Goal: Information Seeking & Learning: Compare options

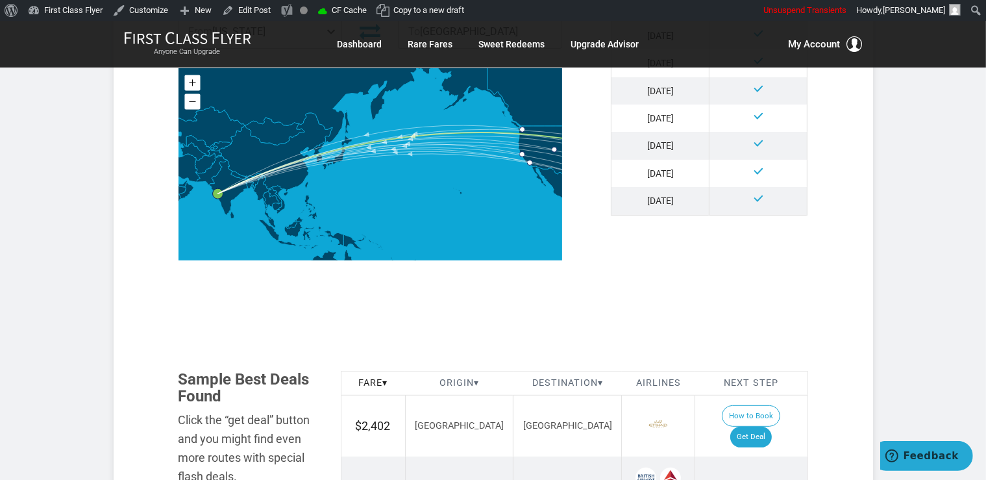
scroll to position [617, 0]
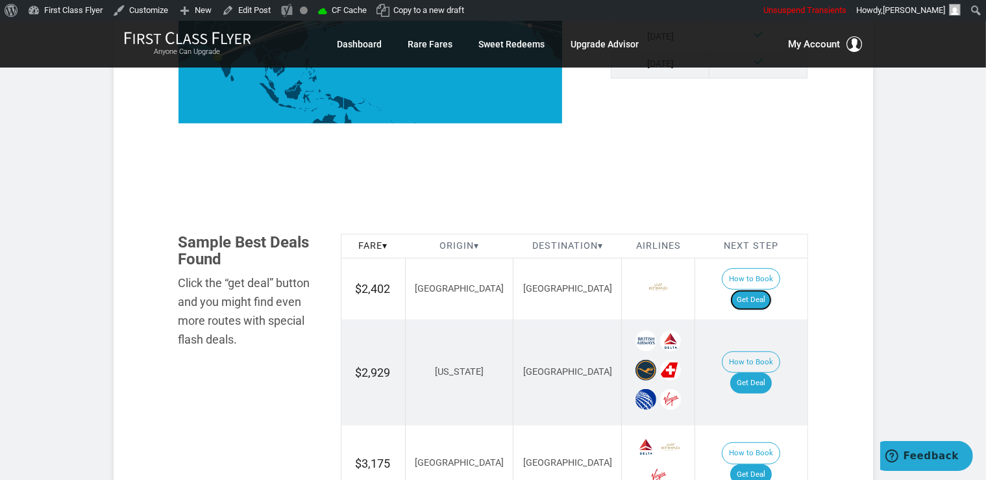
click at [766, 290] on link "Get Deal" at bounding box center [752, 300] width 42 height 21
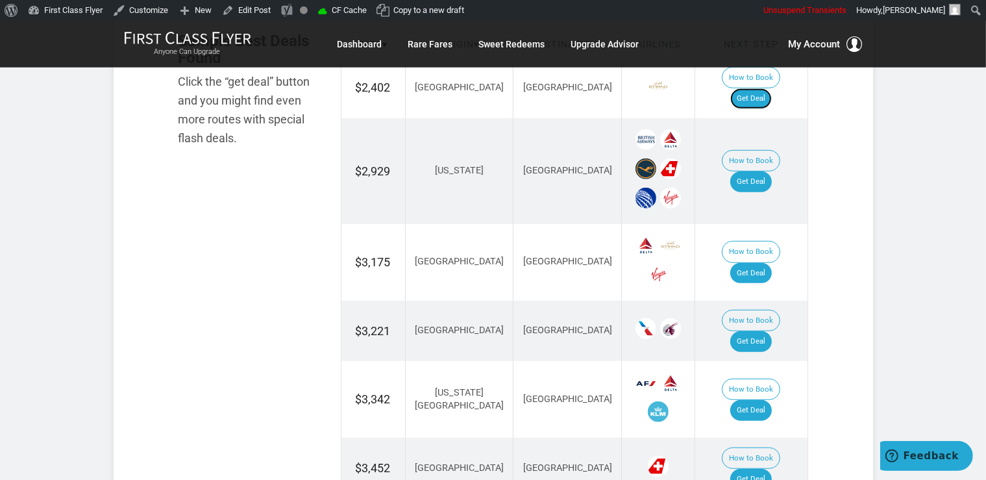
scroll to position [823, 0]
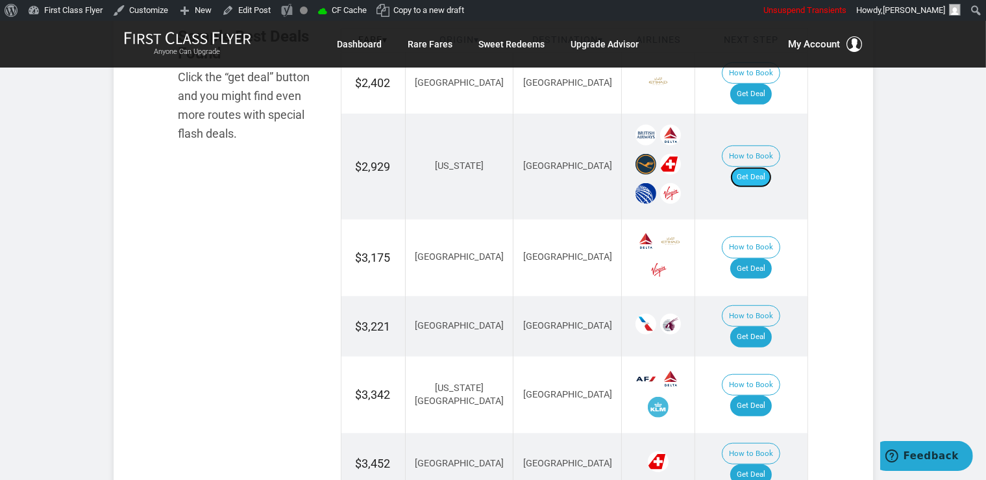
click at [765, 167] on link "Get Deal" at bounding box center [752, 177] width 42 height 21
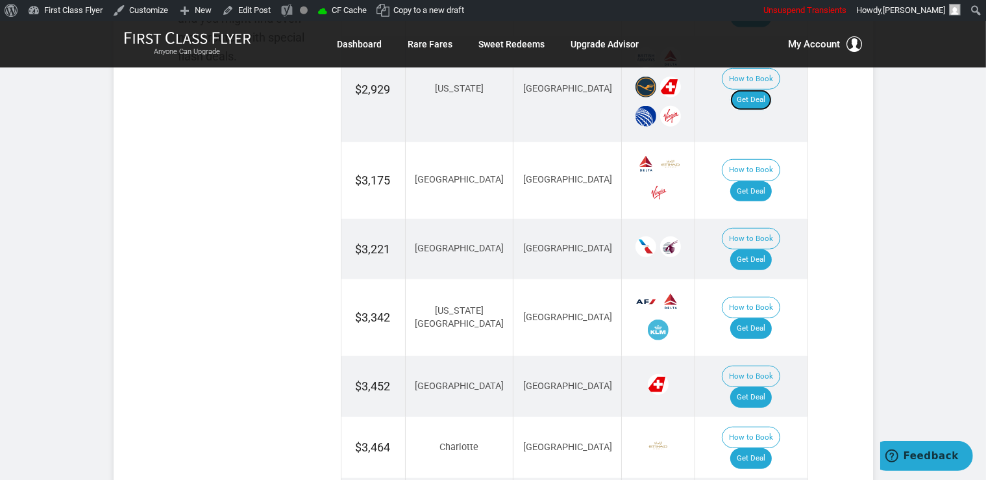
scroll to position [960, 0]
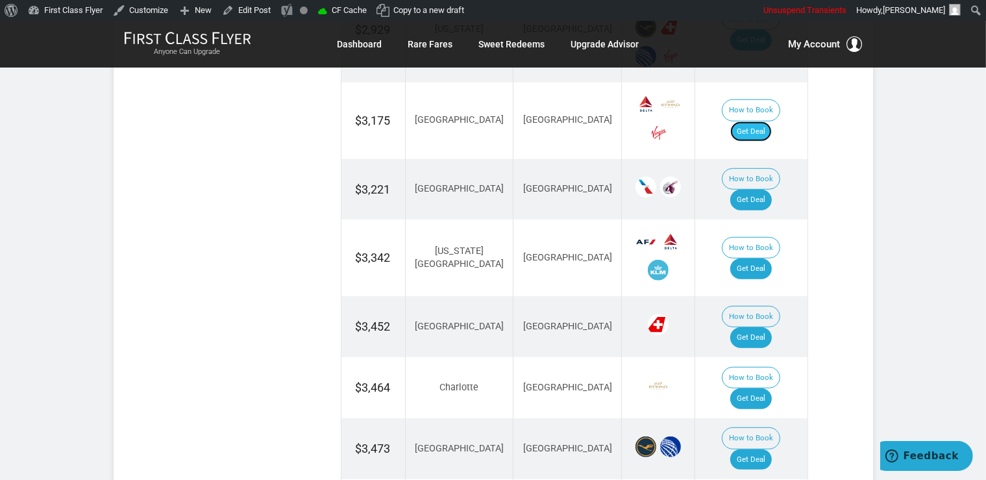
click at [766, 121] on link "Get Deal" at bounding box center [752, 131] width 42 height 21
click at [770, 190] on link "Get Deal" at bounding box center [752, 200] width 42 height 21
drag, startPoint x: 759, startPoint y: 168, endPoint x: 759, endPoint y: 181, distance: 13.6
click at [758, 190] on link "Get Deal" at bounding box center [752, 200] width 42 height 21
click at [767, 258] on link "Get Deal" at bounding box center [752, 268] width 42 height 21
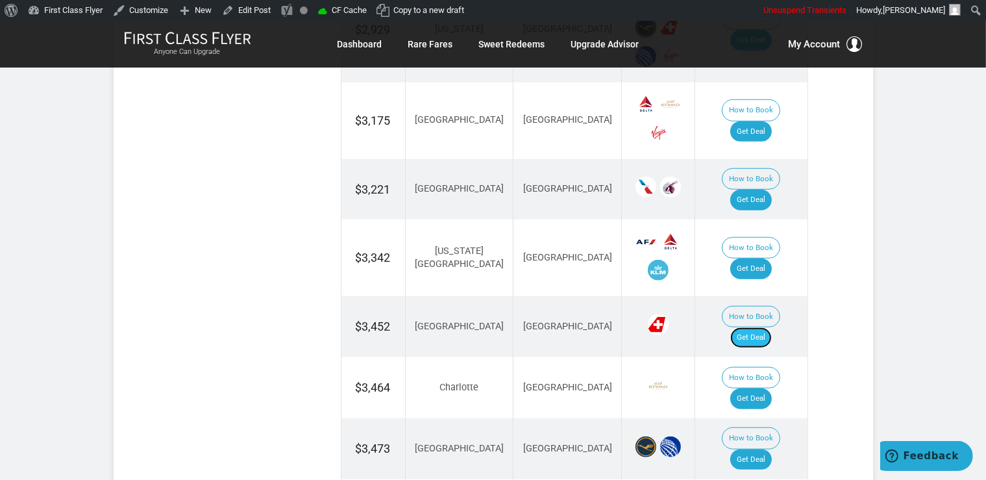
click at [749, 327] on link "Get Deal" at bounding box center [752, 337] width 42 height 21
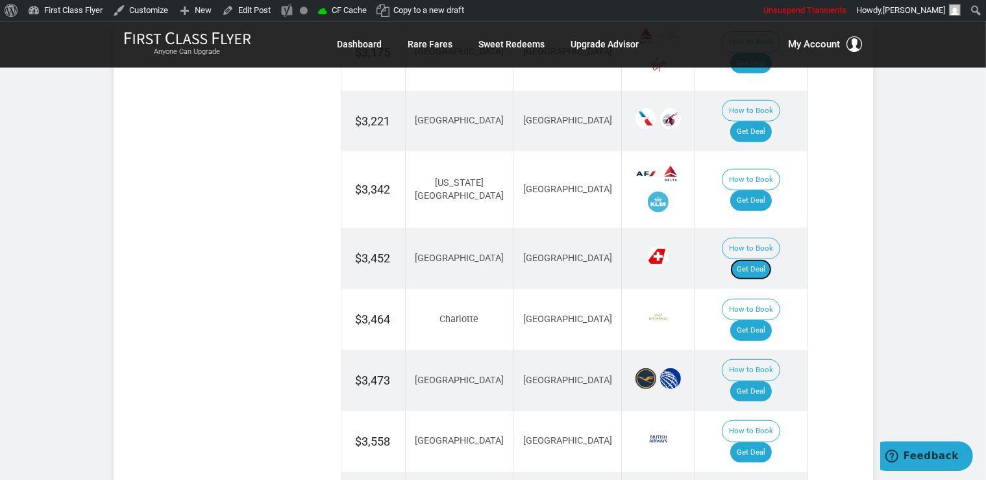
scroll to position [1097, 0]
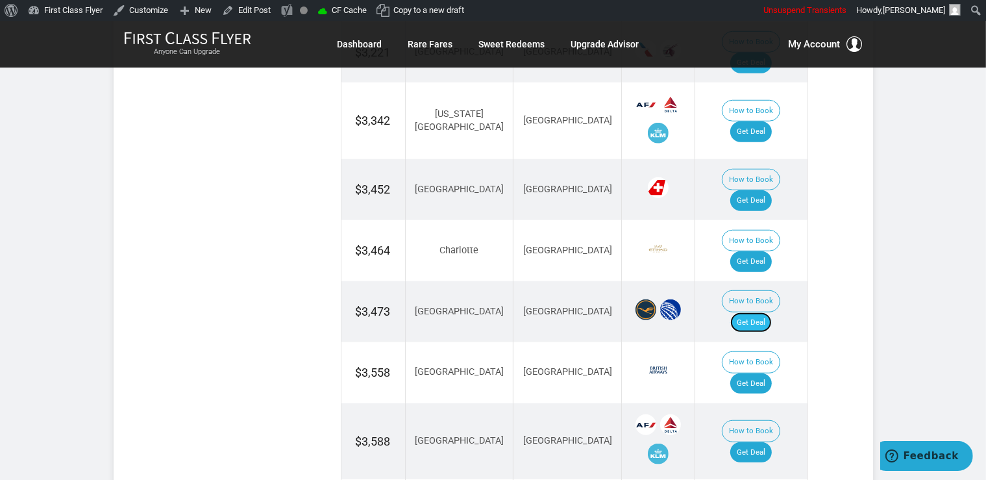
click at [761, 312] on link "Get Deal" at bounding box center [752, 322] width 42 height 21
click at [761, 251] on link "Get Deal" at bounding box center [752, 261] width 42 height 21
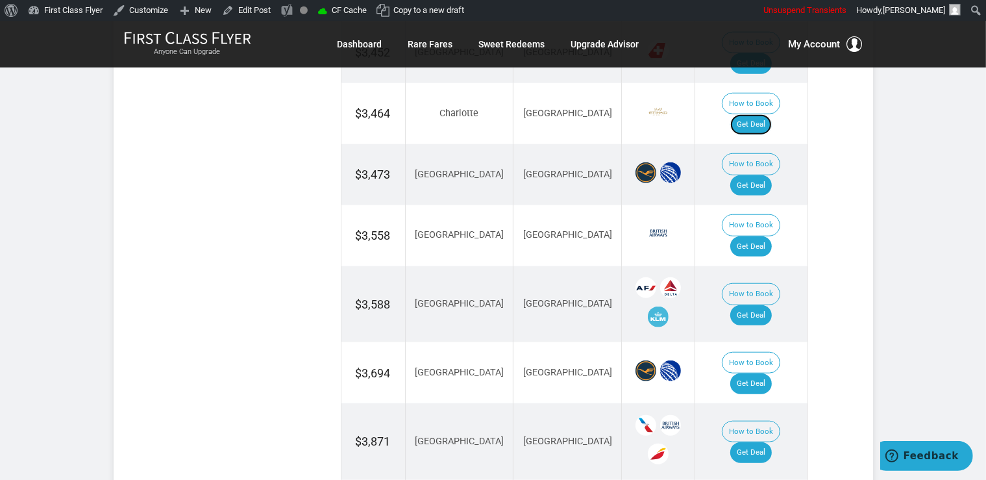
scroll to position [1234, 0]
click at [764, 305] on link "Get Deal" at bounding box center [752, 315] width 42 height 21
drag, startPoint x: 772, startPoint y: 276, endPoint x: 775, endPoint y: 284, distance: 8.4
click at [772, 373] on link "Get Deal" at bounding box center [752, 383] width 42 height 21
click at [749, 373] on link "Get Deal" at bounding box center [752, 383] width 42 height 21
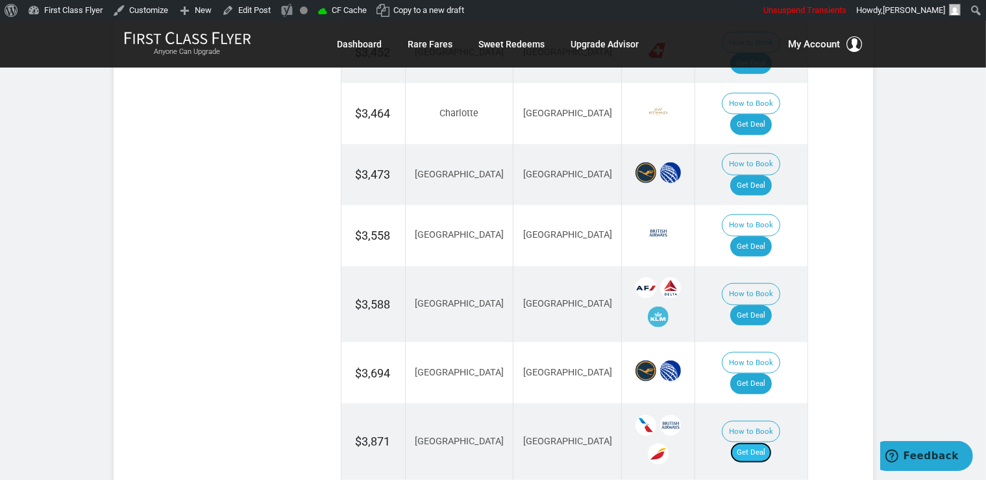
click at [767, 442] on link "Get Deal" at bounding box center [752, 452] width 42 height 21
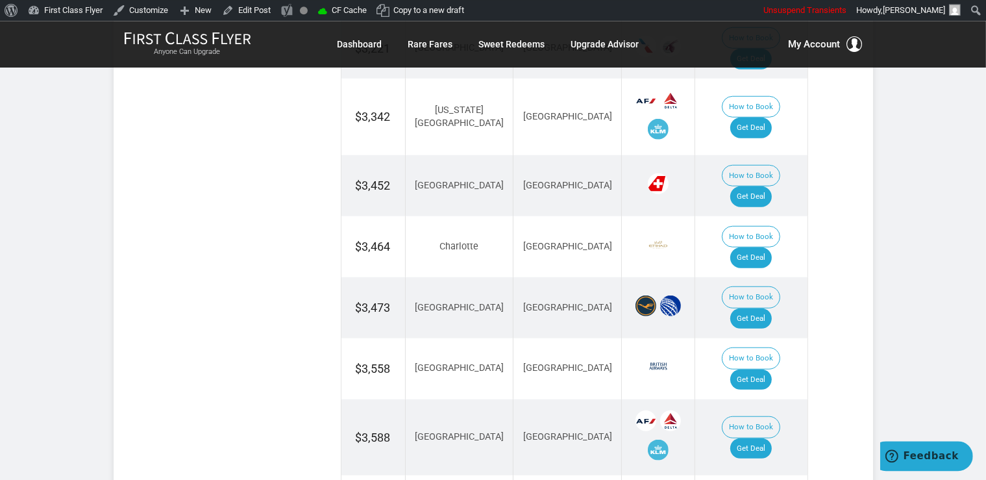
scroll to position [1097, 0]
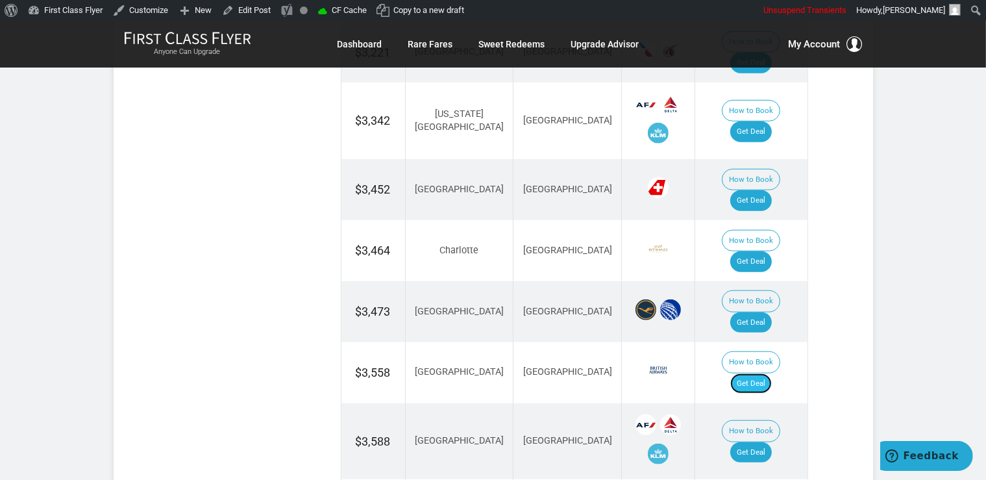
click at [768, 373] on link "Get Deal" at bounding box center [752, 383] width 42 height 21
click at [769, 373] on link "Get Deal" at bounding box center [752, 383] width 42 height 21
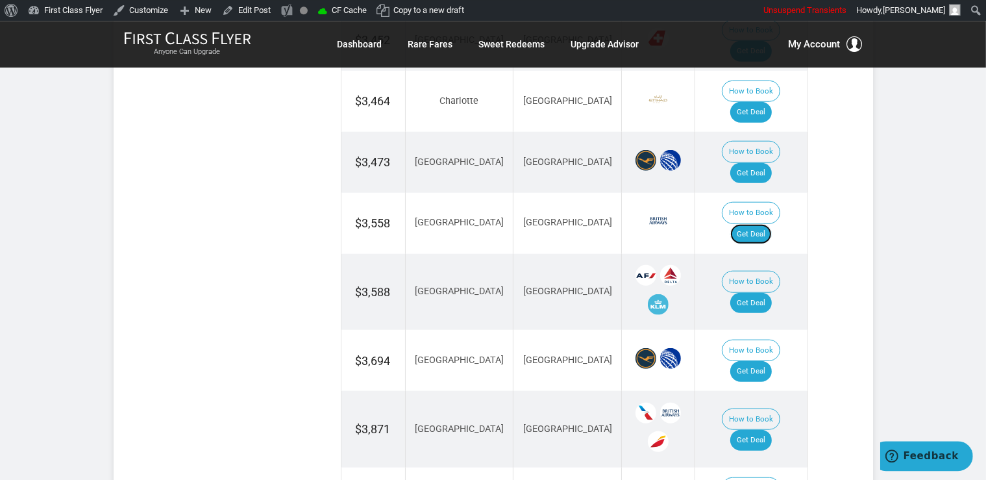
scroll to position [1303, 0]
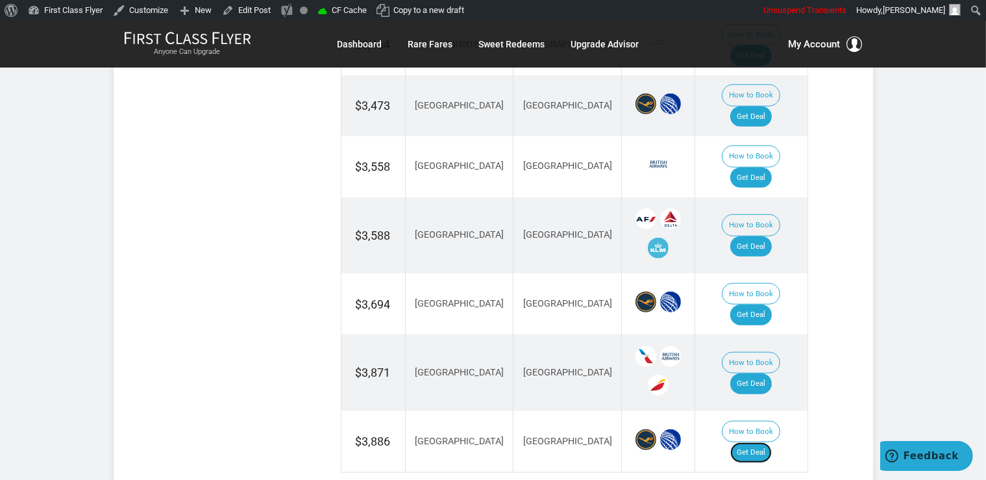
click at [763, 442] on link "Get Deal" at bounding box center [752, 452] width 42 height 21
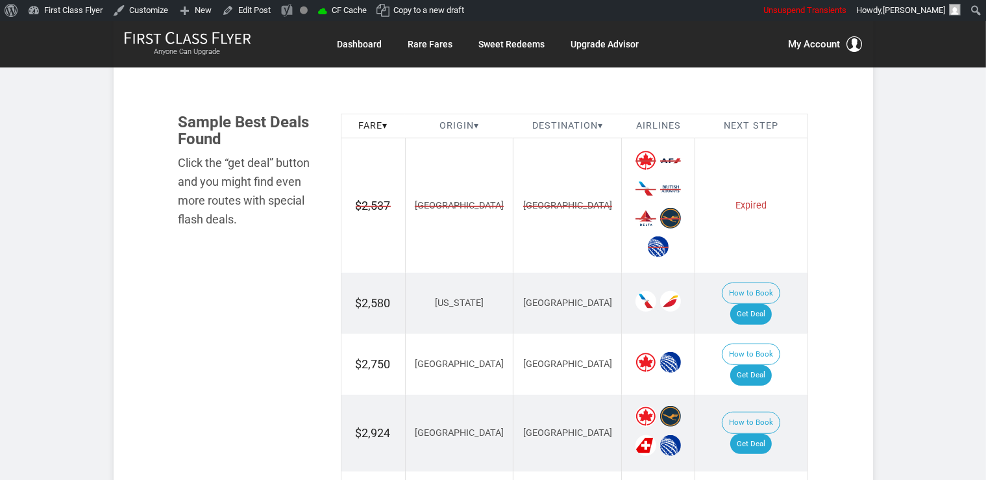
scroll to position [776, 0]
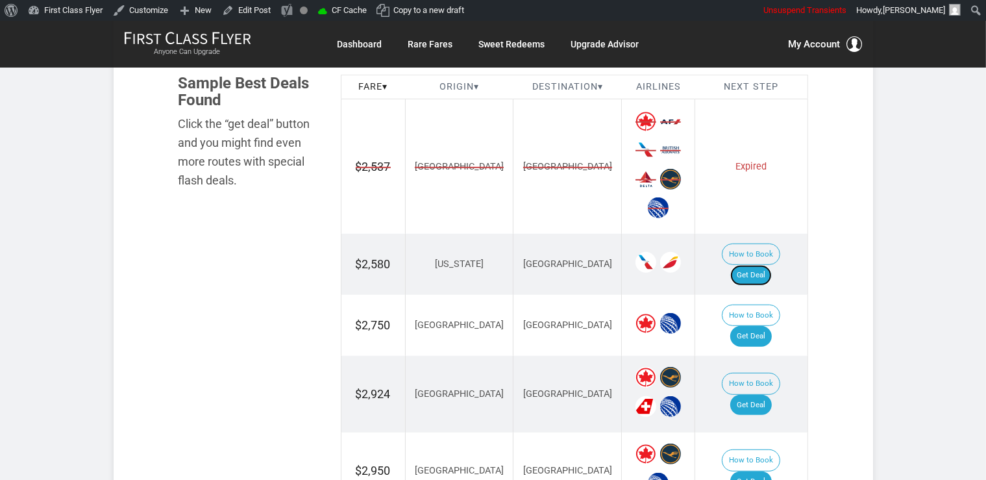
click at [768, 265] on link "Get Deal" at bounding box center [752, 275] width 42 height 21
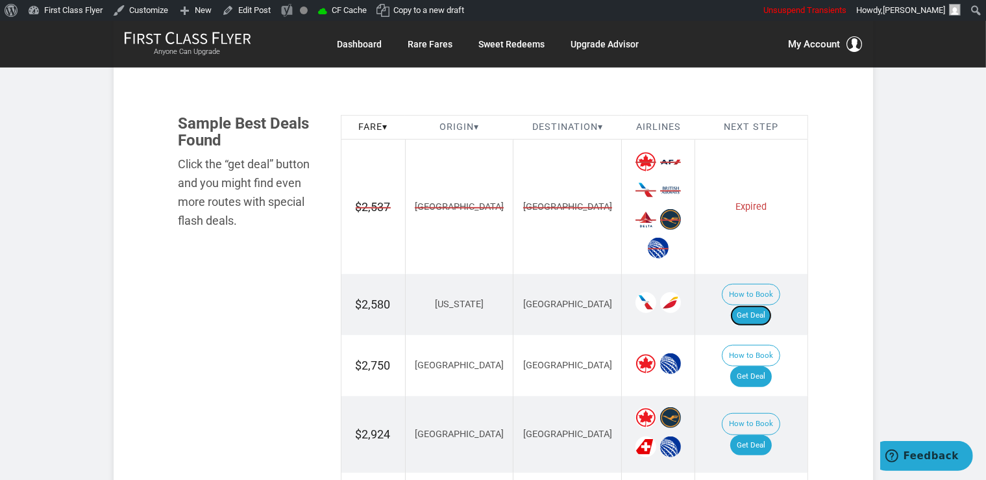
scroll to position [707, 0]
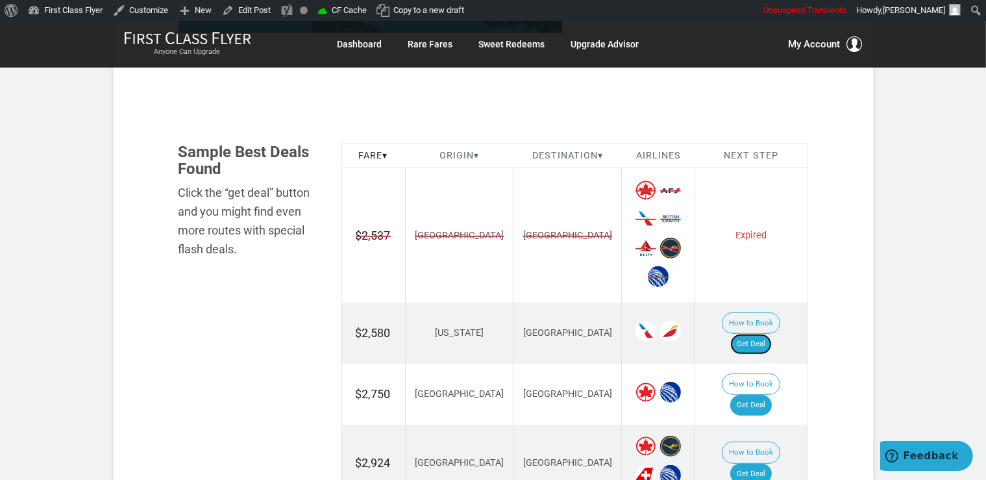
drag, startPoint x: 772, startPoint y: 316, endPoint x: 785, endPoint y: 297, distance: 22.3
click at [771, 334] on link "Get Deal" at bounding box center [752, 344] width 42 height 21
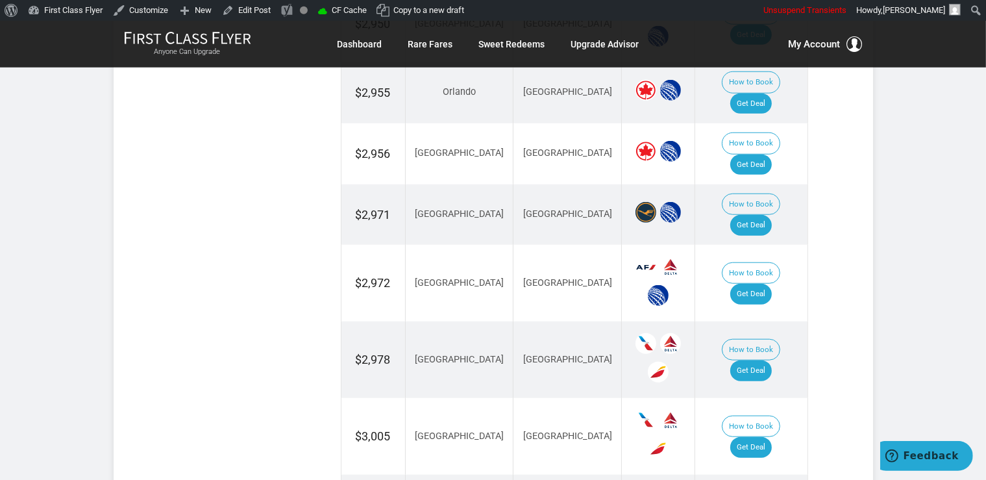
scroll to position [1256, 0]
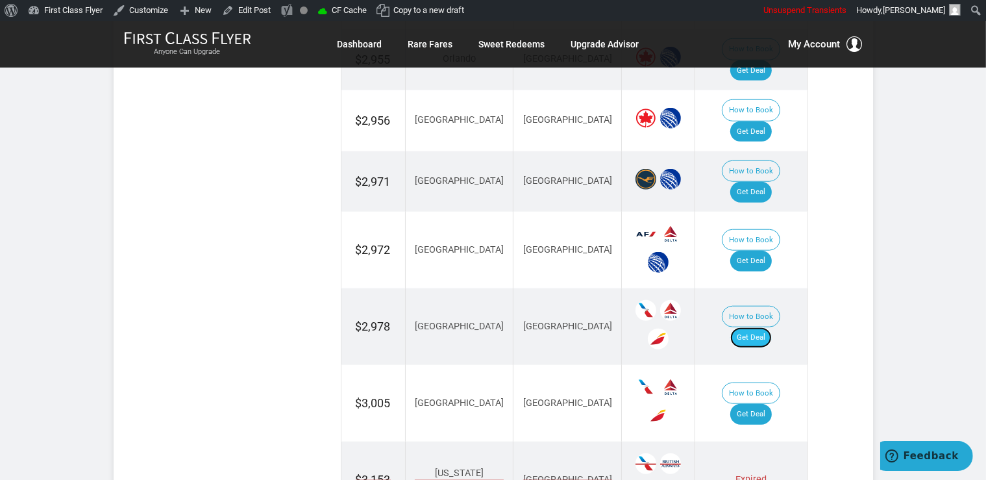
click at [762, 327] on link "Get Deal" at bounding box center [752, 337] width 42 height 21
click at [760, 327] on link "Get Deal" at bounding box center [752, 337] width 42 height 21
click at [763, 404] on link "Get Deal" at bounding box center [752, 414] width 42 height 21
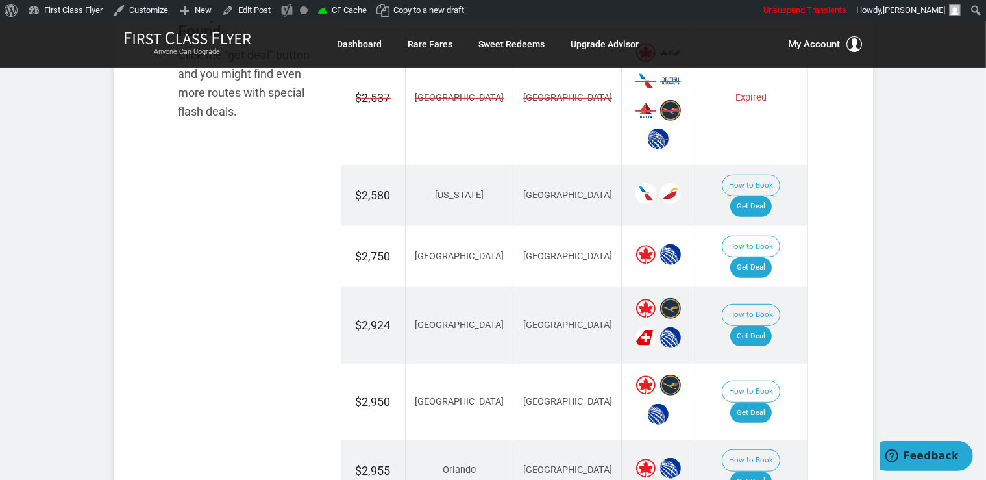
scroll to position [844, 0]
click at [764, 327] on link "Get Deal" at bounding box center [752, 337] width 42 height 21
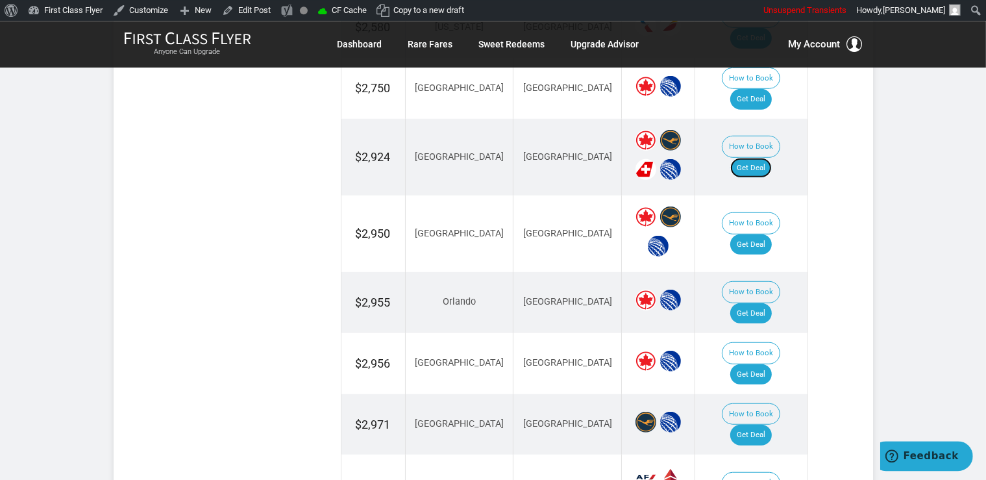
scroll to position [1050, 0]
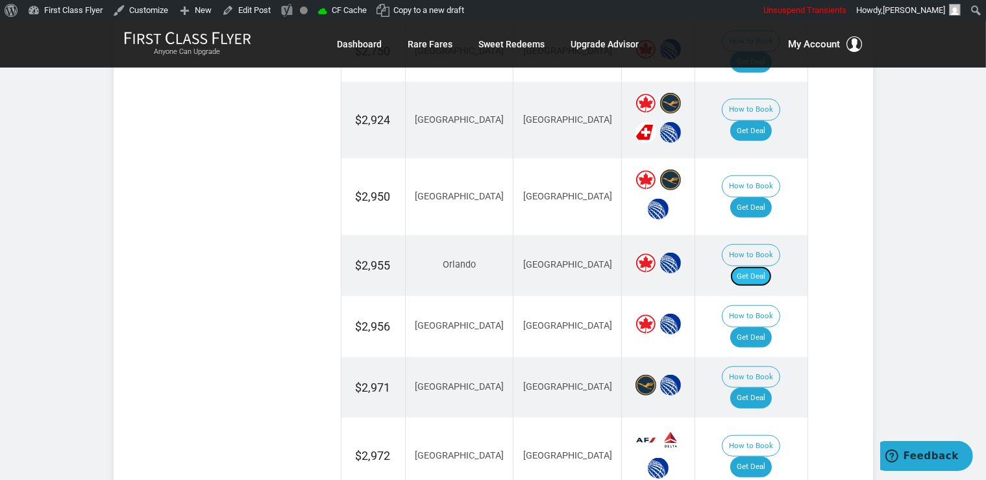
click at [754, 266] on link "Get Deal" at bounding box center [752, 276] width 42 height 21
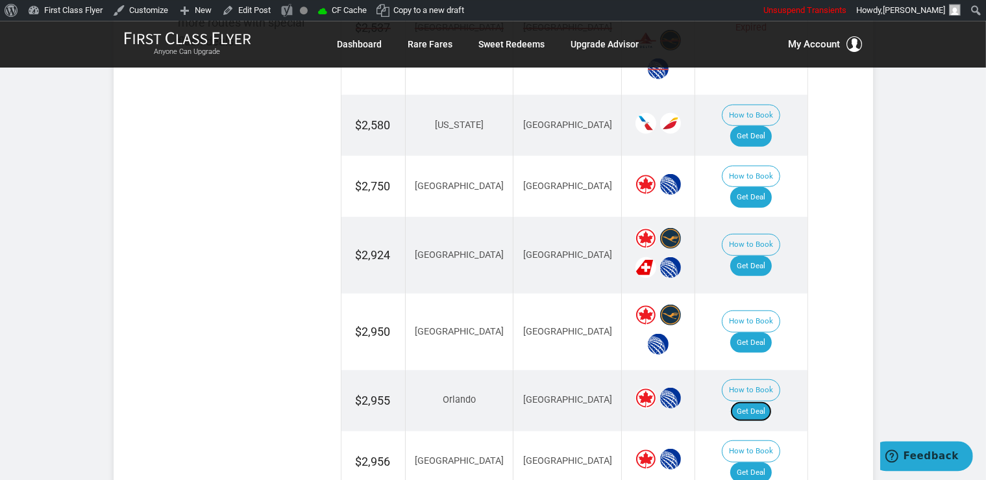
scroll to position [913, 0]
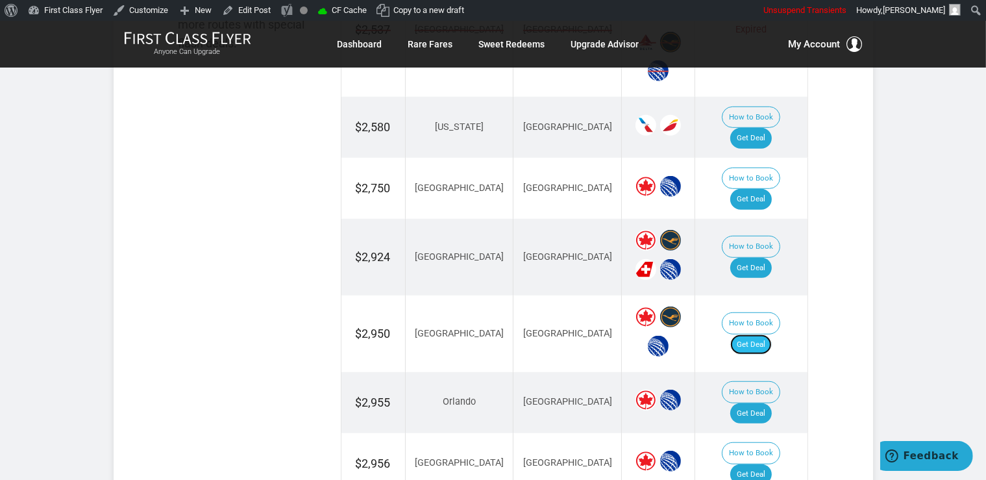
click at [755, 334] on link "Get Deal" at bounding box center [752, 344] width 42 height 21
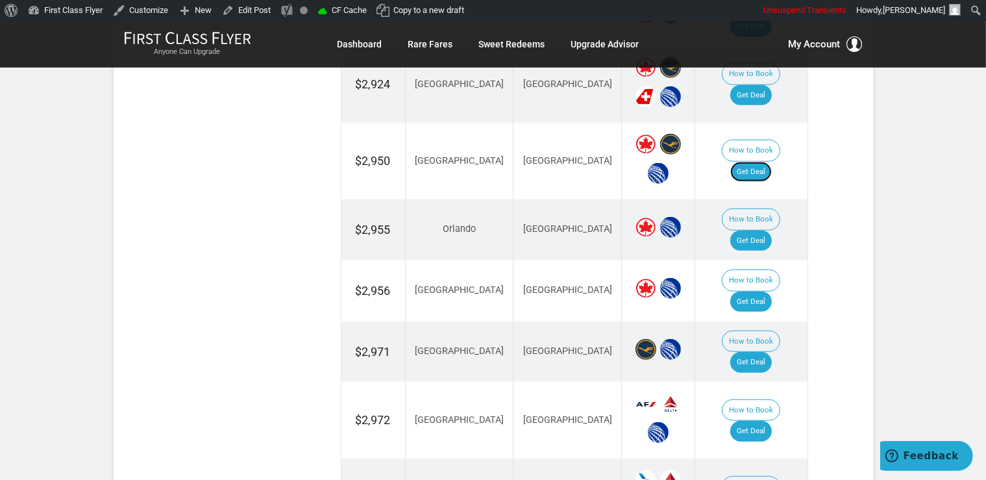
scroll to position [1147, 0]
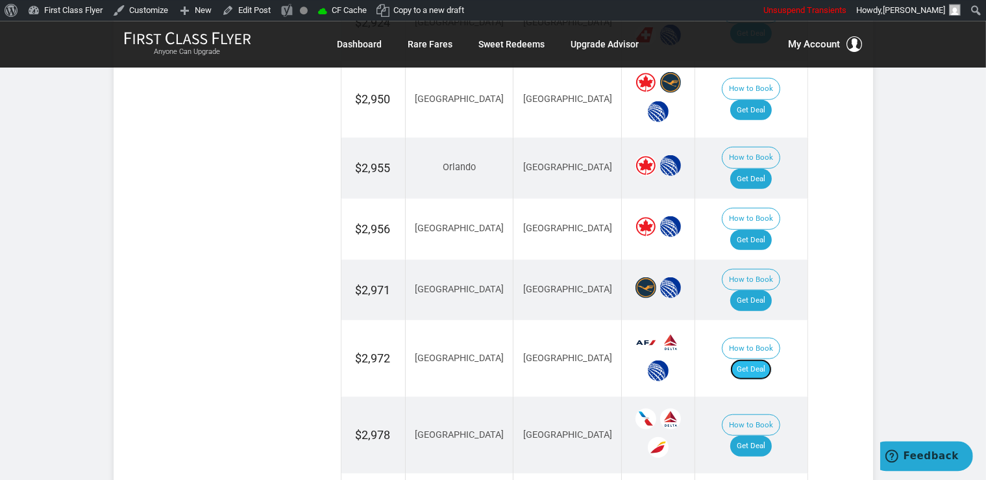
click at [762, 359] on link "Get Deal" at bounding box center [752, 369] width 42 height 21
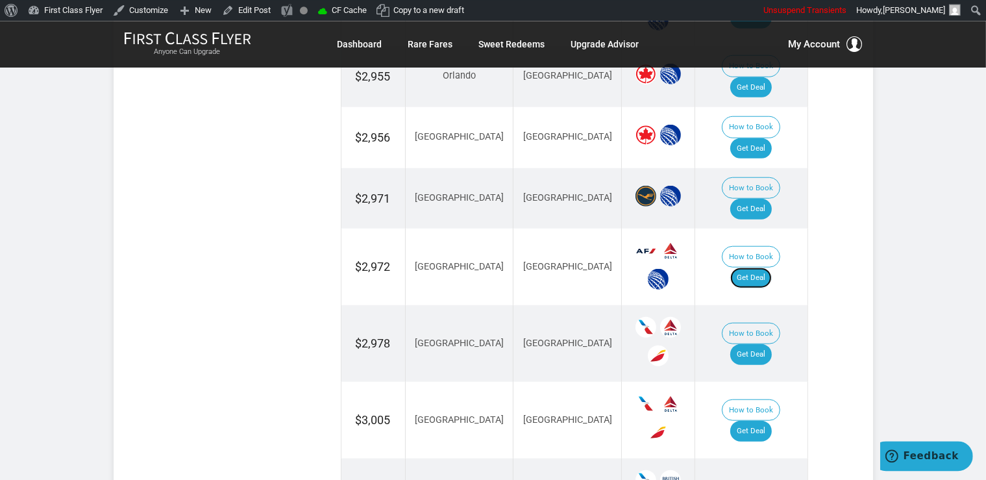
scroll to position [1216, 0]
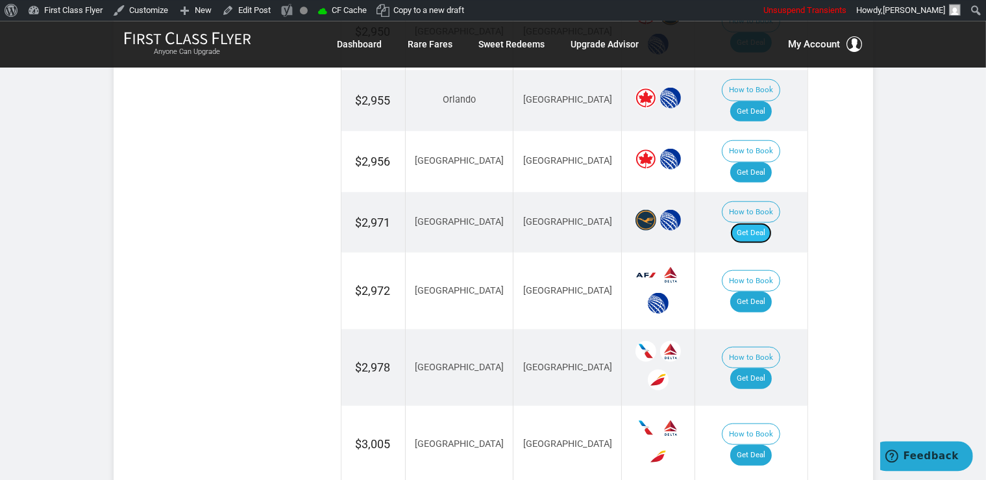
drag, startPoint x: 762, startPoint y: 146, endPoint x: 775, endPoint y: 147, distance: 13.1
click at [762, 222] on link "Get Deal" at bounding box center [752, 232] width 42 height 21
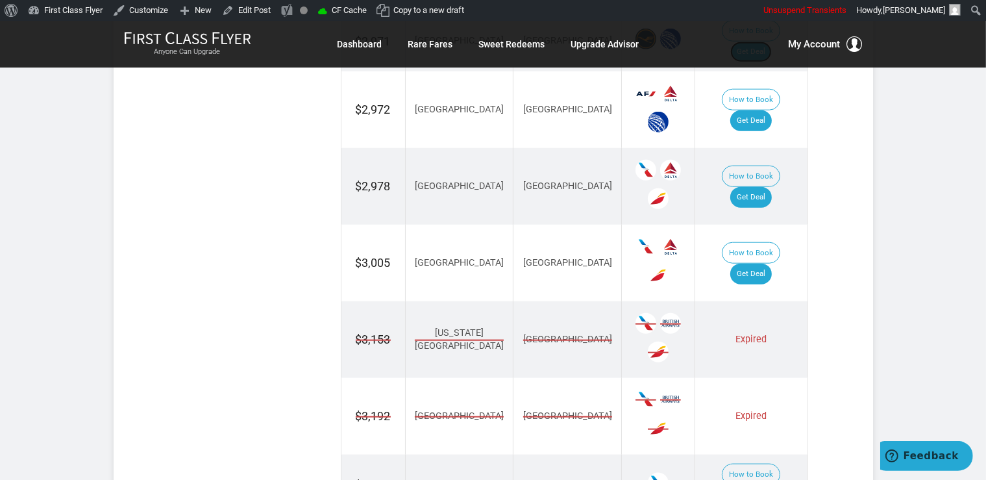
scroll to position [1079, 0]
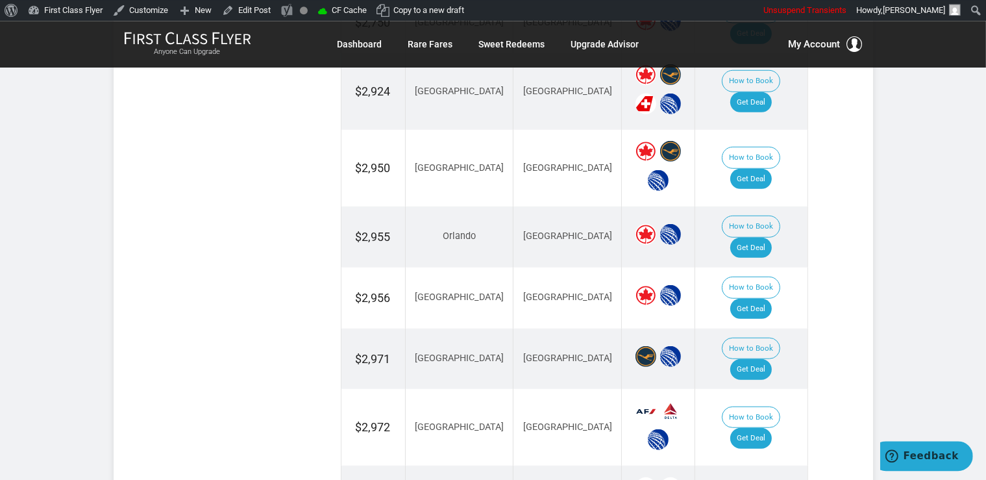
click at [755, 268] on td "How to Book Get Deal" at bounding box center [751, 298] width 112 height 61
click at [756, 299] on link "Get Deal" at bounding box center [752, 309] width 42 height 21
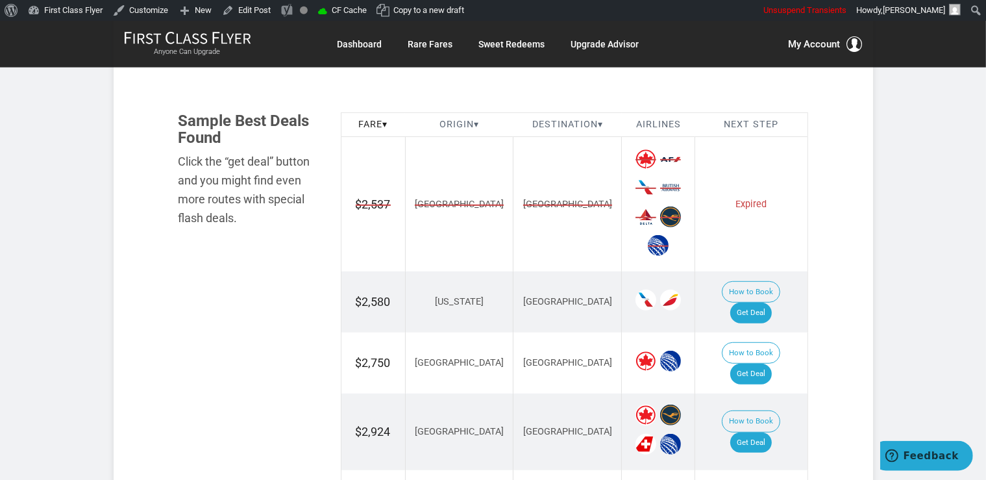
scroll to position [736, 0]
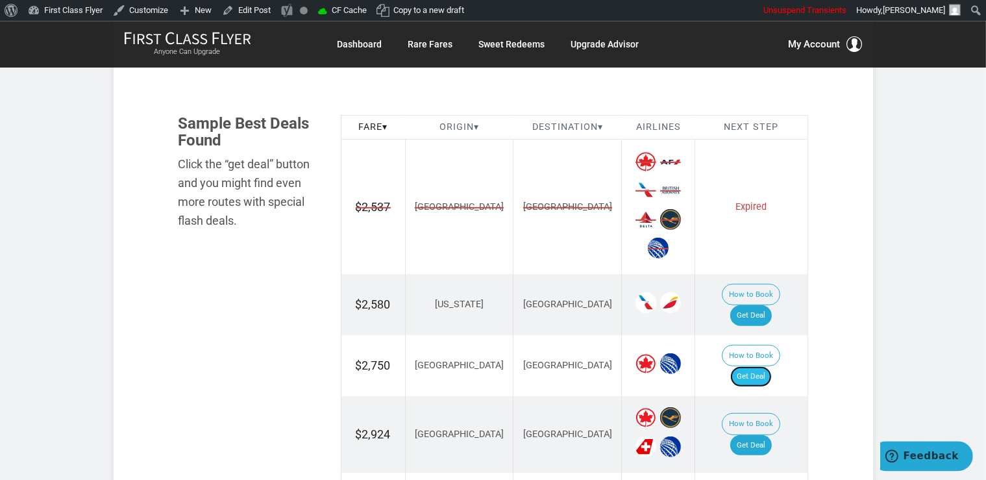
click at [771, 366] on link "Get Deal" at bounding box center [752, 376] width 42 height 21
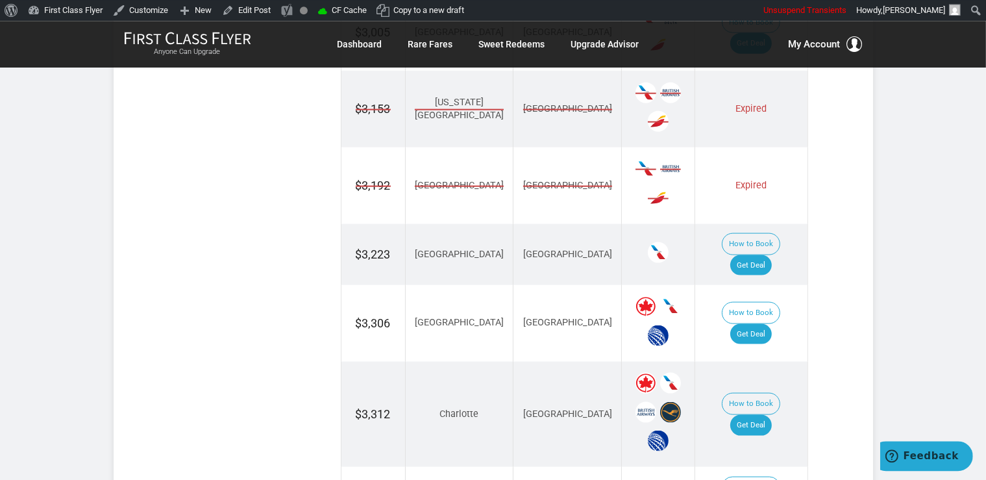
scroll to position [1696, 0]
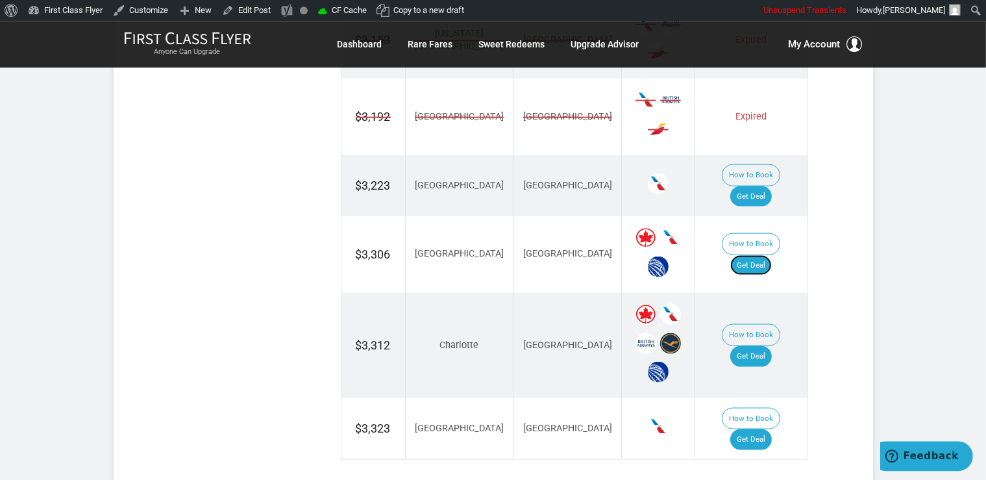
click at [768, 255] on link "Get Deal" at bounding box center [752, 265] width 42 height 21
click at [762, 345] on link "Get Deal" at bounding box center [752, 355] width 42 height 21
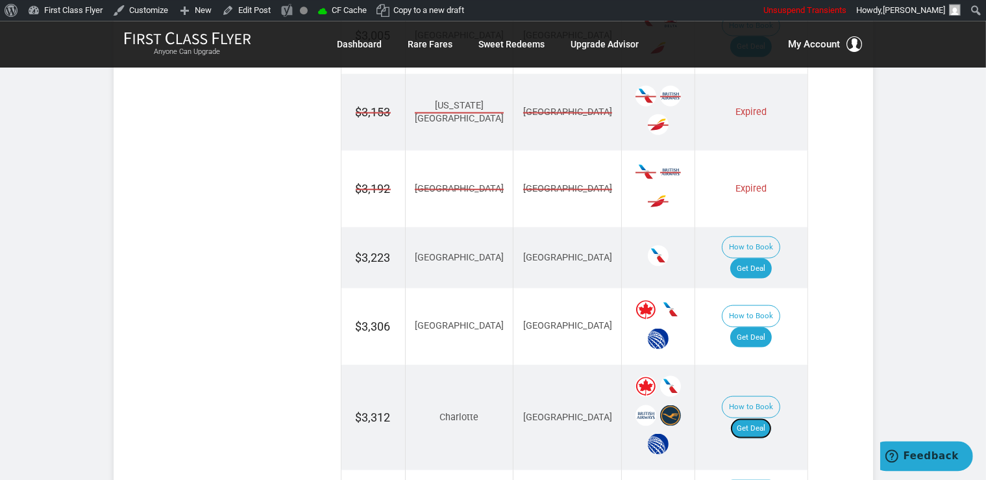
scroll to position [1558, 0]
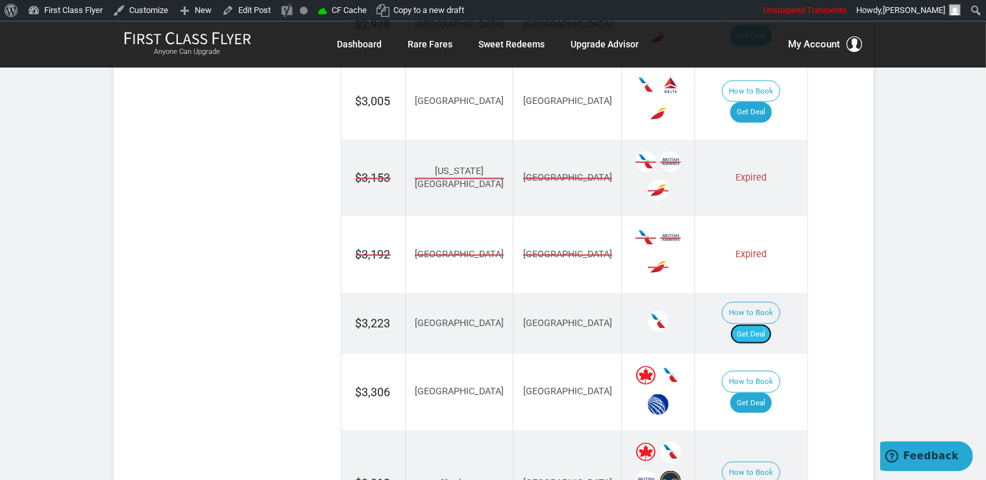
click at [772, 323] on link "Get Deal" at bounding box center [752, 333] width 42 height 21
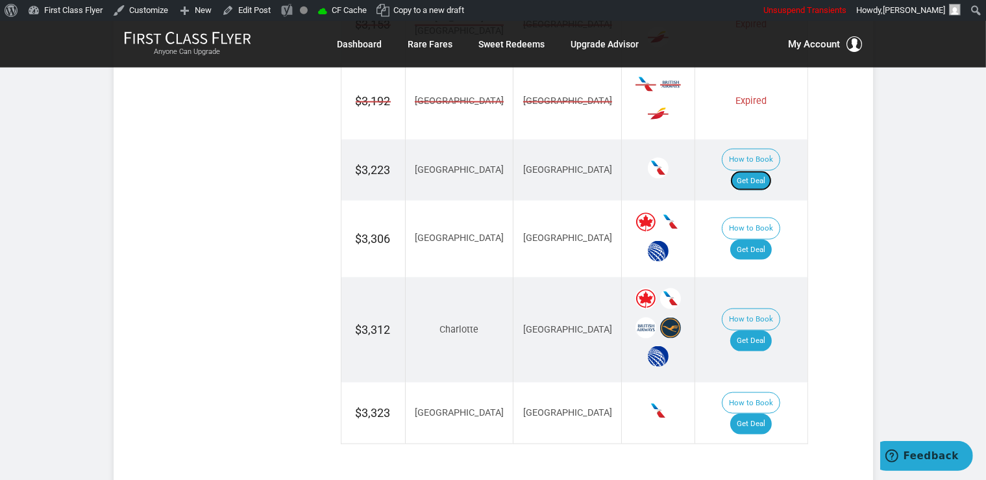
scroll to position [1764, 0]
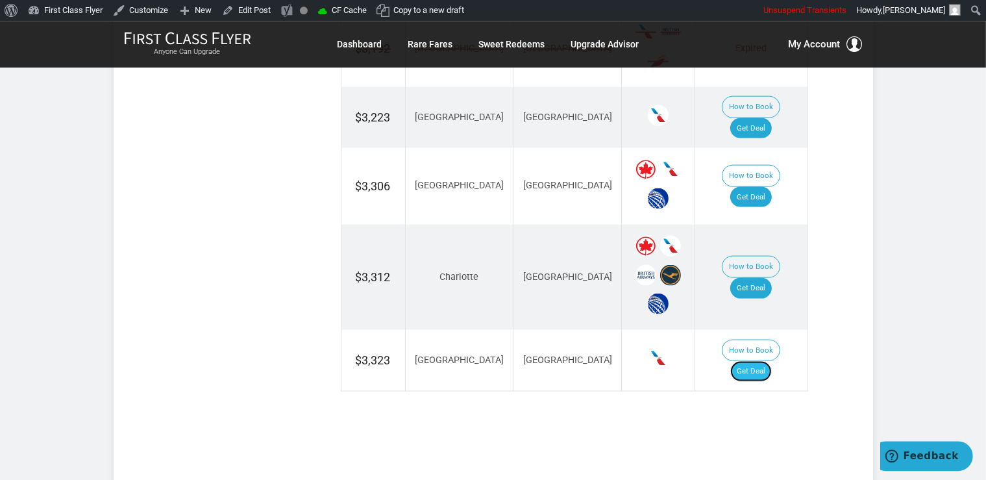
click at [762, 360] on link "Get Deal" at bounding box center [752, 370] width 42 height 21
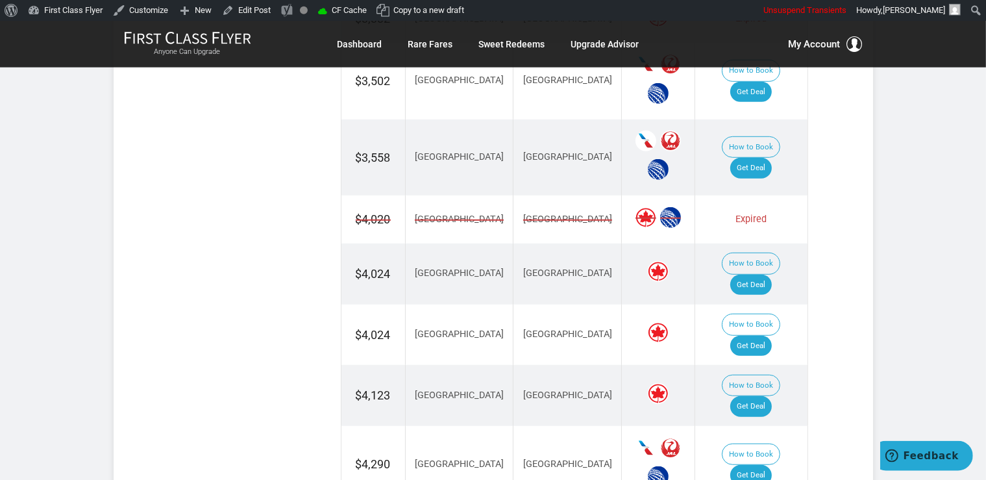
scroll to position [960, 0]
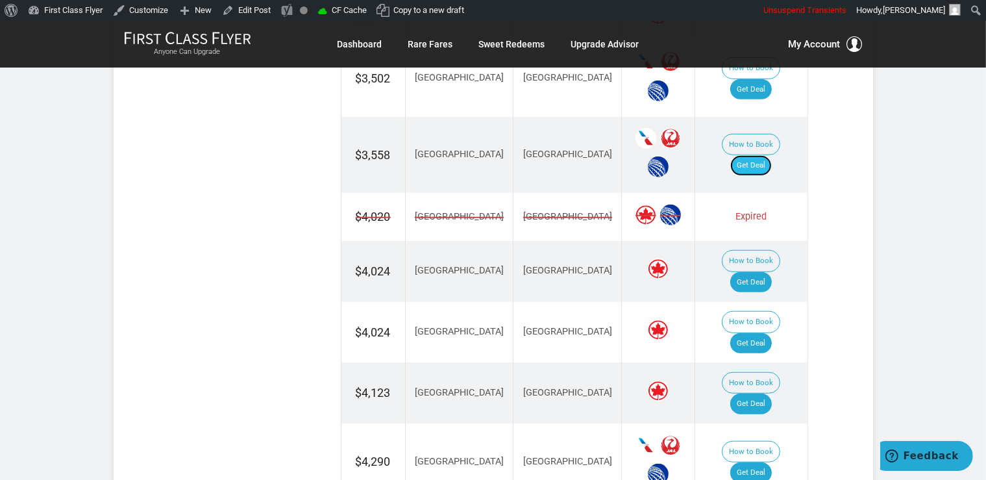
click at [772, 155] on link "Get Deal" at bounding box center [752, 165] width 42 height 21
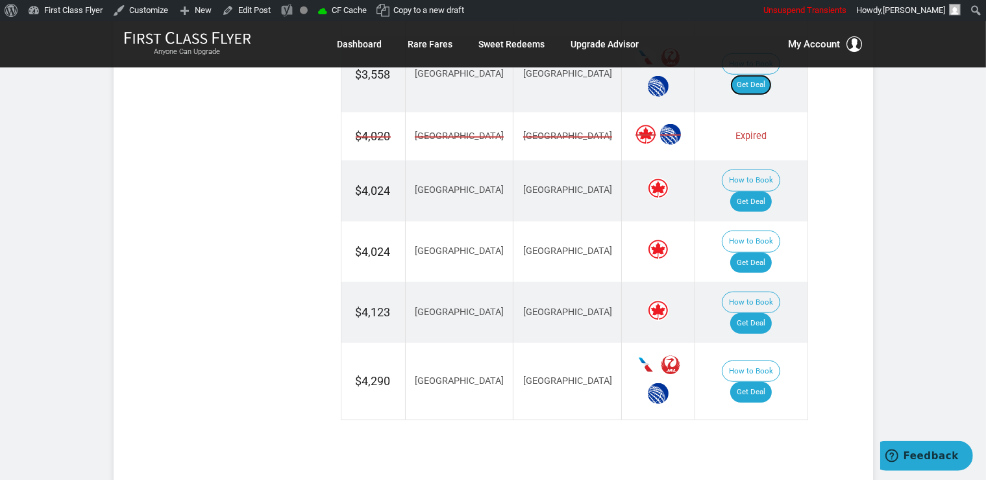
scroll to position [1097, 0]
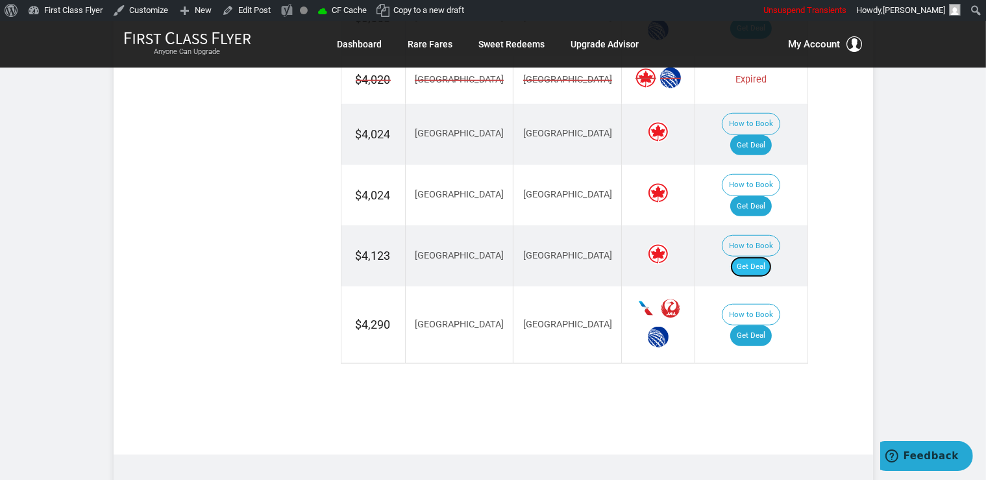
click at [770, 256] on link "Get Deal" at bounding box center [752, 266] width 42 height 21
click at [764, 135] on link "Get Deal" at bounding box center [752, 145] width 42 height 21
click at [760, 325] on link "Get Deal" at bounding box center [752, 335] width 42 height 21
click at [766, 196] on link "Get Deal" at bounding box center [752, 206] width 42 height 21
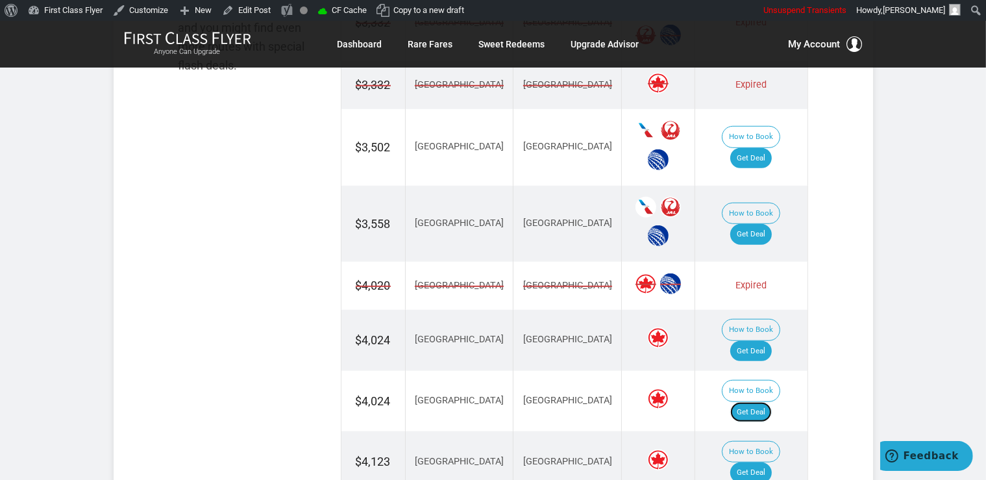
scroll to position [823, 0]
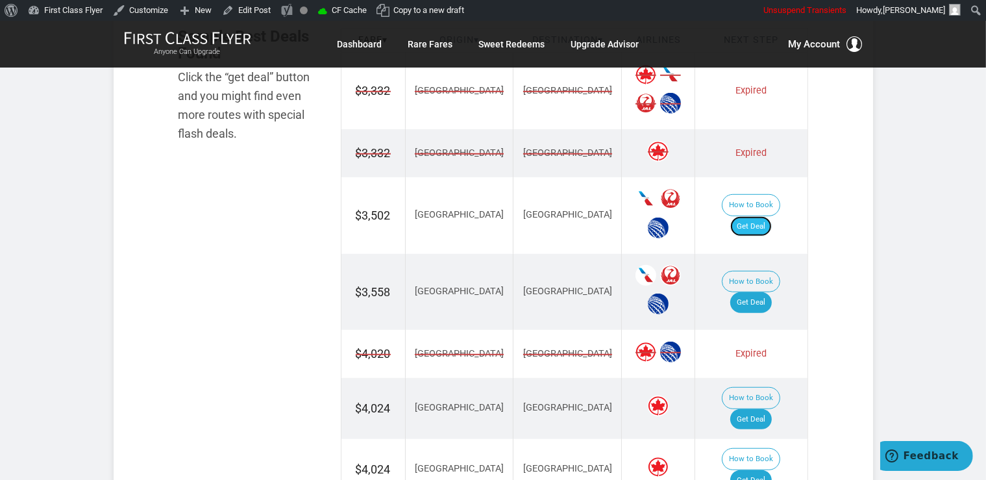
click at [765, 216] on link "Get Deal" at bounding box center [752, 226] width 42 height 21
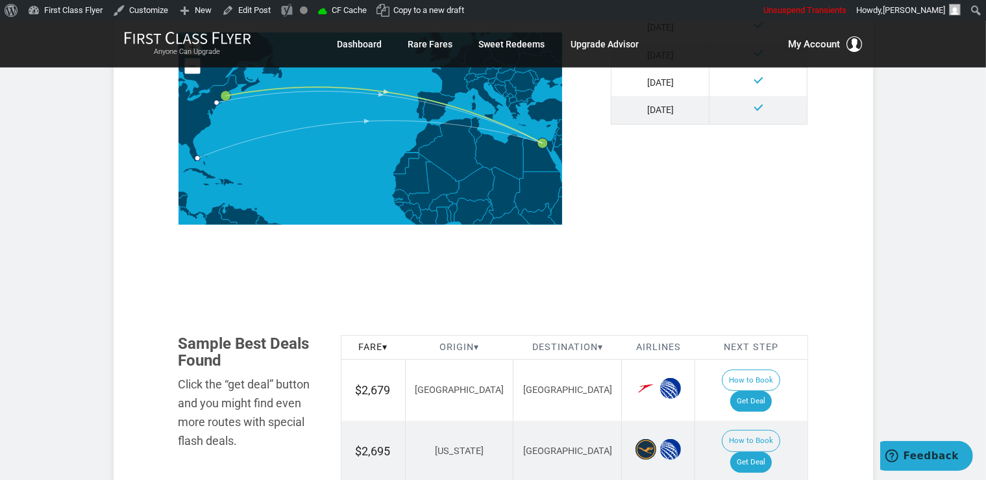
scroll to position [548, 0]
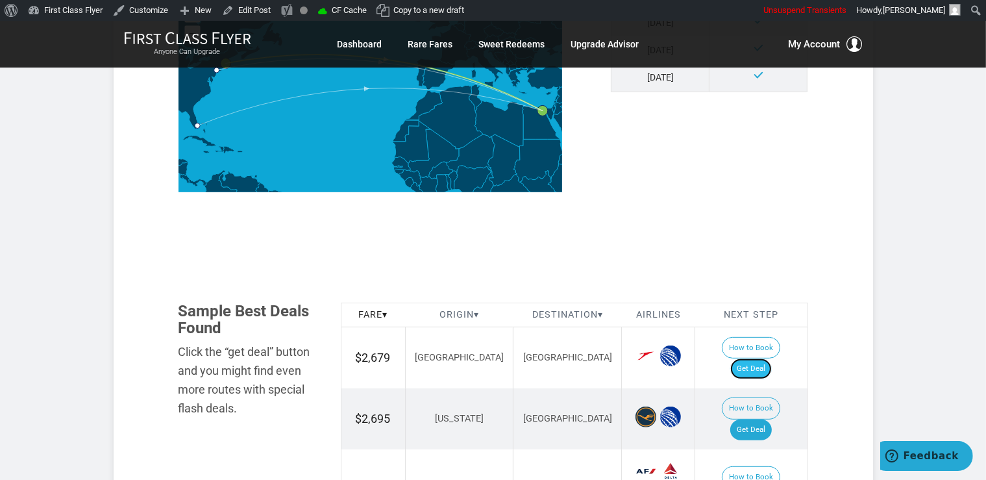
click at [768, 358] on link "Get Deal" at bounding box center [752, 368] width 42 height 21
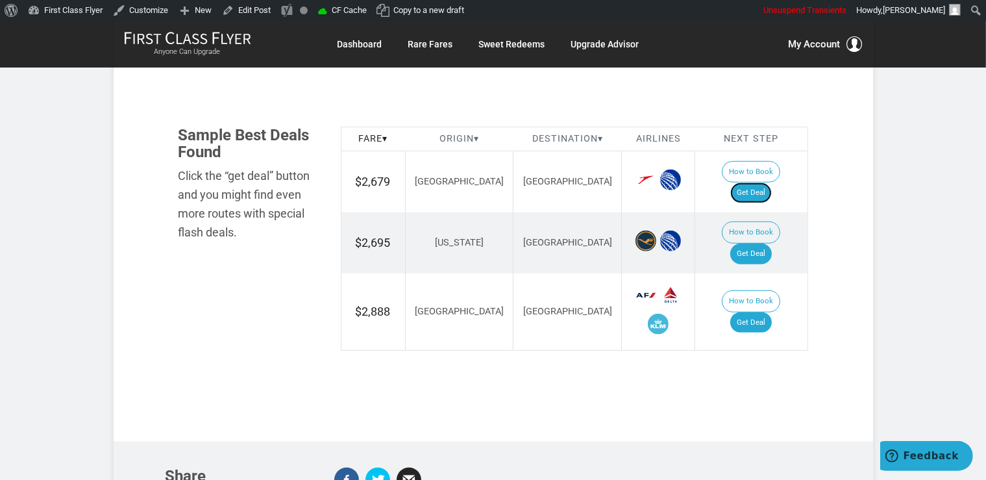
scroll to position [754, 0]
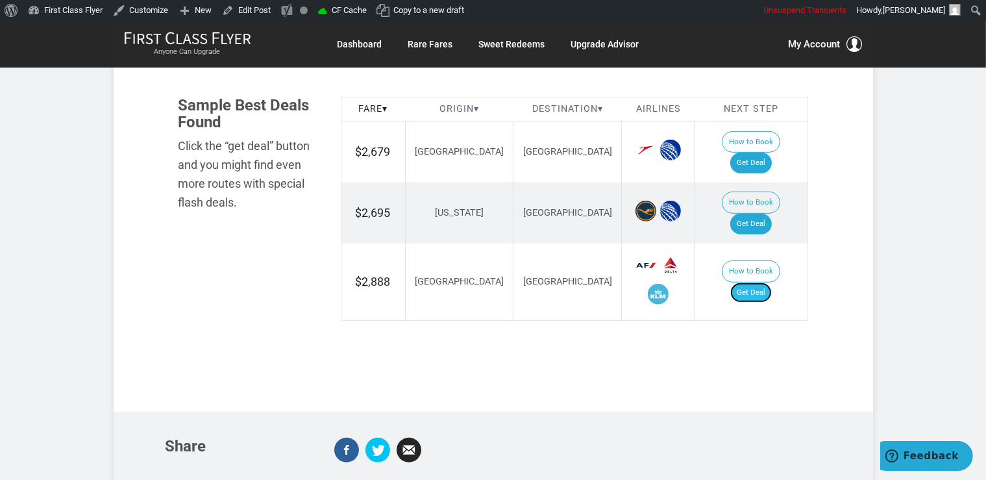
click at [769, 282] on link "Get Deal" at bounding box center [752, 292] width 42 height 21
click at [752, 214] on link "Get Deal" at bounding box center [752, 224] width 42 height 21
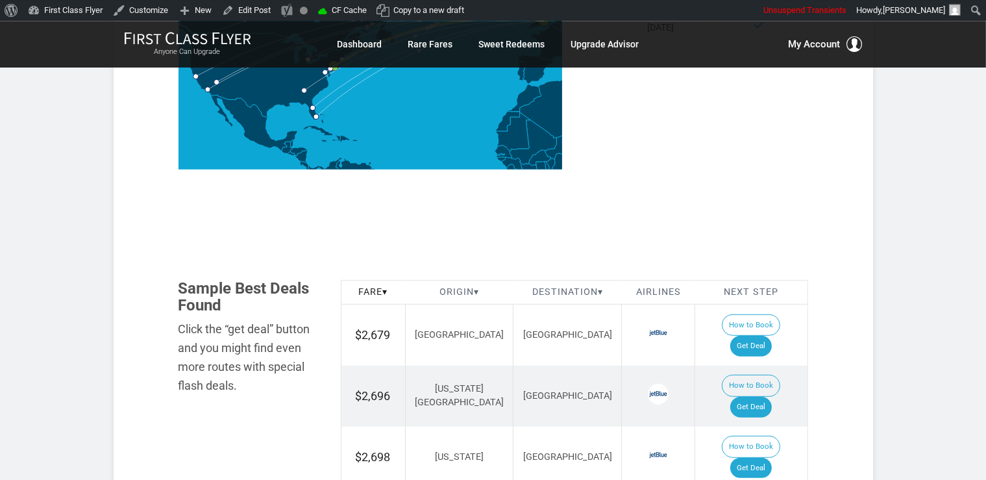
scroll to position [617, 0]
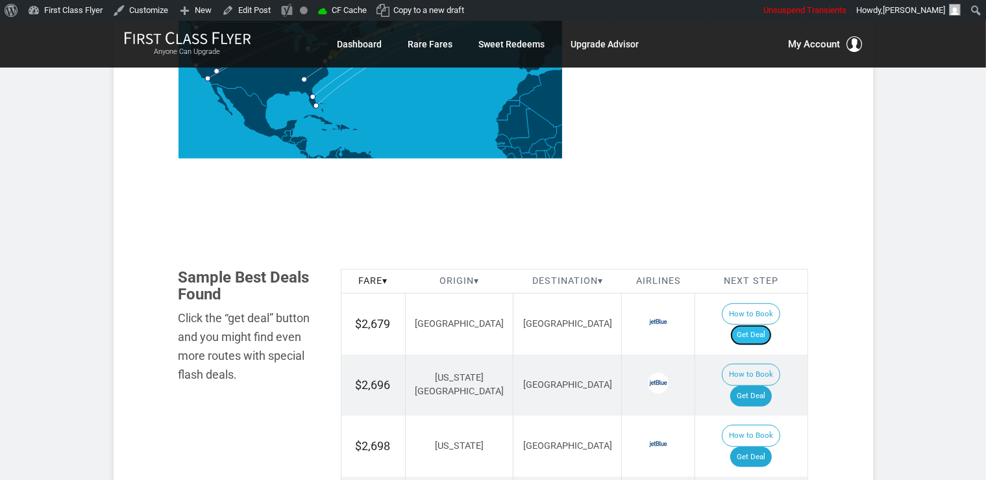
click at [762, 325] on link "Get Deal" at bounding box center [752, 335] width 42 height 21
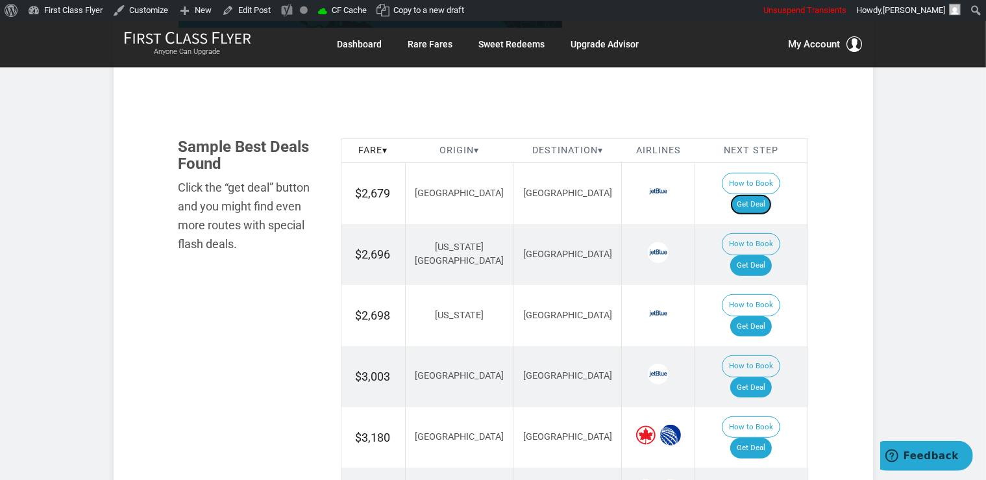
scroll to position [754, 0]
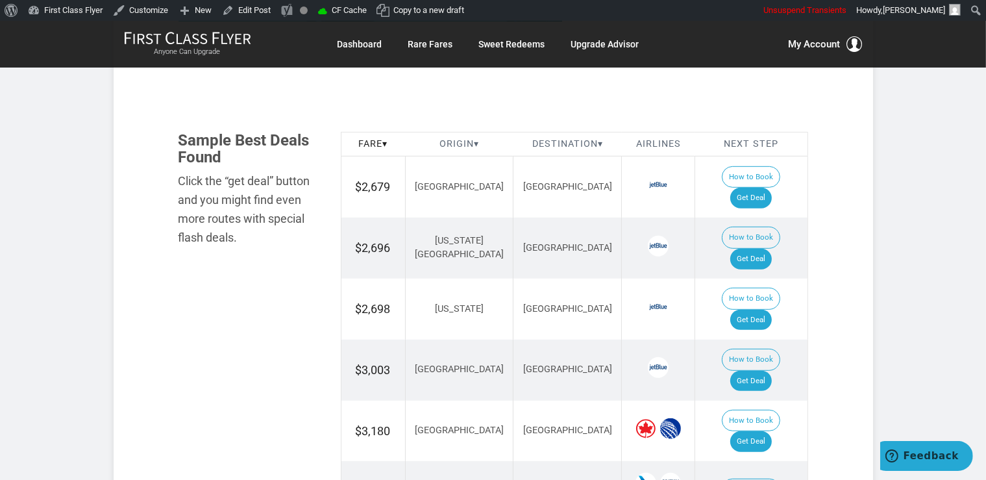
click at [760, 340] on td "How to Book Get Deal" at bounding box center [751, 370] width 112 height 61
click at [756, 371] on link "Get Deal" at bounding box center [752, 381] width 42 height 21
click at [760, 249] on link "Get Deal" at bounding box center [752, 259] width 42 height 21
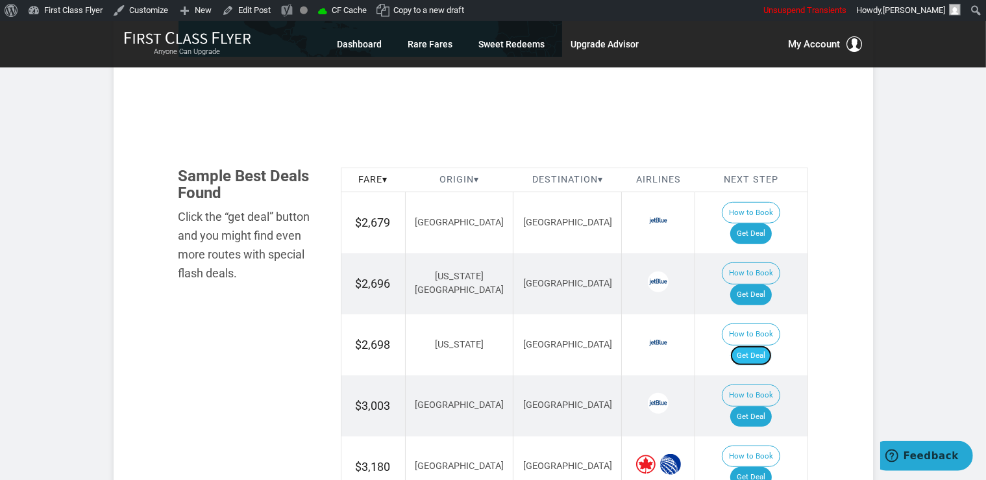
click at [772, 345] on link "Get Deal" at bounding box center [752, 355] width 42 height 21
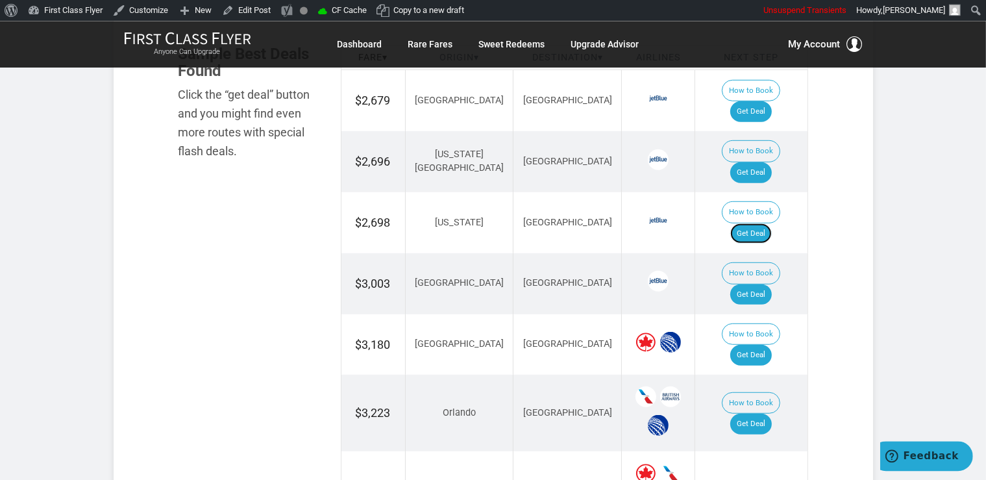
scroll to position [855, 0]
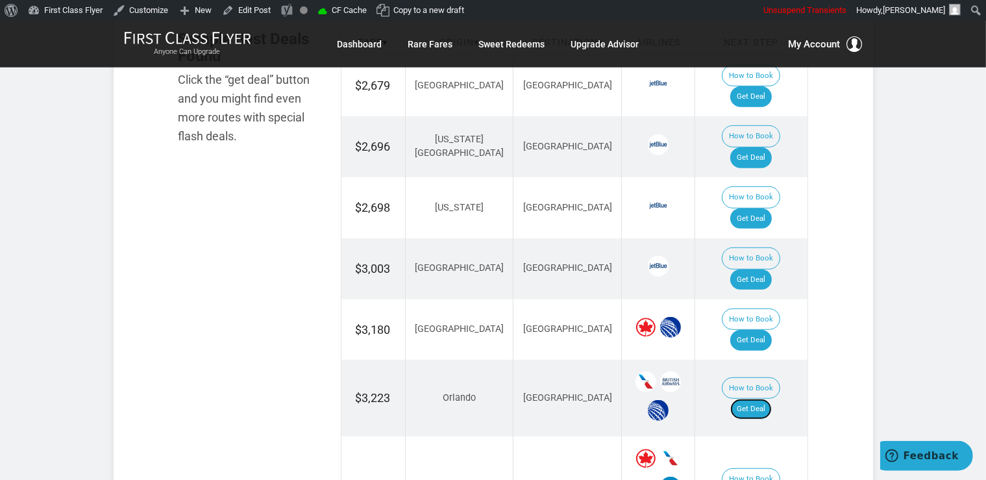
click at [768, 399] on link "Get Deal" at bounding box center [752, 409] width 42 height 21
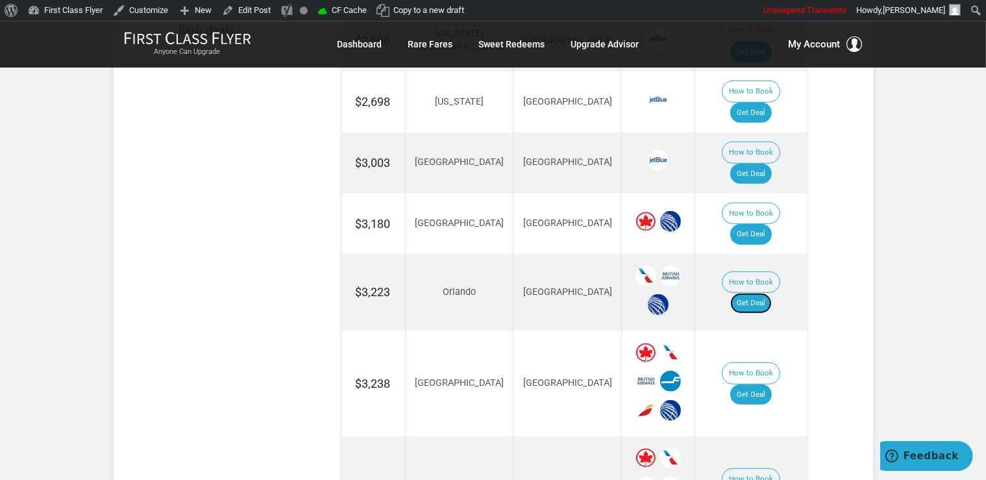
scroll to position [992, 0]
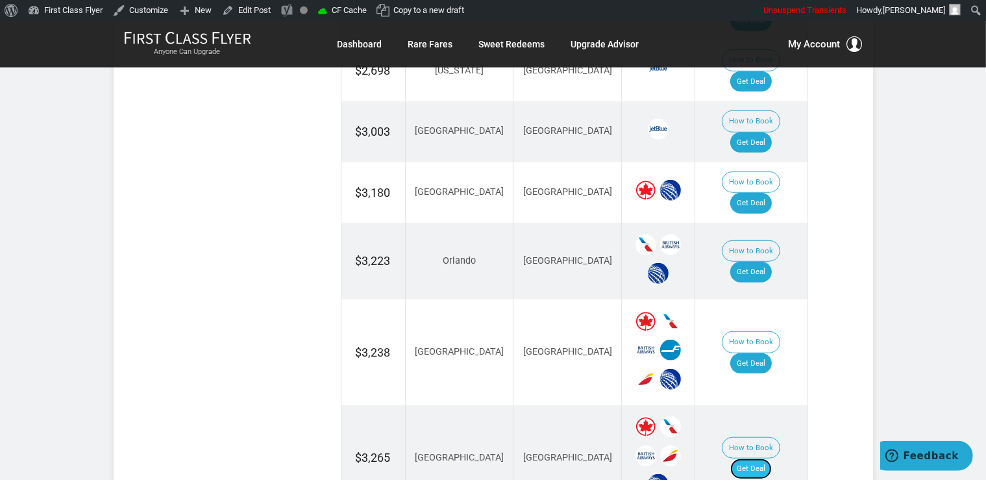
click at [759, 458] on link "Get Deal" at bounding box center [752, 468] width 42 height 21
click at [764, 353] on link "Get Deal" at bounding box center [752, 363] width 42 height 21
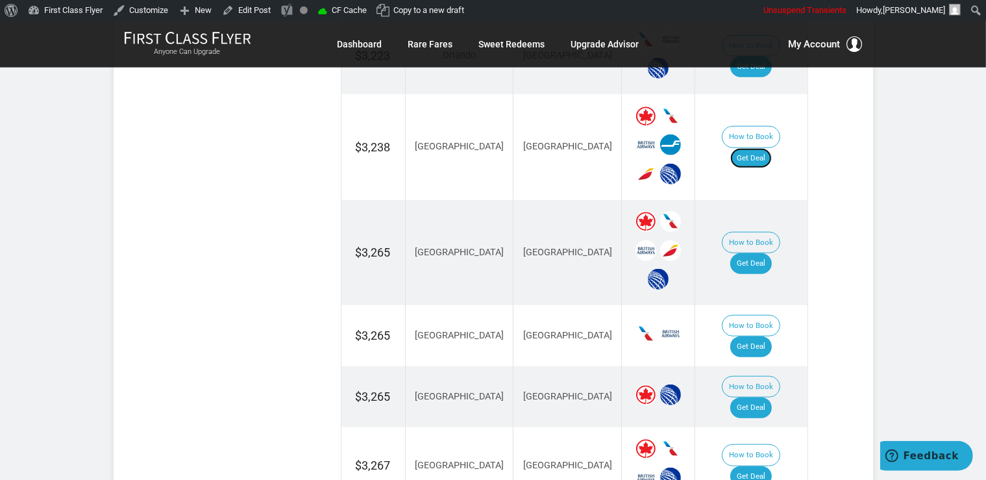
scroll to position [1198, 0]
click at [769, 336] on link "Get Deal" at bounding box center [752, 346] width 42 height 21
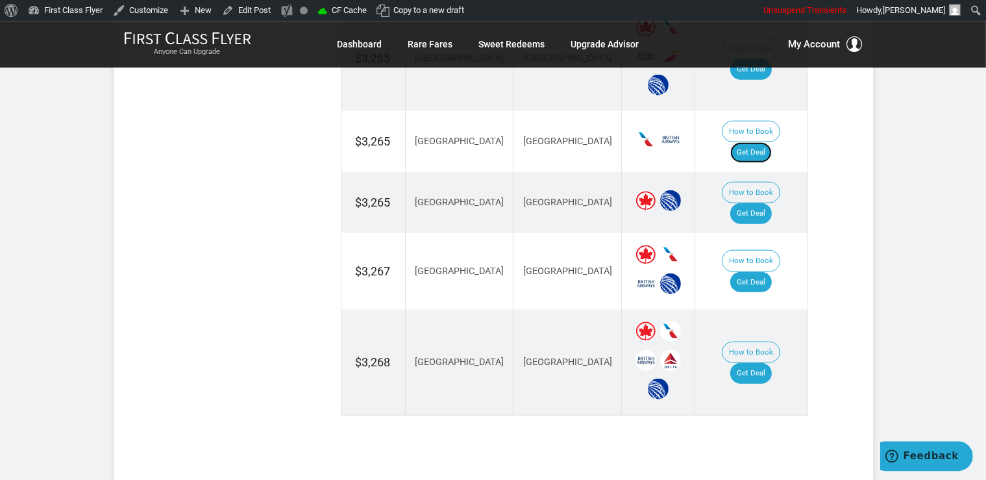
scroll to position [1404, 0]
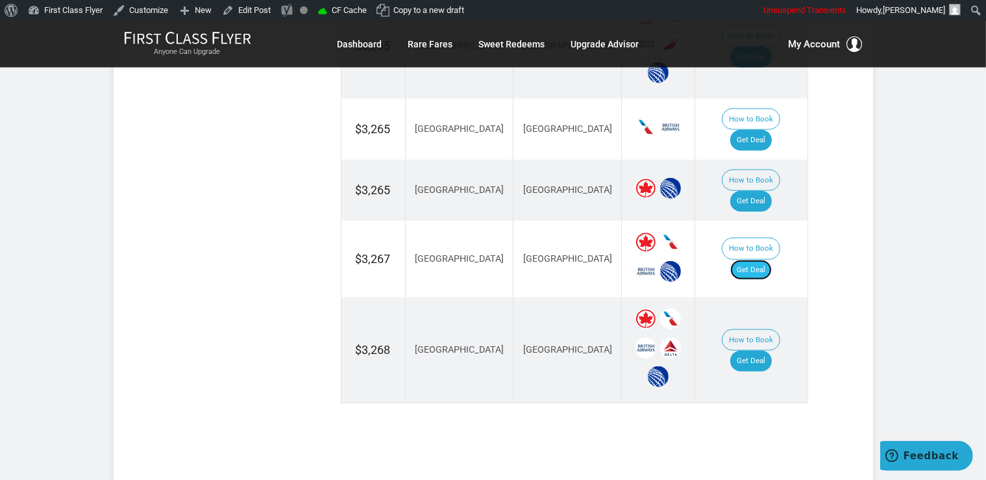
click at [753, 260] on link "Get Deal" at bounding box center [752, 270] width 42 height 21
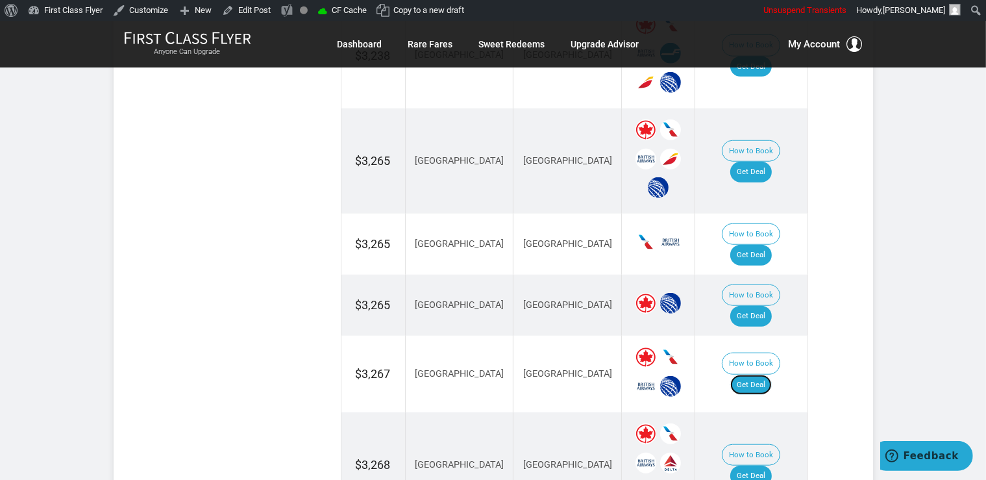
scroll to position [1198, 0]
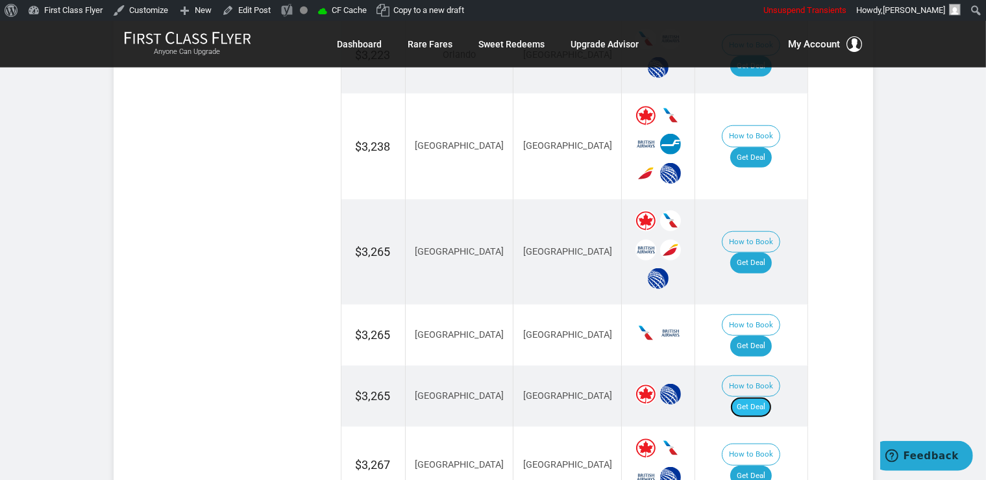
click at [768, 397] on link "Get Deal" at bounding box center [752, 407] width 42 height 21
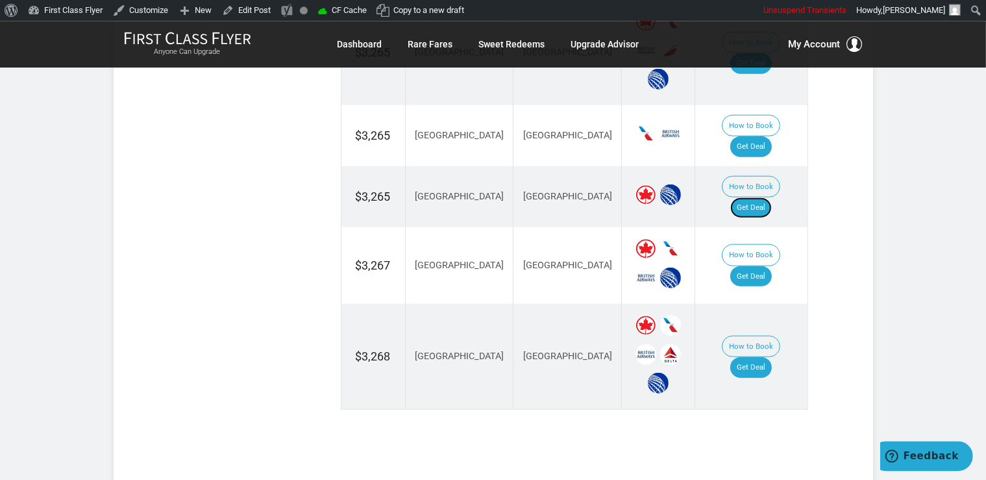
scroll to position [1404, 0]
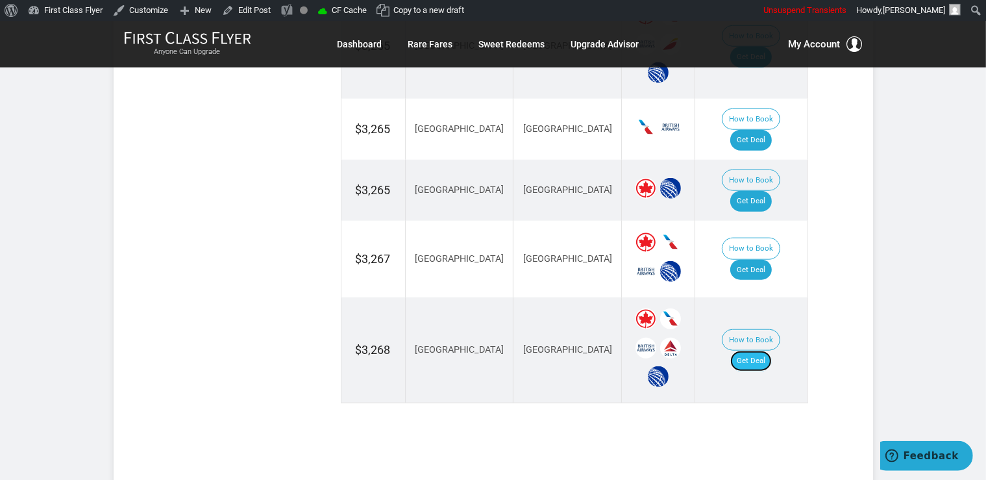
drag, startPoint x: 764, startPoint y: 202, endPoint x: 766, endPoint y: 216, distance: 13.8
click at [763, 351] on link "Get Deal" at bounding box center [752, 361] width 42 height 21
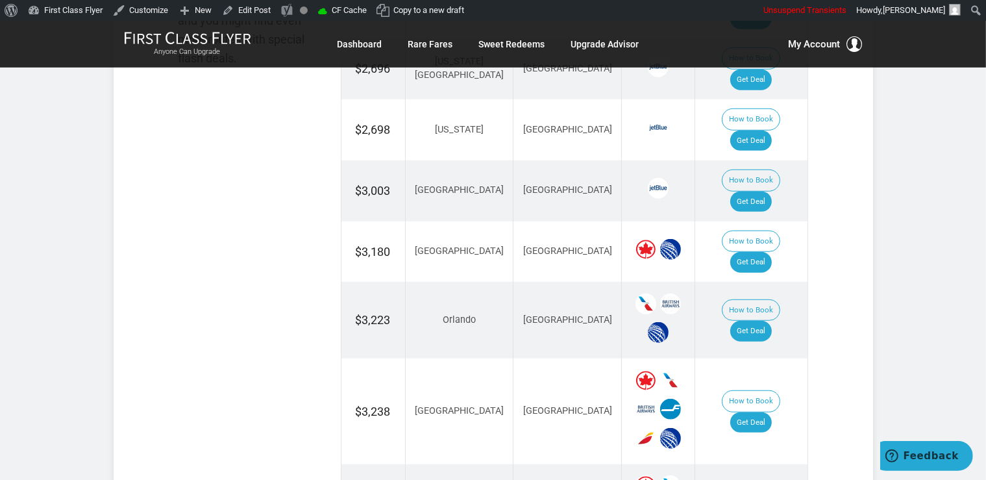
scroll to position [924, 0]
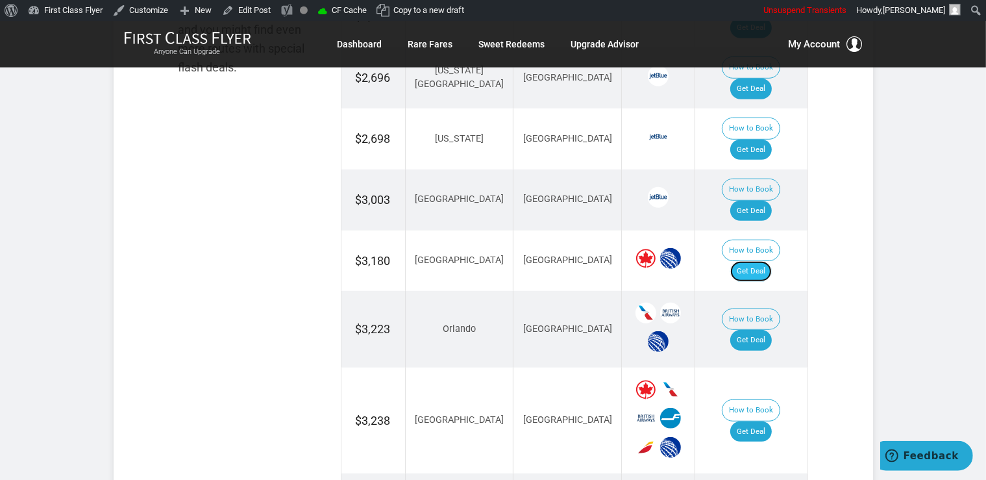
click at [757, 261] on link "Get Deal" at bounding box center [752, 271] width 42 height 21
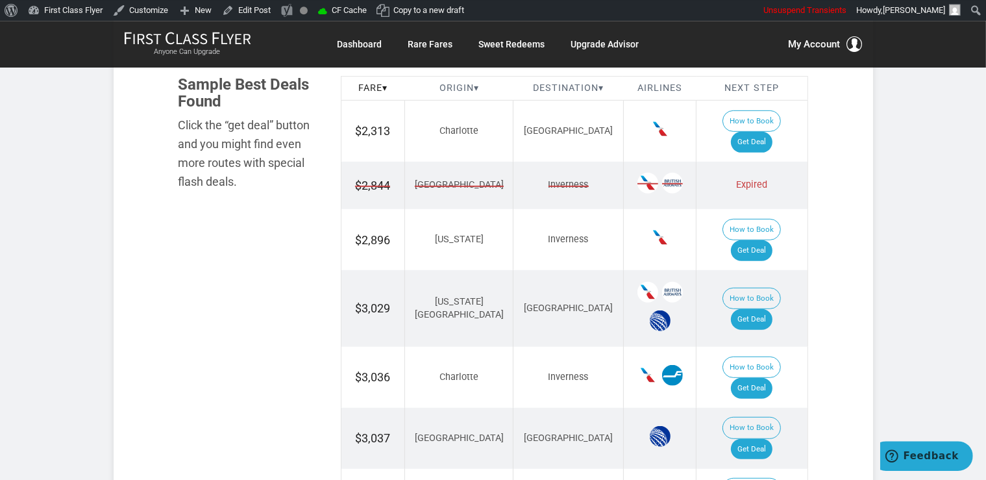
scroll to position [823, 0]
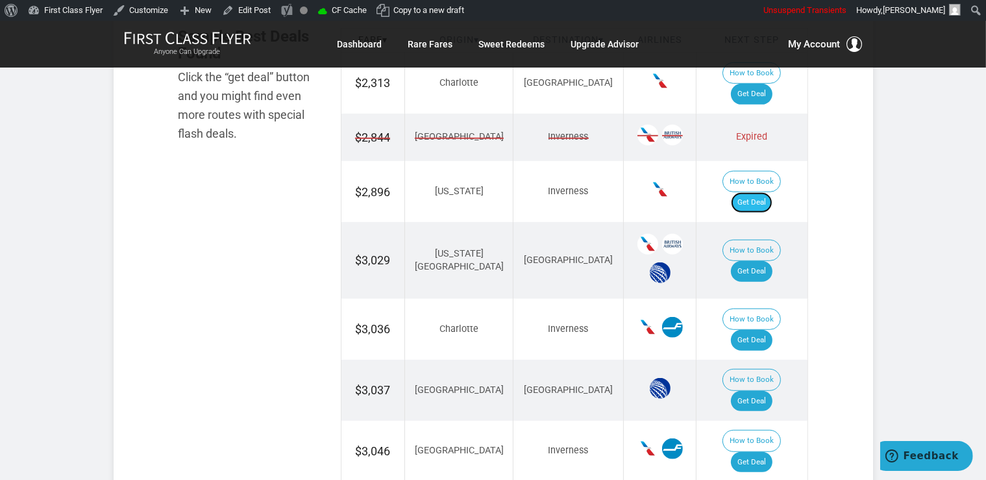
click at [769, 192] on link "Get Deal" at bounding box center [752, 202] width 42 height 21
click at [755, 330] on link "Get Deal" at bounding box center [752, 340] width 42 height 21
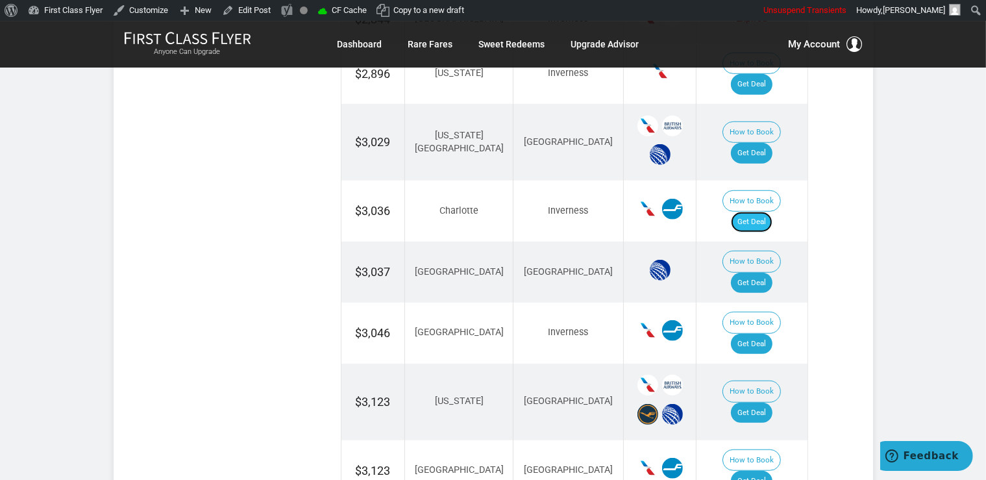
scroll to position [960, 0]
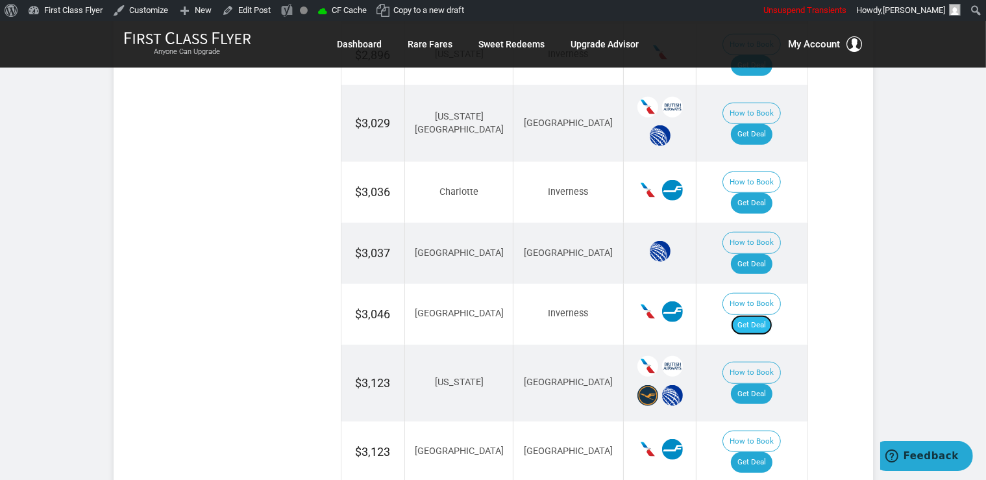
click at [753, 315] on link "Get Deal" at bounding box center [752, 325] width 42 height 21
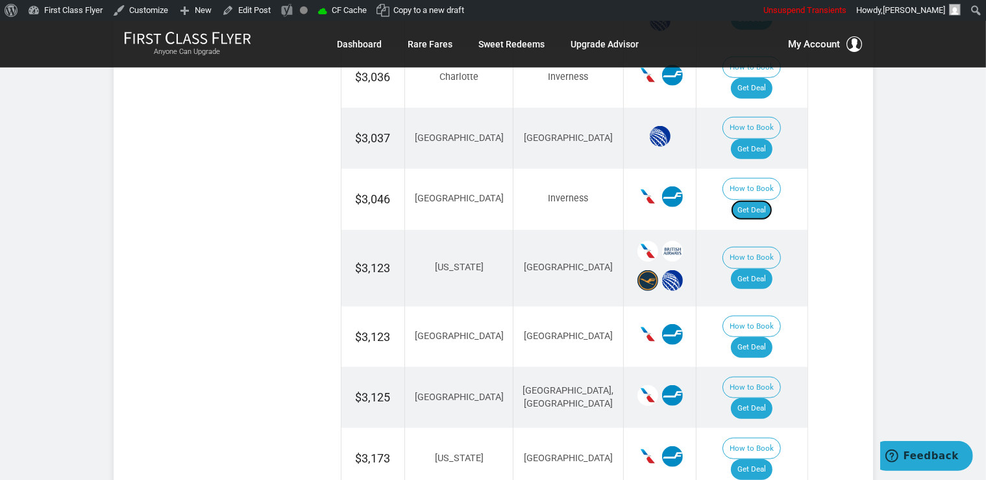
scroll to position [1166, 0]
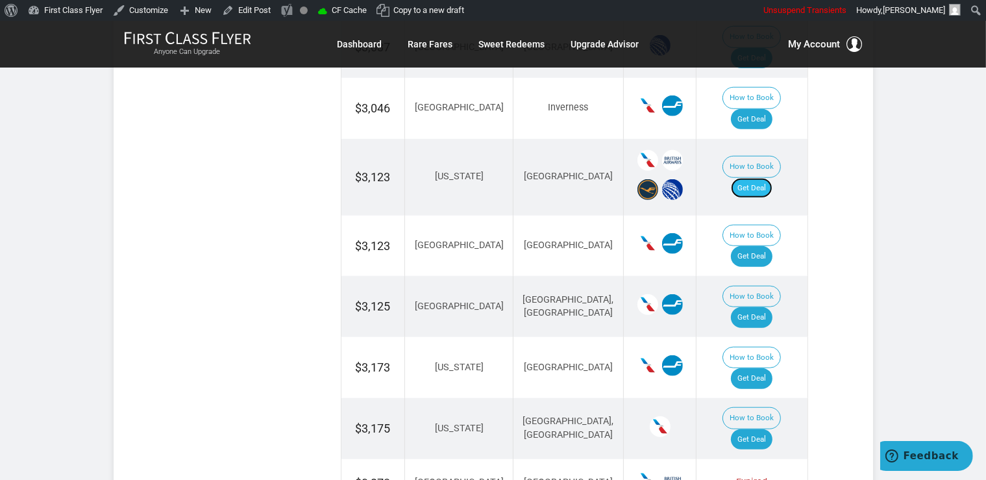
click at [764, 178] on link "Get Deal" at bounding box center [752, 188] width 42 height 21
click at [760, 246] on link "Get Deal" at bounding box center [752, 256] width 42 height 21
click at [760, 307] on link "Get Deal" at bounding box center [752, 317] width 42 height 21
click at [756, 368] on link "Get Deal" at bounding box center [752, 378] width 42 height 21
click at [761, 429] on link "Get Deal" at bounding box center [752, 439] width 42 height 21
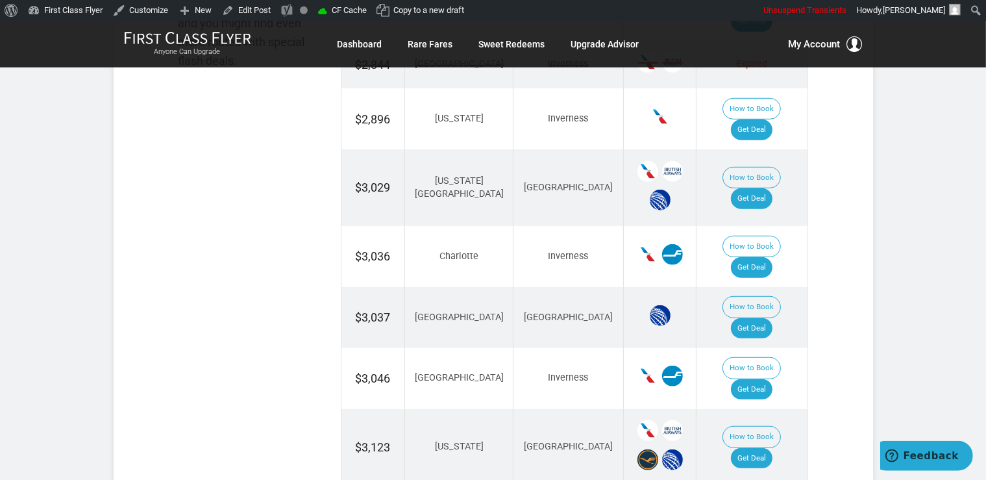
scroll to position [891, 0]
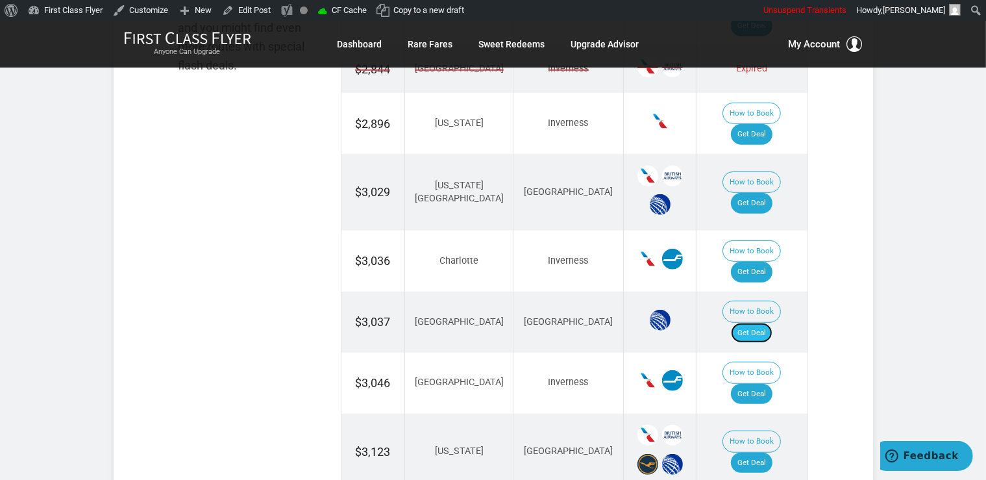
click at [772, 323] on link "Get Deal" at bounding box center [752, 333] width 42 height 21
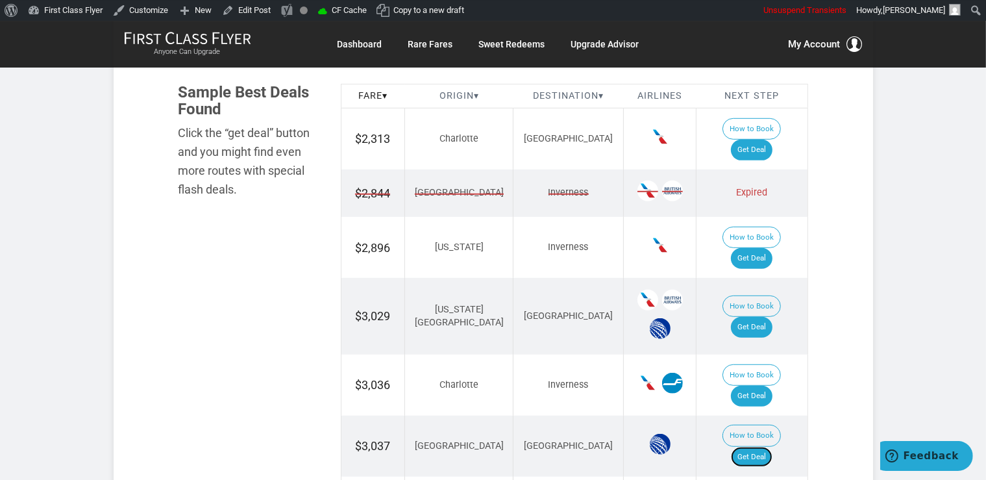
scroll to position [754, 0]
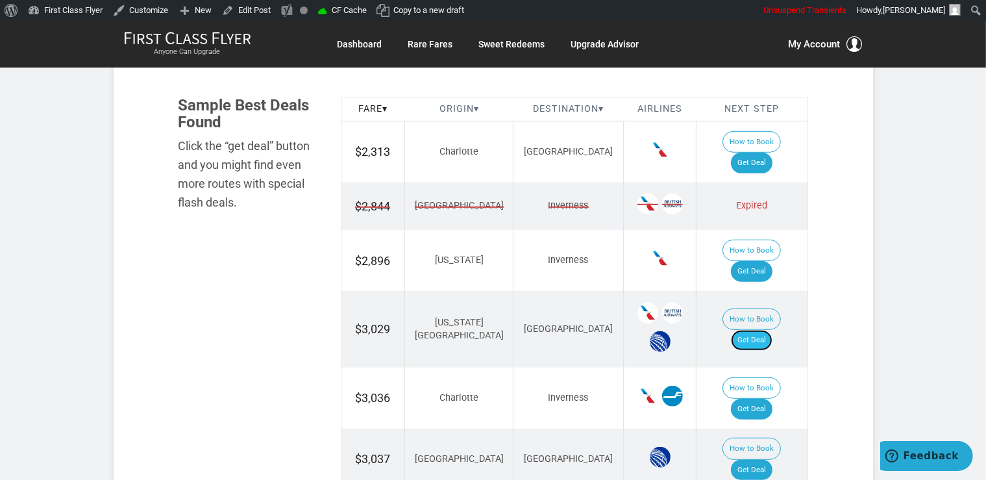
click at [757, 330] on link "Get Deal" at bounding box center [752, 340] width 42 height 21
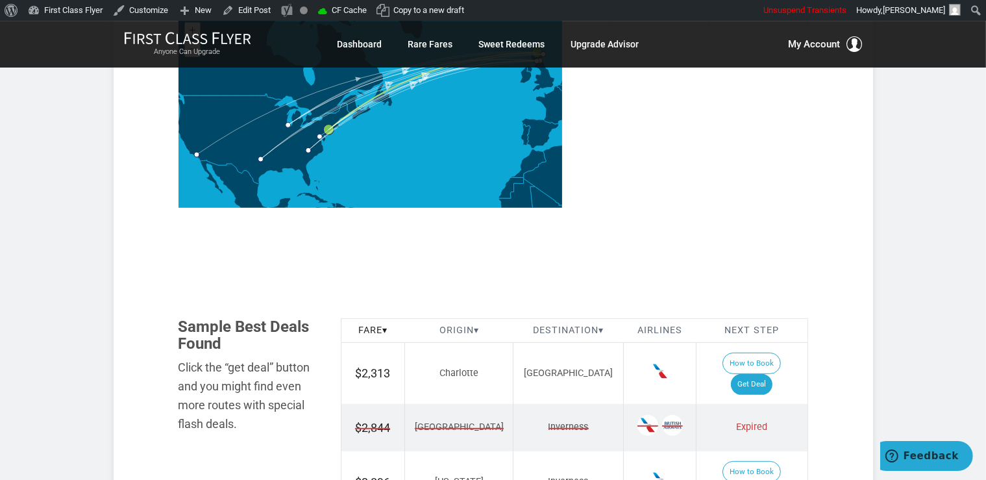
scroll to position [617, 0]
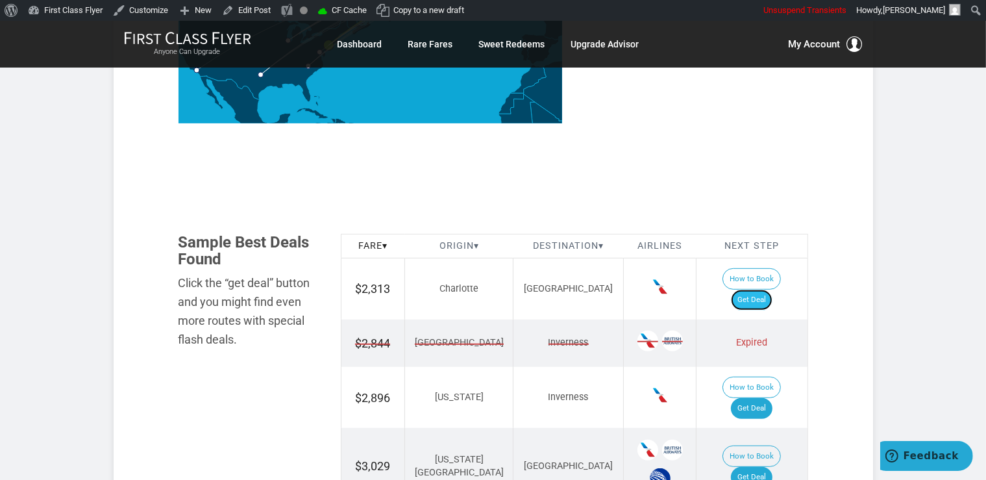
click at [770, 290] on link "Get Deal" at bounding box center [752, 300] width 42 height 21
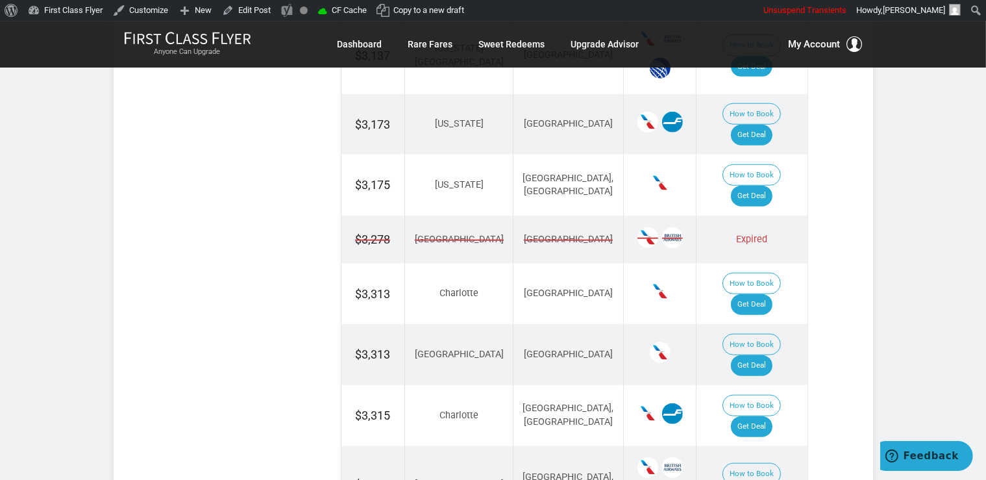
scroll to position [1371, 0]
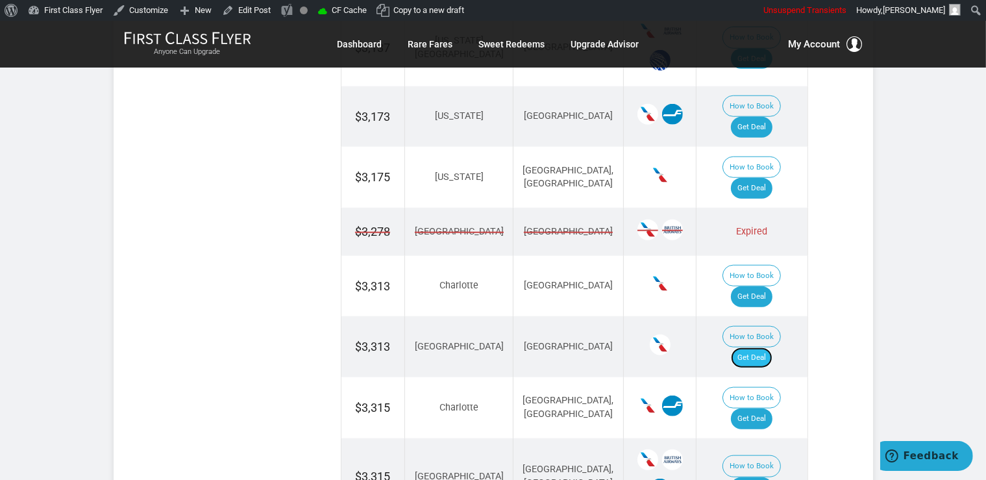
click at [762, 347] on link "Get Deal" at bounding box center [752, 357] width 42 height 21
click at [765, 408] on link "Get Deal" at bounding box center [752, 418] width 42 height 21
click at [769, 477] on link "Get Deal" at bounding box center [752, 487] width 42 height 21
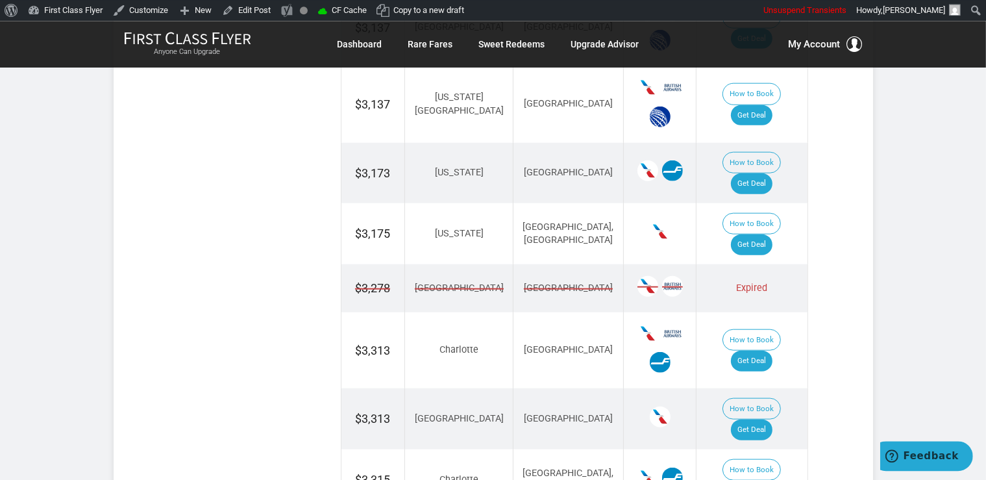
scroll to position [1440, 0]
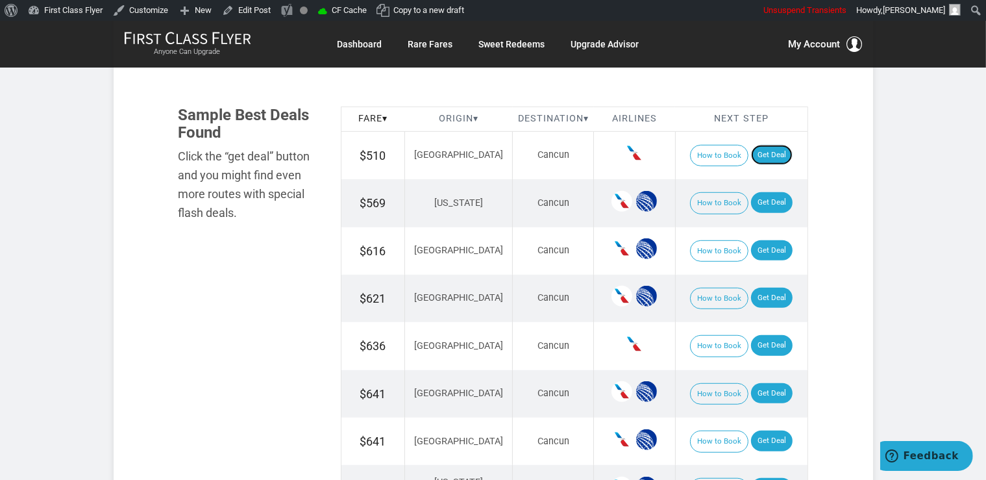
click at [753, 153] on link "Get Deal" at bounding box center [772, 155] width 42 height 21
click at [760, 206] on link "Get Deal" at bounding box center [772, 202] width 42 height 21
click at [754, 252] on link "Get Deal" at bounding box center [772, 250] width 42 height 21
click at [770, 293] on link "Get Deal" at bounding box center [772, 298] width 42 height 21
click at [760, 297] on link "Get Deal" at bounding box center [772, 298] width 42 height 21
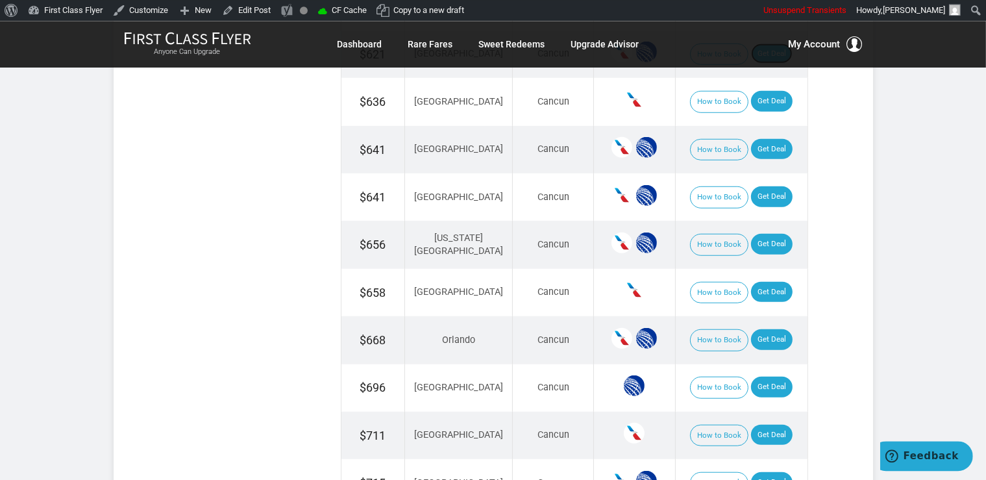
scroll to position [1029, 0]
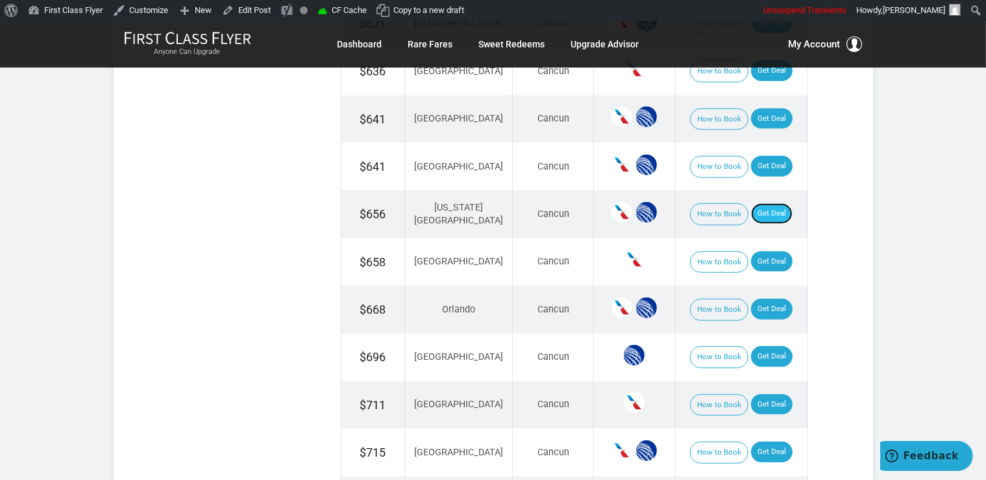
click at [767, 210] on link "Get Deal" at bounding box center [772, 213] width 42 height 21
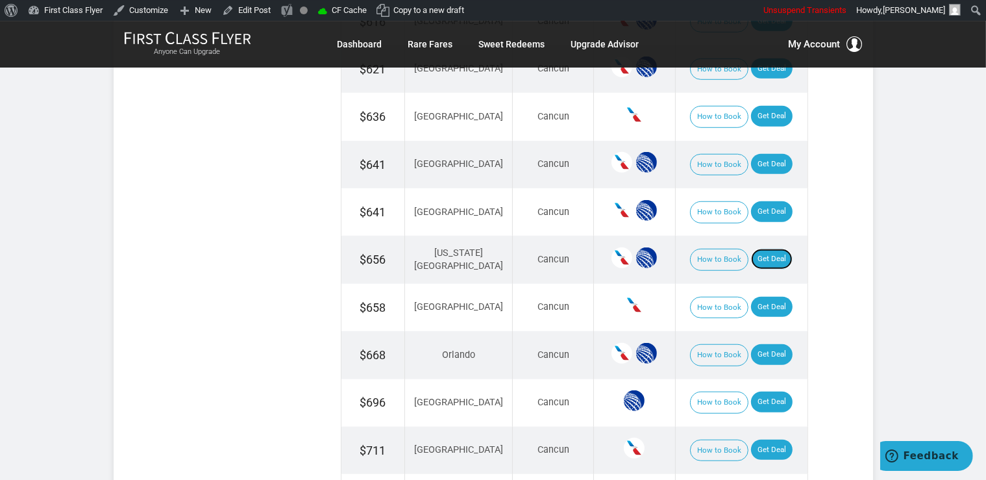
scroll to position [960, 0]
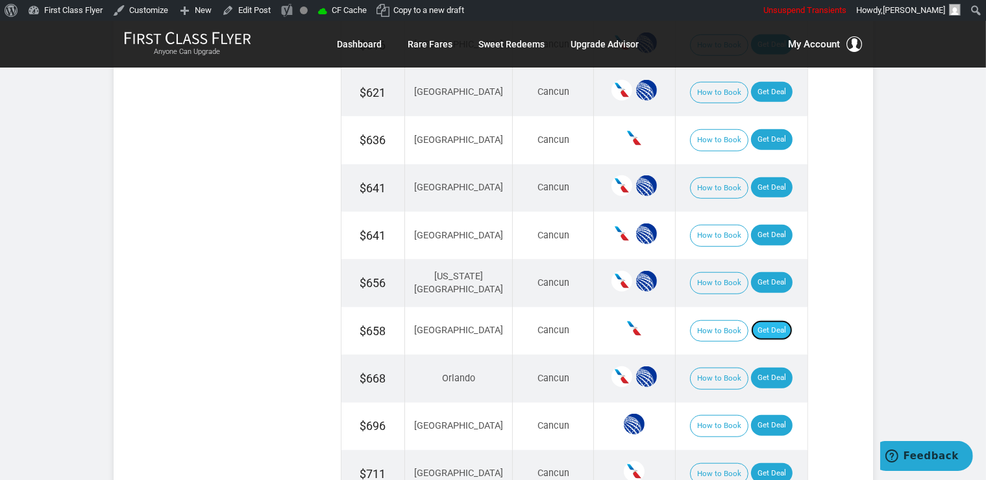
click at [762, 329] on link "Get Deal" at bounding box center [772, 330] width 42 height 21
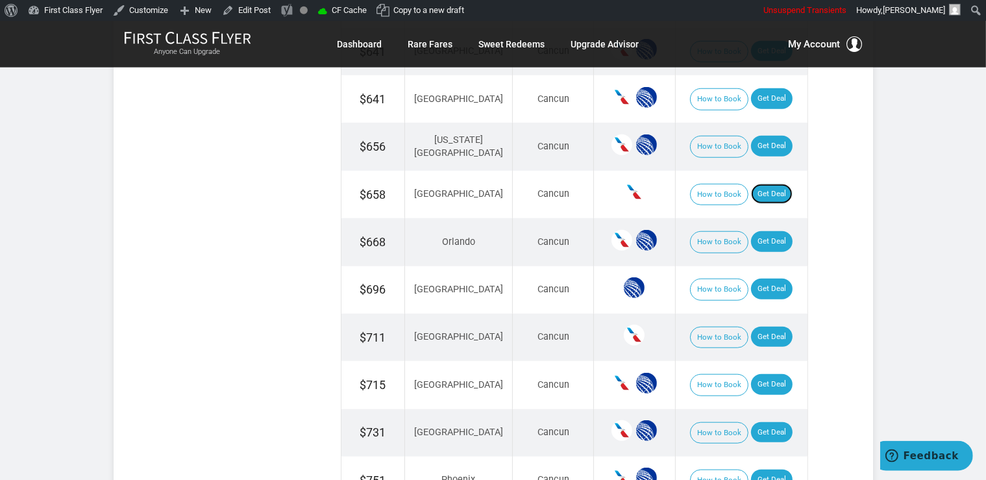
scroll to position [1097, 0]
click at [761, 240] on link "Get Deal" at bounding box center [772, 241] width 42 height 21
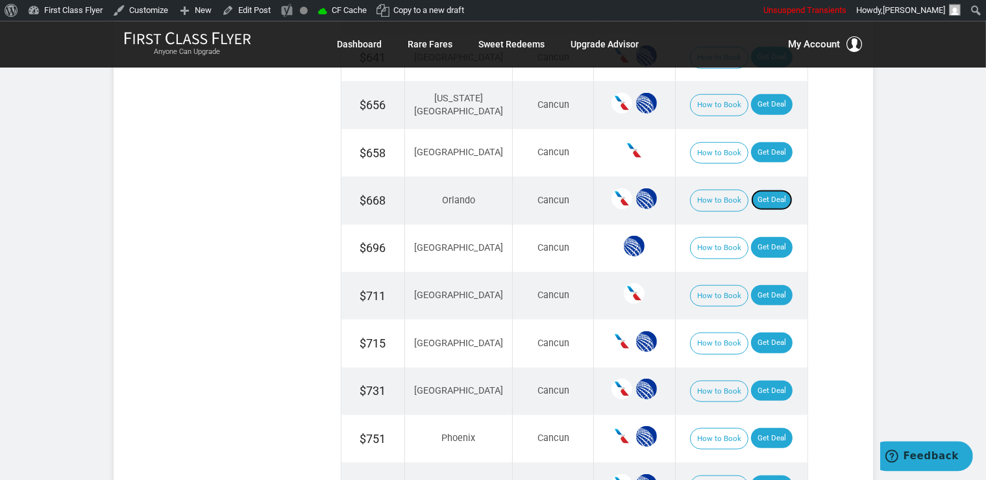
scroll to position [1234, 0]
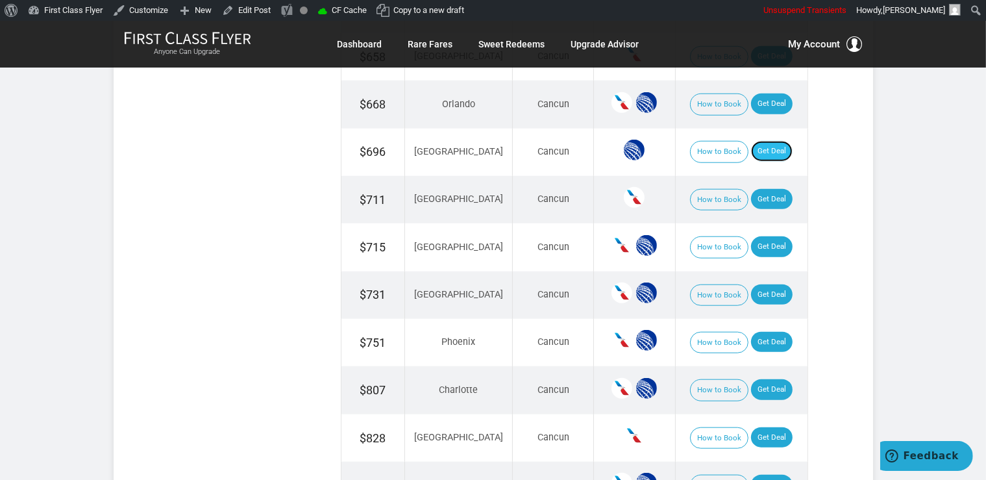
click at [765, 147] on link "Get Deal" at bounding box center [772, 151] width 42 height 21
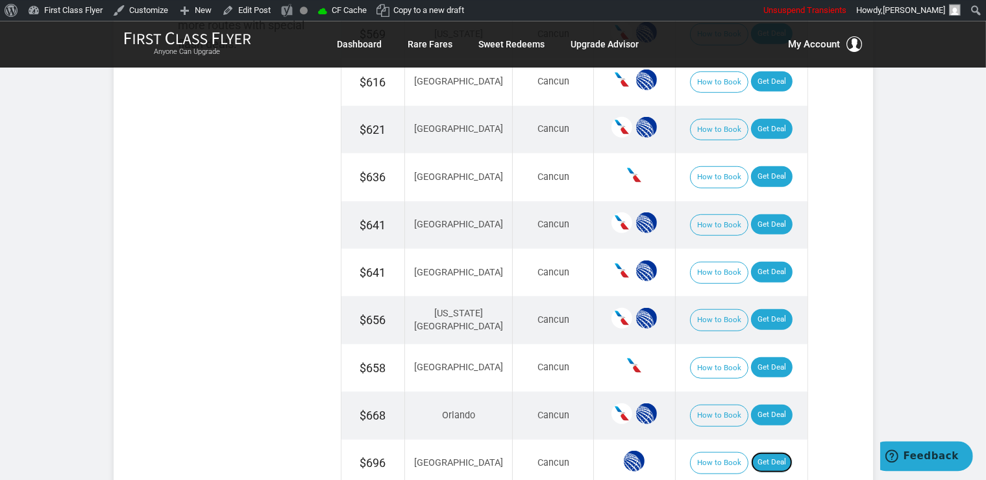
scroll to position [891, 0]
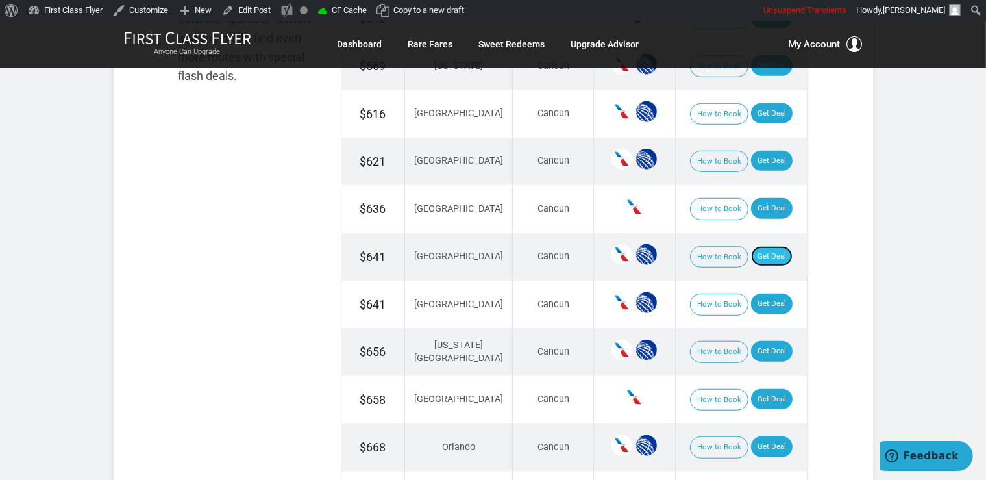
click at [755, 246] on link "Get Deal" at bounding box center [772, 256] width 42 height 21
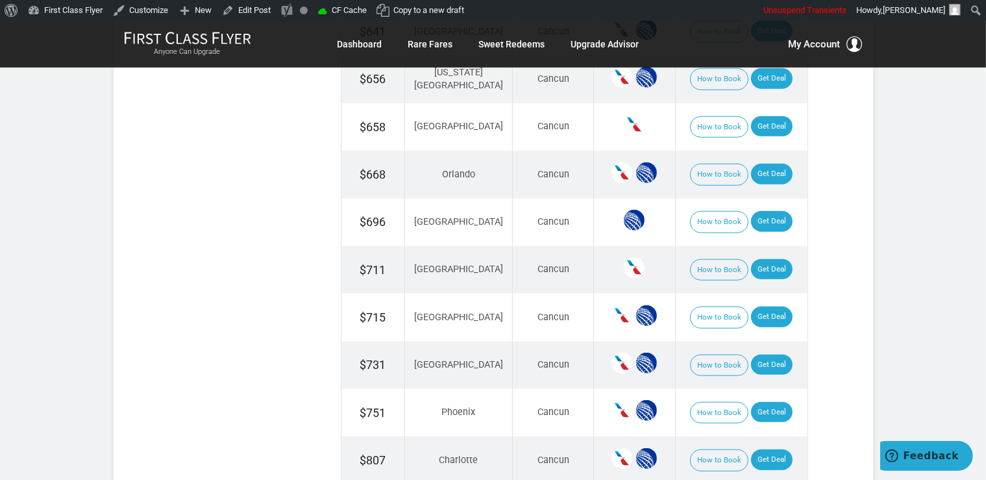
scroll to position [1166, 0]
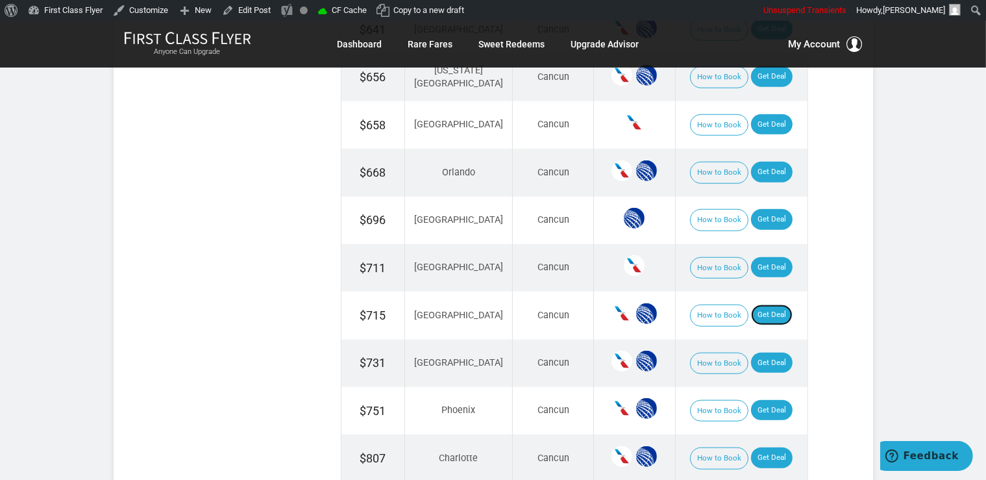
drag, startPoint x: 769, startPoint y: 312, endPoint x: 721, endPoint y: 10, distance: 305.1
click at [768, 312] on link "Get Deal" at bounding box center [772, 315] width 42 height 21
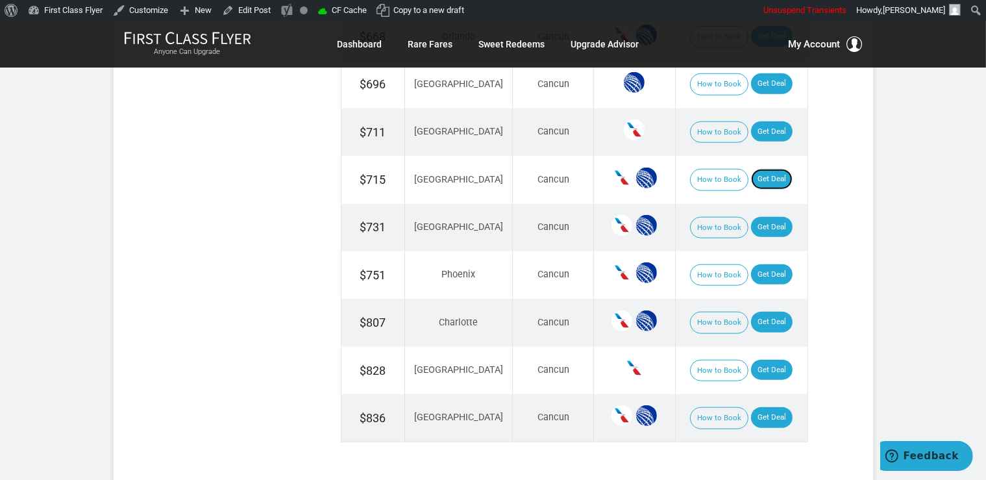
scroll to position [1303, 0]
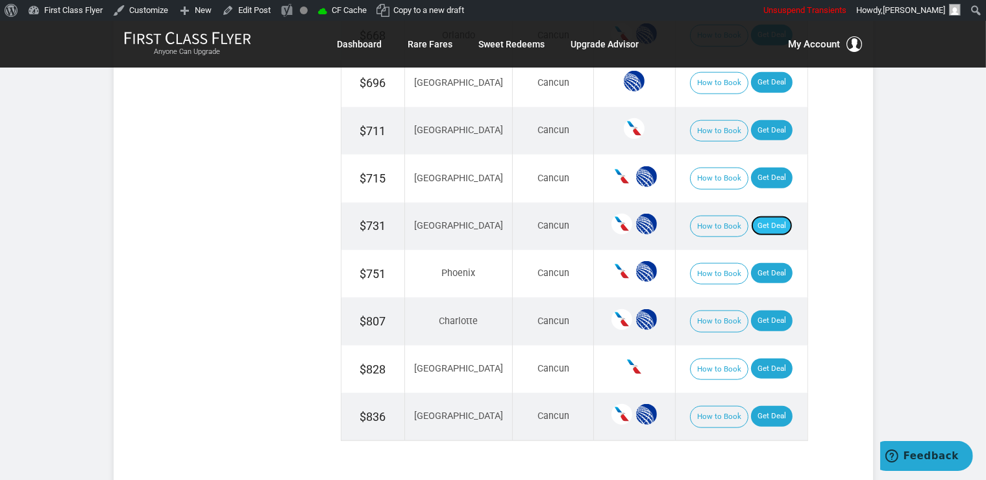
click at [767, 217] on link "Get Deal" at bounding box center [772, 226] width 42 height 21
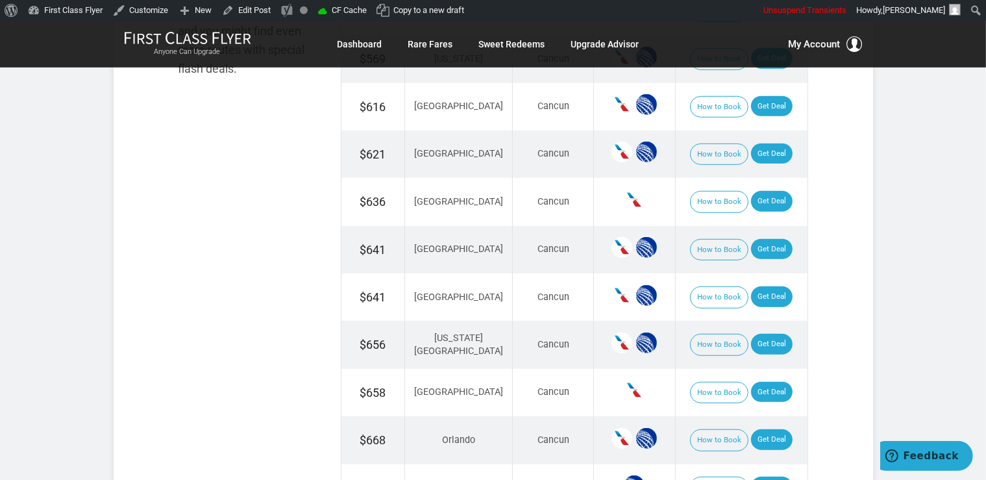
scroll to position [891, 0]
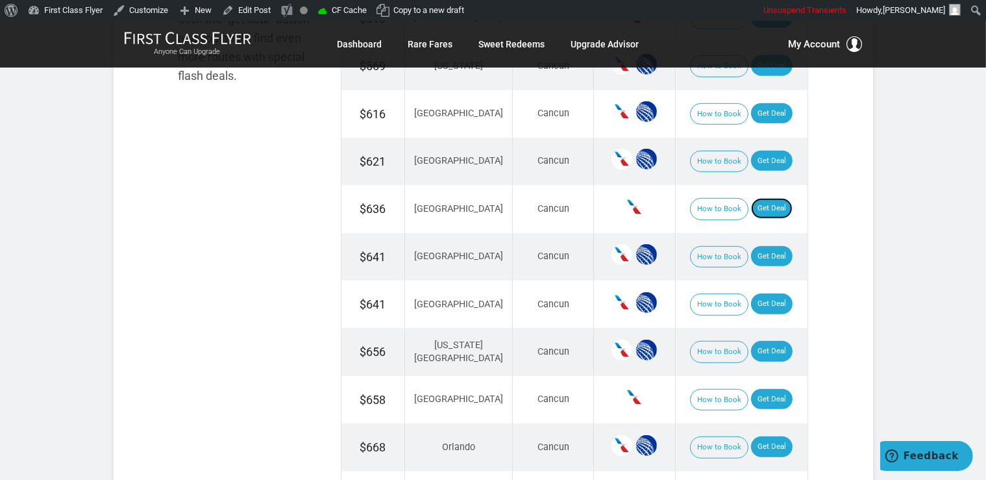
click at [775, 209] on link "Get Deal" at bounding box center [772, 208] width 42 height 21
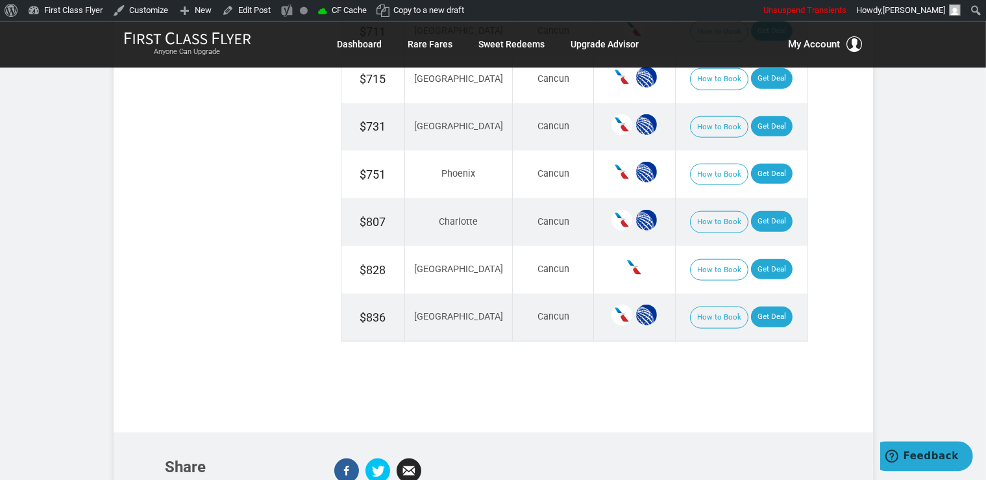
scroll to position [1440, 0]
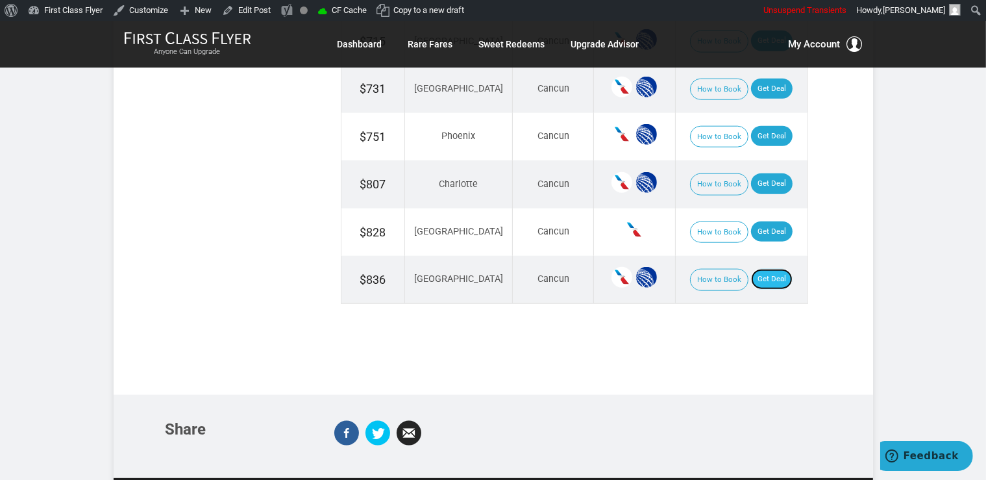
click at [759, 269] on link "Get Deal" at bounding box center [772, 279] width 42 height 21
click at [768, 269] on link "Get Deal" at bounding box center [772, 279] width 42 height 21
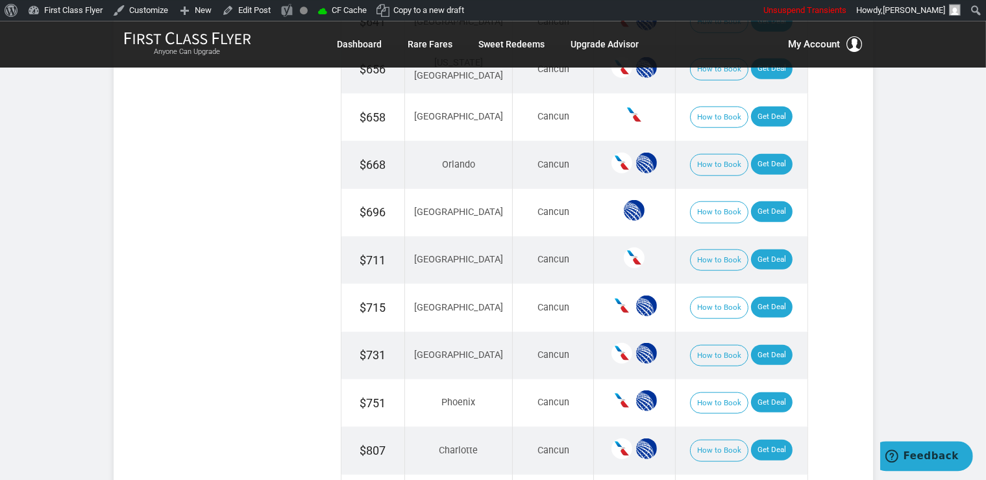
scroll to position [1166, 0]
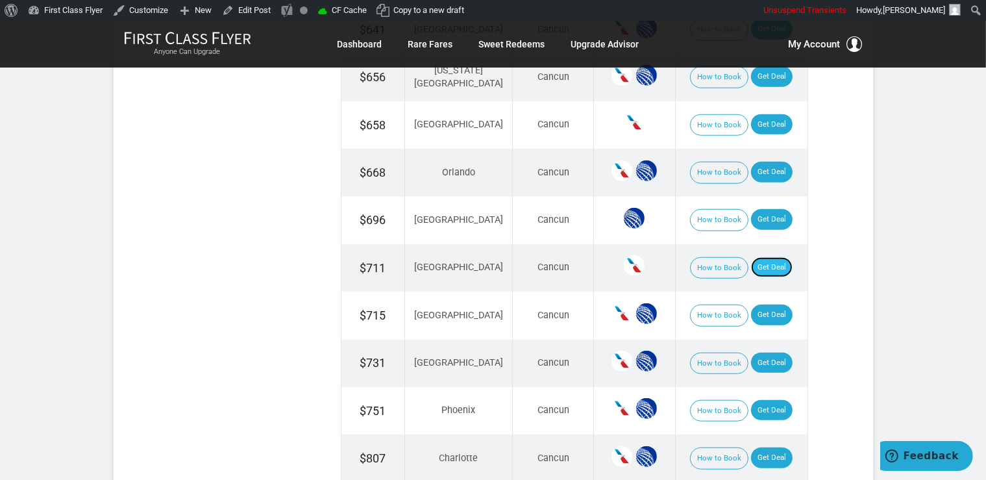
click at [760, 258] on link "Get Deal" at bounding box center [772, 267] width 42 height 21
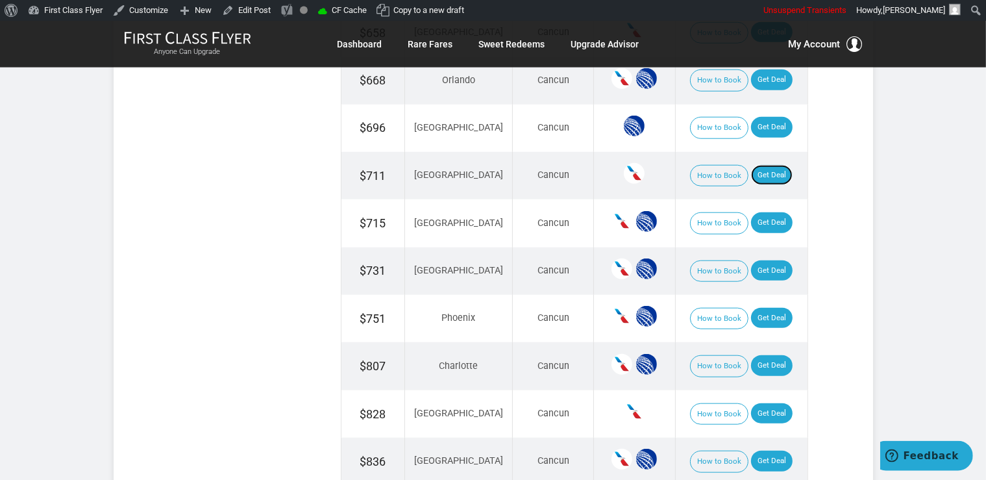
scroll to position [1371, 0]
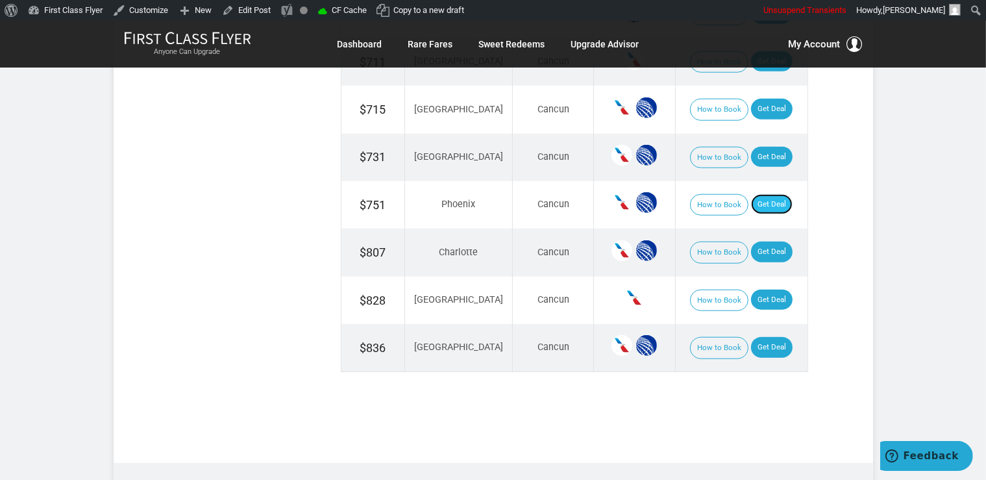
click at [775, 202] on link "Get Deal" at bounding box center [772, 204] width 42 height 21
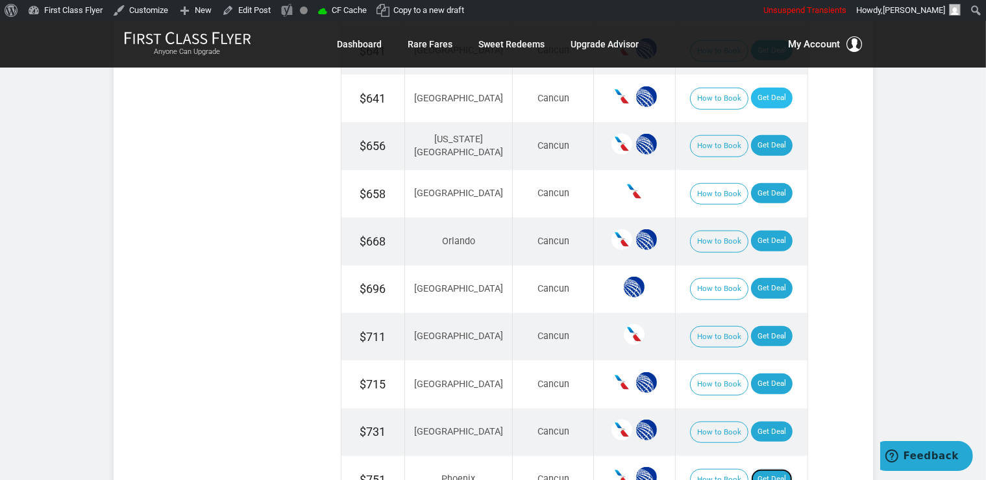
scroll to position [960, 0]
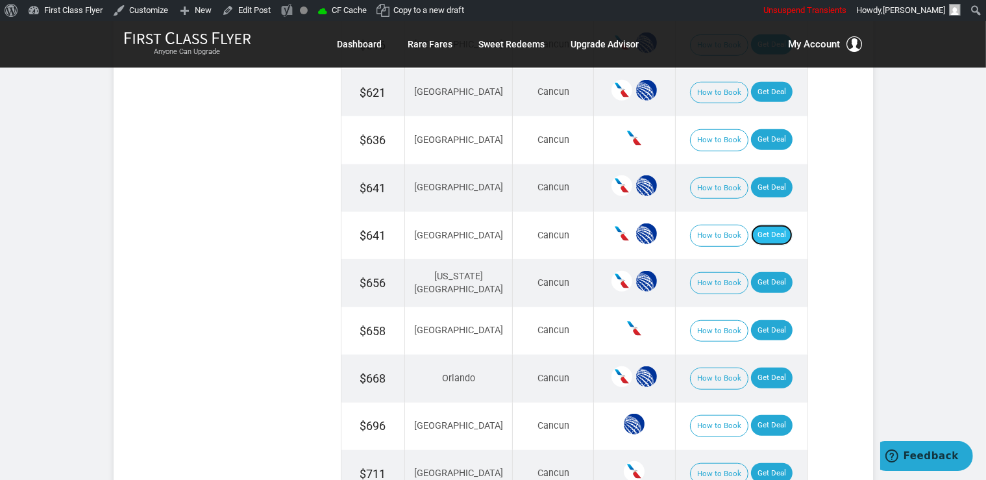
click at [765, 231] on link "Get Deal" at bounding box center [772, 235] width 42 height 21
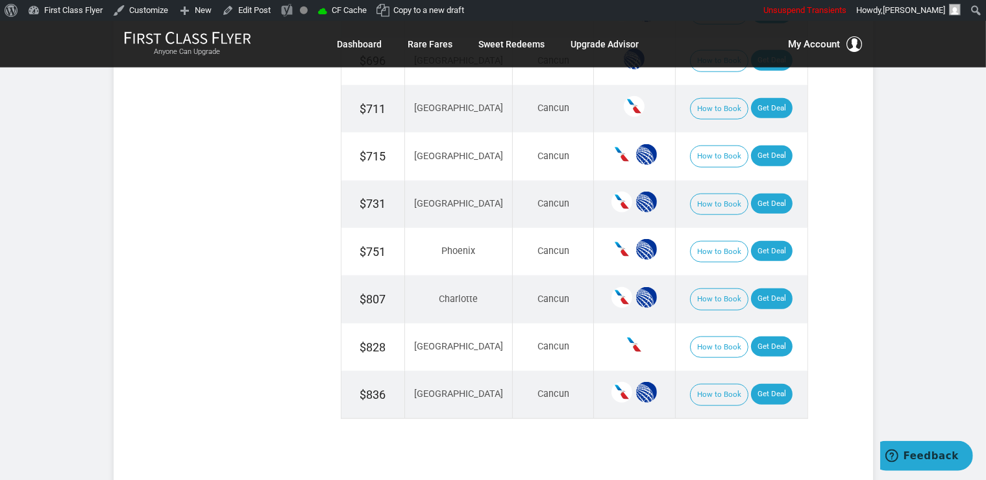
scroll to position [1371, 0]
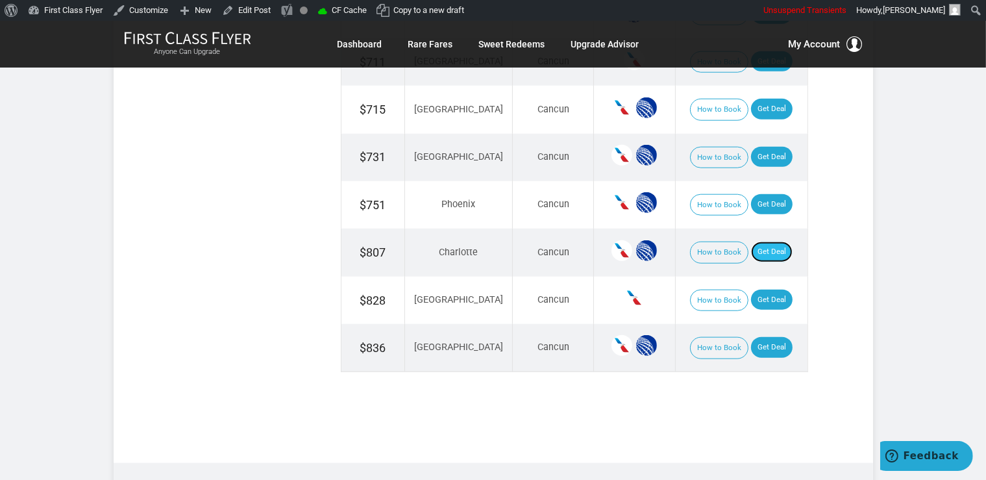
click at [777, 243] on link "Get Deal" at bounding box center [772, 252] width 42 height 21
click at [771, 294] on link "Get Deal" at bounding box center [772, 300] width 42 height 21
click at [760, 339] on link "Get Deal" at bounding box center [772, 347] width 42 height 21
click at [755, 290] on link "Get Deal" at bounding box center [772, 300] width 42 height 21
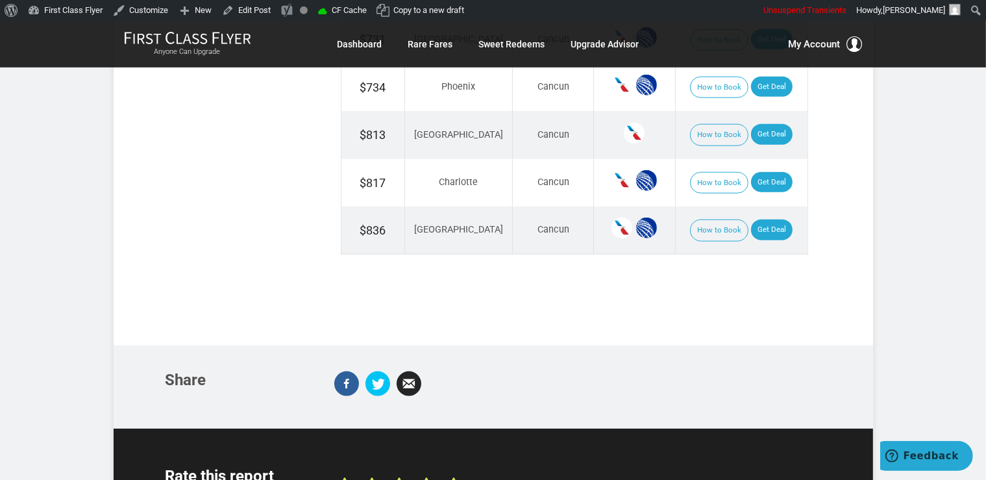
scroll to position [1508, 0]
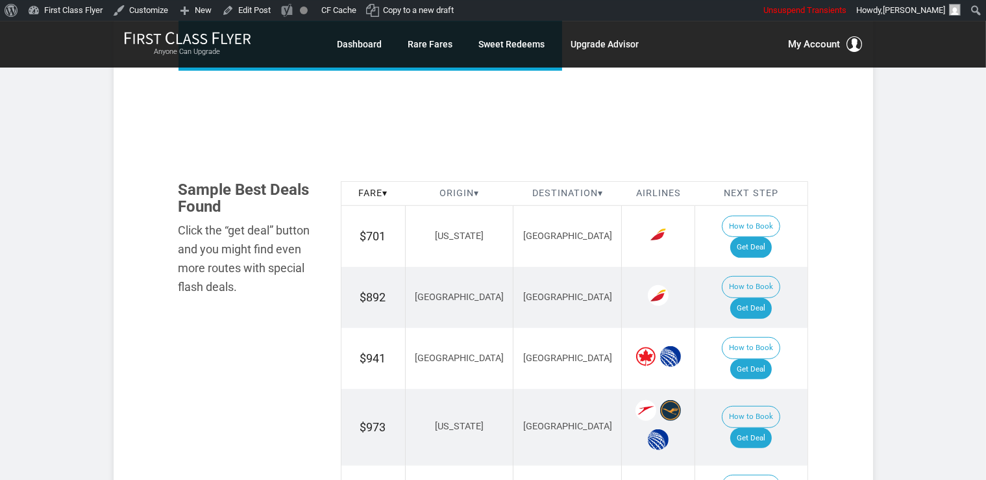
scroll to position [686, 0]
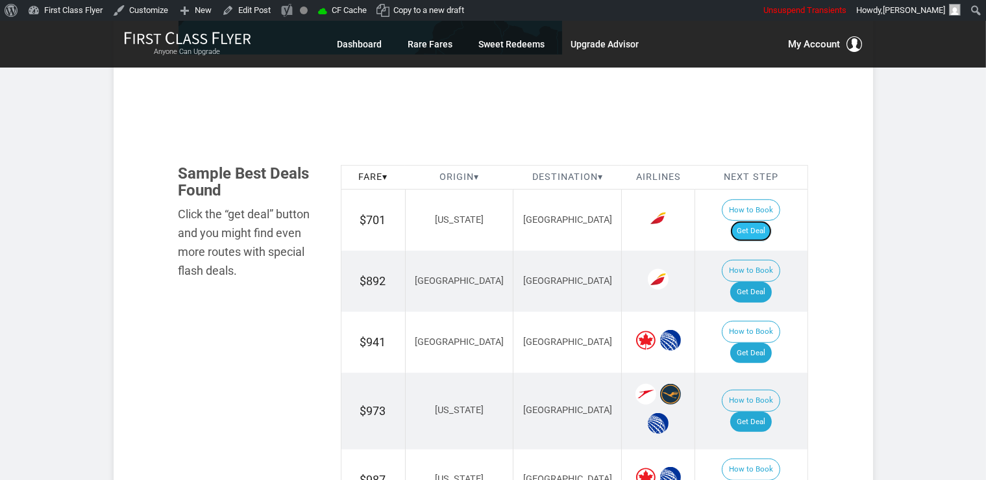
click at [772, 221] on link "Get Deal" at bounding box center [752, 231] width 42 height 21
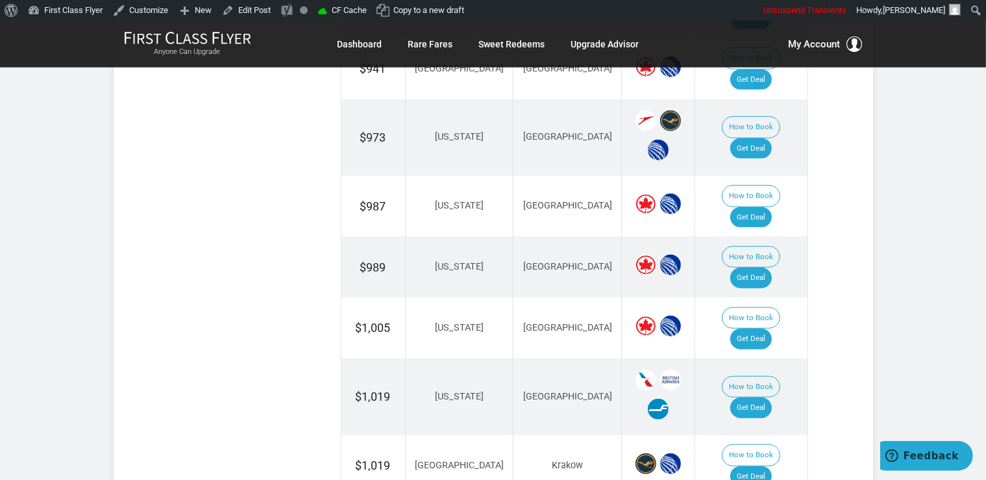
scroll to position [960, 0]
click at [760, 397] on link "Get Deal" at bounding box center [752, 407] width 42 height 21
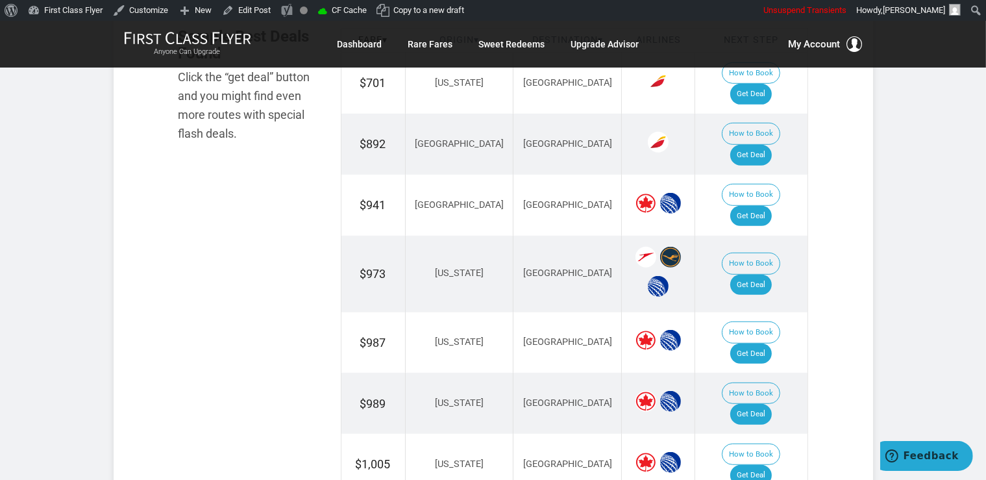
scroll to position [1097, 0]
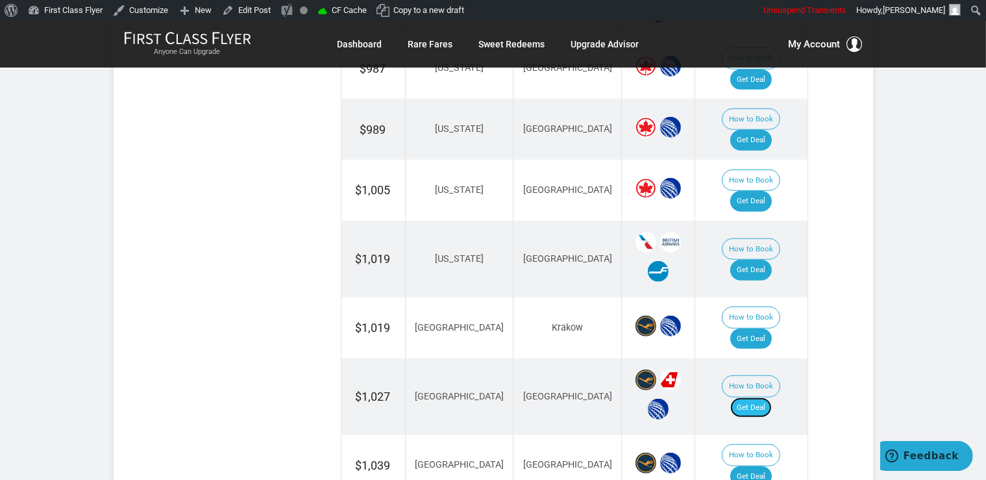
click at [767, 397] on link "Get Deal" at bounding box center [752, 407] width 42 height 21
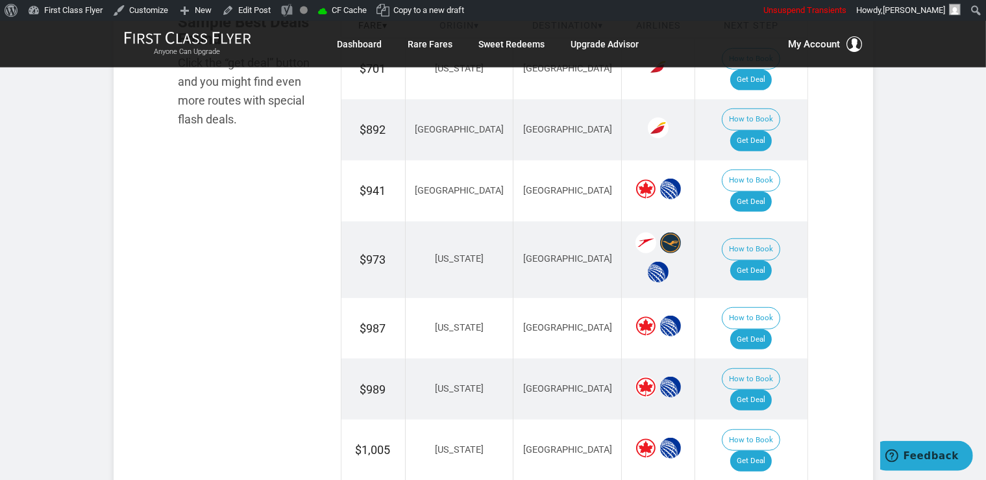
scroll to position [823, 0]
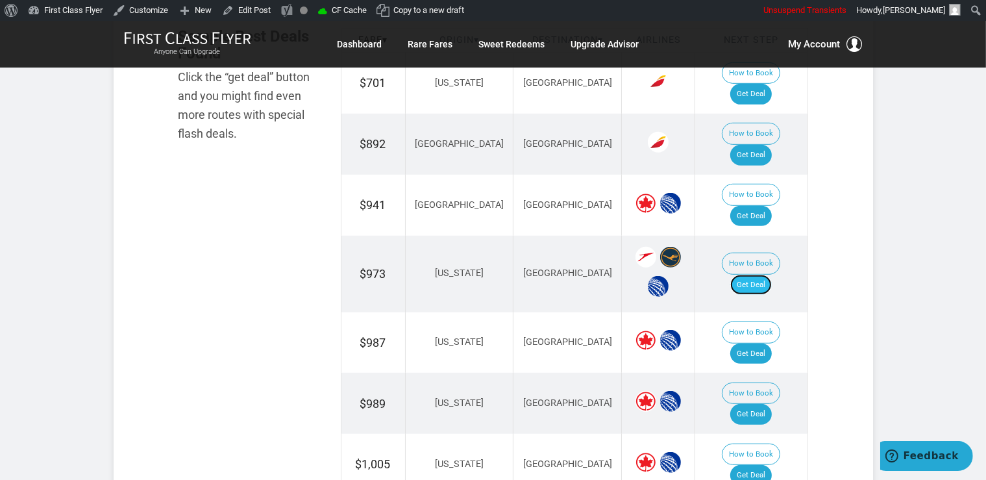
click at [766, 275] on link "Get Deal" at bounding box center [752, 285] width 42 height 21
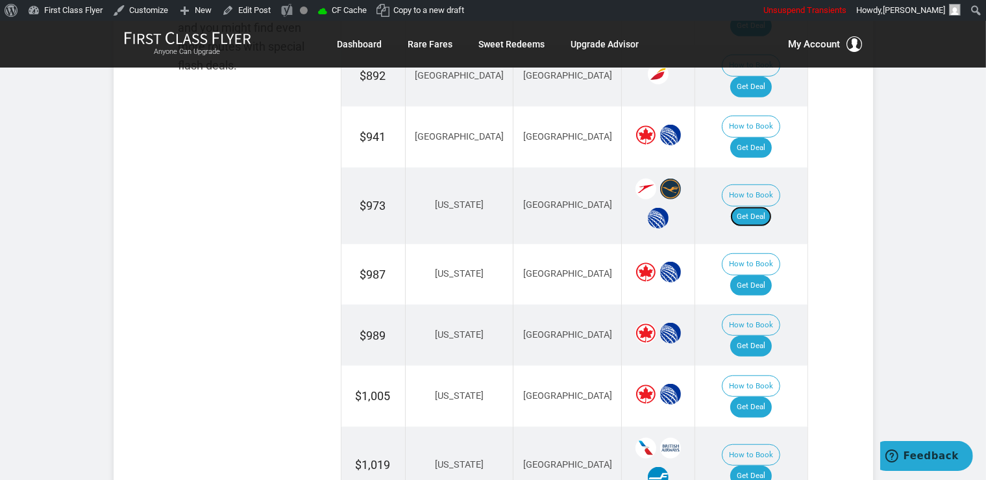
scroll to position [960, 0]
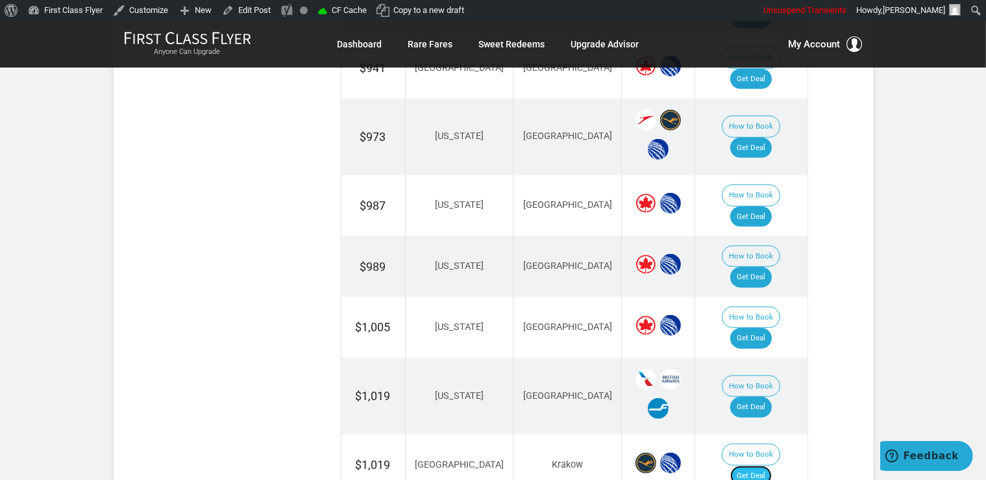
click at [765, 466] on link "Get Deal" at bounding box center [752, 476] width 42 height 21
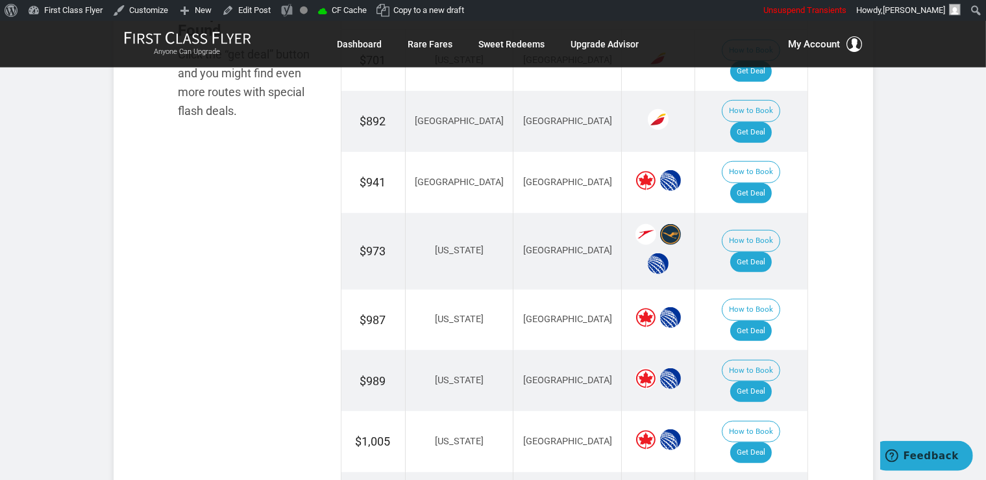
scroll to position [823, 0]
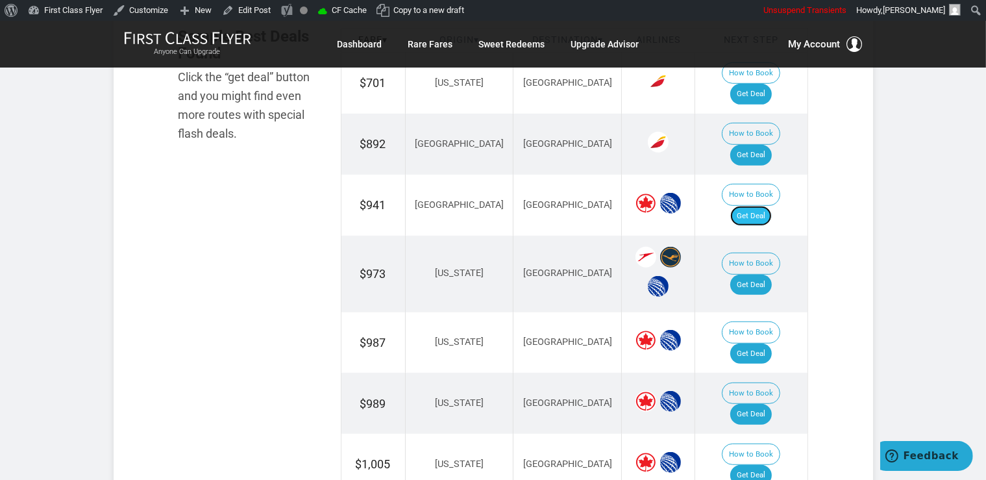
click at [755, 206] on link "Get Deal" at bounding box center [752, 216] width 42 height 21
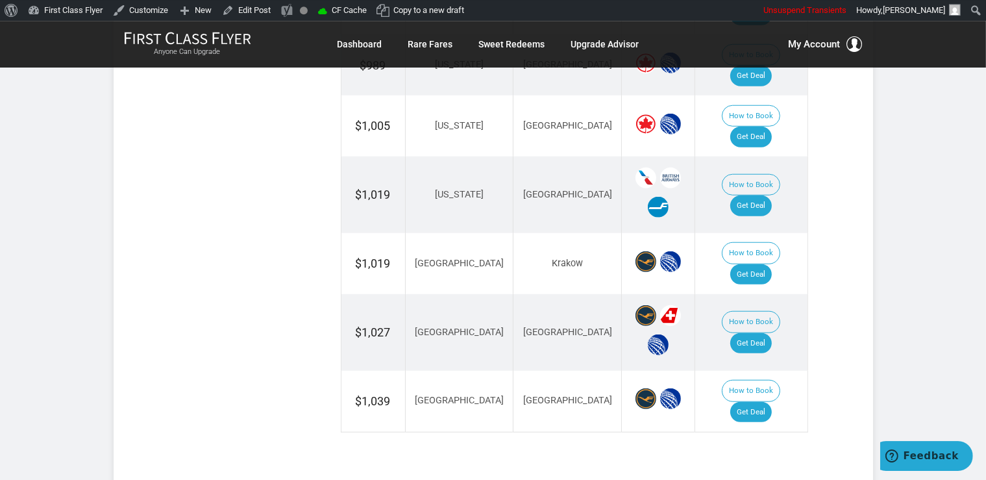
scroll to position [1166, 0]
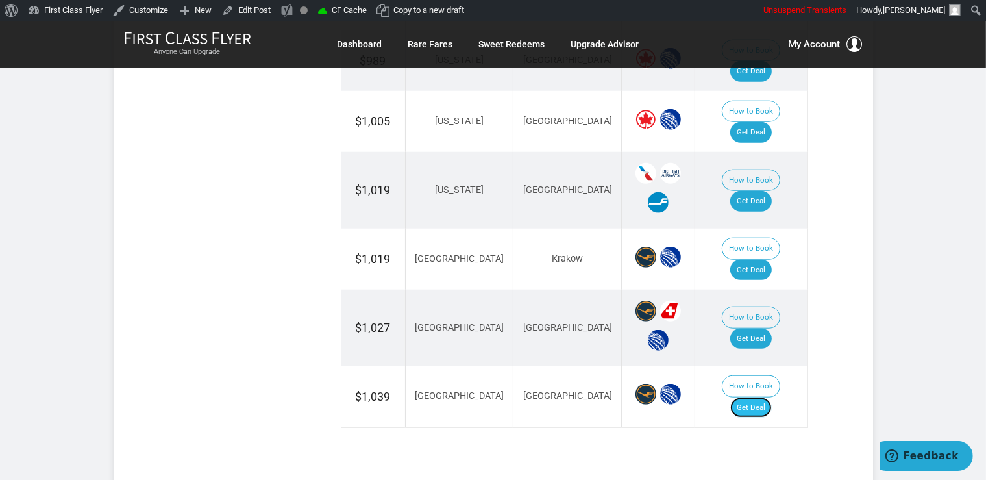
click at [756, 397] on link "Get Deal" at bounding box center [752, 407] width 42 height 21
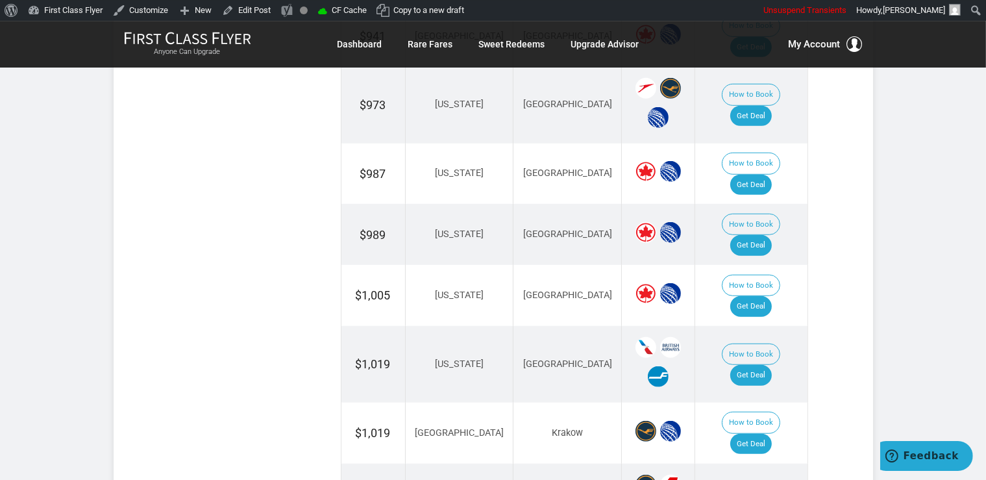
scroll to position [960, 0]
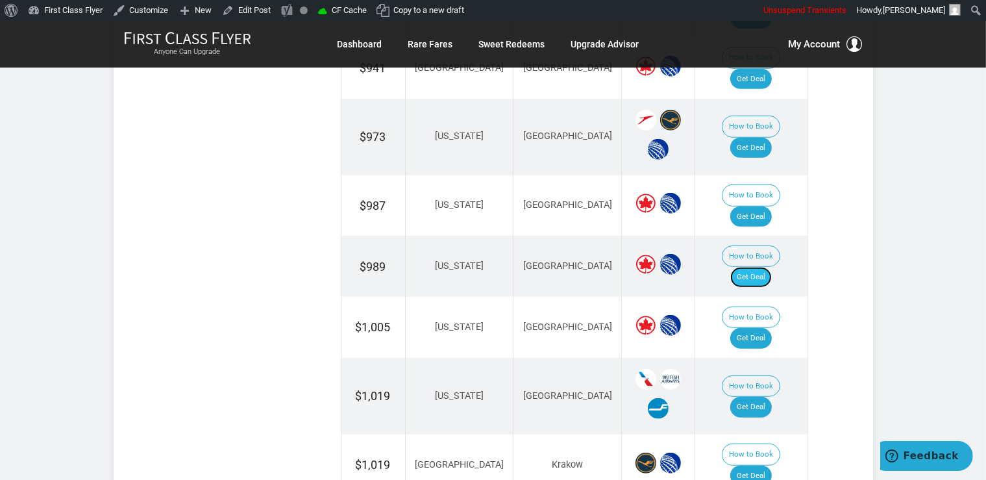
click at [754, 267] on link "Get Deal" at bounding box center [752, 277] width 42 height 21
click at [770, 206] on link "Get Deal" at bounding box center [752, 216] width 42 height 21
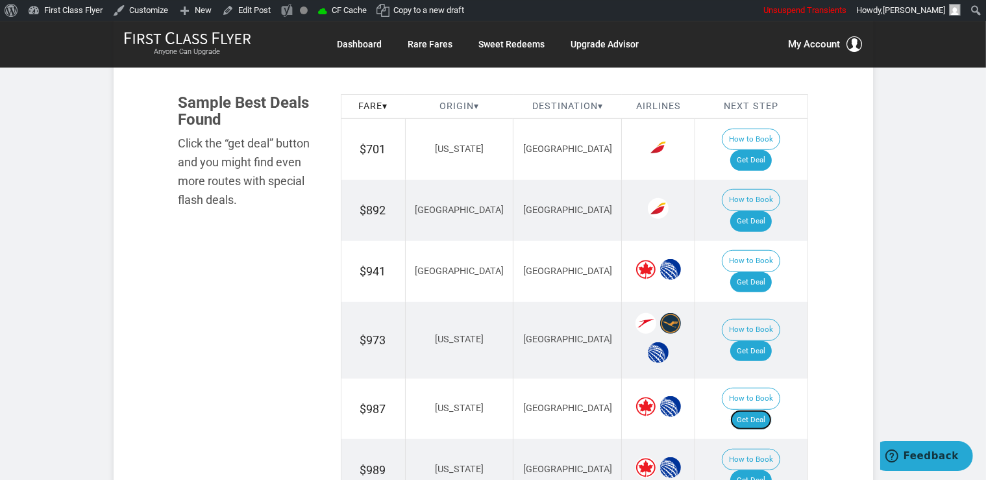
scroll to position [754, 0]
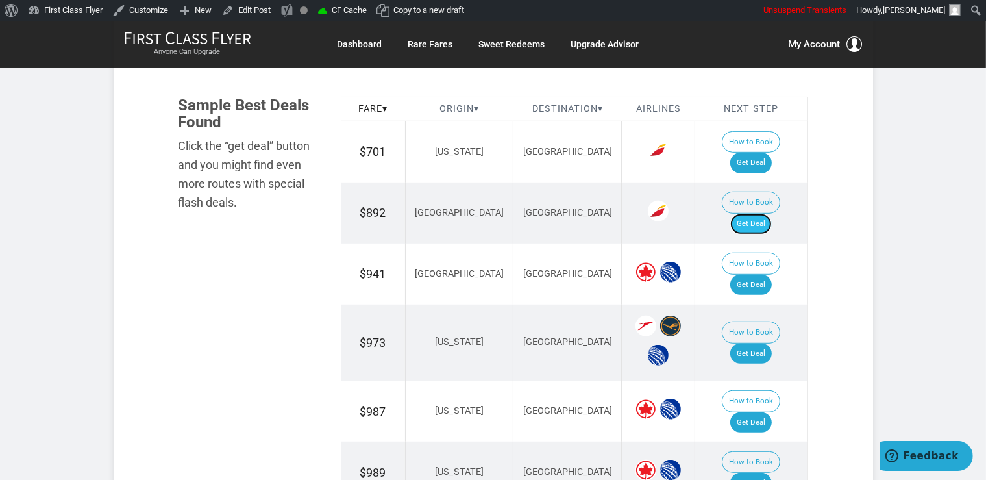
click at [772, 214] on link "Get Deal" at bounding box center [752, 224] width 42 height 21
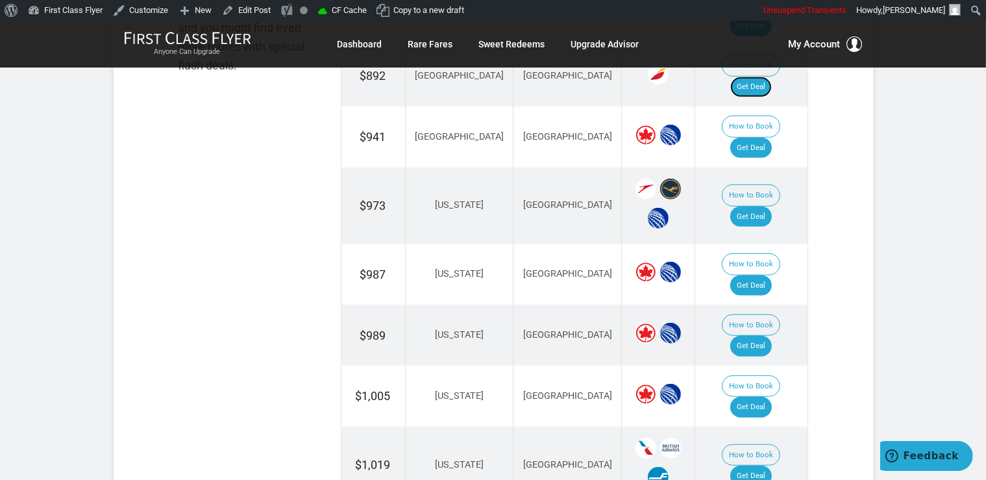
scroll to position [1029, 0]
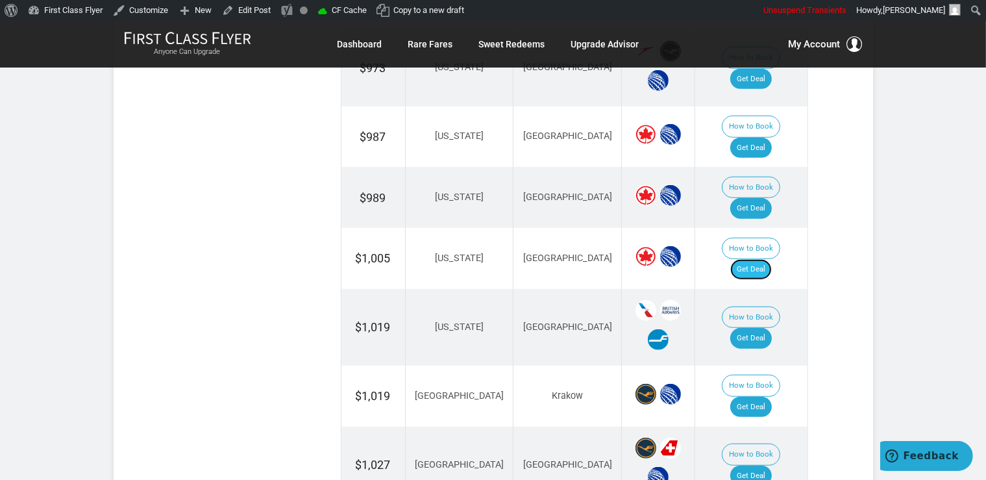
click at [767, 259] on link "Get Deal" at bounding box center [752, 269] width 42 height 21
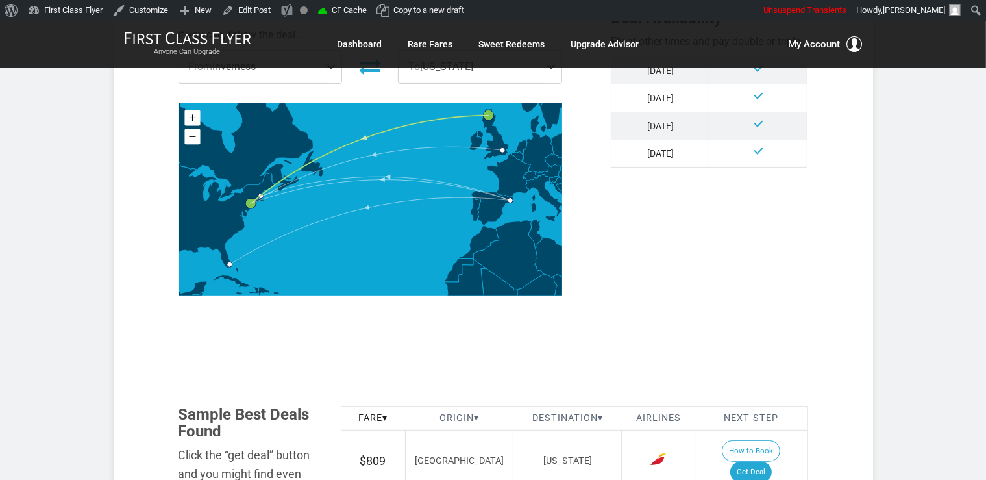
scroll to position [754, 0]
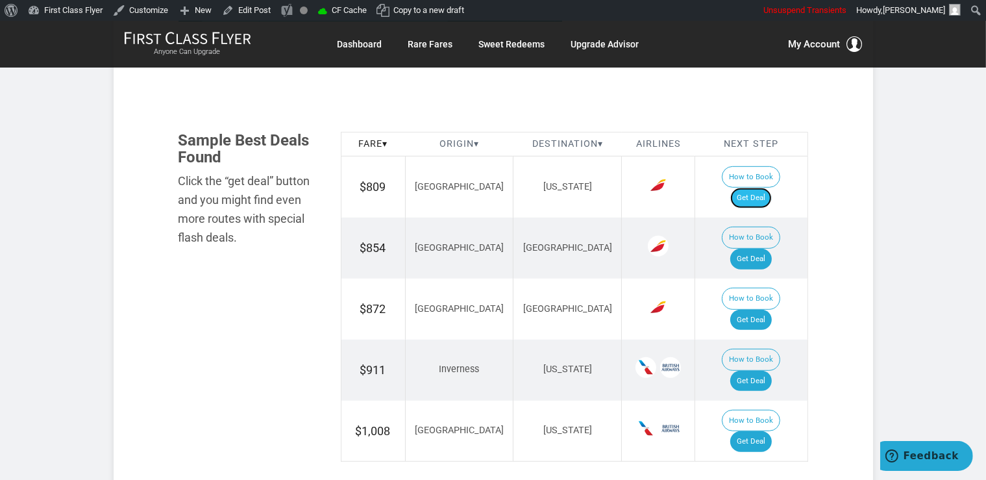
click at [772, 188] on link "Get Deal" at bounding box center [752, 198] width 42 height 21
click at [762, 249] on link "Get Deal" at bounding box center [752, 259] width 42 height 21
click at [760, 310] on link "Get Deal" at bounding box center [752, 320] width 42 height 21
click at [762, 371] on link "Get Deal" at bounding box center [752, 381] width 42 height 21
click at [749, 431] on link "Get Deal" at bounding box center [752, 441] width 42 height 21
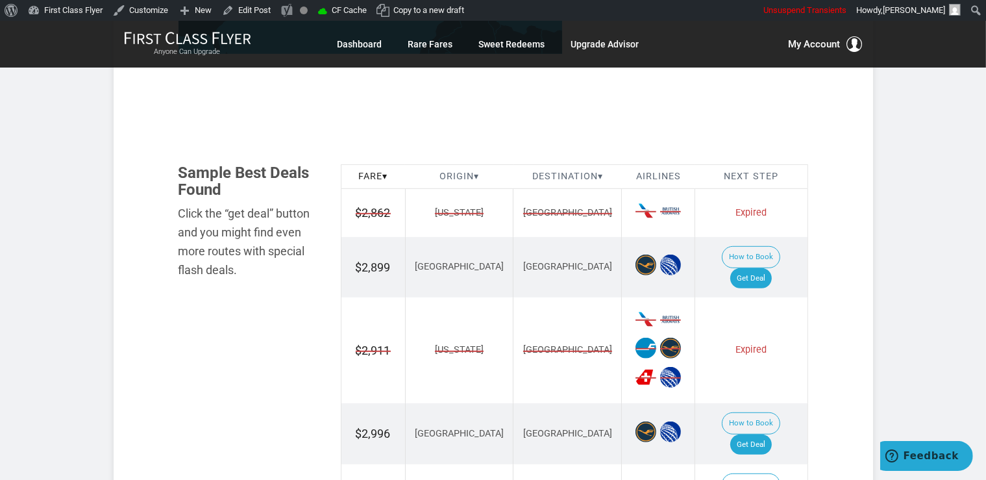
scroll to position [686, 0]
click at [753, 269] on link "Get Deal" at bounding box center [752, 279] width 42 height 21
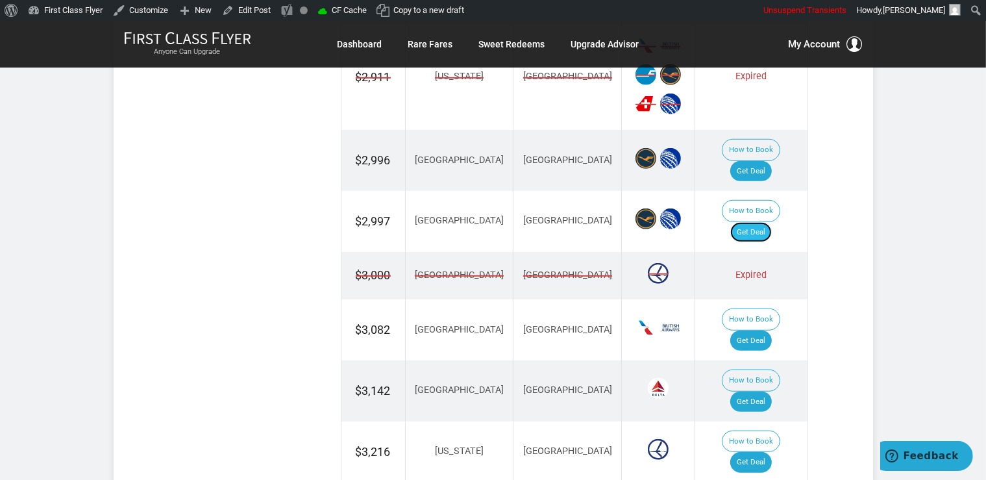
click at [768, 222] on link "Get Deal" at bounding box center [752, 232] width 42 height 21
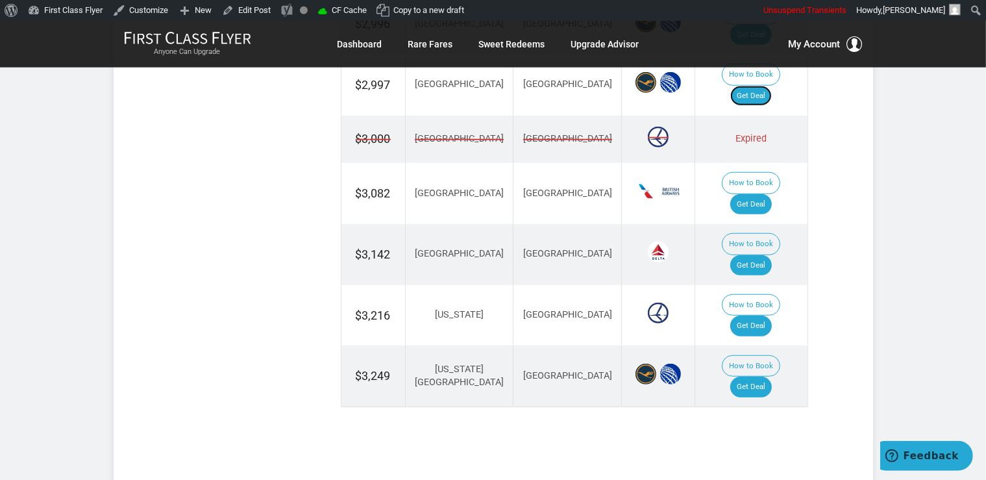
scroll to position [1097, 0]
click at [756, 315] on link "Get Deal" at bounding box center [752, 325] width 42 height 21
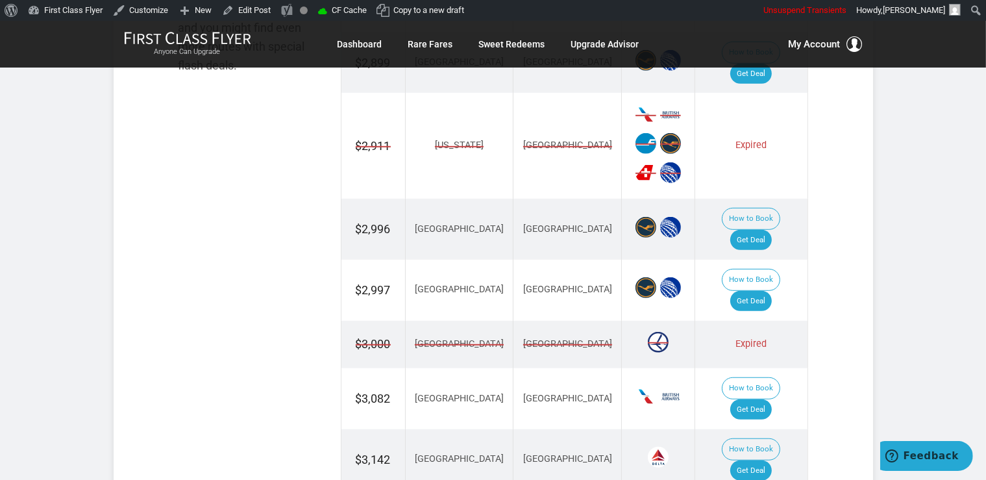
scroll to position [823, 0]
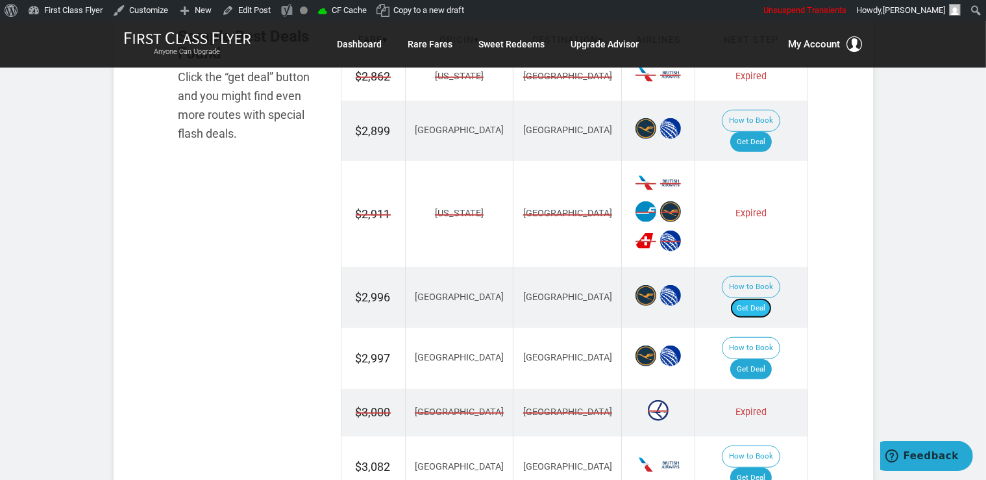
click at [755, 298] on link "Get Deal" at bounding box center [752, 308] width 42 height 21
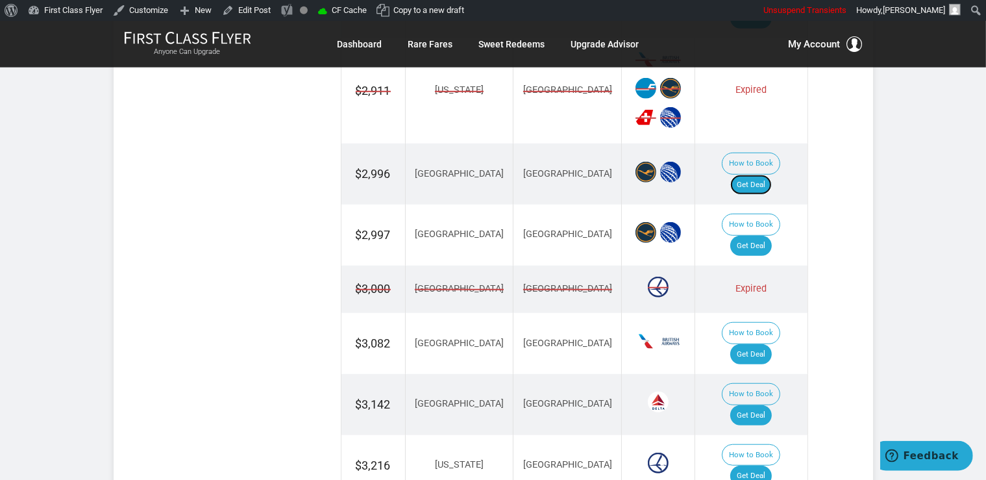
scroll to position [960, 0]
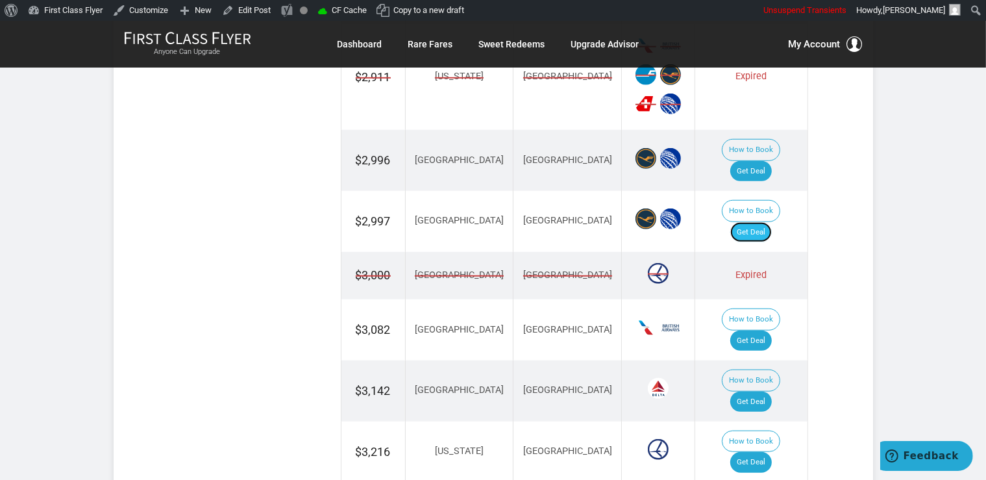
click at [764, 222] on link "Get Deal" at bounding box center [752, 232] width 42 height 21
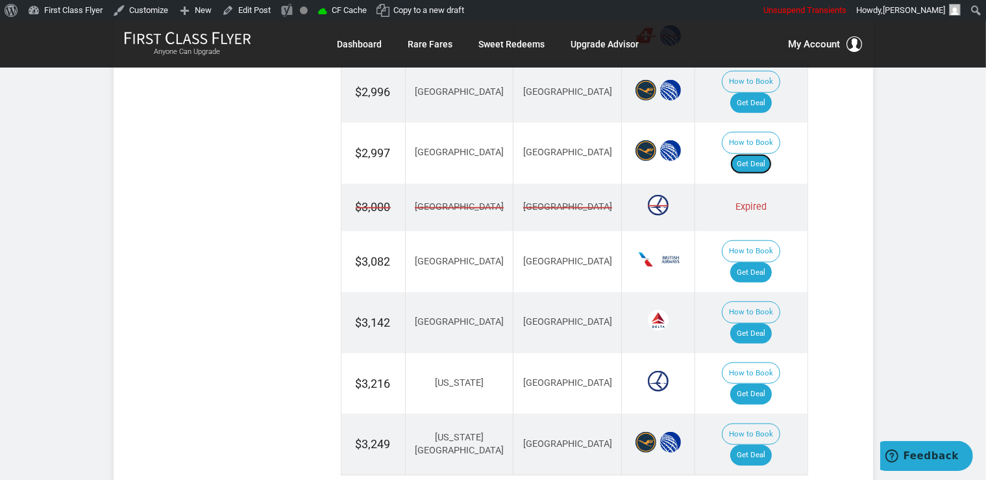
scroll to position [1029, 0]
click at [771, 262] on link "Get Deal" at bounding box center [752, 272] width 42 height 21
click at [772, 444] on link "Get Deal" at bounding box center [752, 454] width 42 height 21
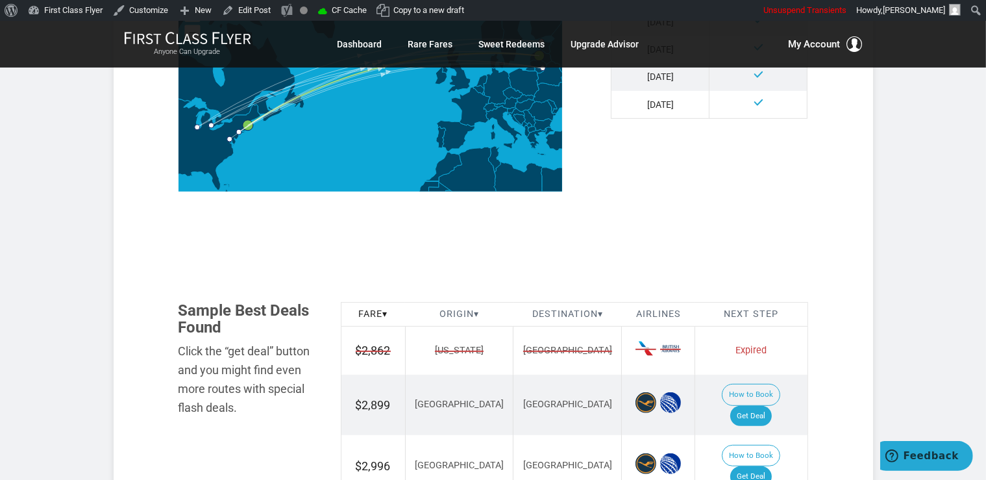
scroll to position [548, 0]
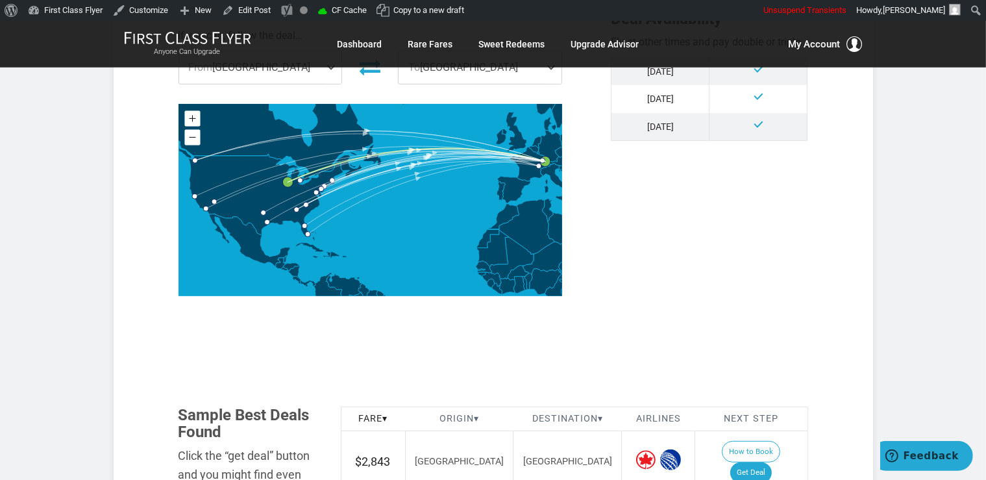
scroll to position [686, 0]
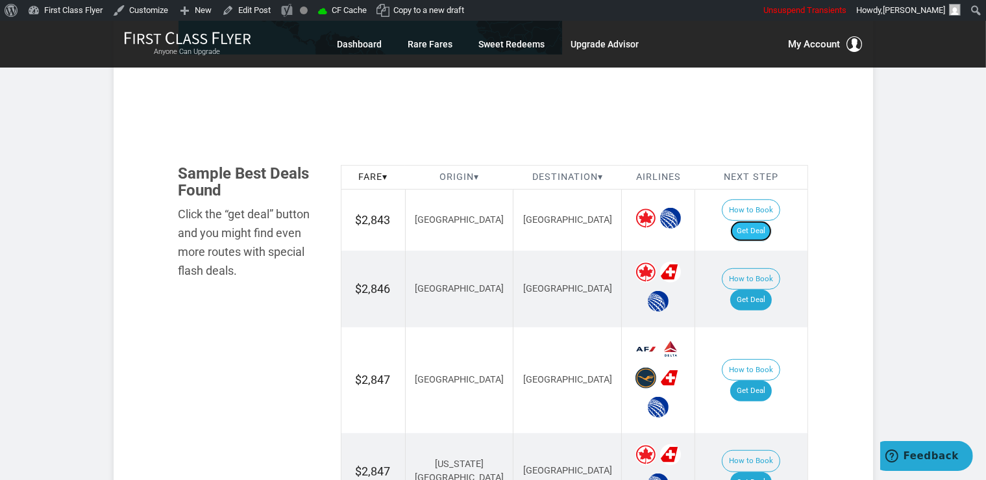
click at [766, 221] on link "Get Deal" at bounding box center [752, 231] width 42 height 21
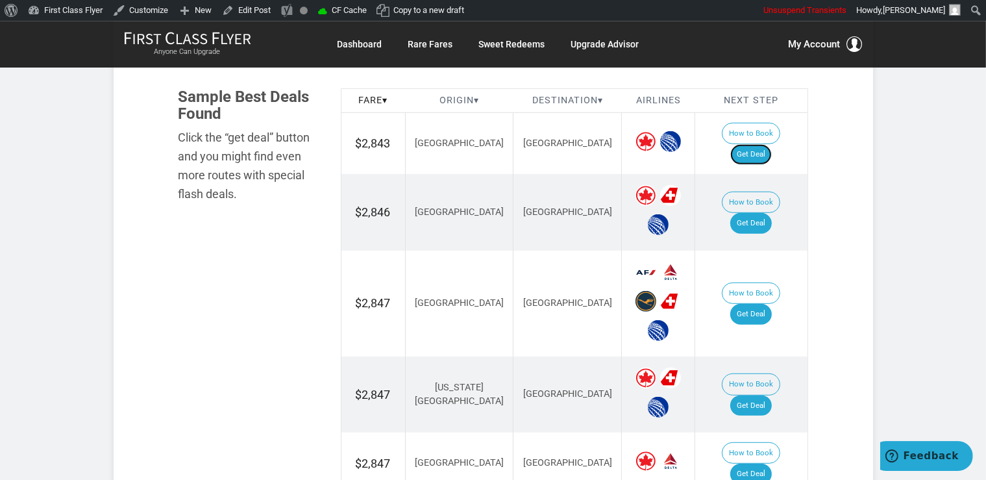
scroll to position [823, 0]
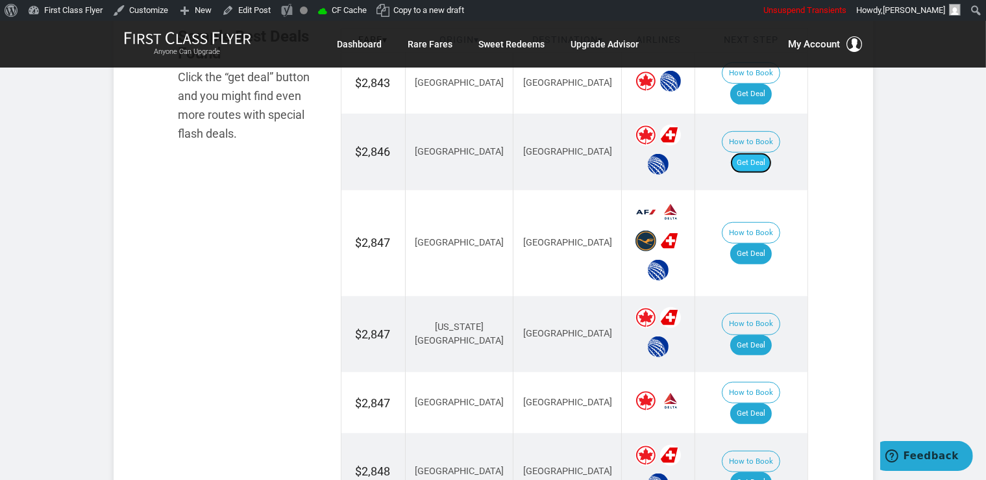
click at [764, 153] on link "Get Deal" at bounding box center [752, 163] width 42 height 21
click at [767, 153] on link "Get Deal" at bounding box center [752, 163] width 42 height 21
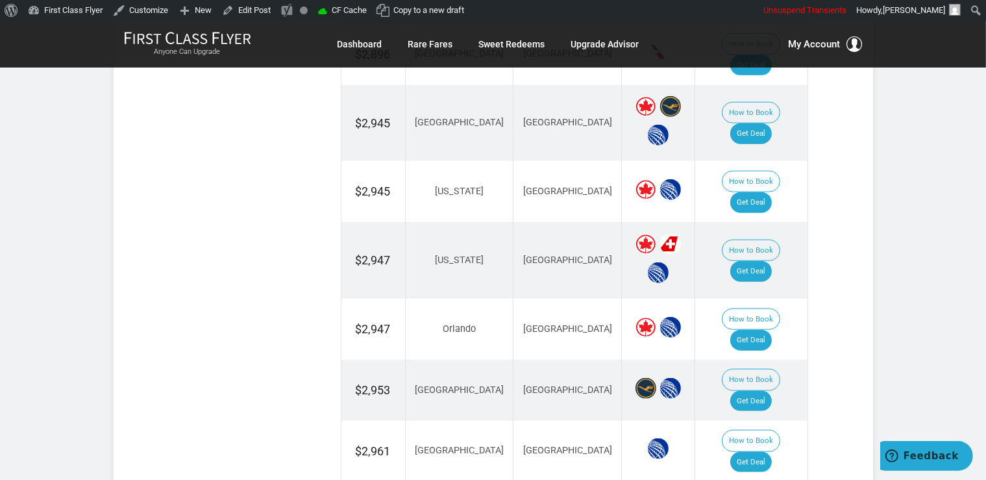
scroll to position [1508, 0]
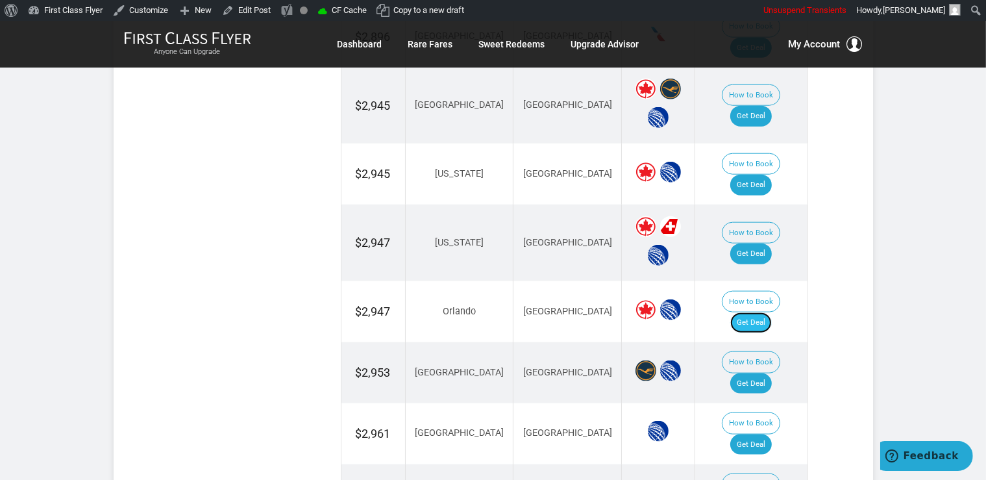
click at [772, 312] on link "Get Deal" at bounding box center [752, 322] width 42 height 21
click at [762, 175] on link "Get Deal" at bounding box center [752, 185] width 42 height 21
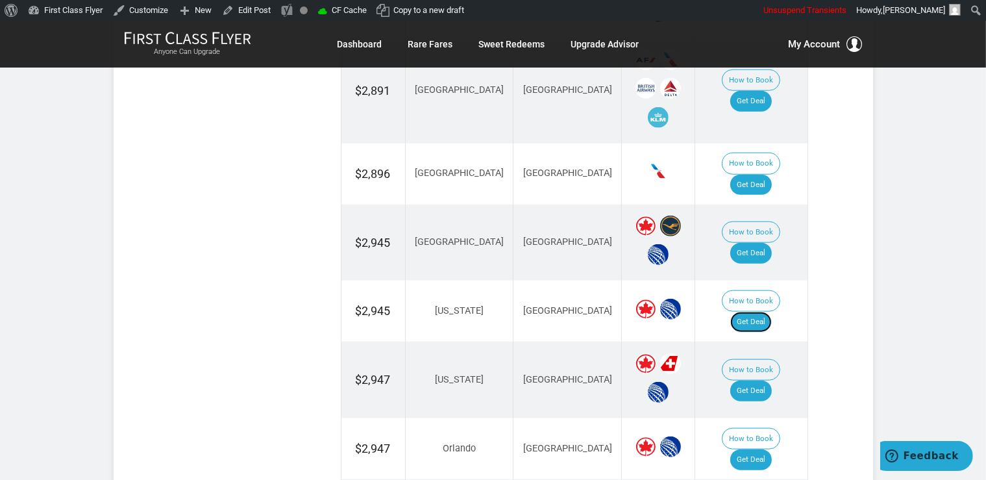
scroll to position [1303, 0]
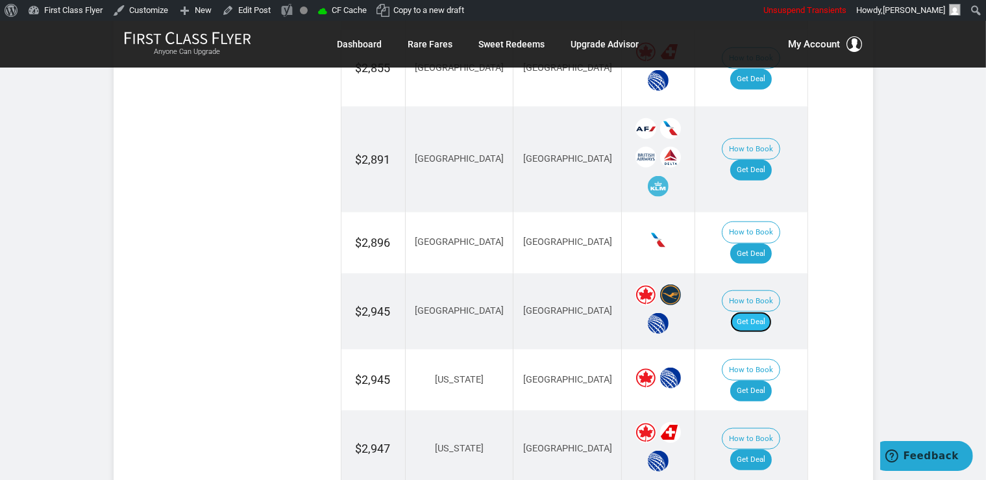
click at [765, 312] on link "Get Deal" at bounding box center [752, 322] width 42 height 21
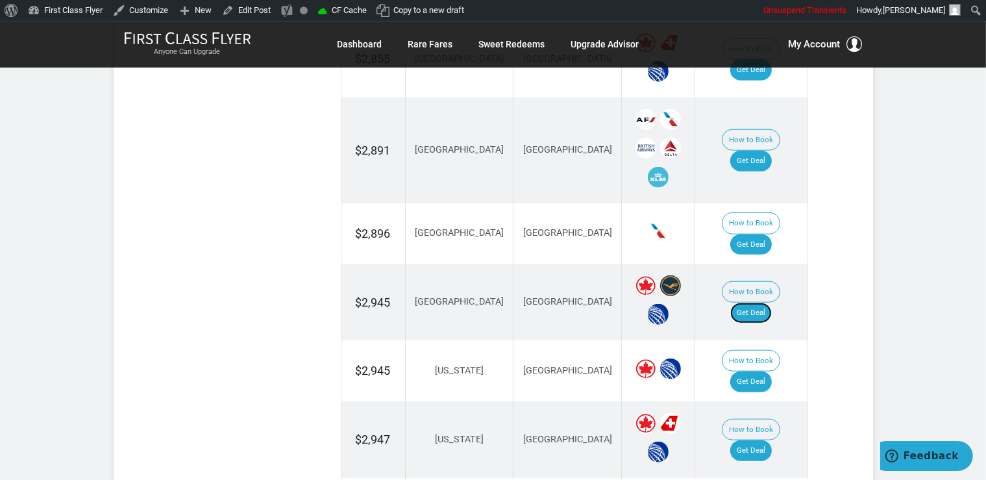
scroll to position [1371, 0]
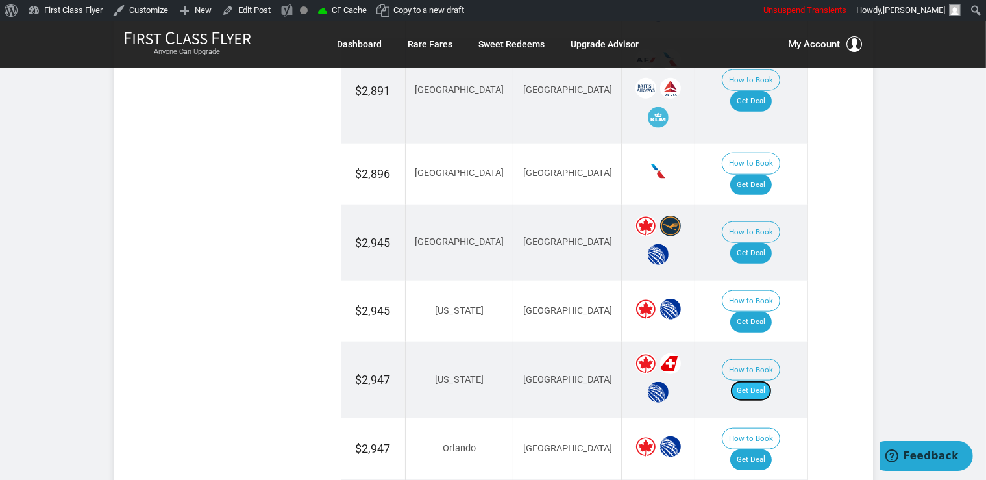
click at [772, 381] on link "Get Deal" at bounding box center [752, 391] width 42 height 21
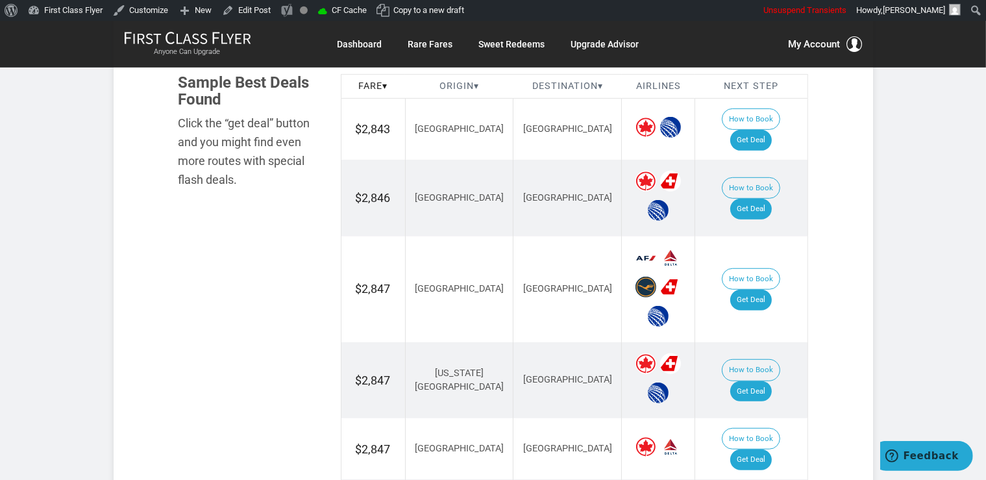
scroll to position [754, 0]
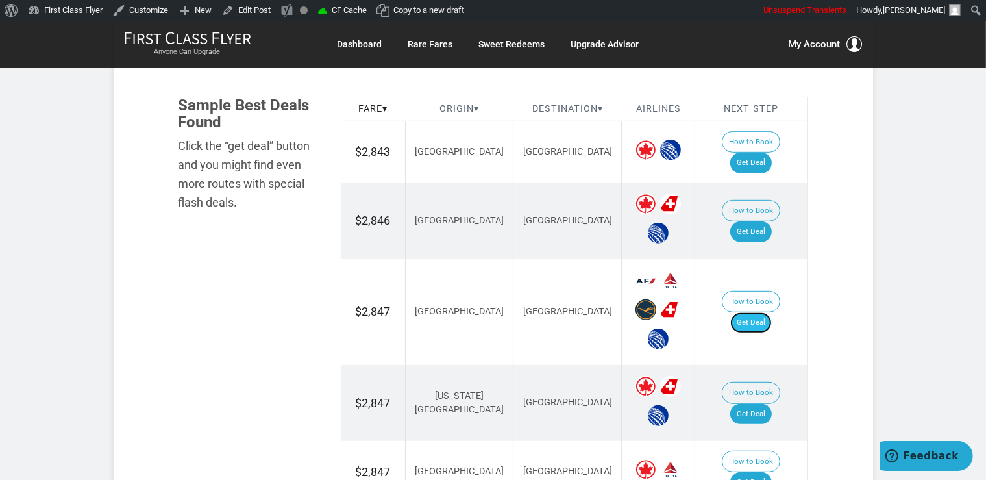
click at [768, 312] on link "Get Deal" at bounding box center [752, 322] width 42 height 21
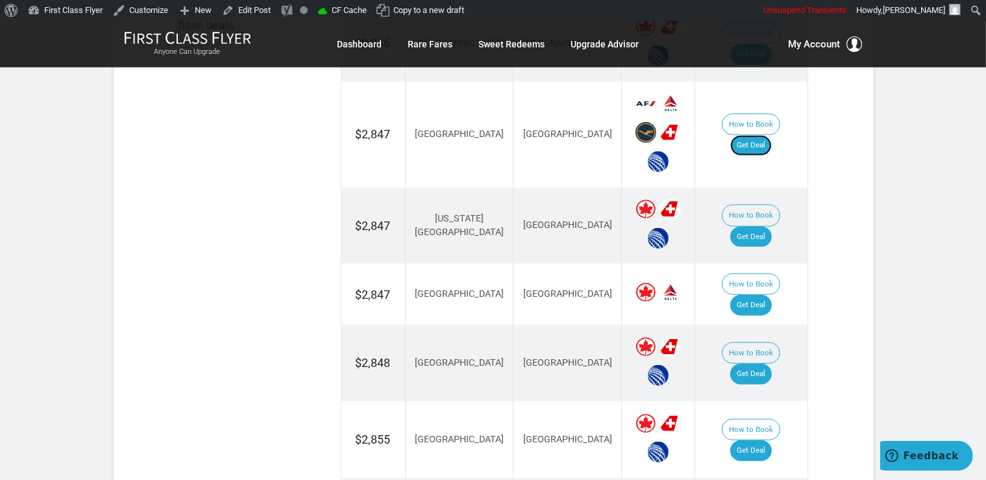
scroll to position [960, 0]
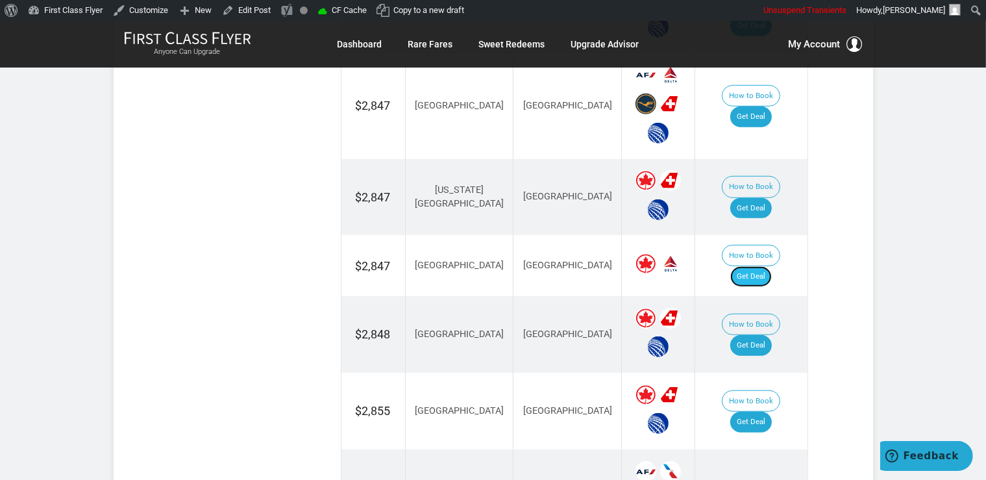
click at [751, 266] on link "Get Deal" at bounding box center [752, 276] width 42 height 21
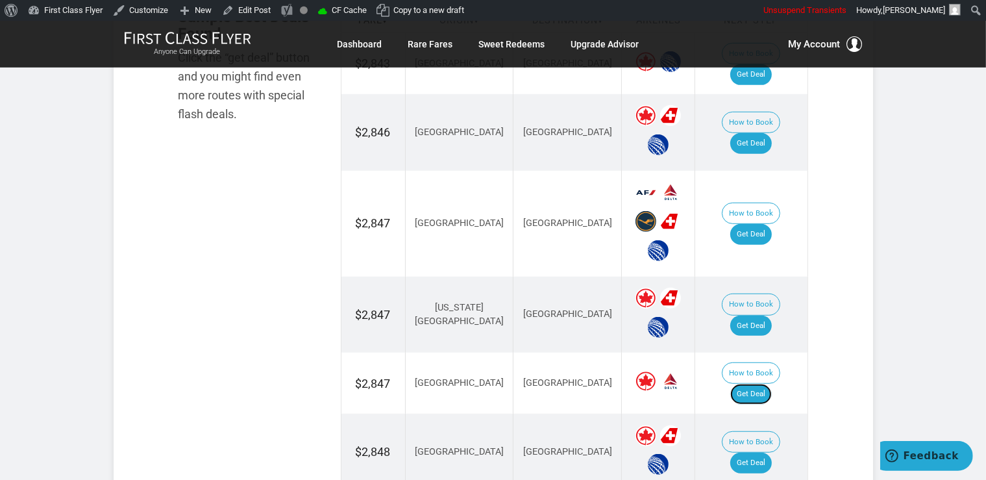
scroll to position [823, 0]
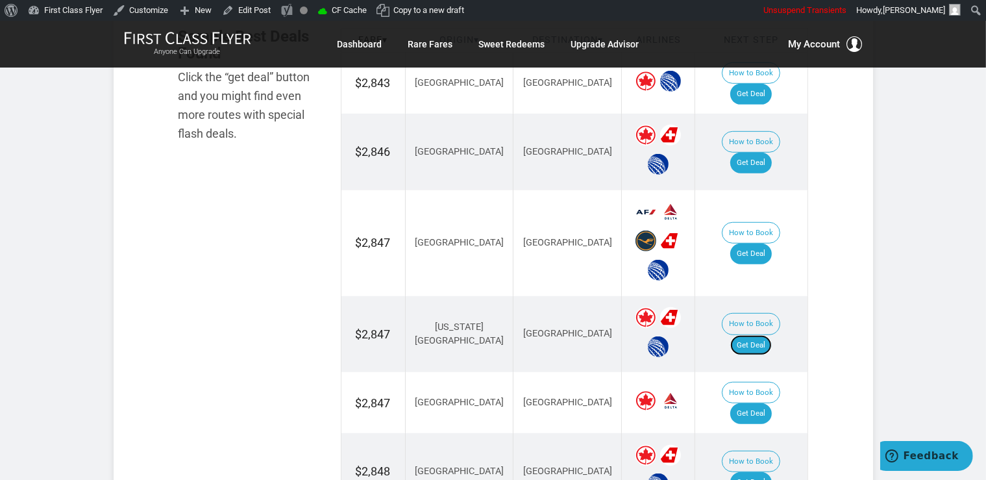
click at [771, 335] on link "Get Deal" at bounding box center [752, 345] width 42 height 21
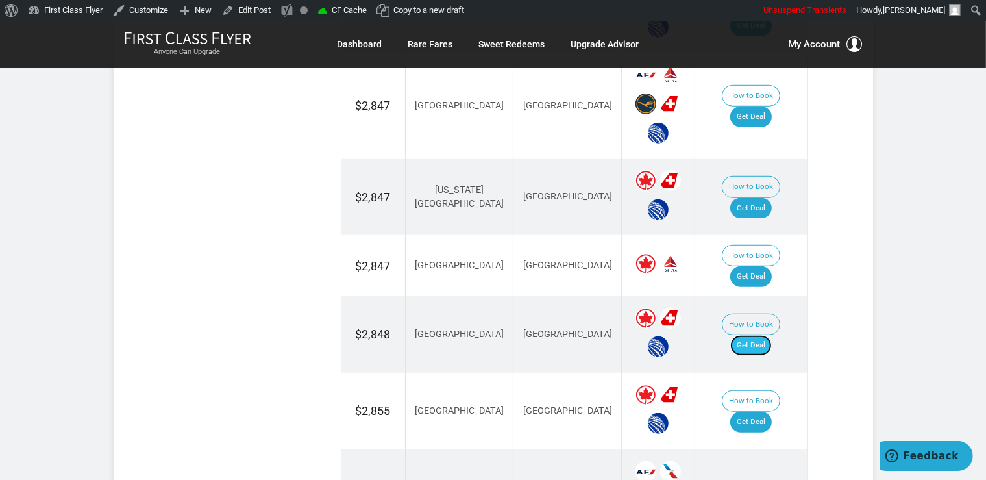
click at [765, 335] on link "Get Deal" at bounding box center [752, 345] width 42 height 21
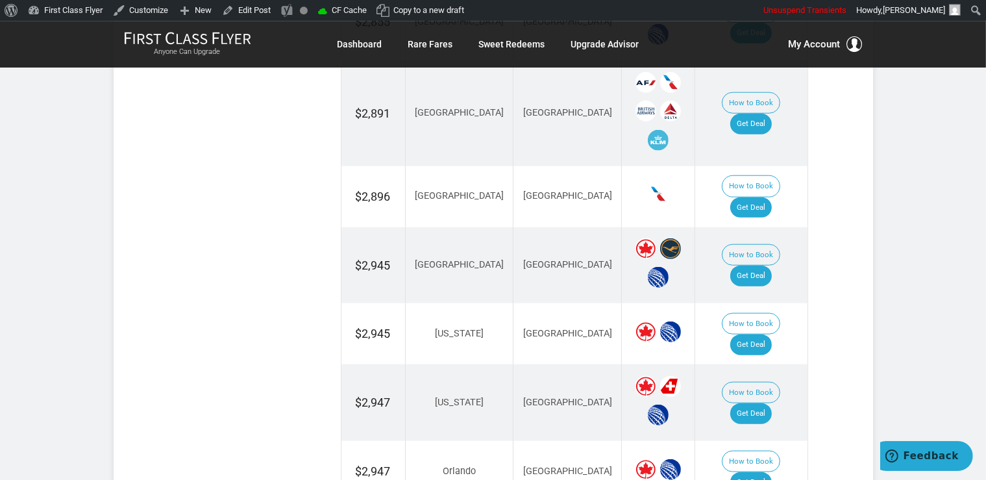
scroll to position [1371, 0]
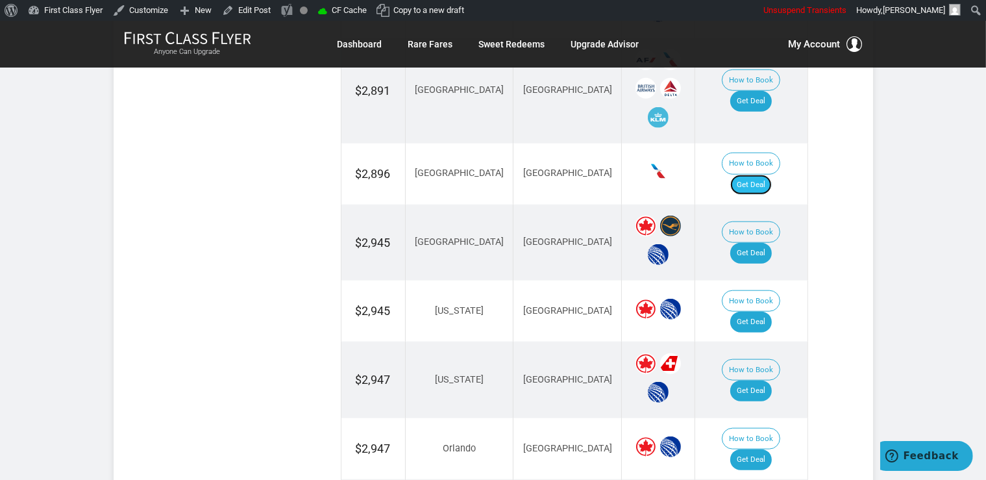
click at [766, 175] on link "Get Deal" at bounding box center [752, 185] width 42 height 21
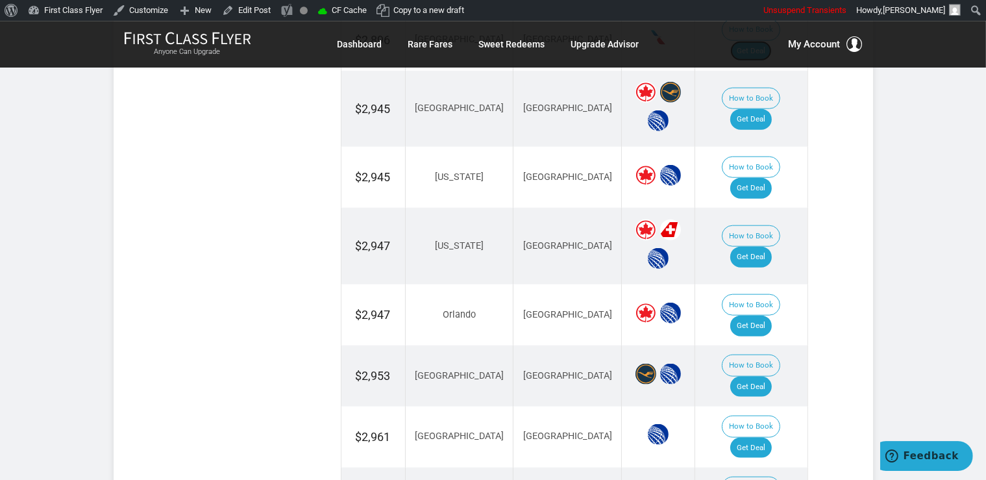
scroll to position [1508, 0]
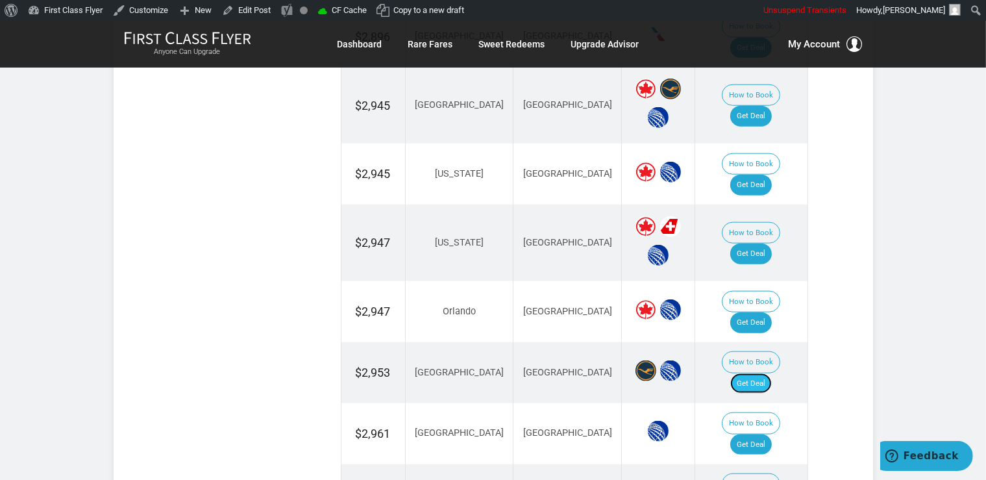
click at [769, 373] on link "Get Deal" at bounding box center [752, 383] width 42 height 21
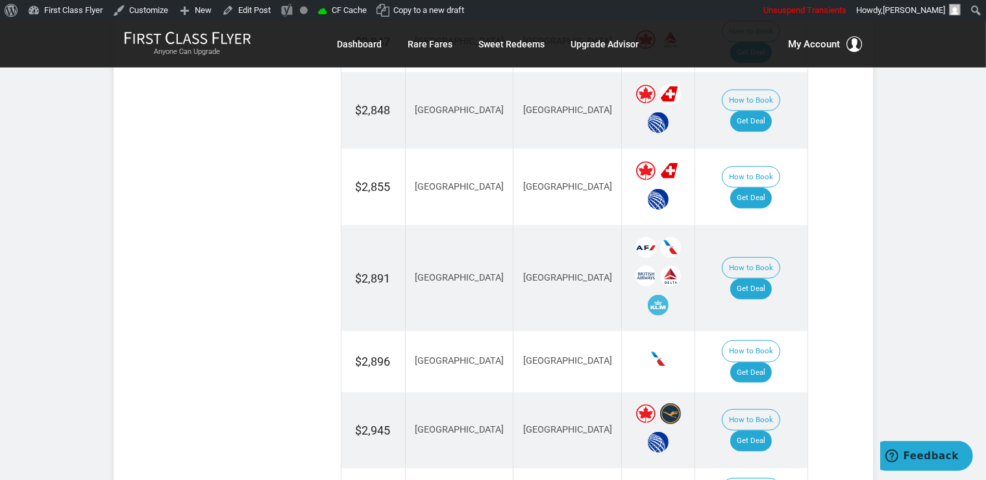
scroll to position [1097, 0]
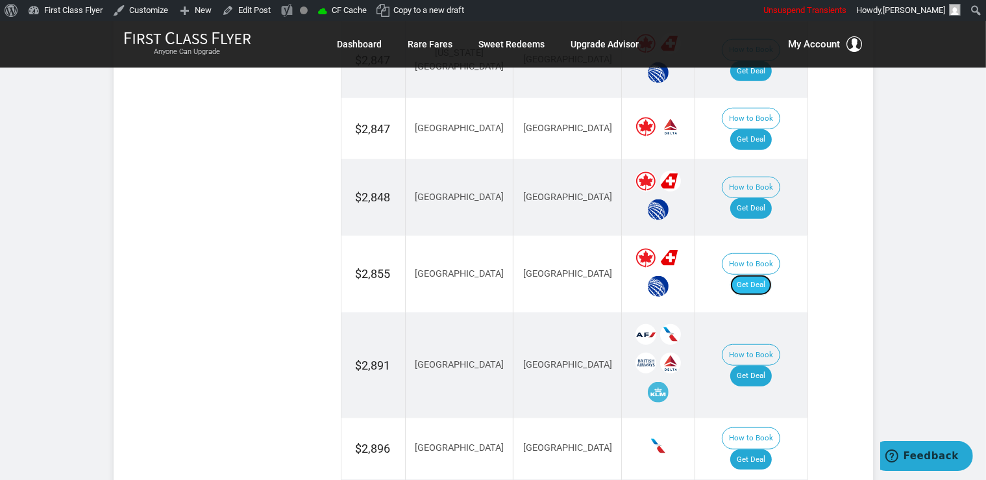
click at [772, 275] on link "Get Deal" at bounding box center [752, 285] width 42 height 21
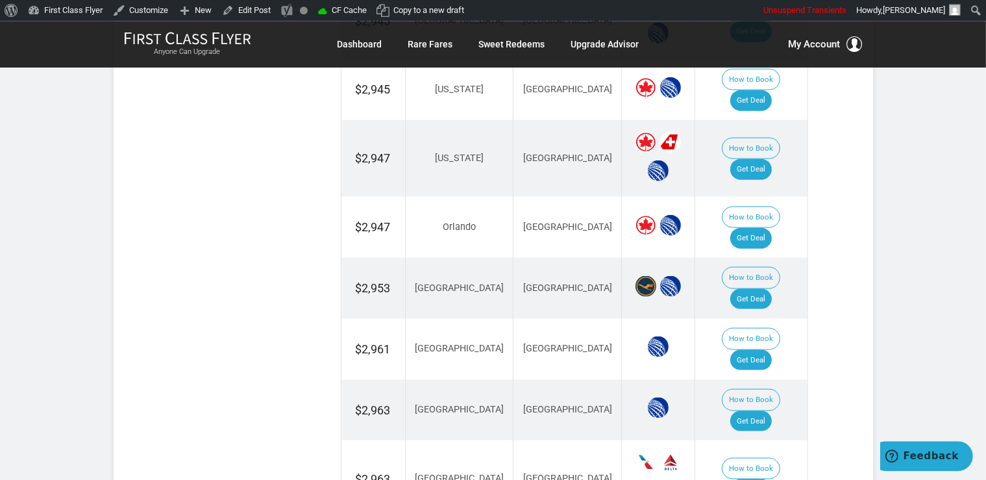
scroll to position [1645, 0]
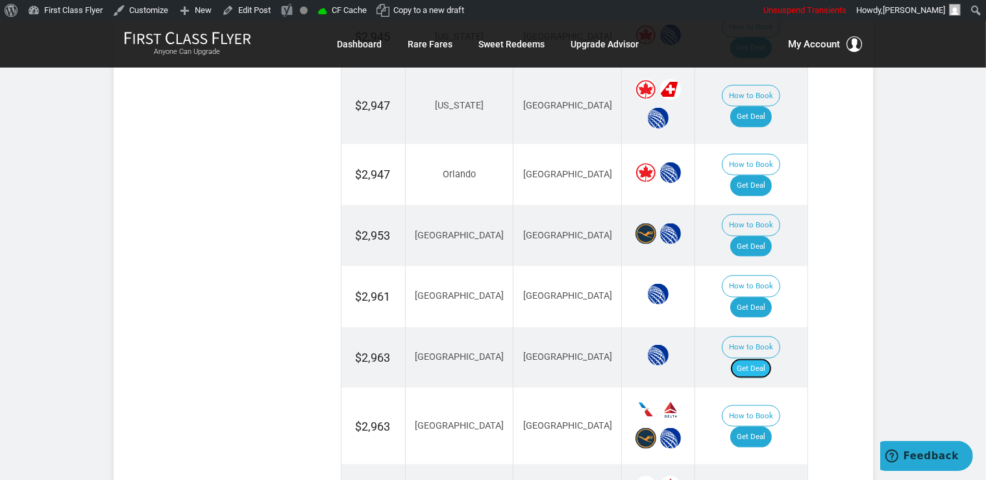
click at [764, 358] on link "Get Deal" at bounding box center [752, 368] width 42 height 21
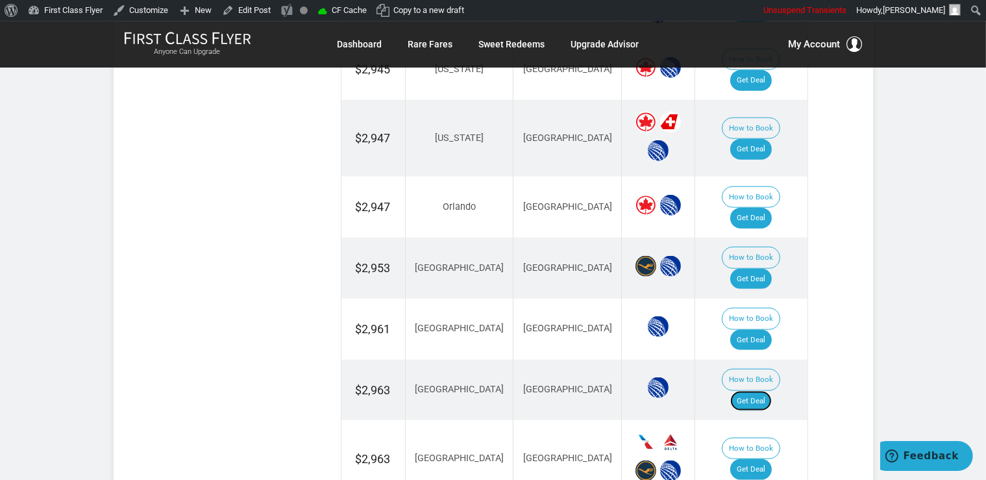
scroll to position [1577, 0]
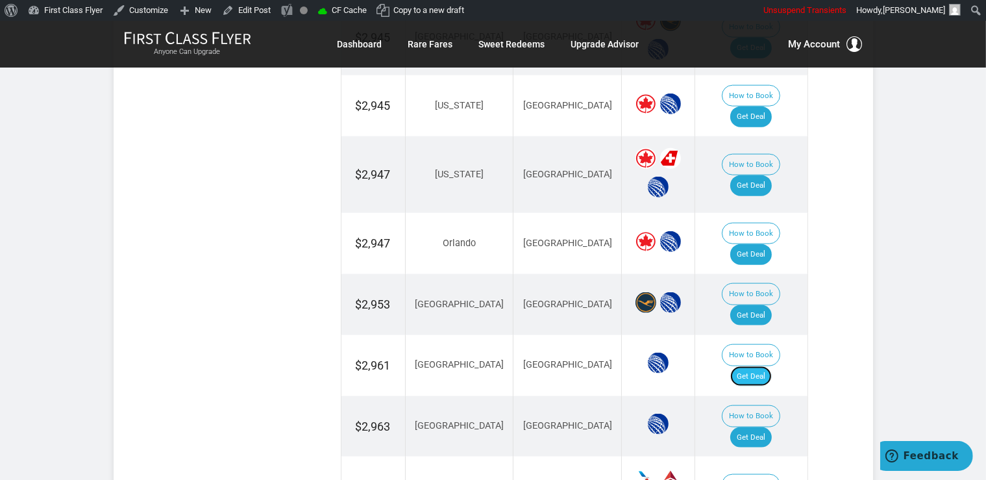
click at [770, 366] on link "Get Deal" at bounding box center [752, 376] width 42 height 21
click at [772, 366] on link "Get Deal" at bounding box center [752, 376] width 42 height 21
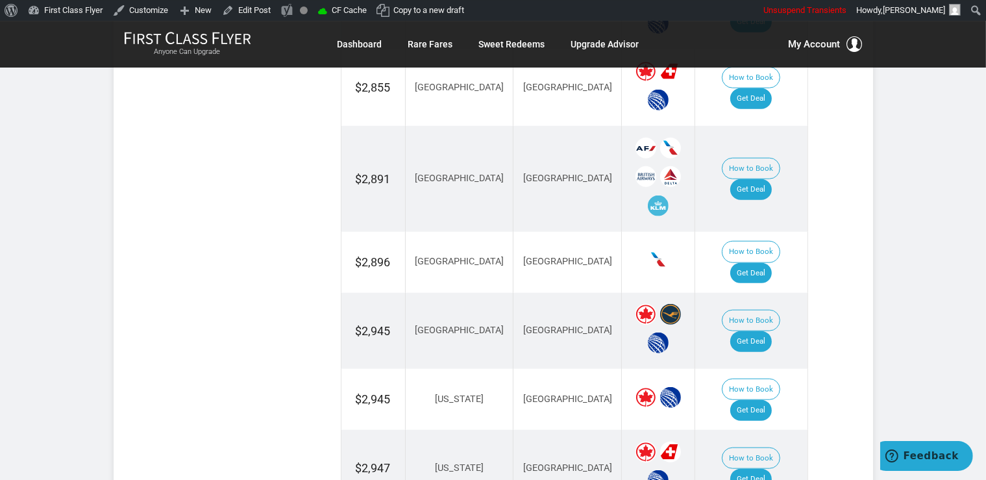
scroll to position [1234, 0]
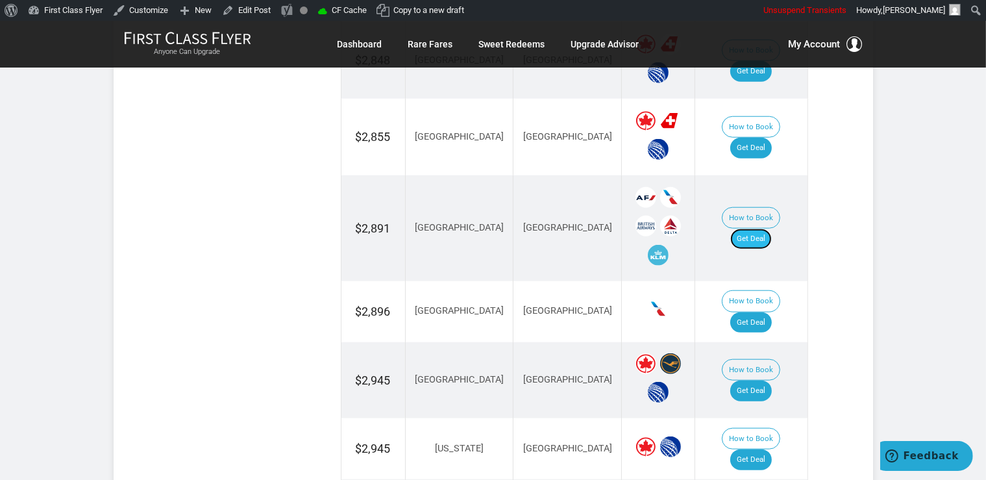
click at [760, 229] on link "Get Deal" at bounding box center [752, 239] width 42 height 21
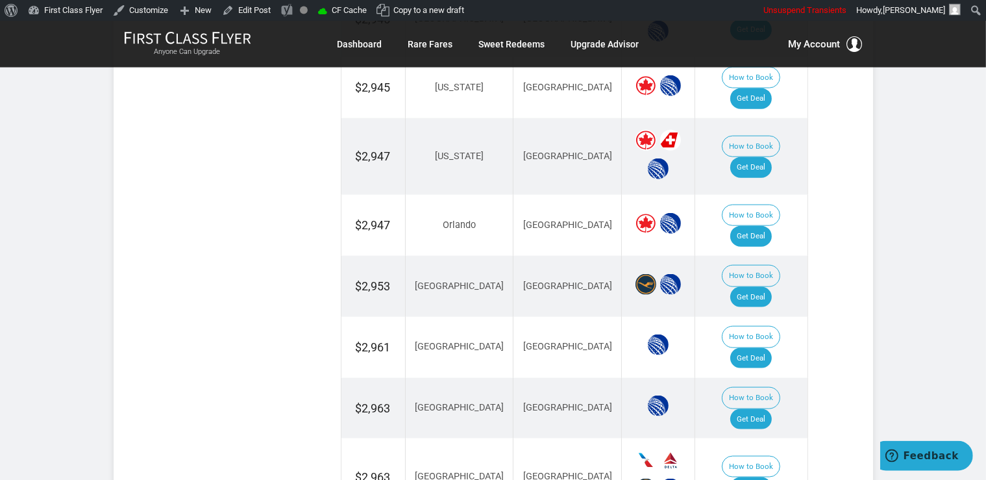
scroll to position [1645, 0]
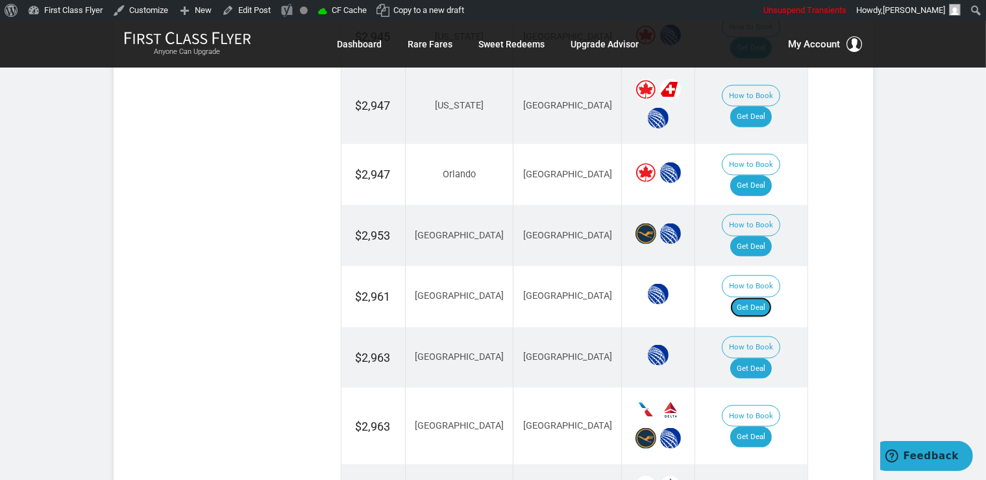
click at [766, 297] on link "Get Deal" at bounding box center [752, 307] width 42 height 21
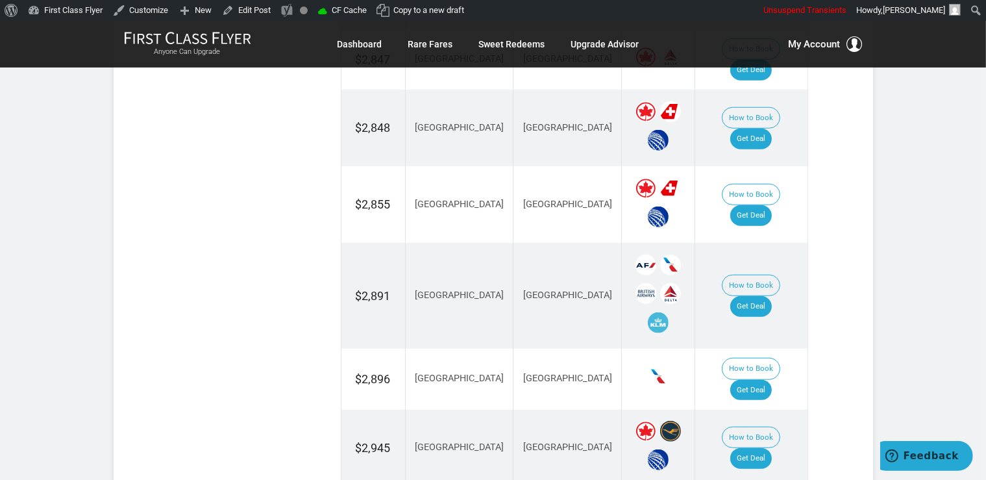
scroll to position [1166, 0]
click at [755, 297] on link "Get Deal" at bounding box center [752, 307] width 42 height 21
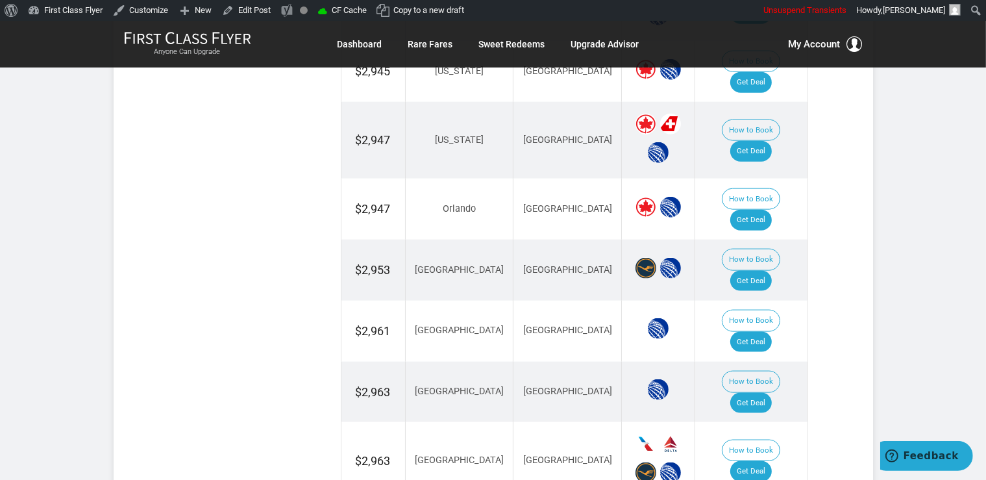
scroll to position [1714, 0]
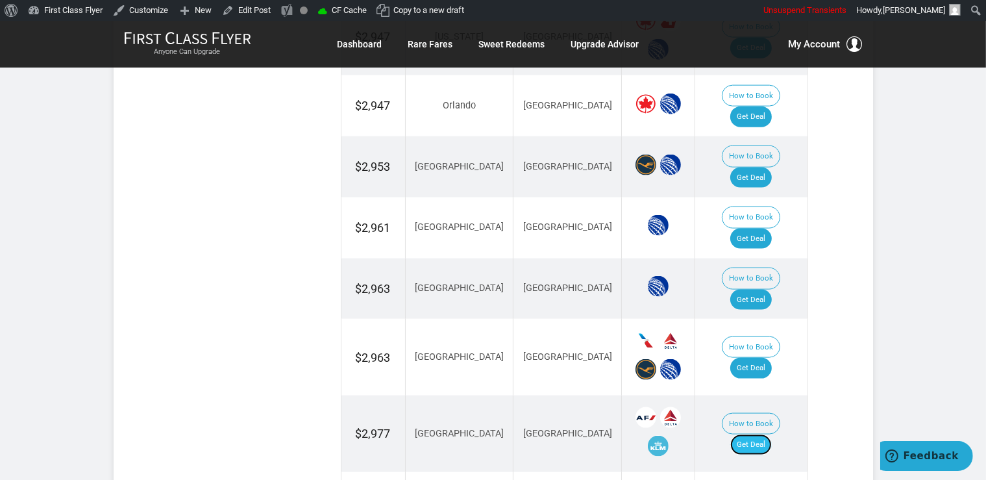
click at [772, 434] on link "Get Deal" at bounding box center [752, 444] width 42 height 21
click at [772, 358] on link "Get Deal" at bounding box center [752, 368] width 42 height 21
click at [768, 229] on link "Get Deal" at bounding box center [752, 239] width 42 height 21
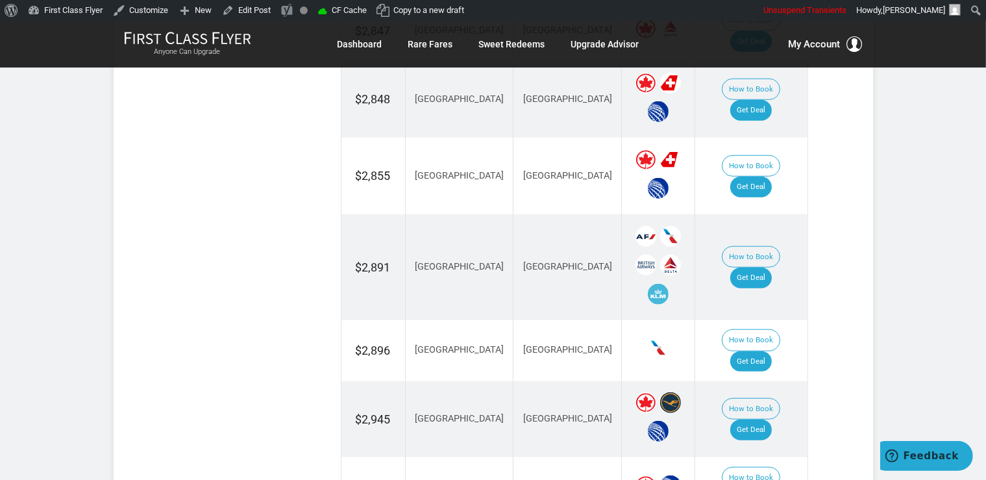
scroll to position [1166, 0]
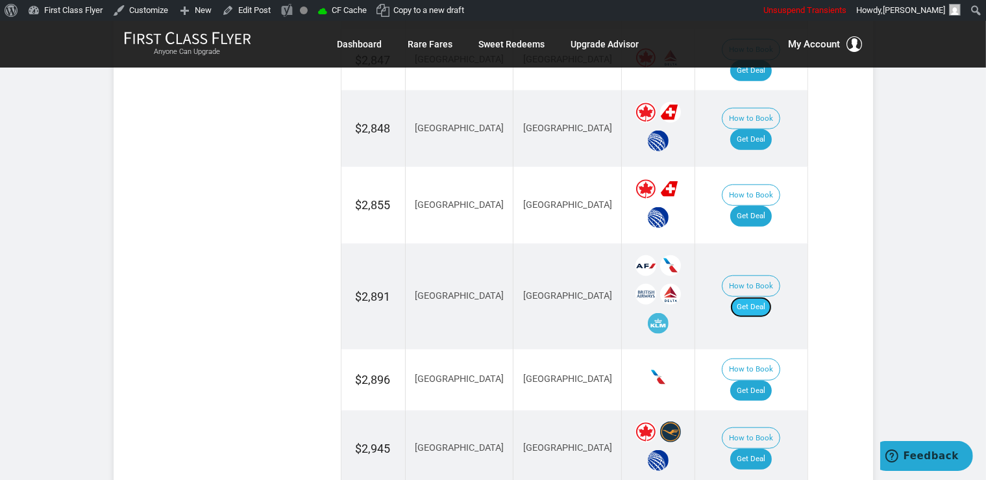
click at [760, 297] on link "Get Deal" at bounding box center [752, 307] width 42 height 21
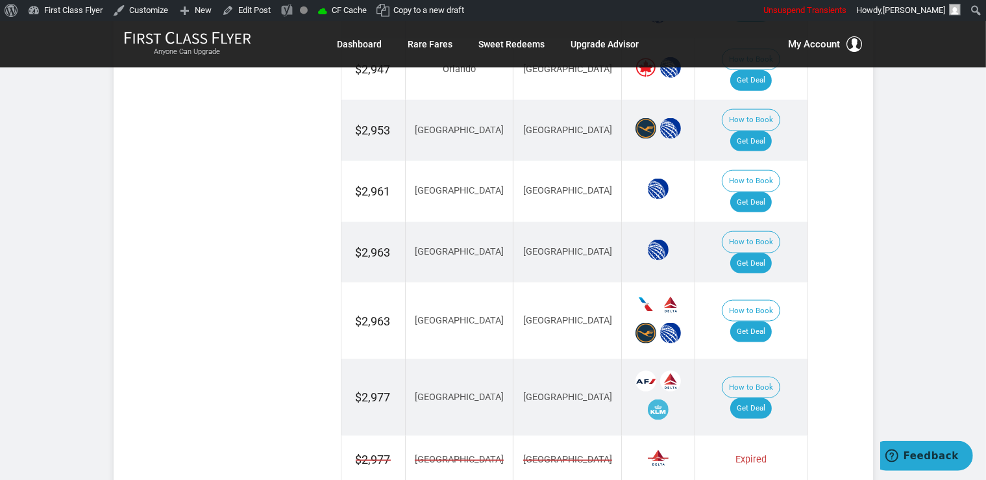
scroll to position [1851, 0]
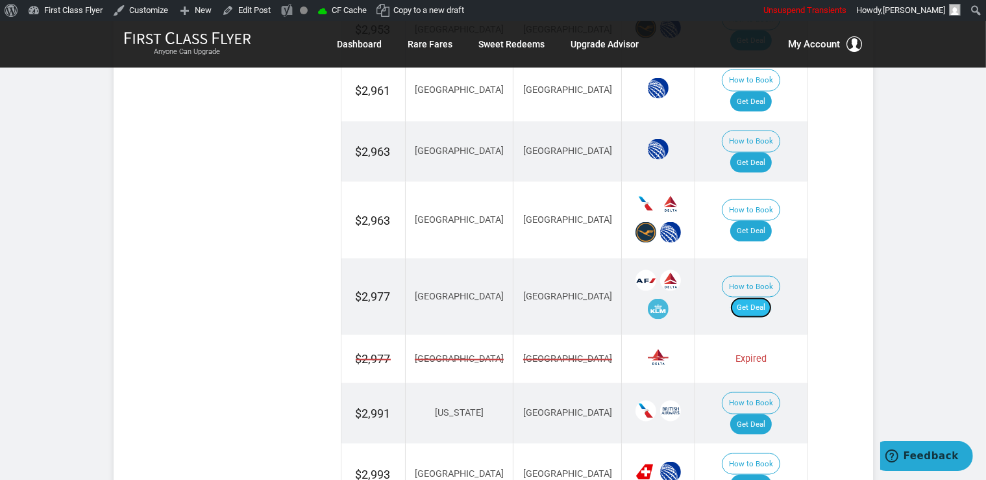
click at [767, 297] on link "Get Deal" at bounding box center [752, 307] width 42 height 21
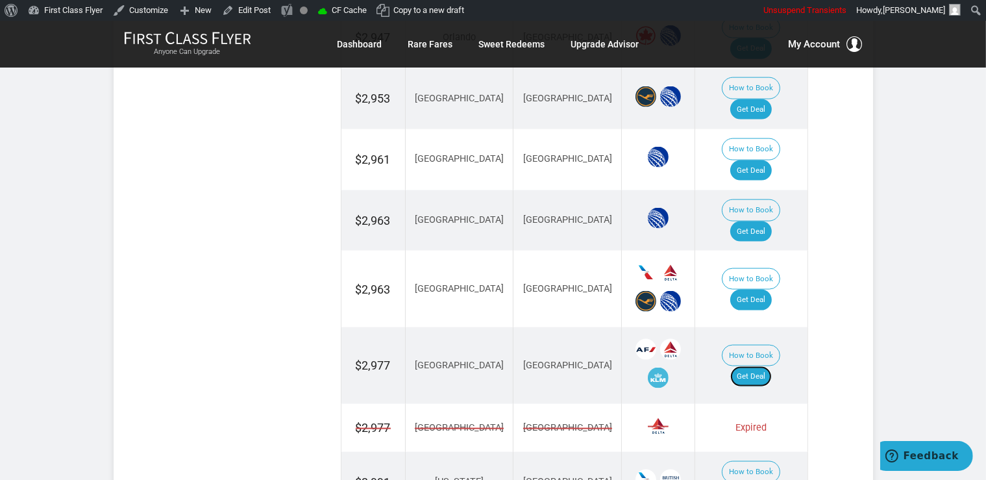
scroll to position [1714, 0]
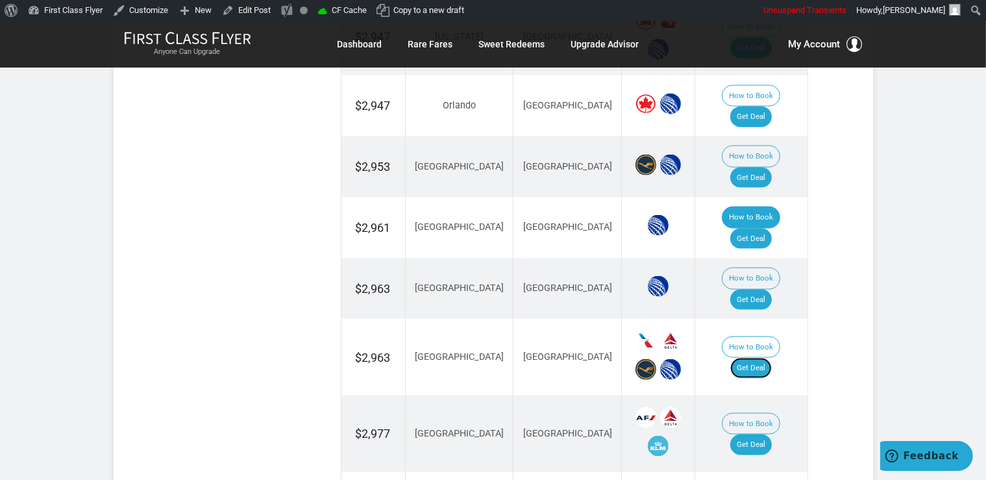
drag, startPoint x: 765, startPoint y: 238, endPoint x: 731, endPoint y: 132, distance: 111.1
click at [765, 358] on link "Get Deal" at bounding box center [752, 368] width 42 height 21
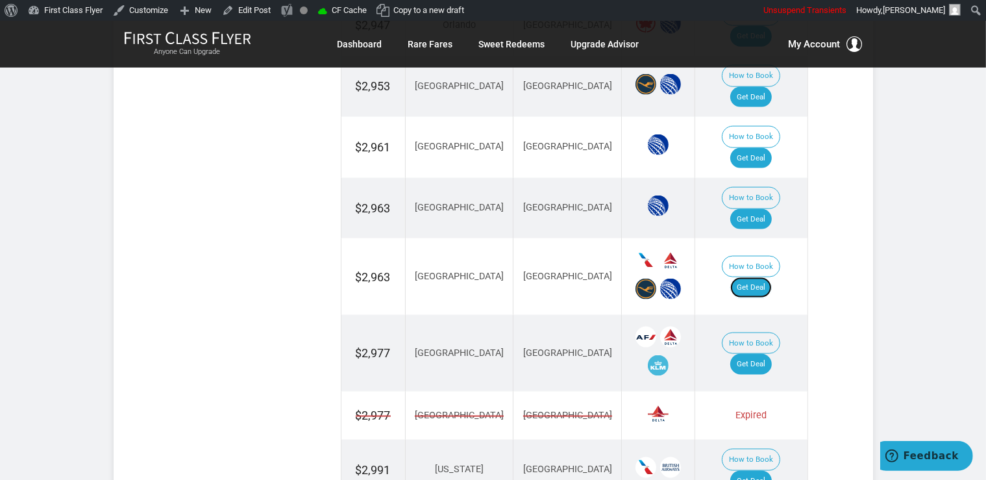
scroll to position [1851, 0]
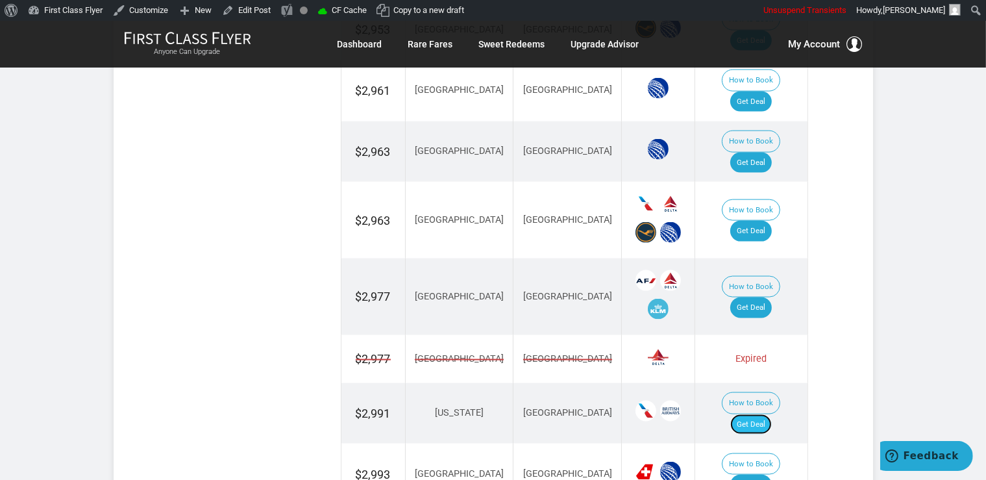
click at [769, 414] on link "Get Deal" at bounding box center [752, 424] width 42 height 21
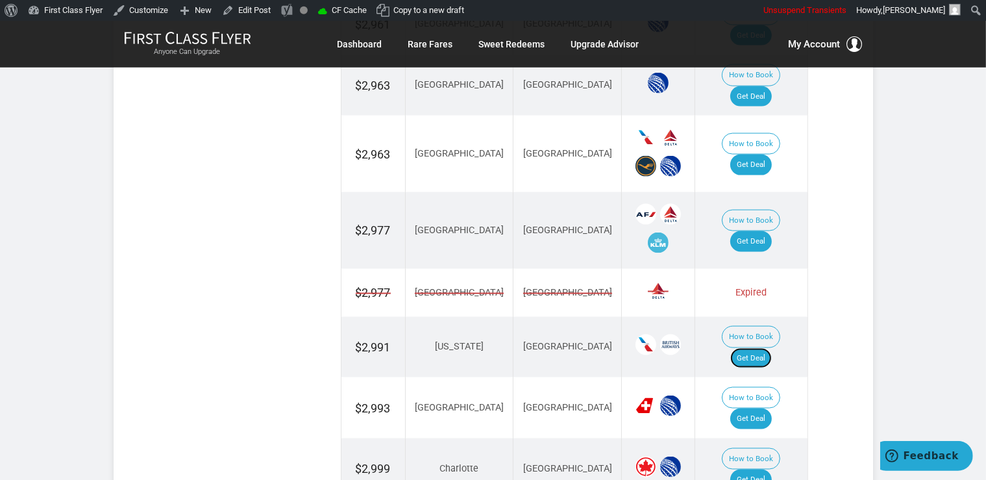
scroll to position [1988, 0]
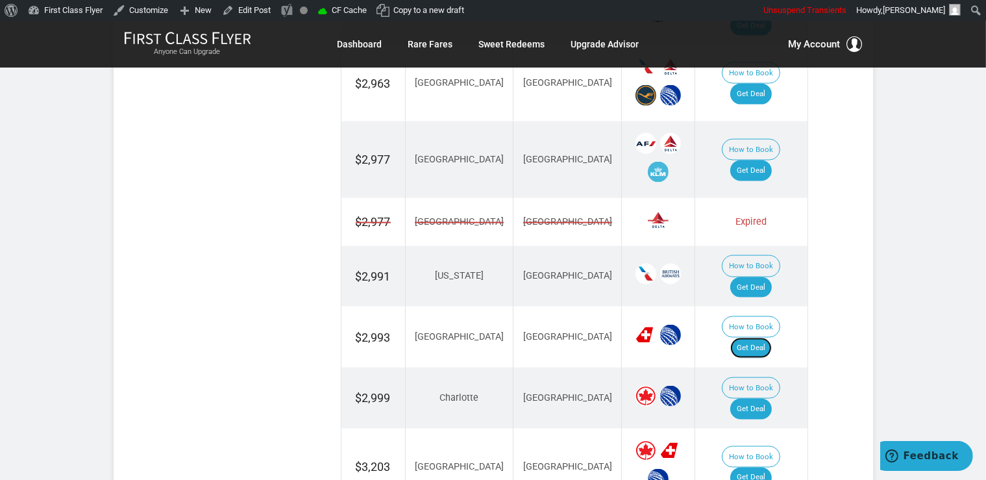
click at [772, 338] on link "Get Deal" at bounding box center [752, 348] width 42 height 21
click at [767, 399] on link "Get Deal" at bounding box center [752, 409] width 42 height 21
click at [759, 468] on link "Get Deal" at bounding box center [752, 478] width 42 height 21
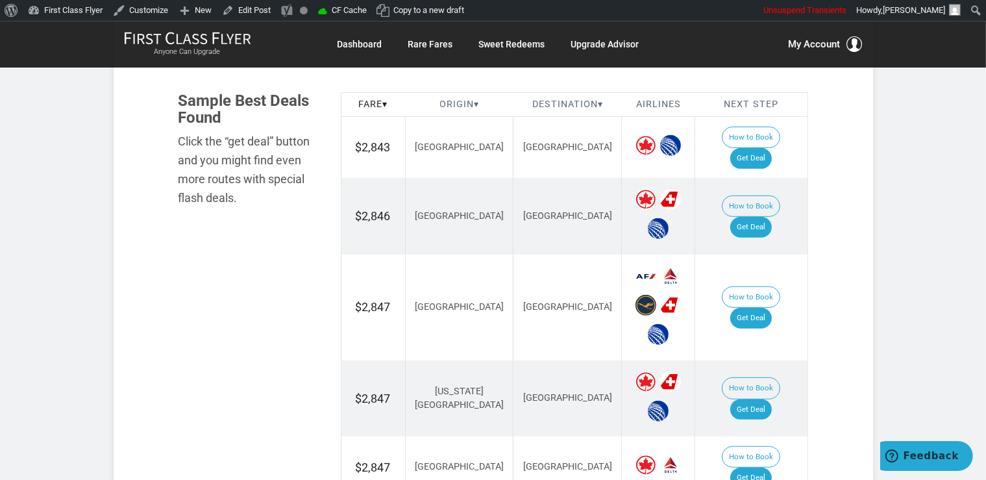
scroll to position [411, 0]
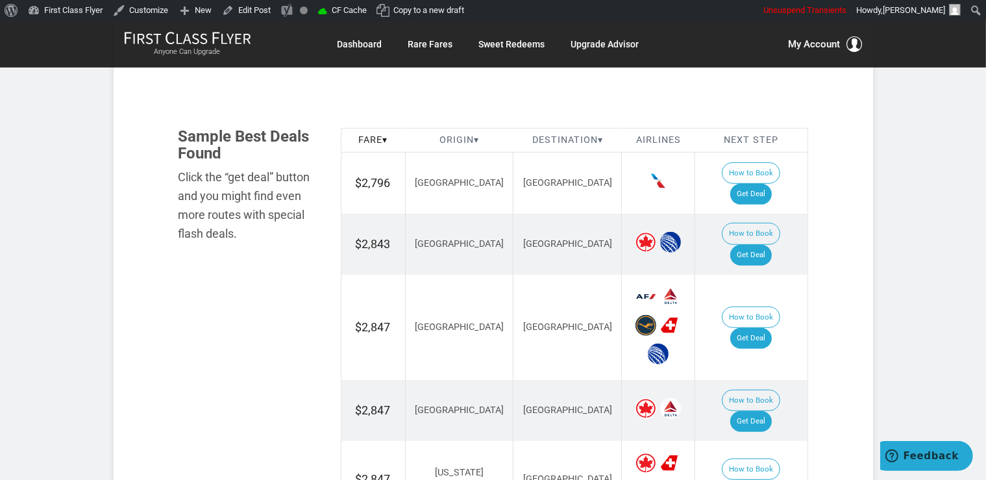
scroll to position [754, 0]
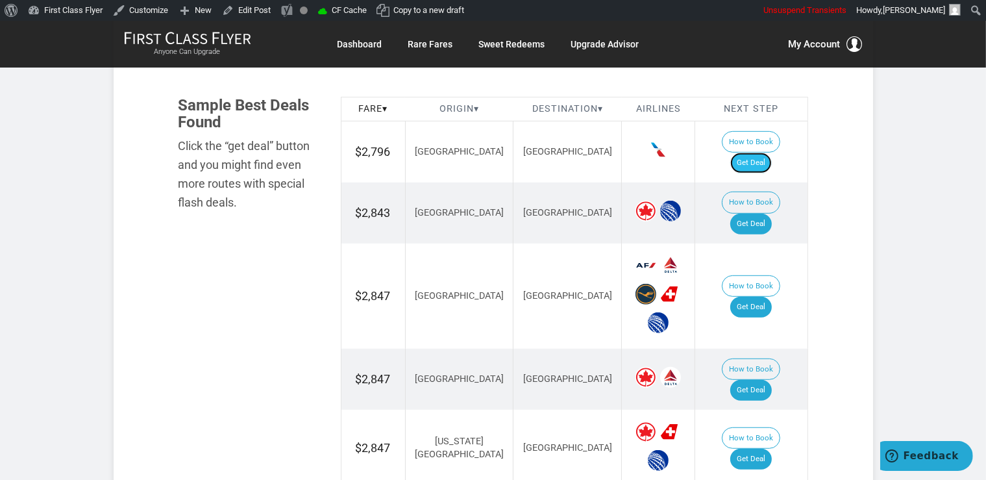
click at [751, 153] on link "Get Deal" at bounding box center [752, 163] width 42 height 21
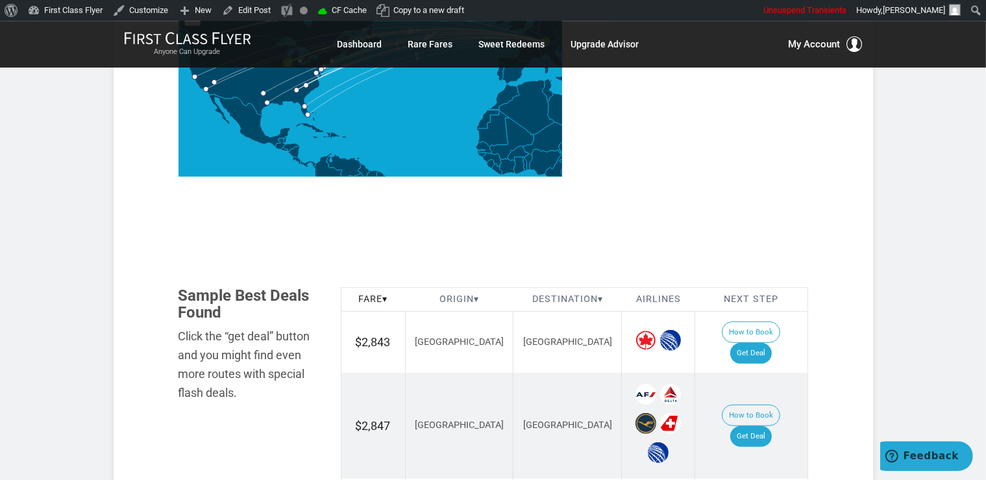
scroll to position [686, 0]
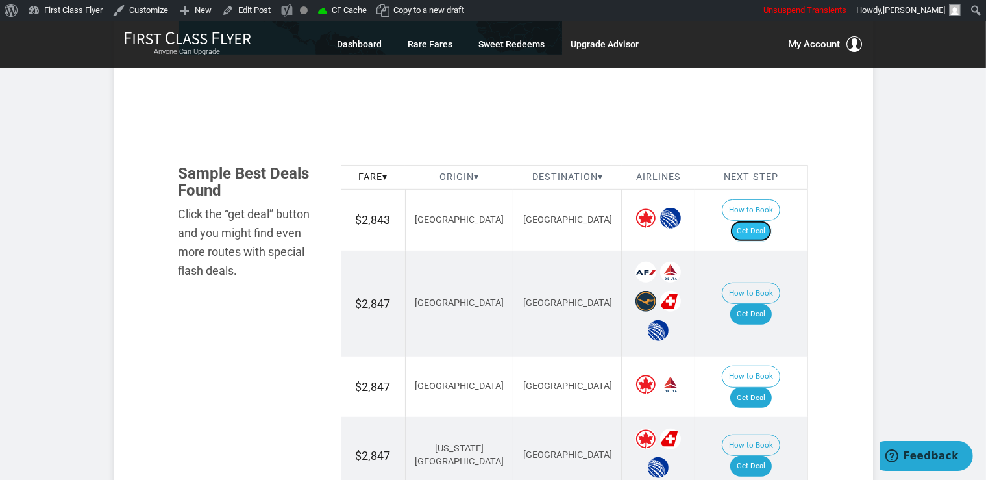
click at [760, 221] on link "Get Deal" at bounding box center [752, 231] width 42 height 21
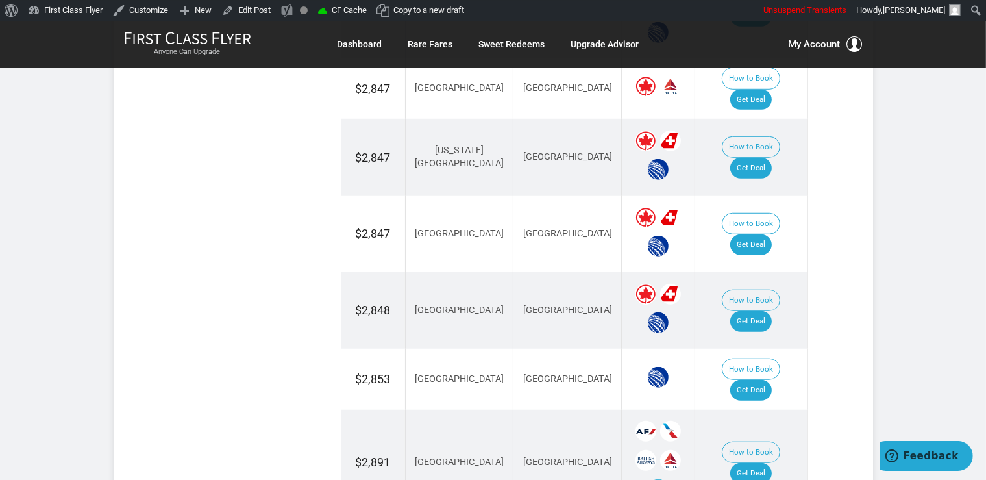
scroll to position [1029, 0]
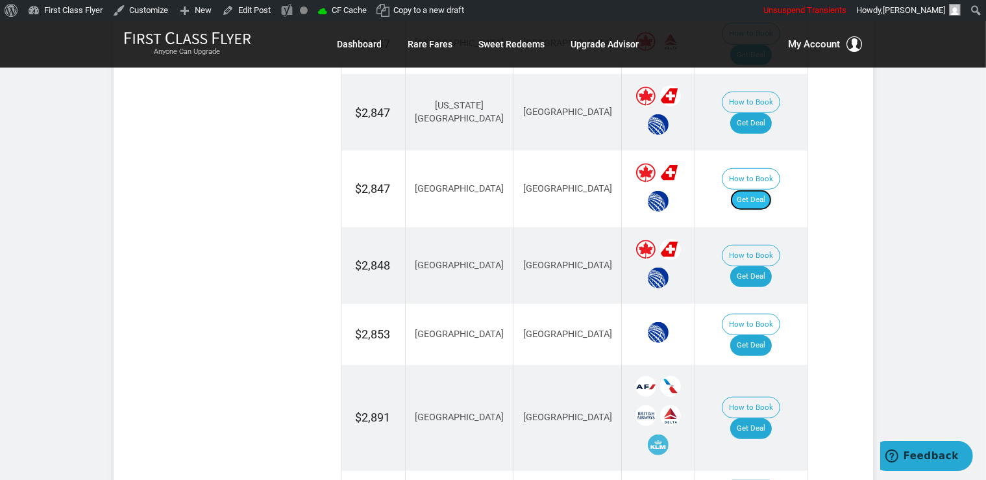
click at [763, 190] on link "Get Deal" at bounding box center [752, 200] width 42 height 21
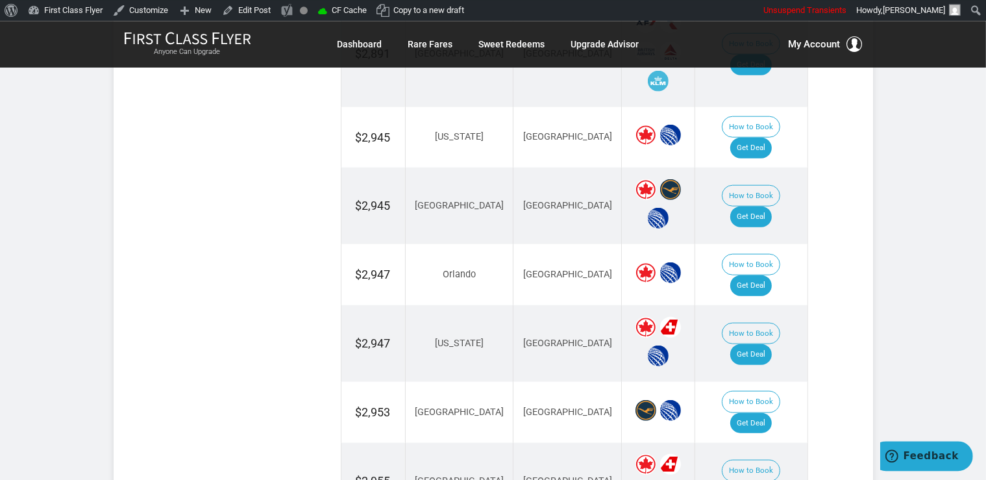
scroll to position [1371, 0]
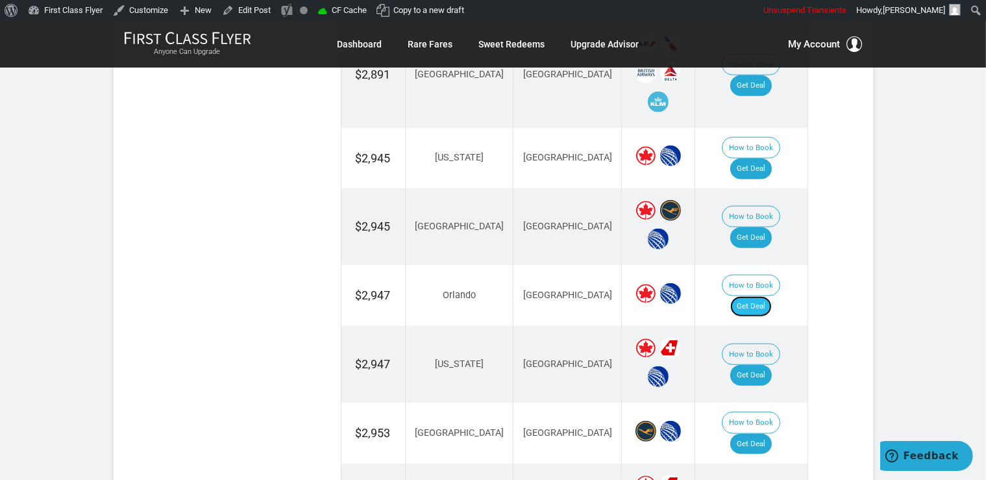
click at [770, 296] on link "Get Deal" at bounding box center [752, 306] width 42 height 21
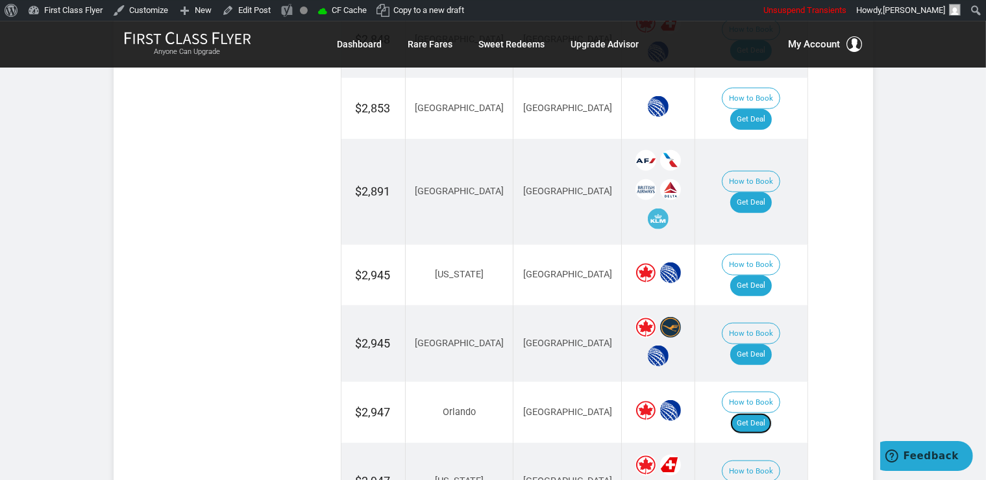
scroll to position [1234, 0]
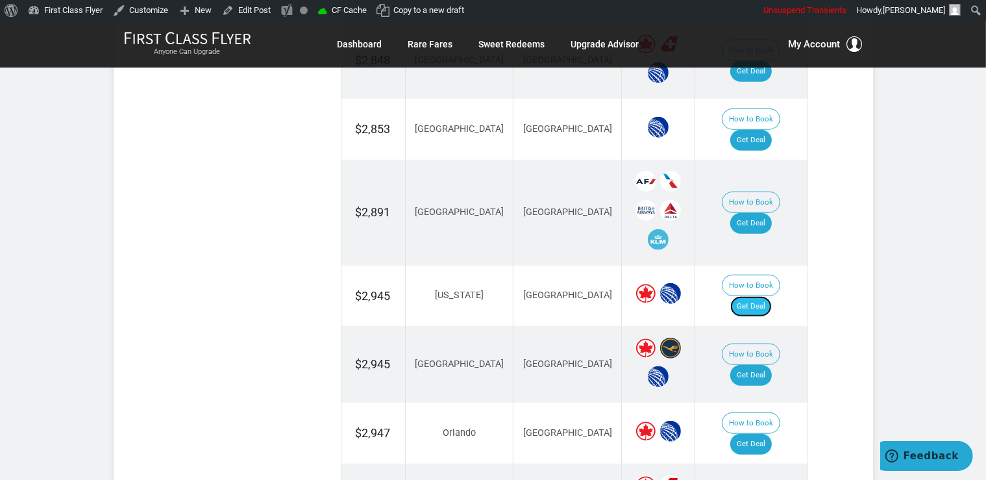
click at [767, 296] on link "Get Deal" at bounding box center [752, 306] width 42 height 21
click at [771, 365] on link "Get Deal" at bounding box center [752, 375] width 42 height 21
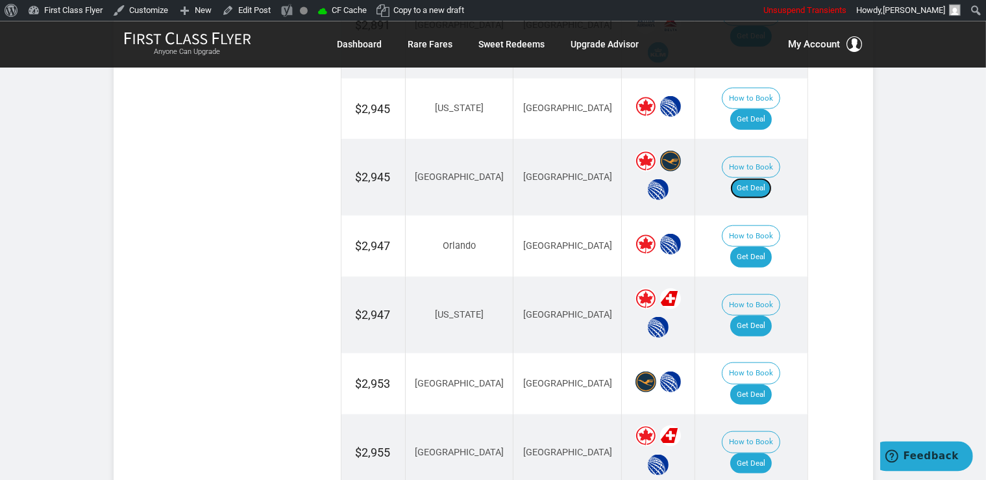
scroll to position [1440, 0]
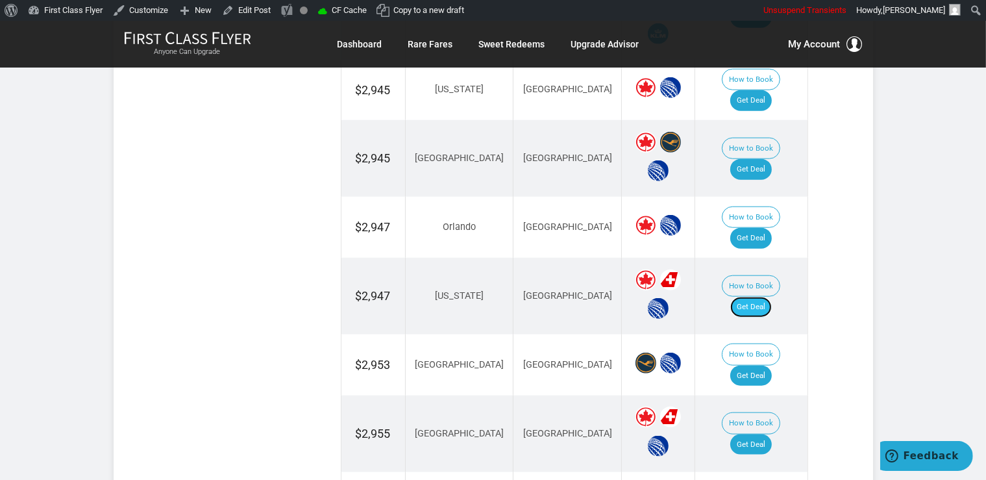
click at [768, 297] on link "Get Deal" at bounding box center [752, 307] width 42 height 21
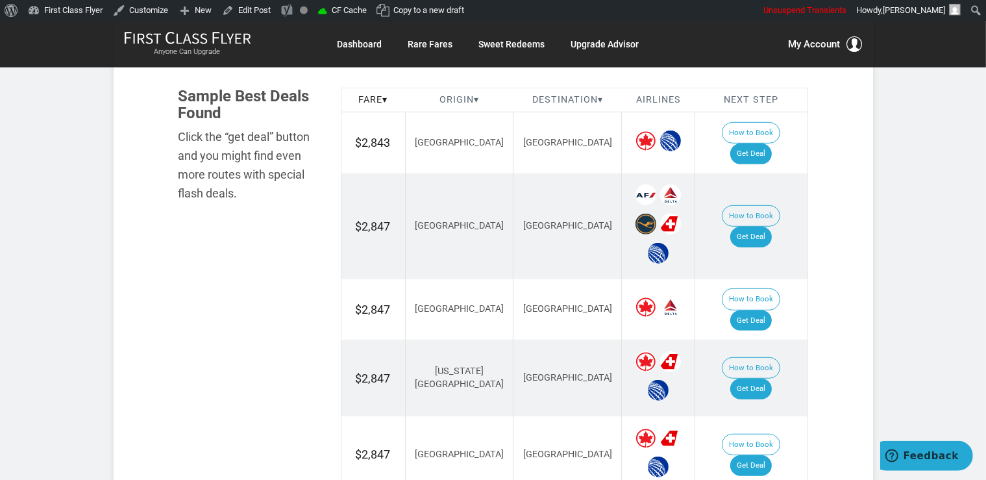
scroll to position [754, 0]
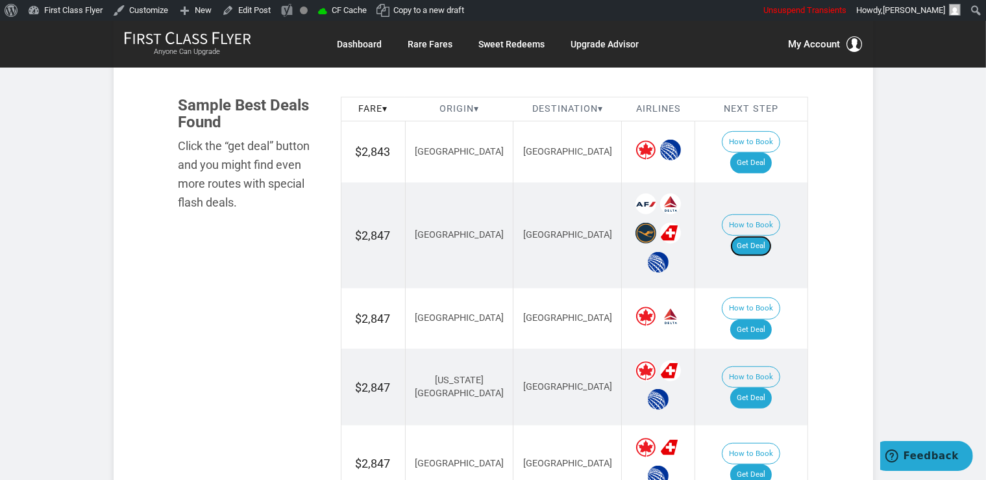
click at [772, 236] on link "Get Deal" at bounding box center [752, 246] width 42 height 21
click at [770, 319] on link "Get Deal" at bounding box center [752, 329] width 42 height 21
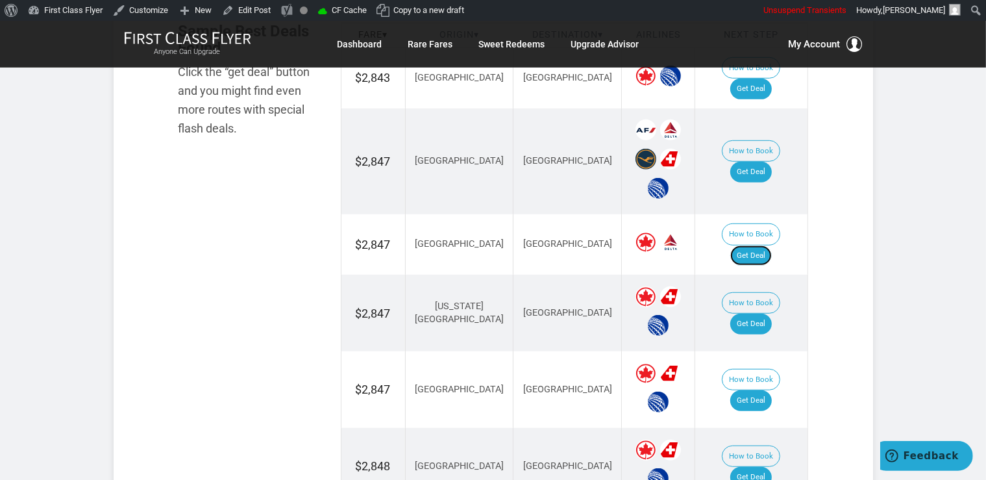
scroll to position [891, 0]
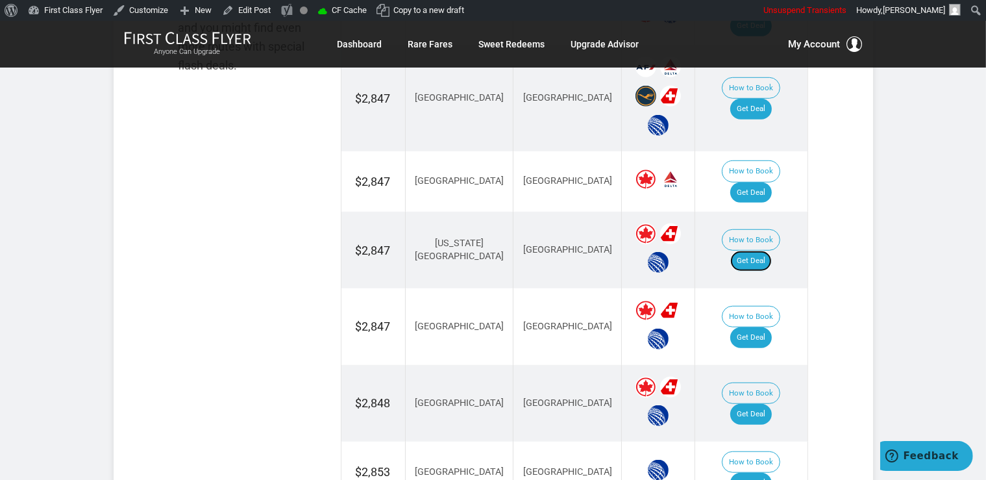
click at [769, 251] on link "Get Deal" at bounding box center [752, 261] width 42 height 21
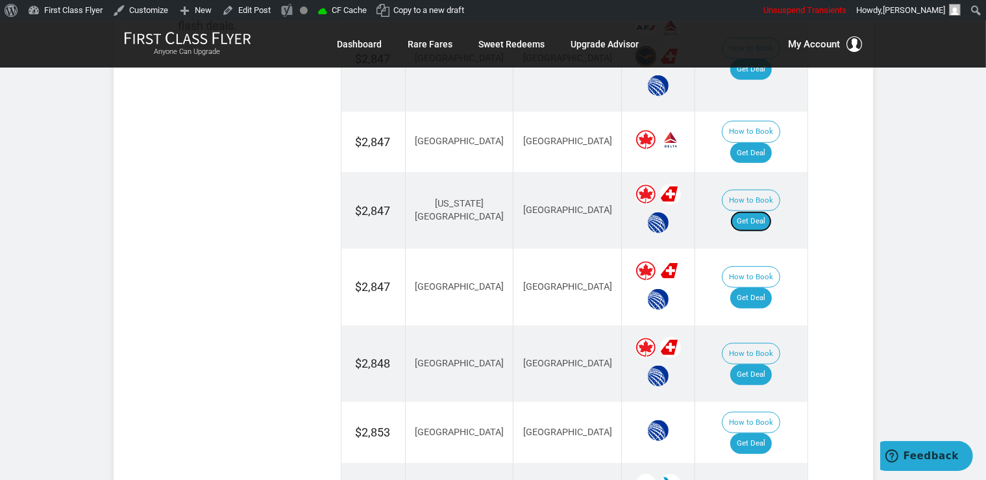
scroll to position [960, 0]
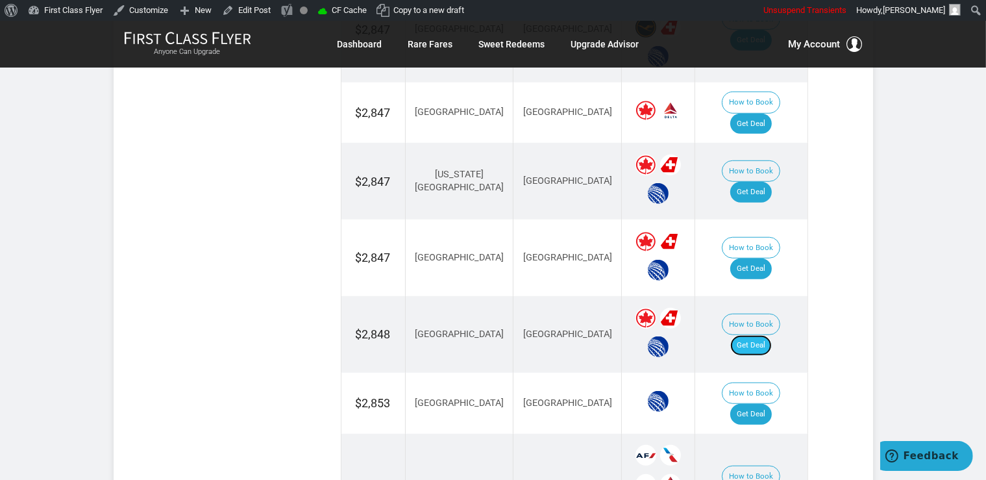
click at [772, 335] on link "Get Deal" at bounding box center [752, 345] width 42 height 21
click at [770, 404] on link "Get Deal" at bounding box center [752, 414] width 42 height 21
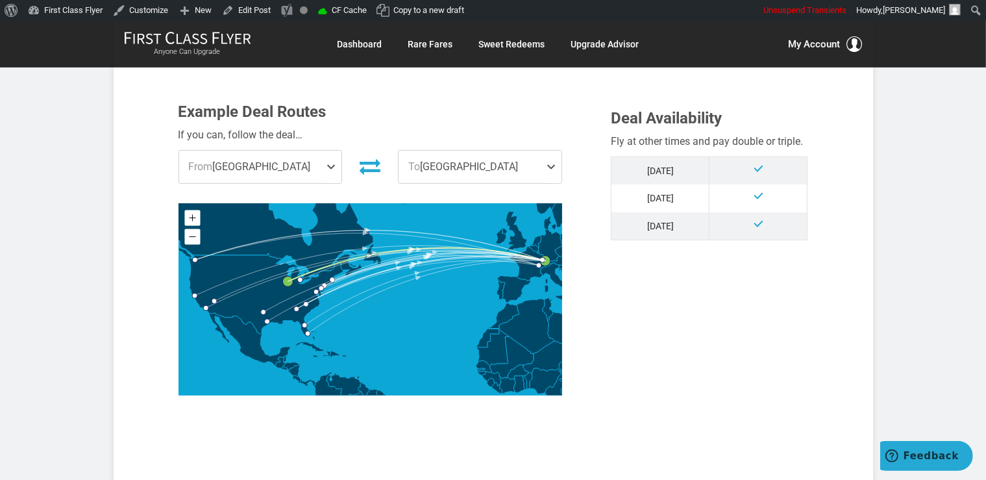
scroll to position [411, 0]
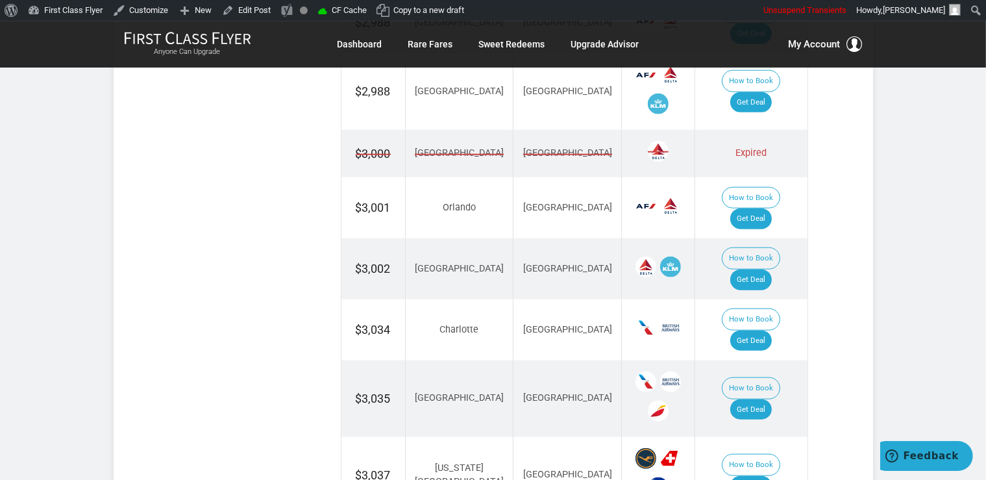
scroll to position [1371, 0]
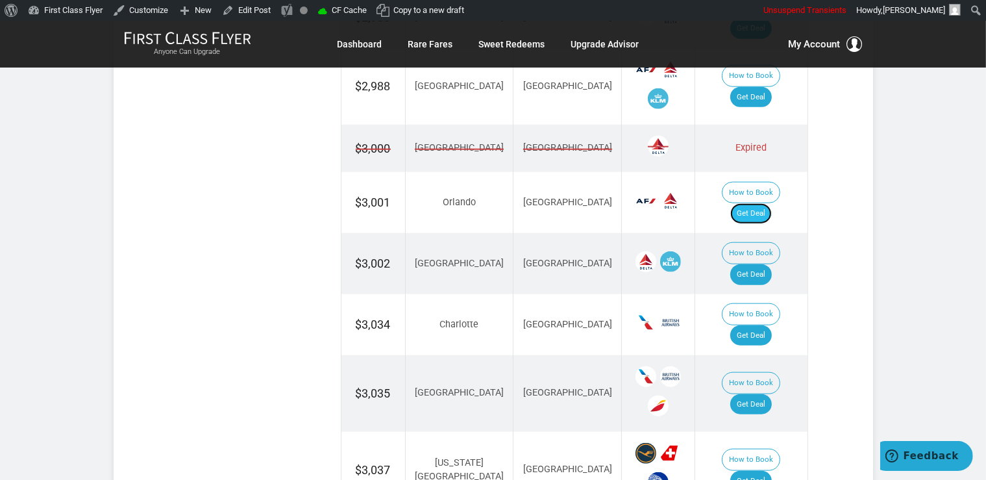
click at [756, 203] on link "Get Deal" at bounding box center [752, 213] width 42 height 21
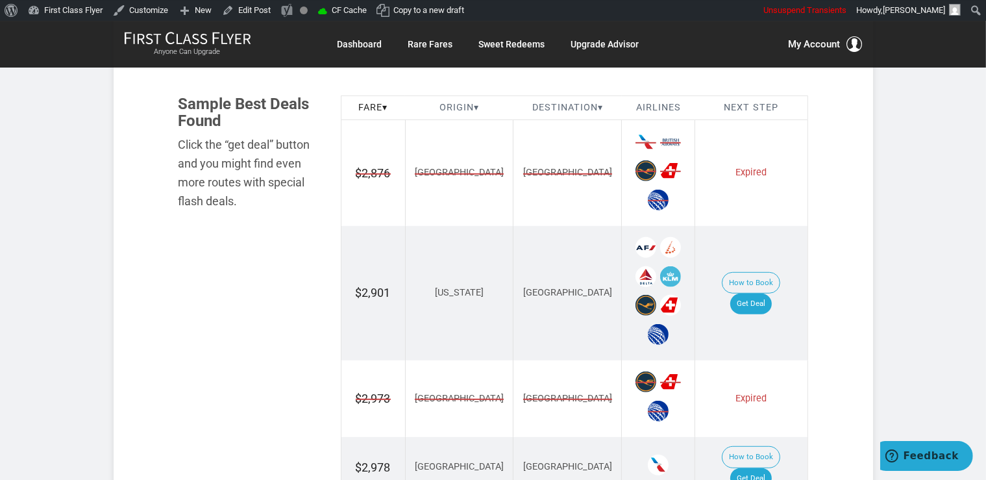
scroll to position [754, 0]
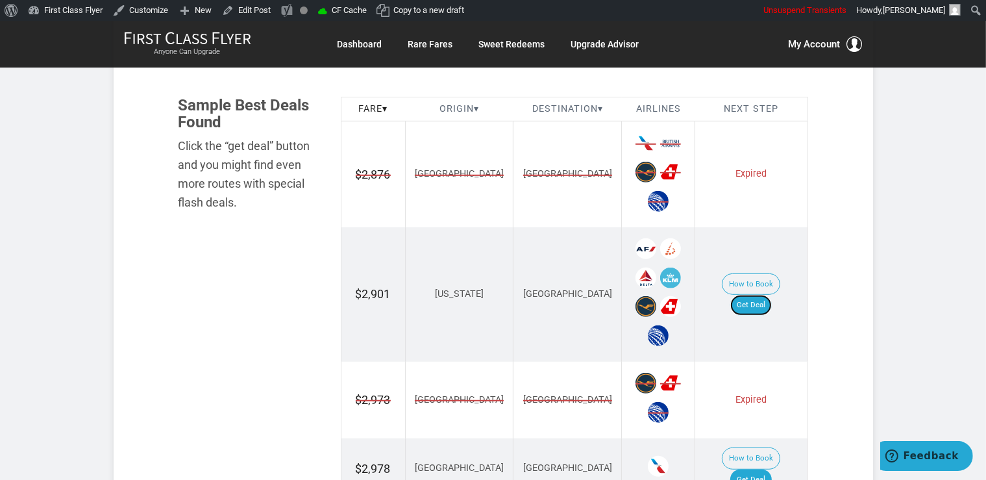
click at [764, 295] on link "Get Deal" at bounding box center [752, 305] width 42 height 21
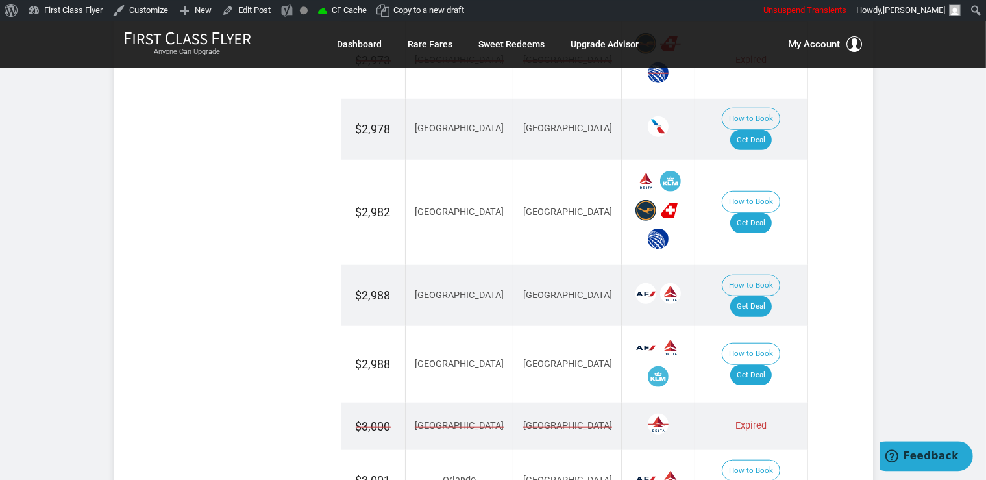
scroll to position [1097, 0]
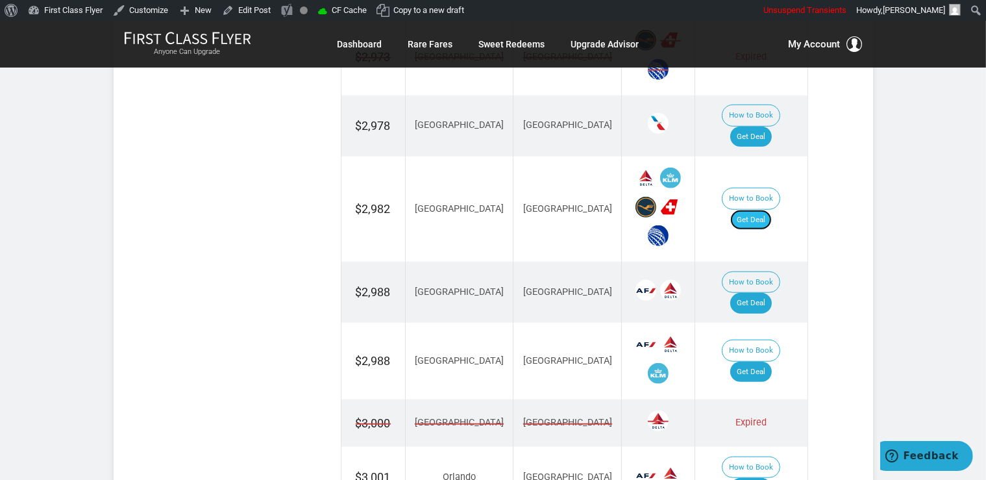
click at [762, 210] on link "Get Deal" at bounding box center [752, 220] width 42 height 21
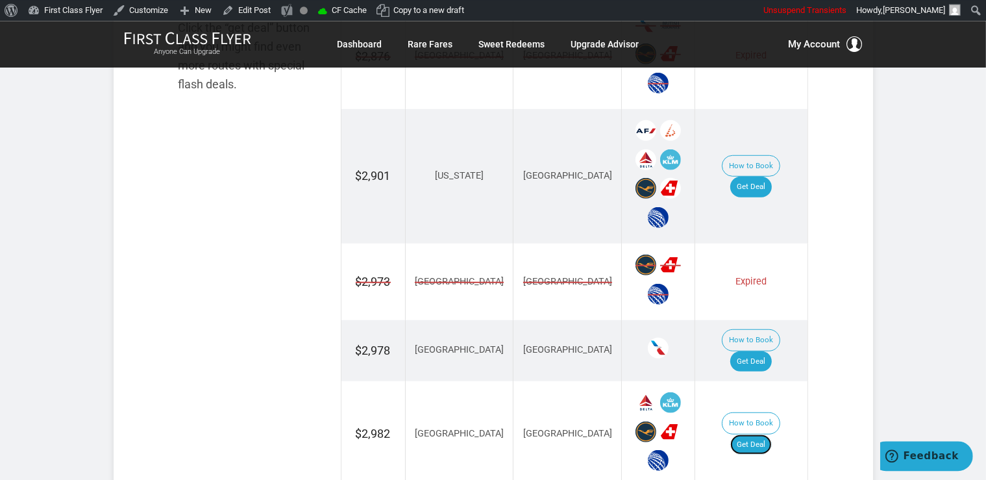
scroll to position [1029, 0]
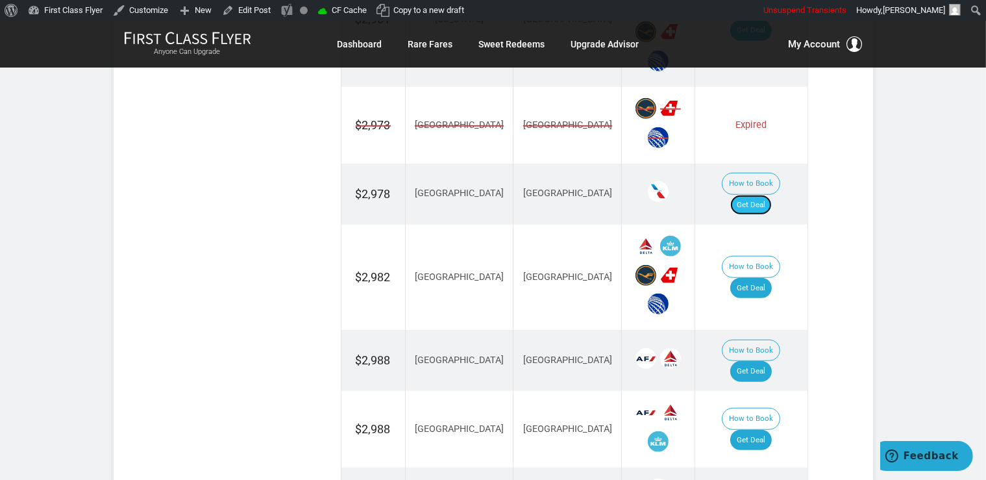
drag, startPoint x: 755, startPoint y: 183, endPoint x: 755, endPoint y: 193, distance: 9.7
click at [755, 195] on link "Get Deal" at bounding box center [752, 205] width 42 height 21
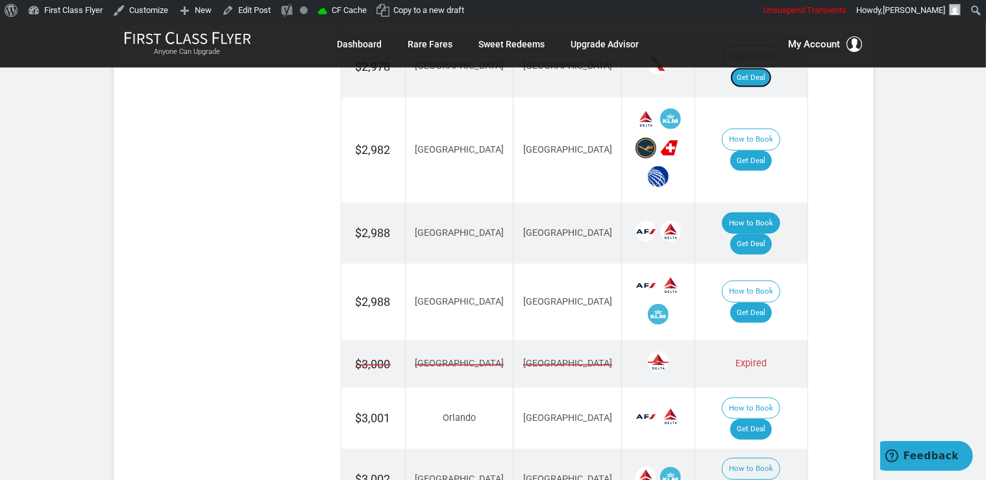
scroll to position [1166, 0]
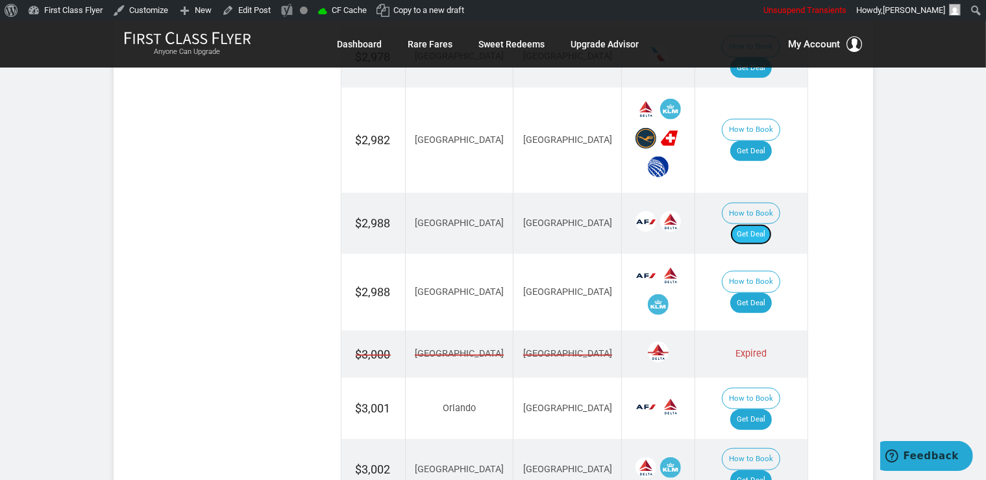
click at [749, 224] on link "Get Deal" at bounding box center [752, 234] width 42 height 21
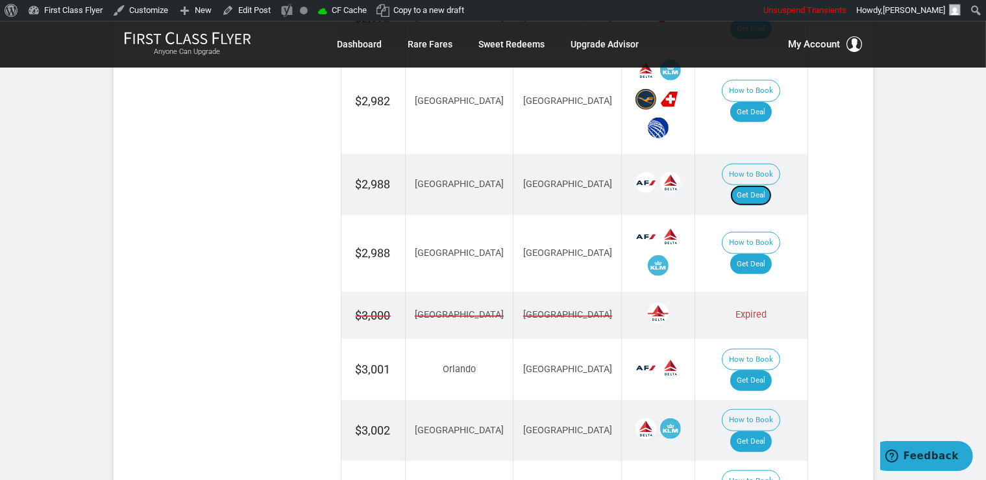
scroll to position [1234, 0]
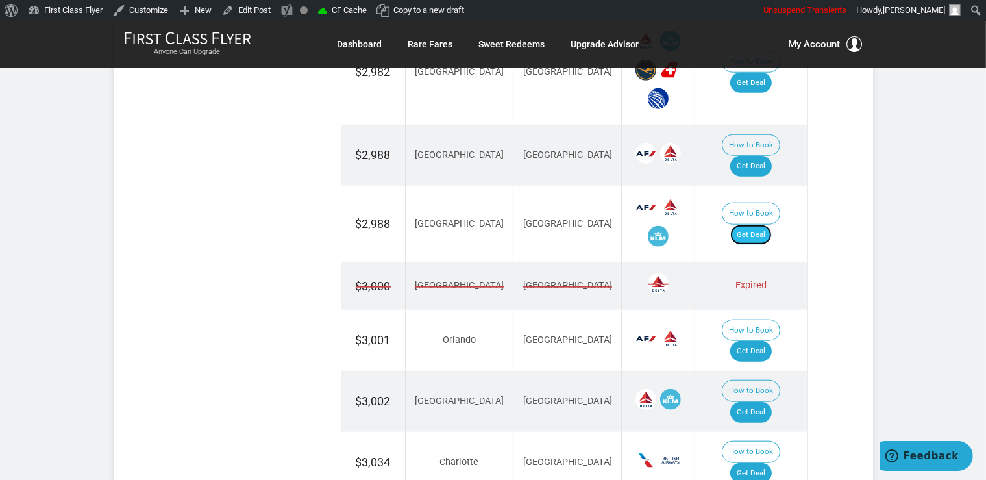
click at [772, 225] on link "Get Deal" at bounding box center [752, 235] width 42 height 21
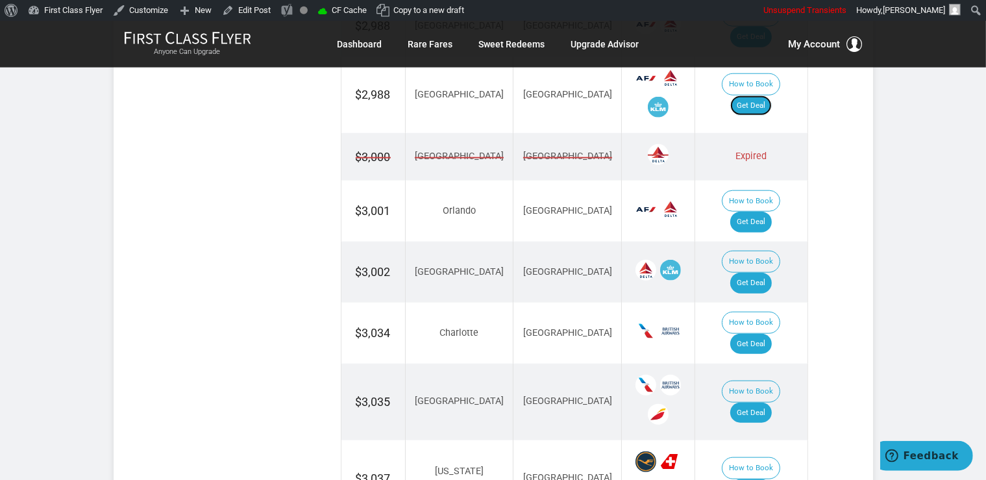
scroll to position [1371, 0]
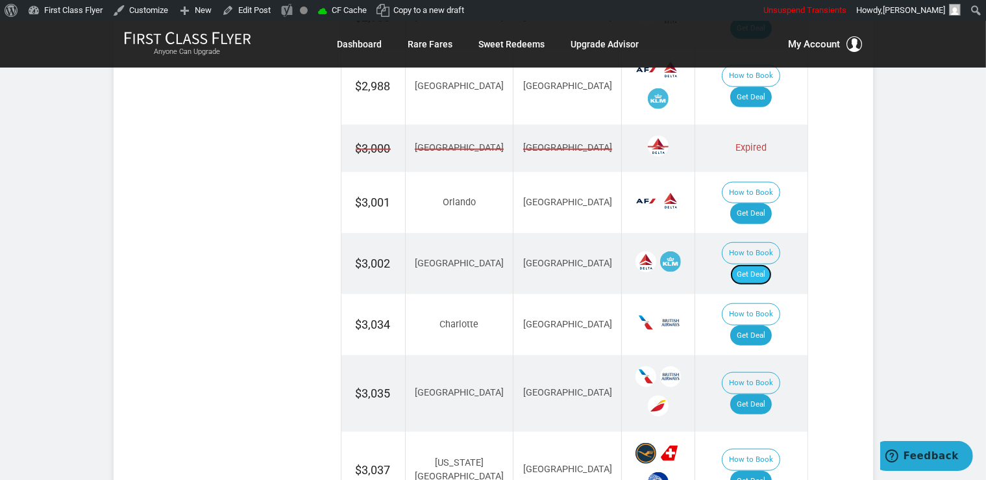
click at [764, 264] on link "Get Deal" at bounding box center [752, 274] width 42 height 21
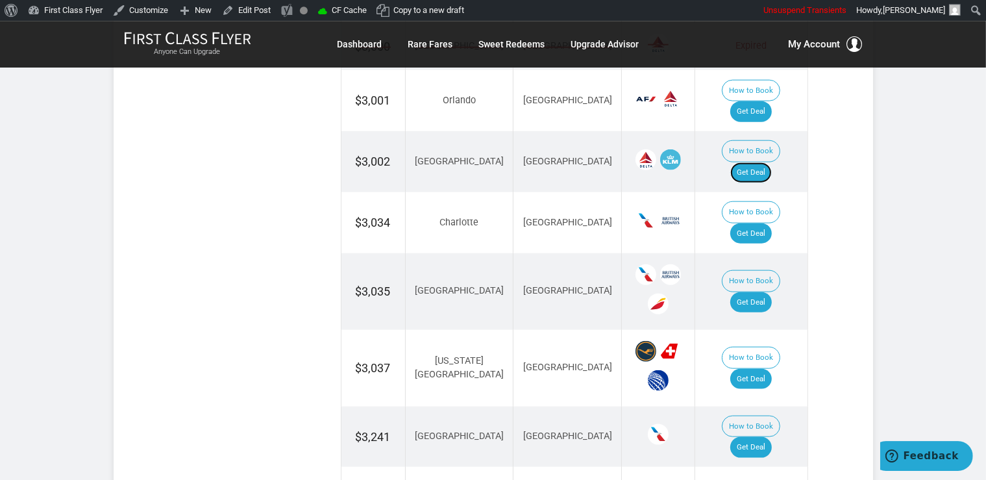
scroll to position [1508, 0]
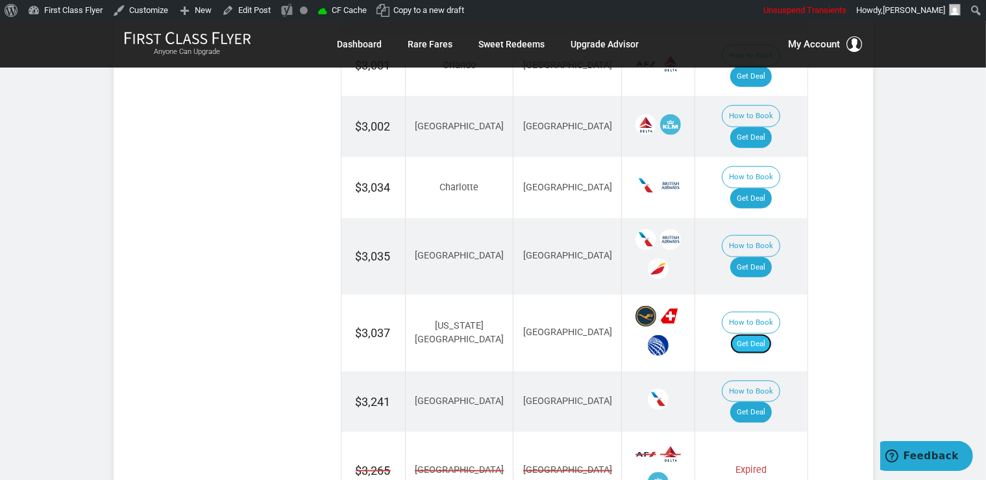
click at [753, 334] on link "Get Deal" at bounding box center [752, 344] width 42 height 21
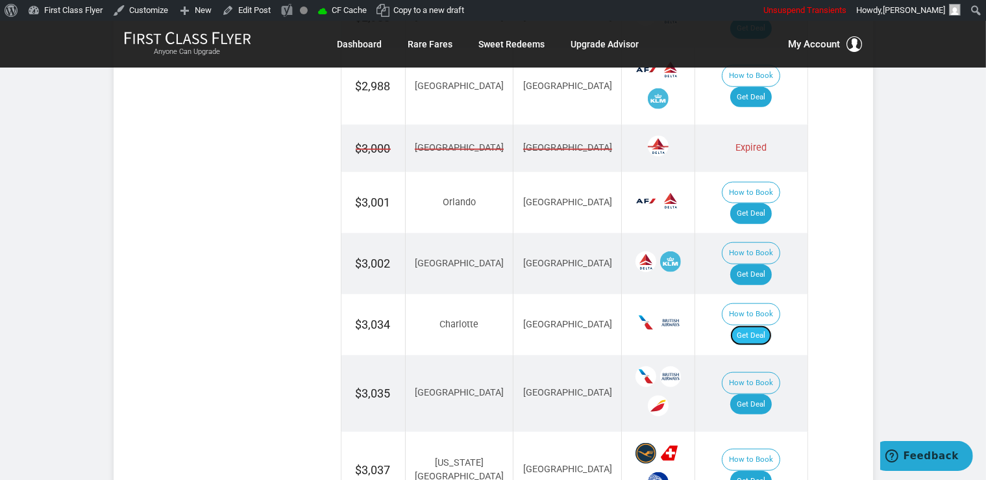
click at [758, 325] on link "Get Deal" at bounding box center [752, 335] width 42 height 21
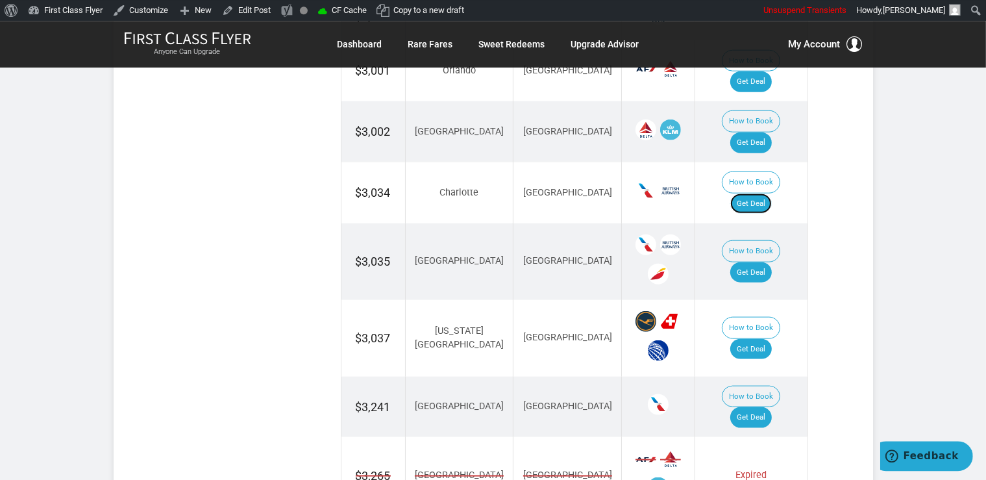
scroll to position [1508, 0]
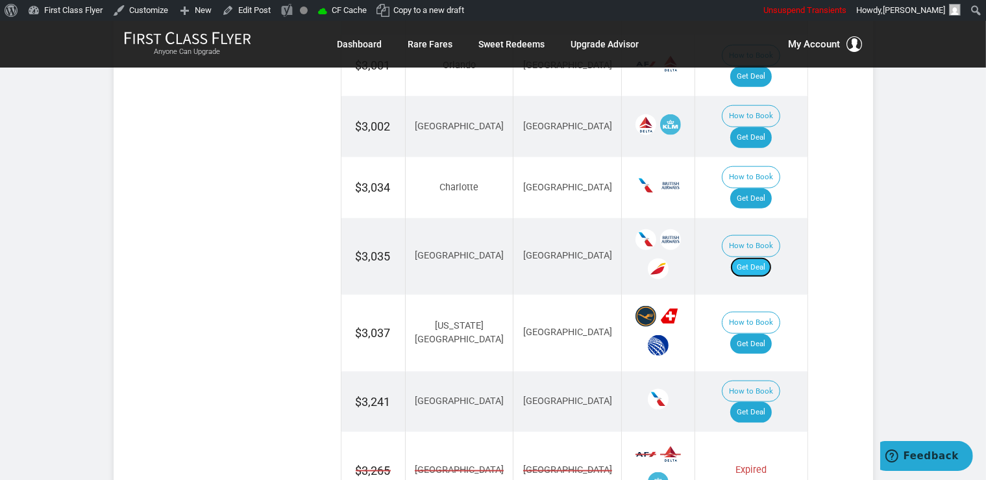
click at [751, 257] on link "Get Deal" at bounding box center [752, 267] width 42 height 21
click at [750, 402] on link "Get Deal" at bounding box center [752, 412] width 42 height 21
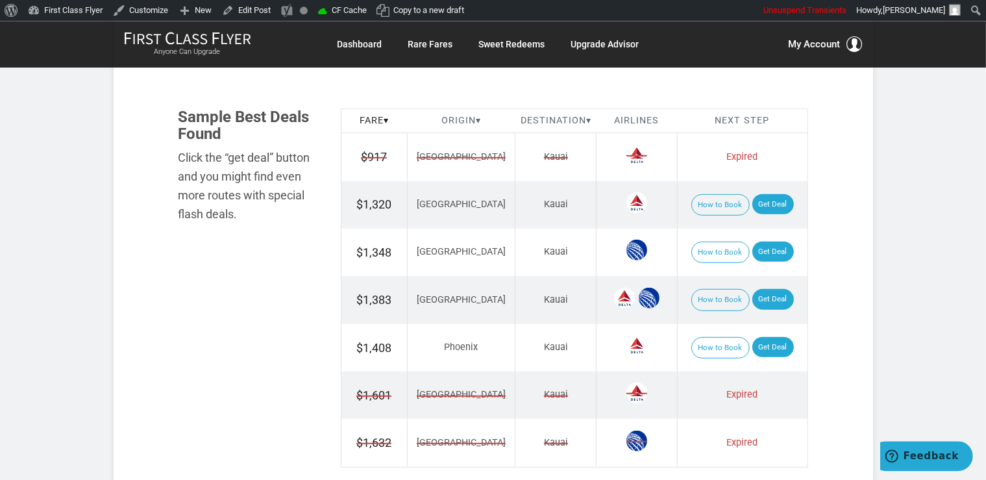
scroll to position [754, 0]
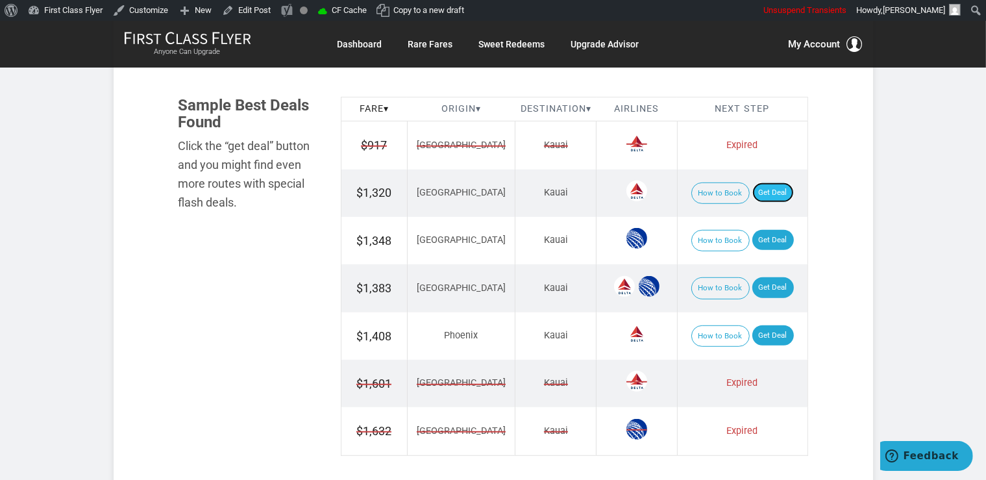
click at [765, 187] on link "Get Deal" at bounding box center [774, 192] width 42 height 21
click at [753, 237] on link "Get Deal" at bounding box center [774, 240] width 42 height 21
click at [763, 282] on link "Get Deal" at bounding box center [774, 287] width 42 height 21
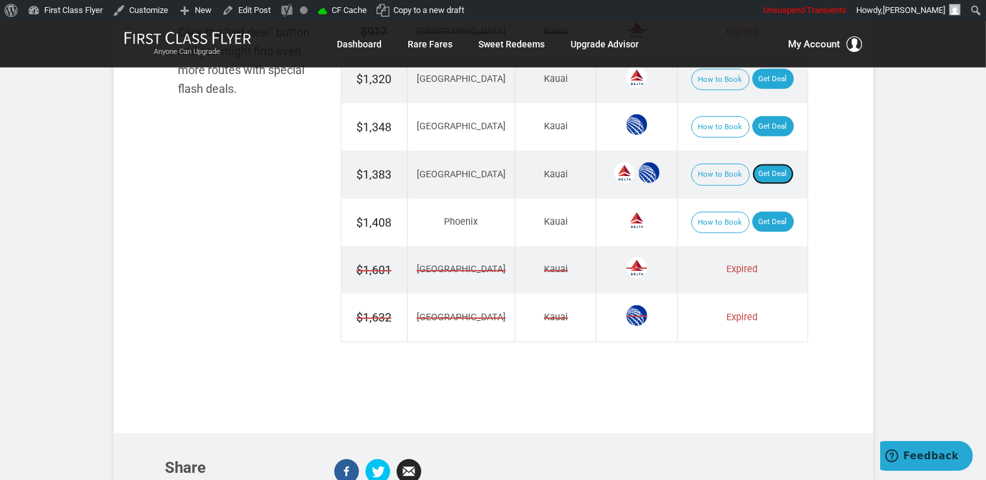
scroll to position [891, 0]
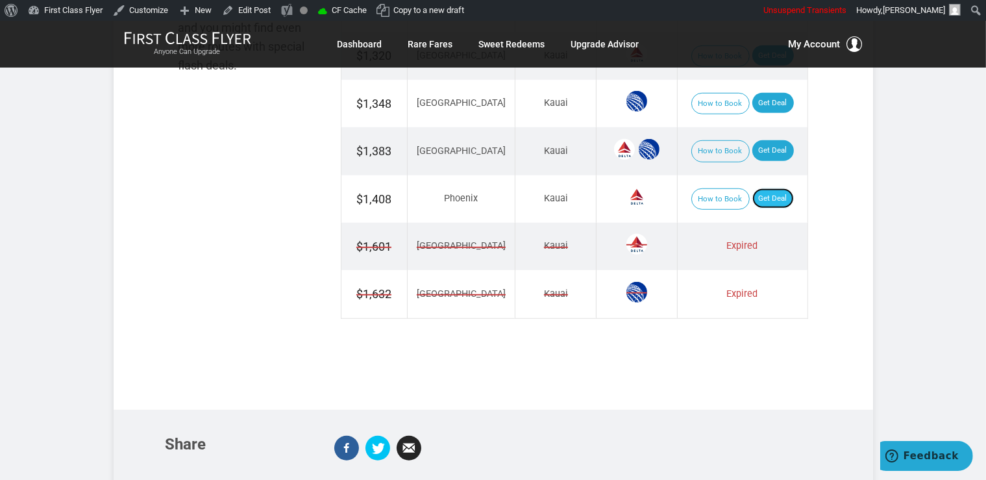
click at [769, 199] on link "Get Deal" at bounding box center [774, 198] width 42 height 21
click at [768, 190] on link "Get Deal" at bounding box center [774, 198] width 42 height 21
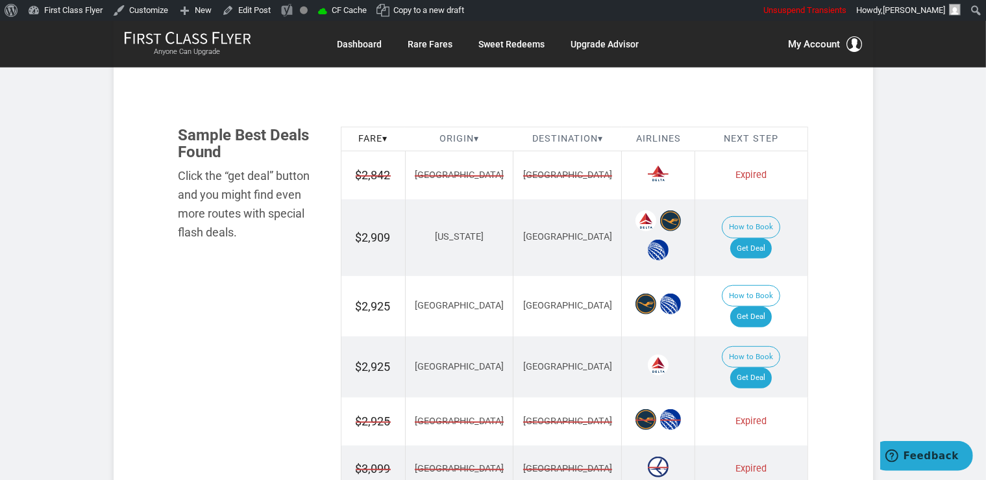
scroll to position [754, 0]
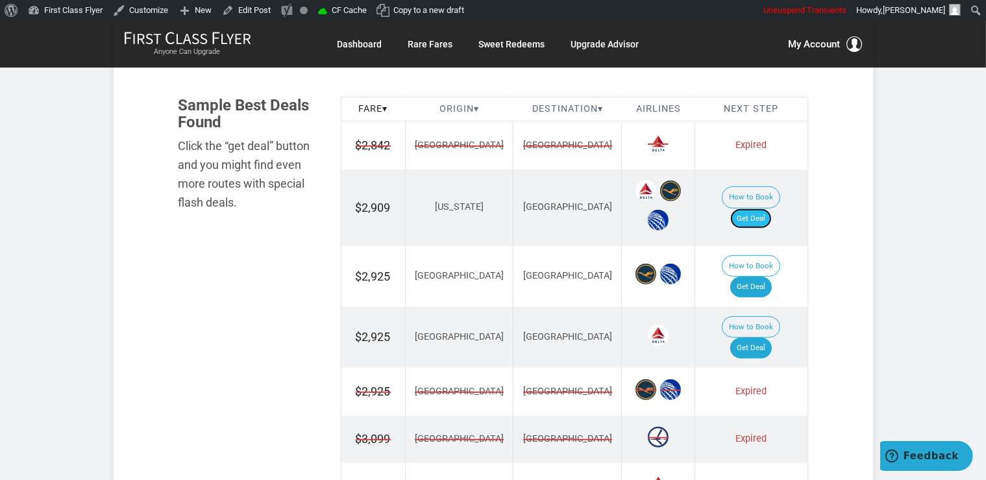
click at [760, 208] on link "Get Deal" at bounding box center [752, 218] width 42 height 21
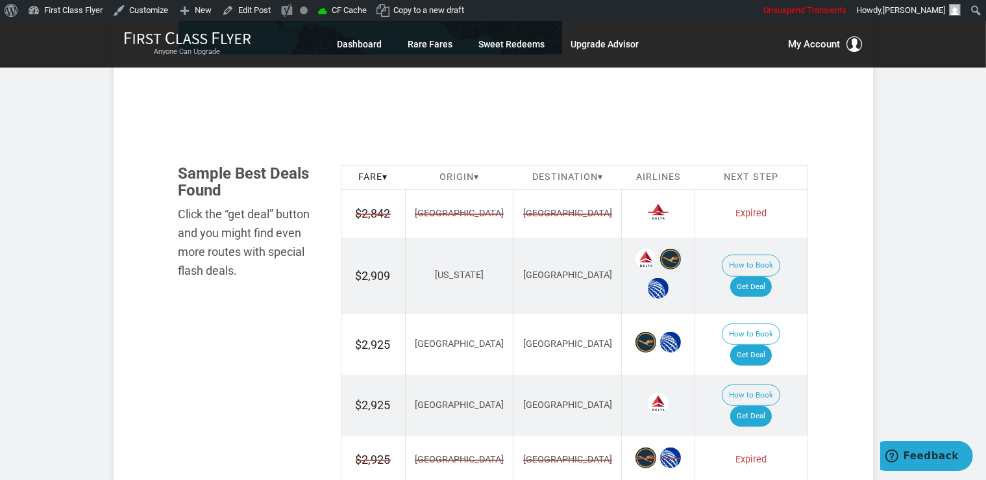
scroll to position [754, 0]
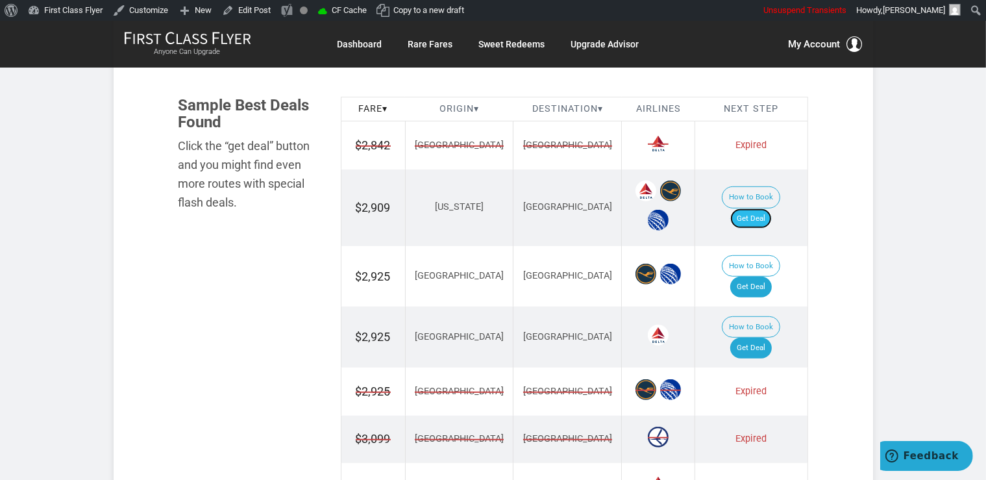
click at [758, 208] on link "Get Deal" at bounding box center [752, 218] width 42 height 21
click at [772, 277] on link "Get Deal" at bounding box center [752, 287] width 42 height 21
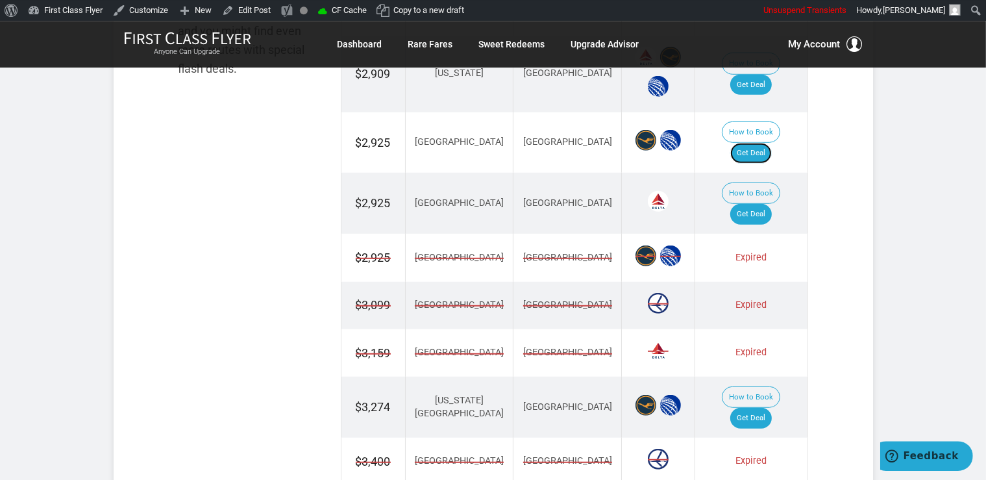
scroll to position [891, 0]
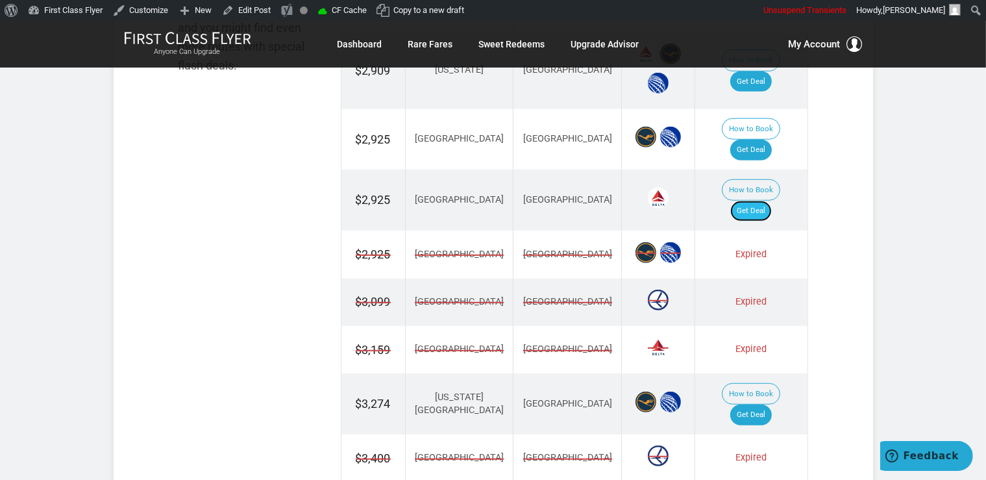
click at [757, 201] on link "Get Deal" at bounding box center [752, 211] width 42 height 21
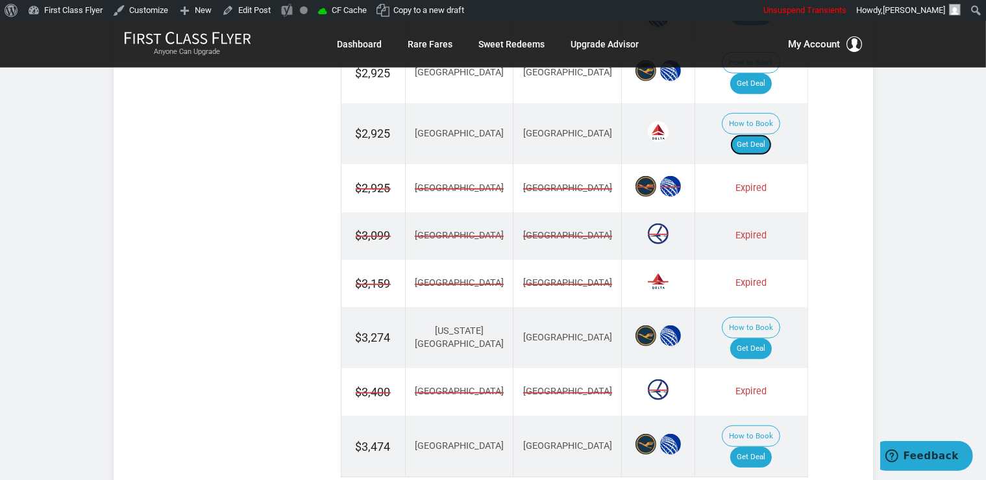
scroll to position [1029, 0]
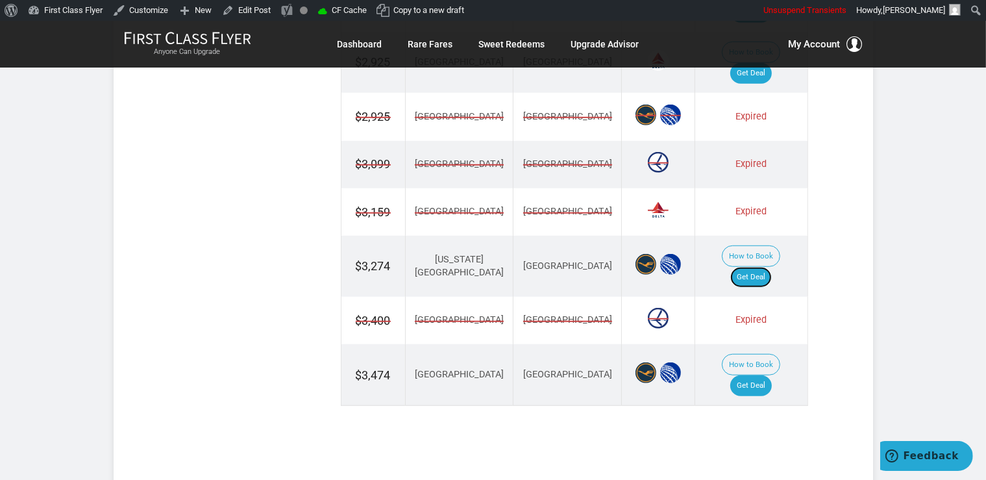
drag, startPoint x: 768, startPoint y: 220, endPoint x: 768, endPoint y: 131, distance: 89.0
click at [768, 267] on link "Get Deal" at bounding box center [752, 277] width 42 height 21
click at [772, 375] on link "Get Deal" at bounding box center [752, 385] width 42 height 21
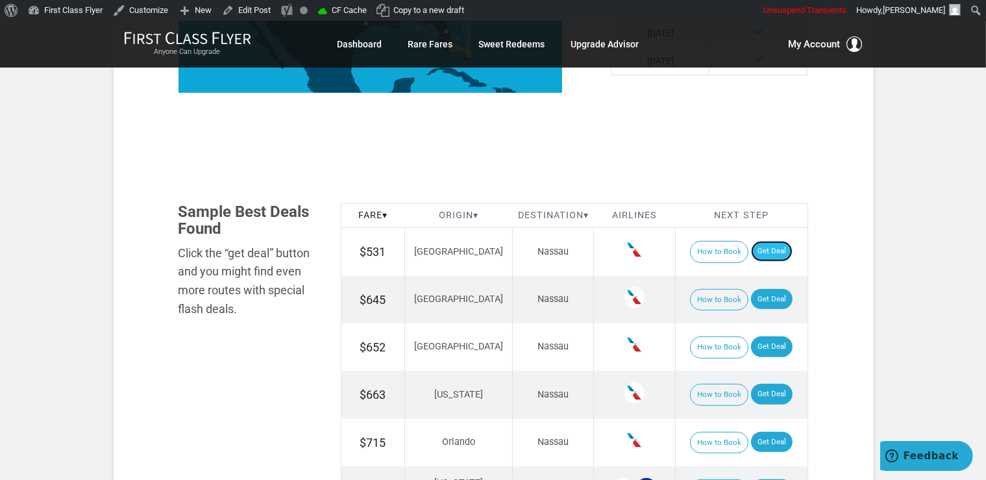
click at [770, 253] on link "Get Deal" at bounding box center [772, 251] width 42 height 21
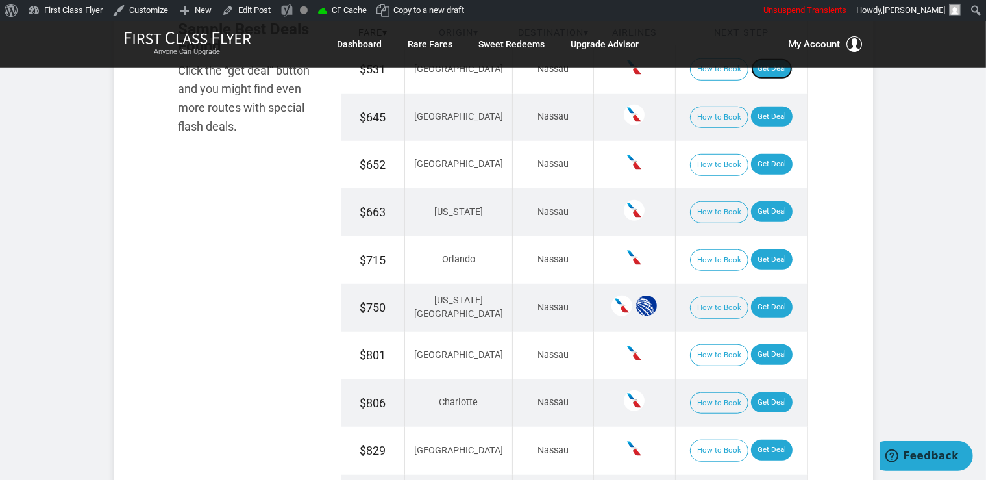
scroll to position [923, 0]
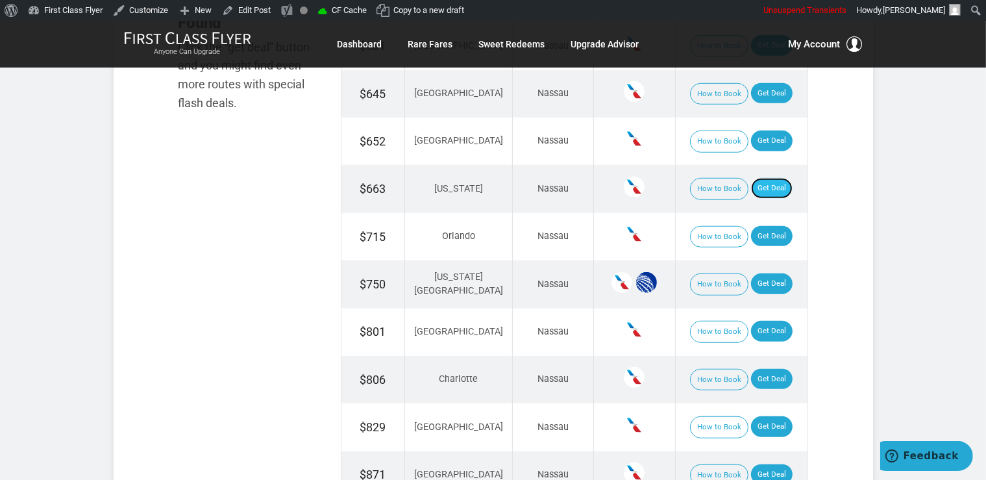
click at [781, 187] on link "Get Deal" at bounding box center [772, 188] width 42 height 21
click at [768, 236] on link "Get Deal" at bounding box center [772, 236] width 42 height 21
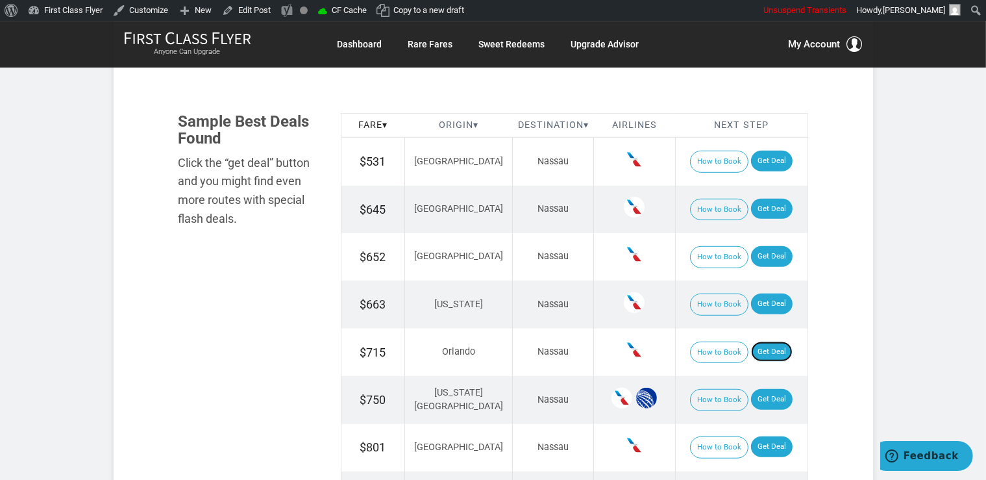
scroll to position [786, 0]
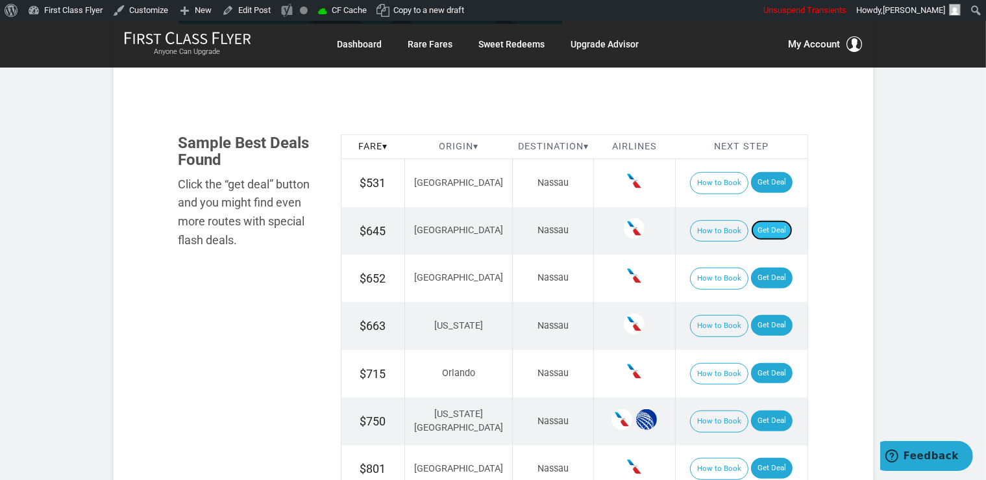
click at [766, 227] on link "Get Deal" at bounding box center [772, 230] width 42 height 21
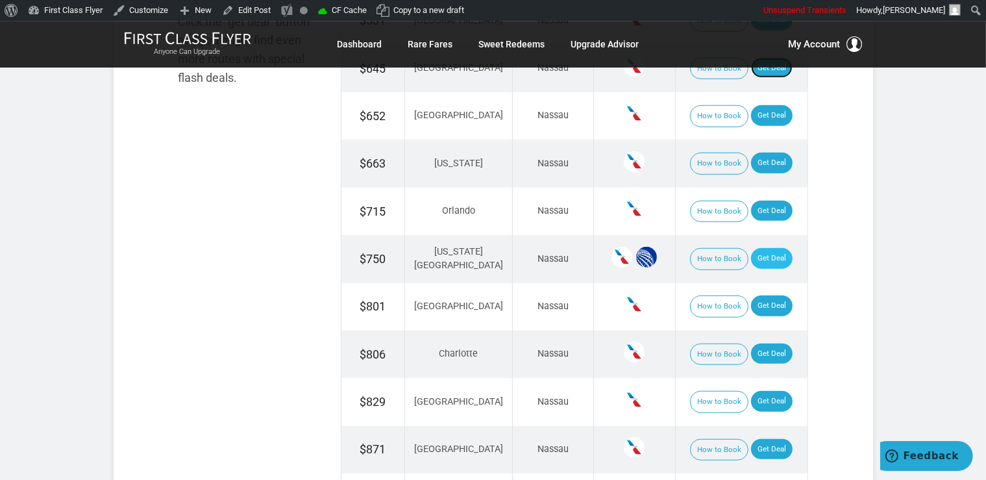
scroll to position [992, 0]
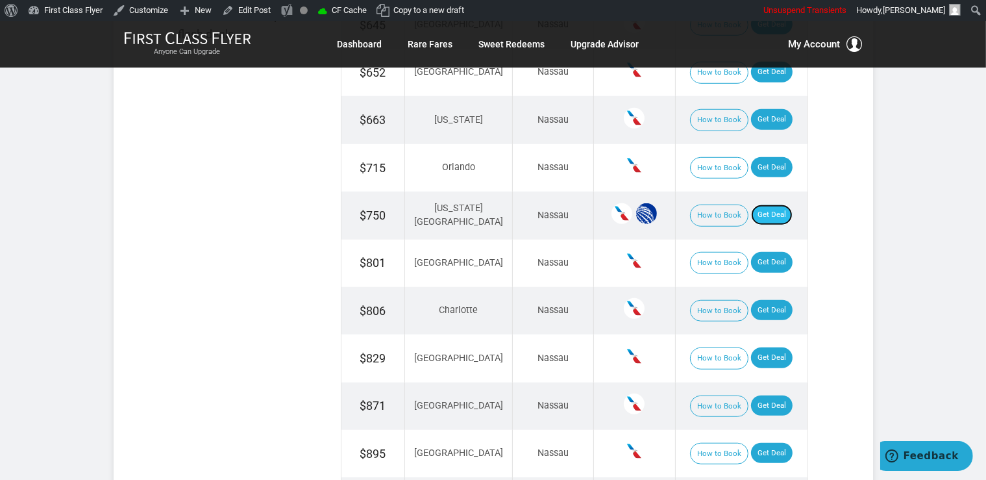
click at [768, 214] on link "Get Deal" at bounding box center [772, 215] width 42 height 21
click at [771, 208] on link "Get Deal" at bounding box center [772, 215] width 42 height 21
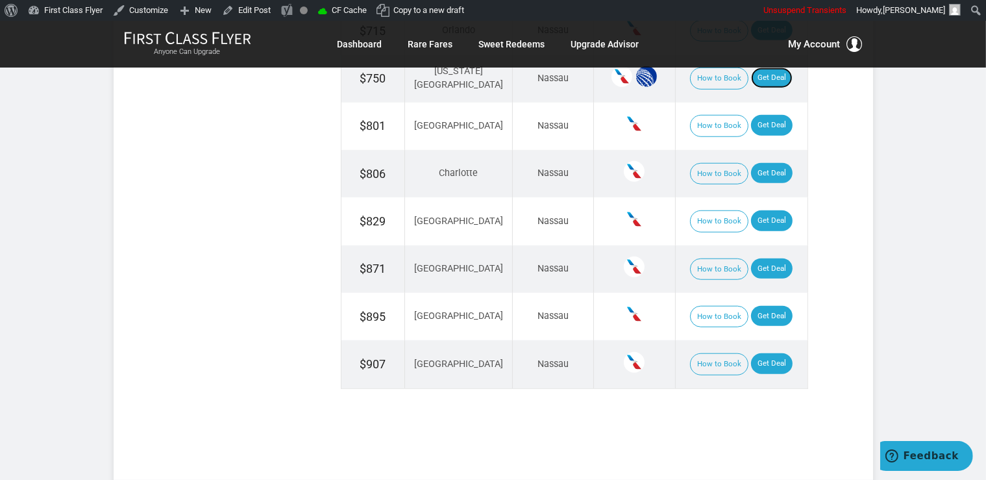
scroll to position [786, 0]
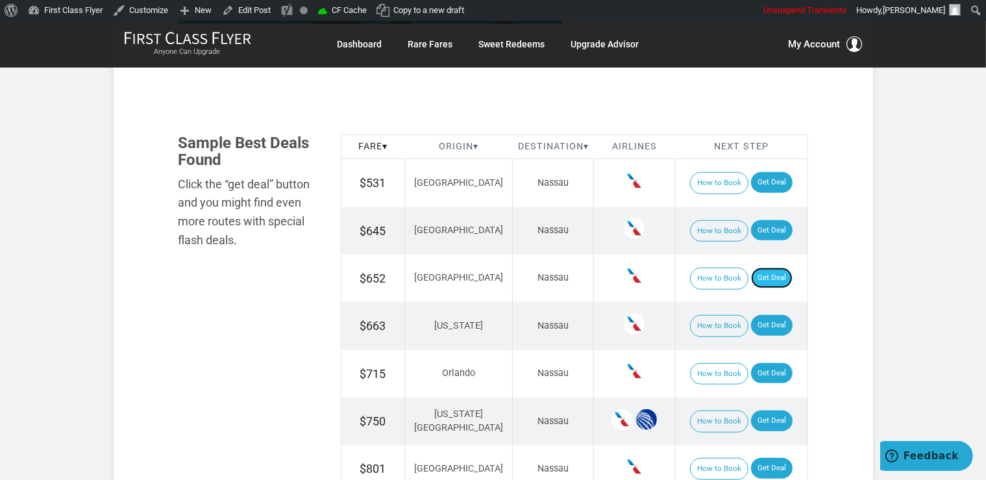
click at [756, 279] on link "Get Deal" at bounding box center [772, 278] width 42 height 21
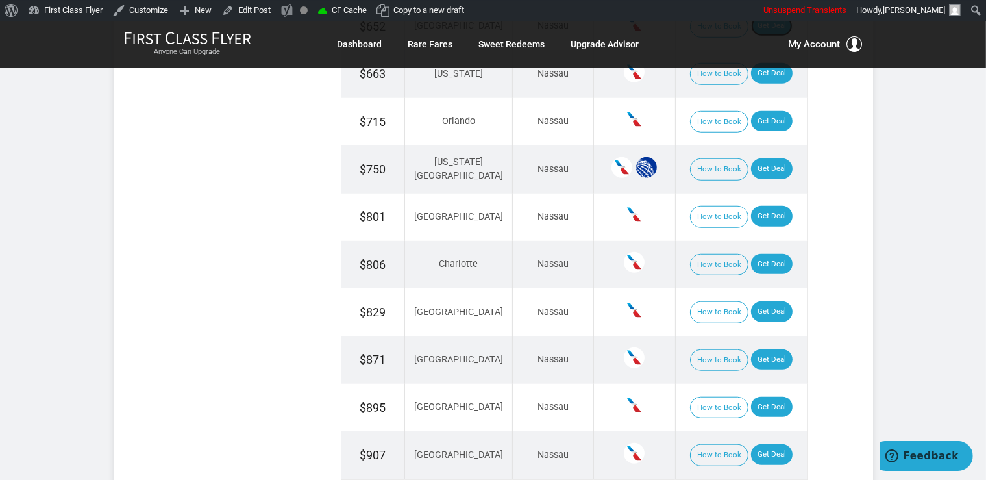
scroll to position [1060, 0]
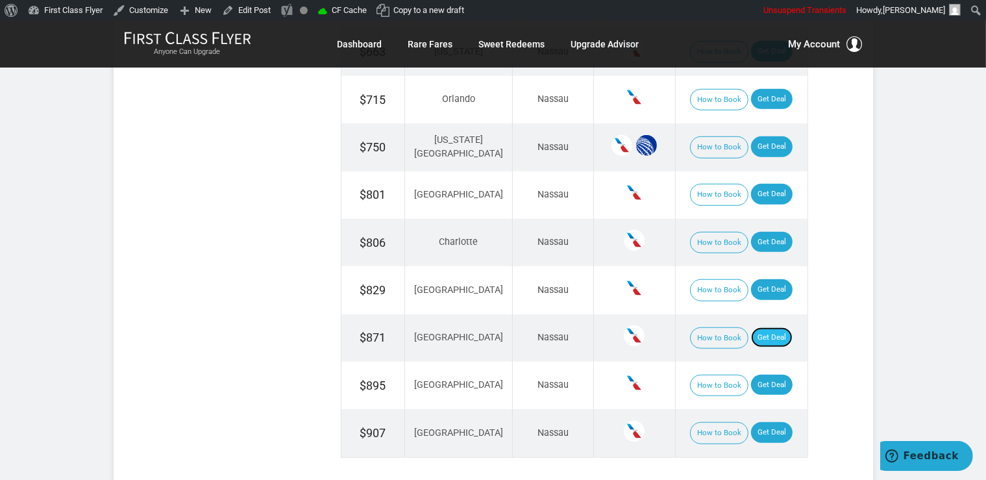
click at [768, 331] on link "Get Deal" at bounding box center [772, 337] width 42 height 21
click at [771, 236] on link "Get Deal" at bounding box center [772, 242] width 42 height 21
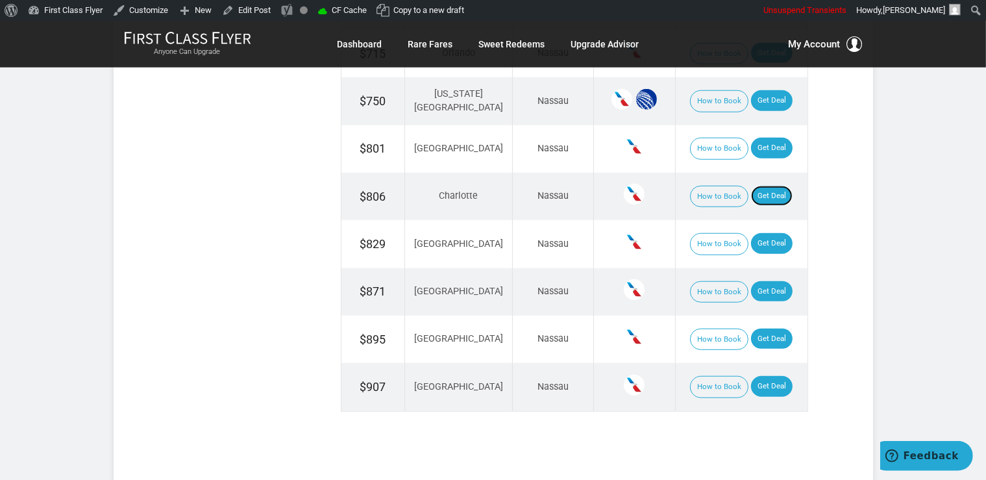
scroll to position [1129, 0]
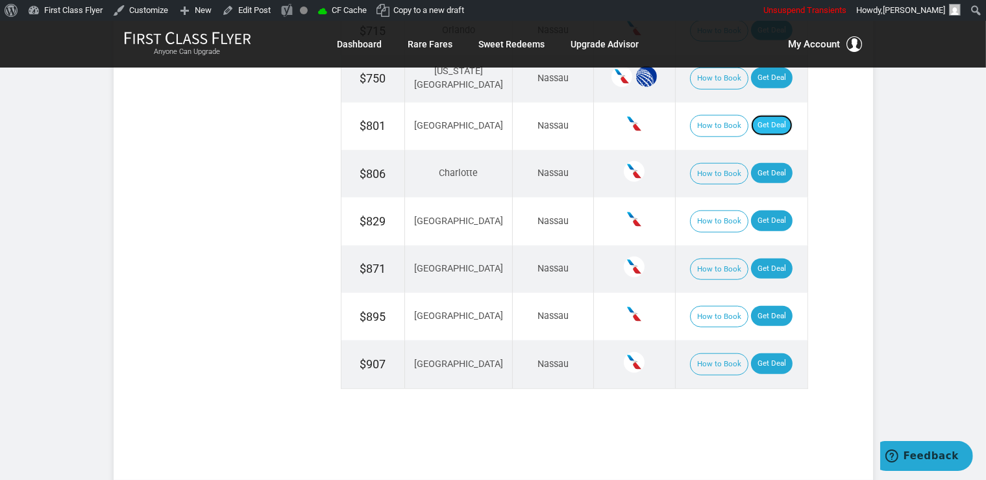
click at [751, 116] on link "Get Deal" at bounding box center [772, 125] width 42 height 21
click at [763, 360] on link "Get Deal" at bounding box center [772, 363] width 42 height 21
click at [766, 219] on link "Get Deal" at bounding box center [772, 220] width 42 height 21
click at [762, 296] on td "How to Book Get Deal" at bounding box center [741, 316] width 132 height 47
click at [762, 306] on link "Get Deal" at bounding box center [772, 316] width 42 height 21
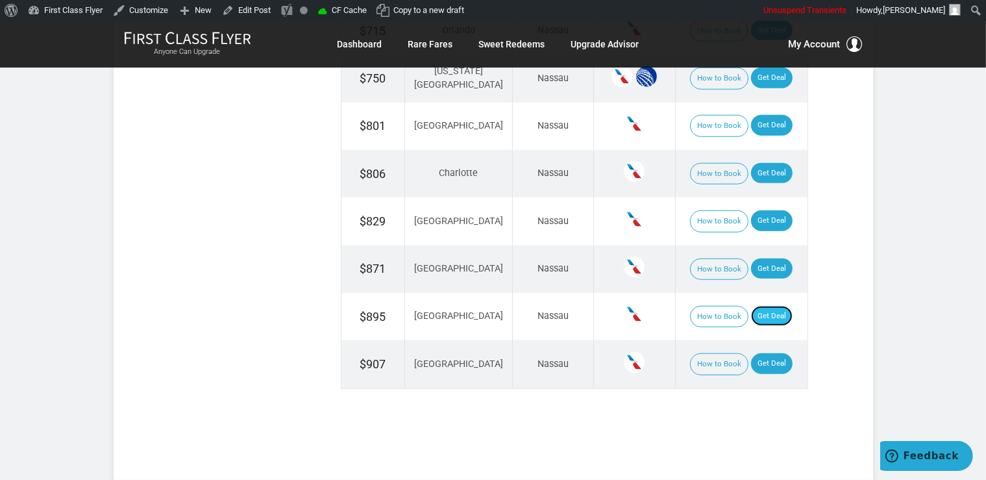
click at [756, 307] on link "Get Deal" at bounding box center [772, 316] width 42 height 21
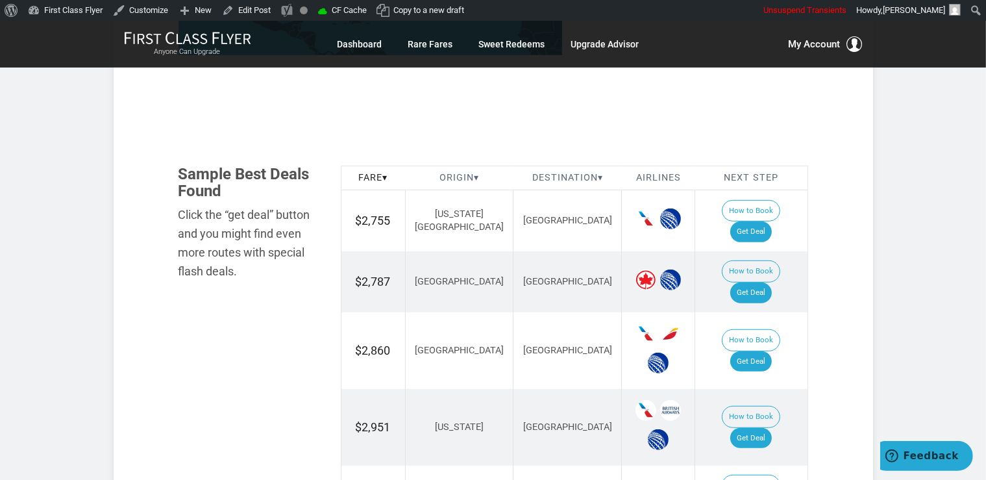
scroll to position [686, 0]
click at [762, 351] on link "Get Deal" at bounding box center [752, 361] width 42 height 21
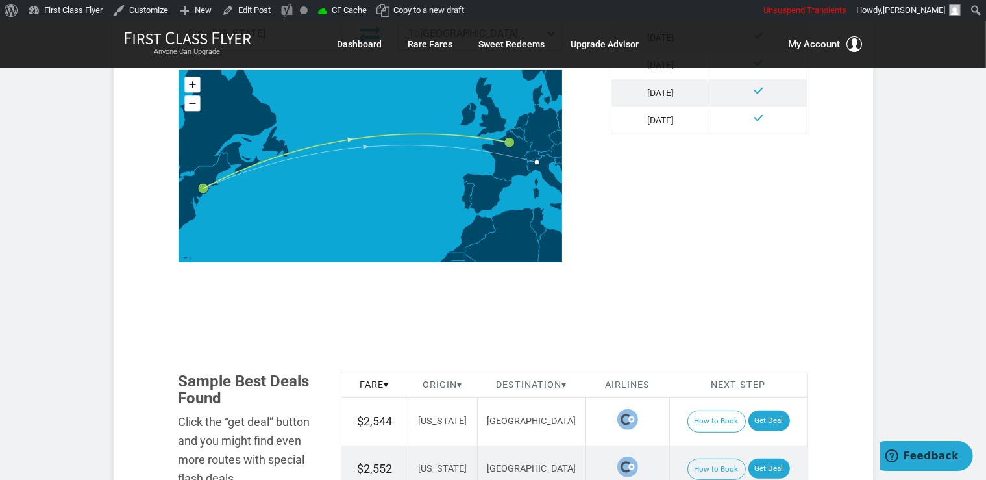
scroll to position [686, 0]
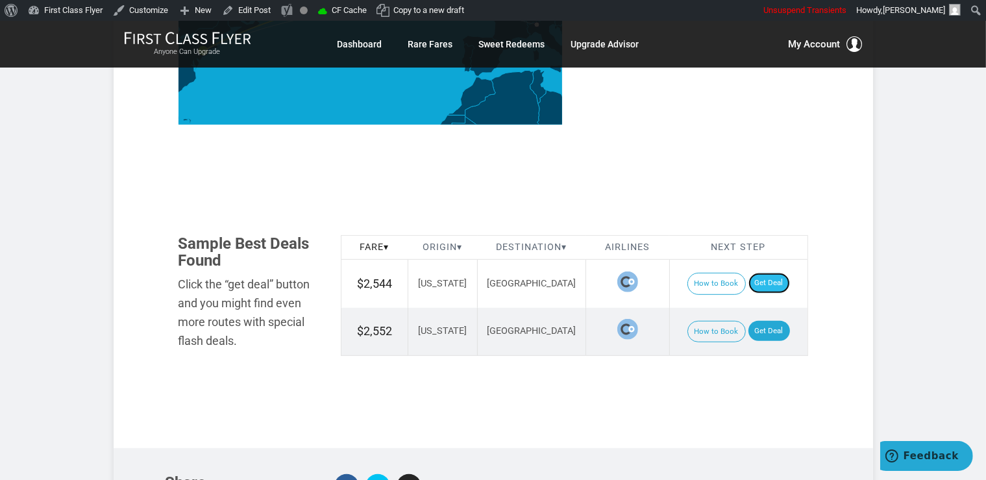
click at [762, 273] on link "Get Deal" at bounding box center [770, 283] width 42 height 21
click at [757, 321] on link "Get Deal" at bounding box center [770, 331] width 42 height 21
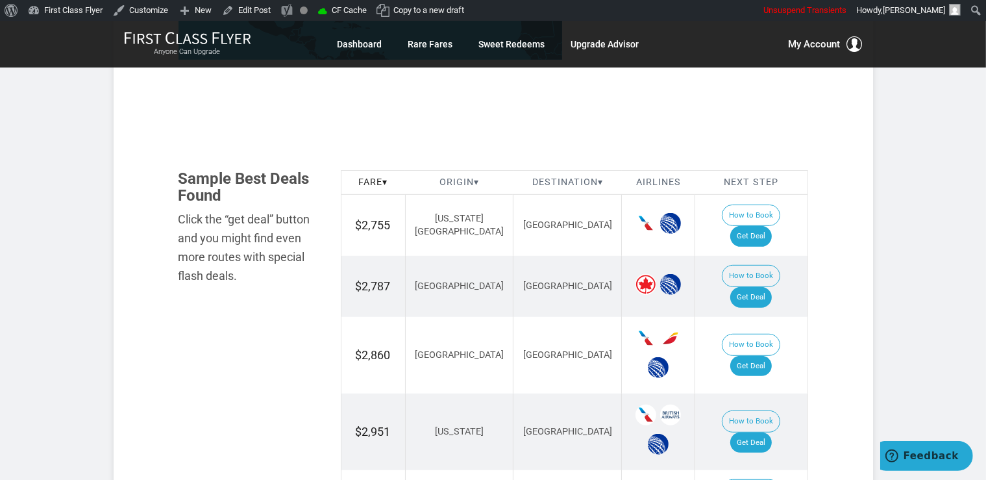
scroll to position [686, 0]
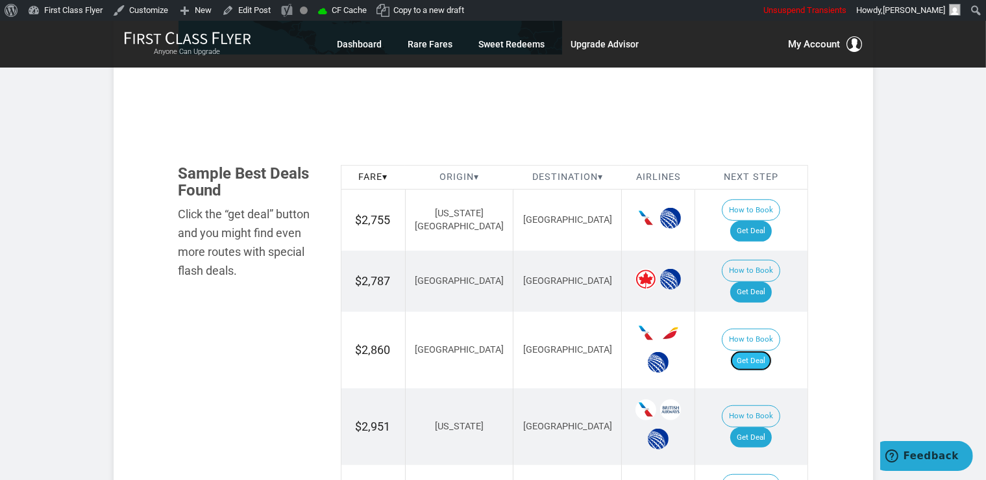
click at [769, 351] on link "Get Deal" at bounding box center [752, 361] width 42 height 21
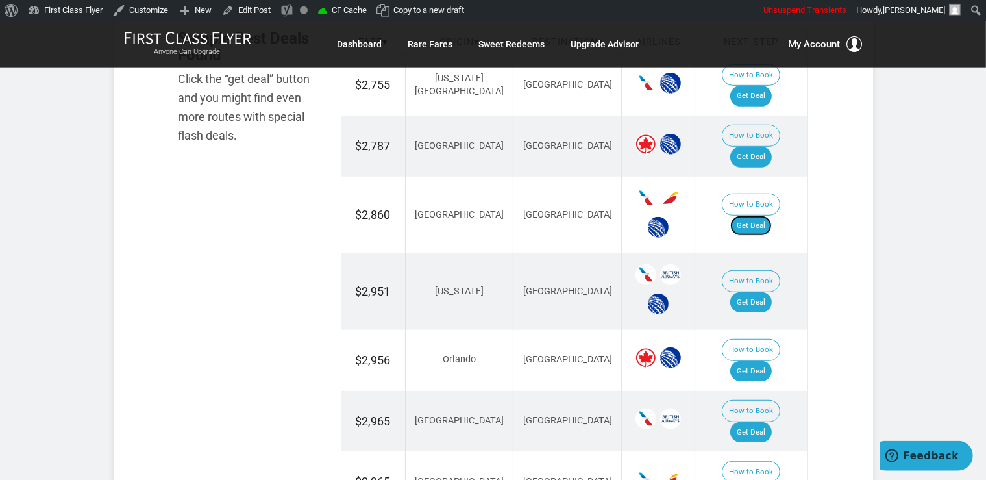
scroll to position [823, 0]
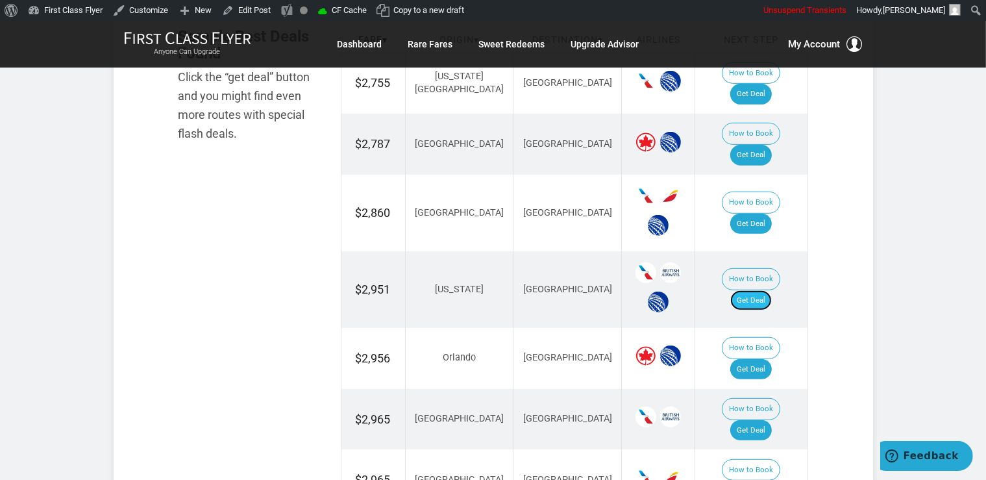
click at [771, 290] on link "Get Deal" at bounding box center [752, 300] width 42 height 21
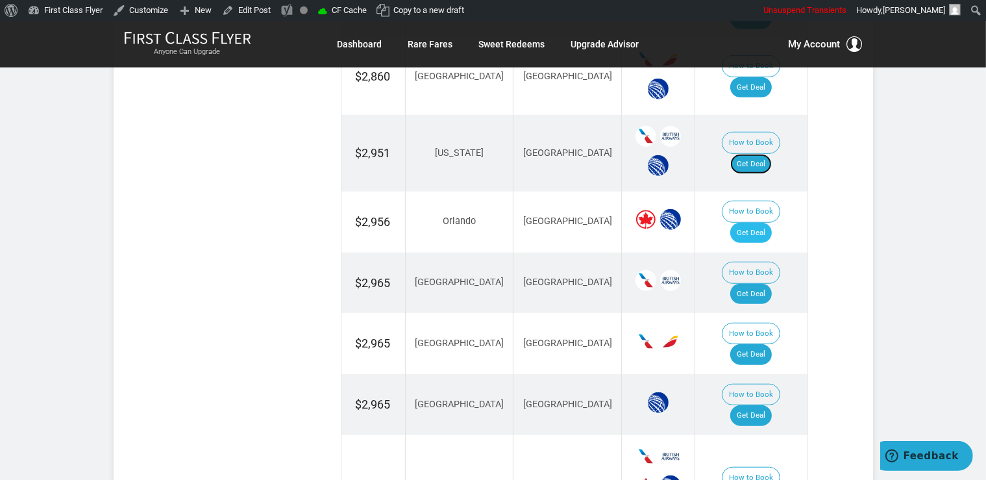
scroll to position [960, 0]
click at [757, 222] on link "Get Deal" at bounding box center [752, 232] width 42 height 21
click at [761, 252] on td "How to Book Get Deal" at bounding box center [751, 282] width 112 height 61
click at [760, 283] on link "Get Deal" at bounding box center [752, 293] width 42 height 21
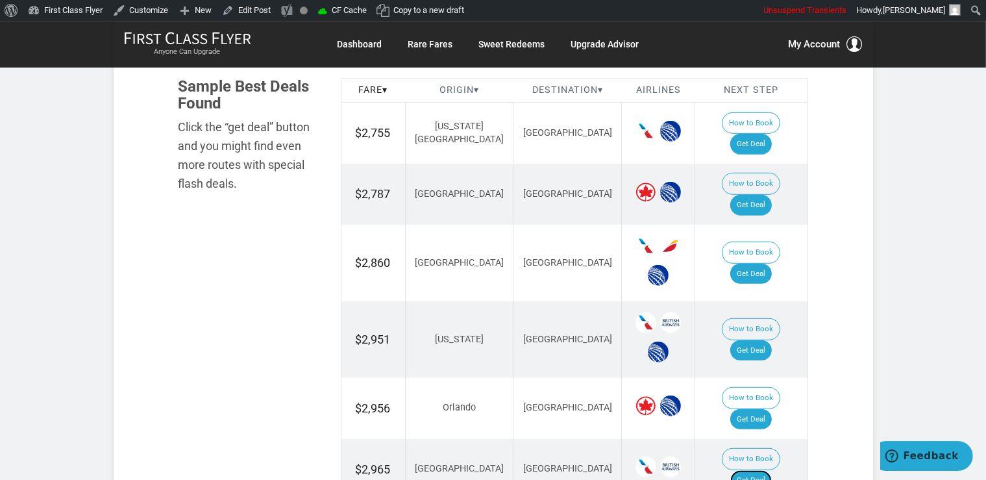
scroll to position [754, 0]
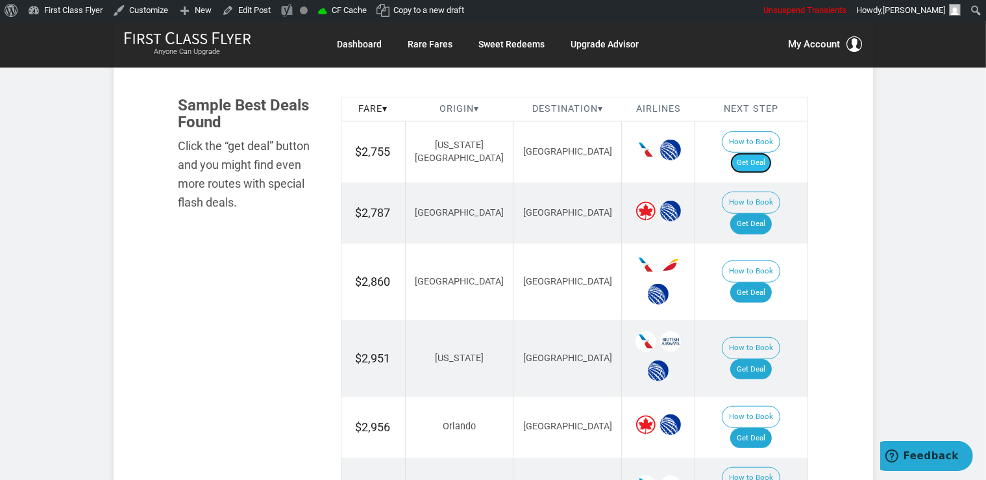
drag, startPoint x: 750, startPoint y: 147, endPoint x: 762, endPoint y: 149, distance: 11.8
click at [750, 153] on link "Get Deal" at bounding box center [752, 163] width 42 height 21
click at [769, 282] on link "Get Deal" at bounding box center [752, 292] width 42 height 21
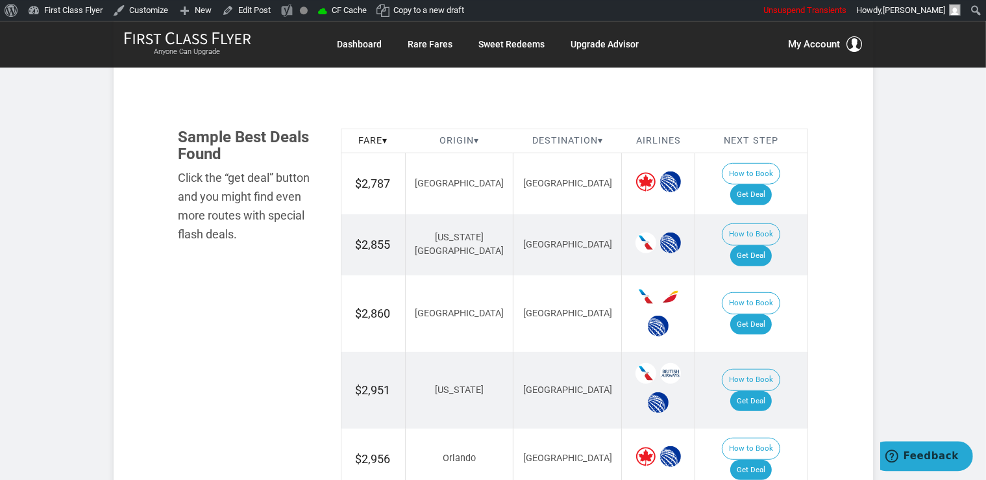
scroll to position [754, 0]
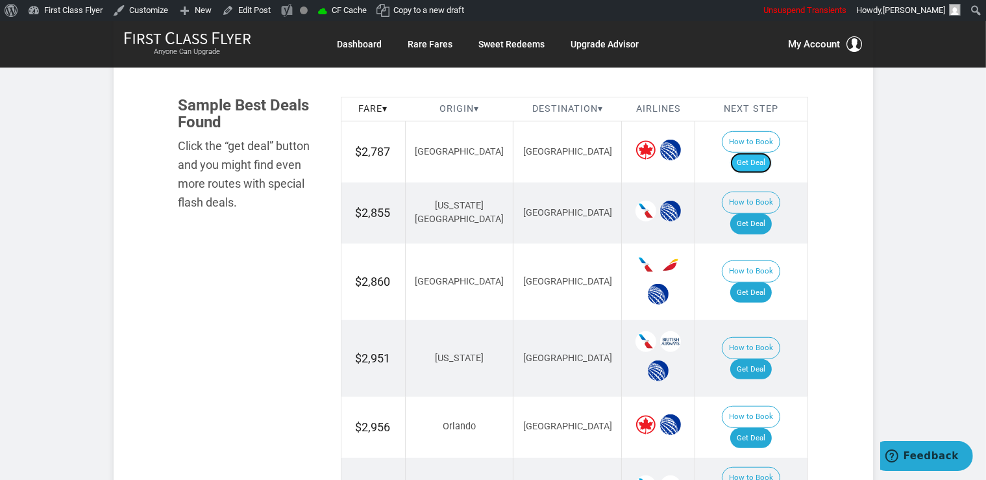
click at [766, 153] on link "Get Deal" at bounding box center [752, 163] width 42 height 21
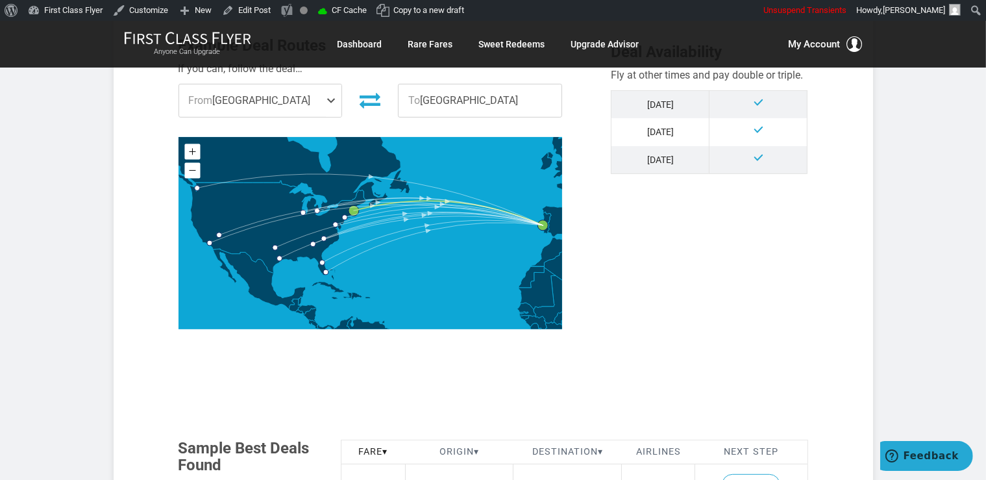
scroll to position [468, 0]
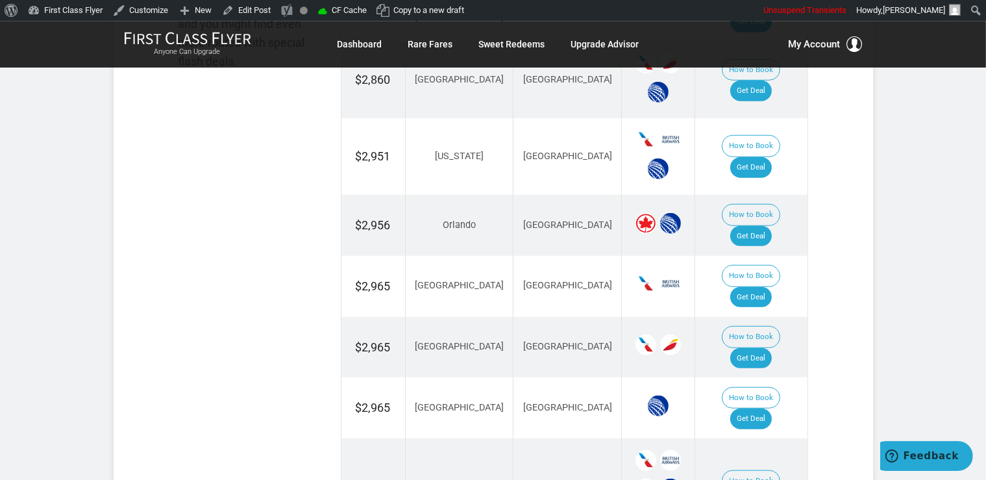
scroll to position [960, 0]
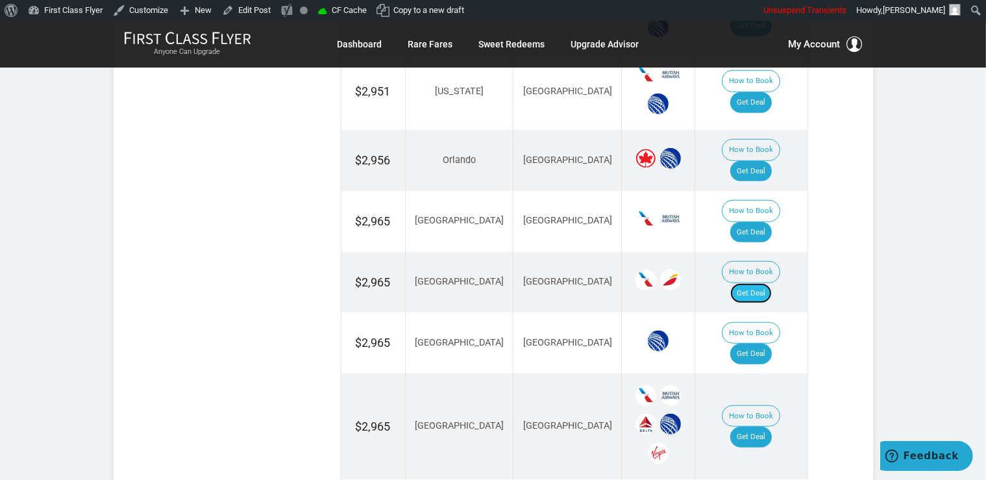
click at [770, 283] on link "Get Deal" at bounding box center [752, 293] width 42 height 21
click at [772, 344] on link "Get Deal" at bounding box center [752, 354] width 42 height 21
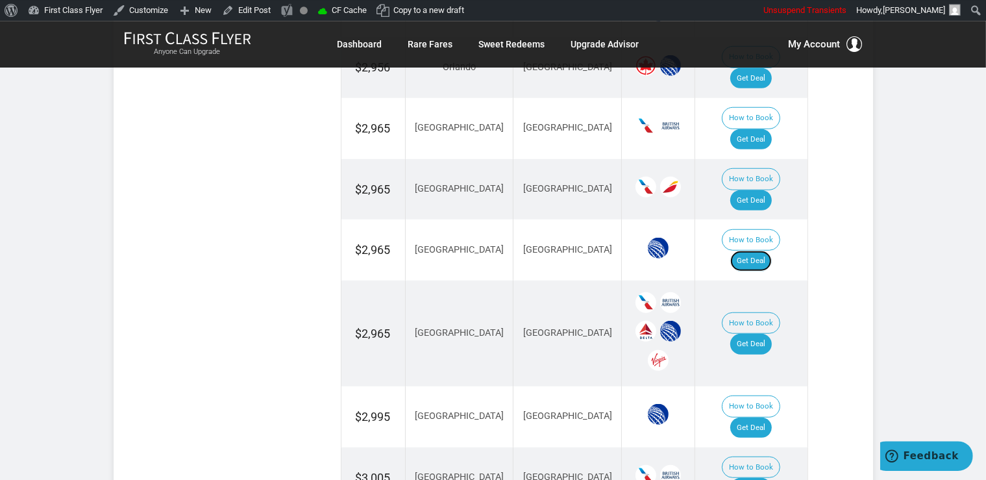
scroll to position [1097, 0]
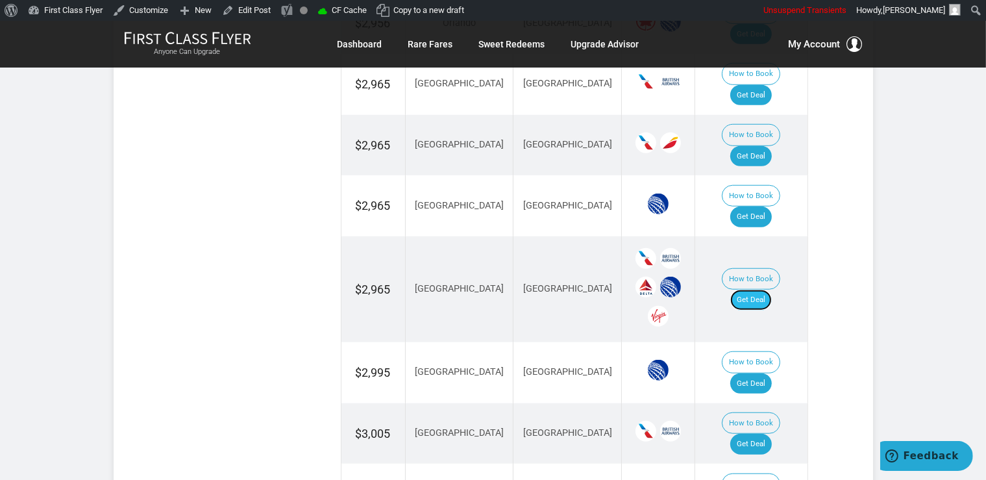
click at [765, 290] on link "Get Deal" at bounding box center [752, 300] width 42 height 21
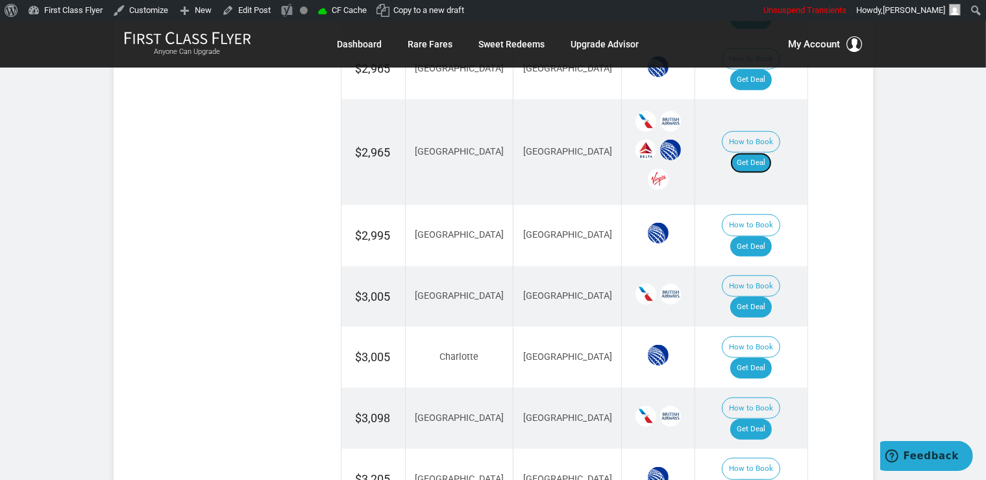
scroll to position [1166, 0]
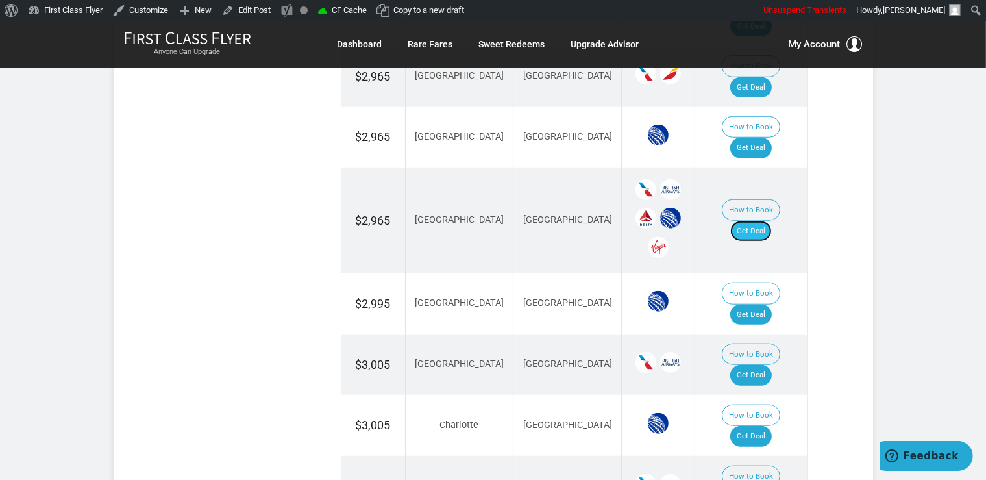
click at [769, 221] on link "Get Deal" at bounding box center [752, 231] width 42 height 21
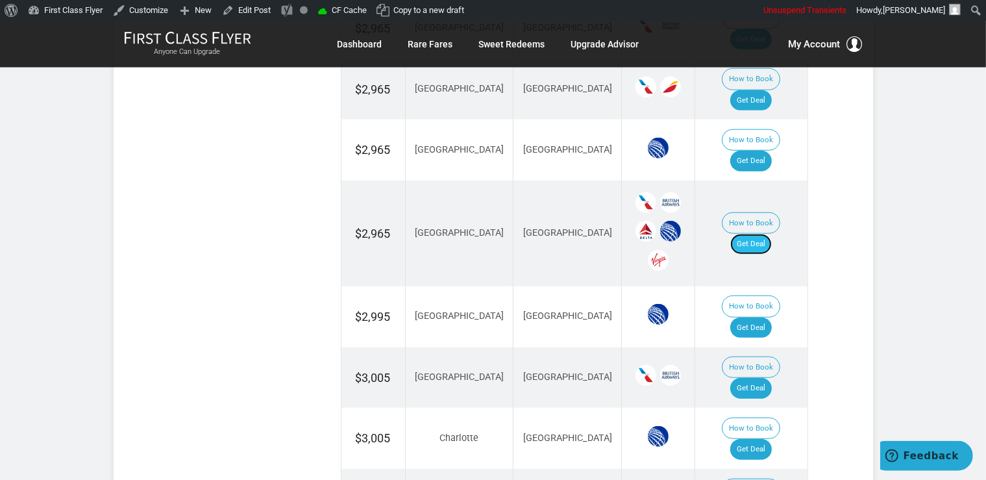
click at [762, 234] on link "Get Deal" at bounding box center [752, 244] width 42 height 21
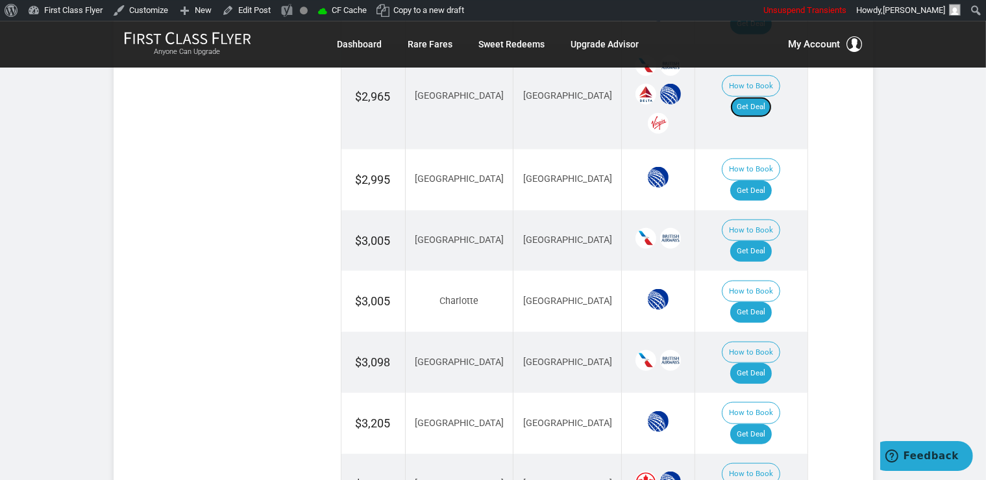
scroll to position [1290, 0]
click at [747, 362] on link "Get Deal" at bounding box center [752, 372] width 42 height 21
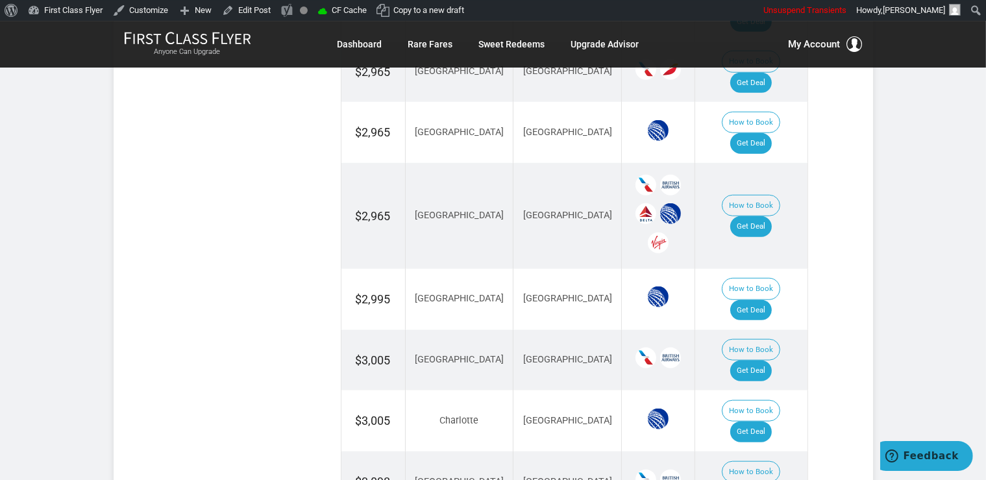
scroll to position [1153, 0]
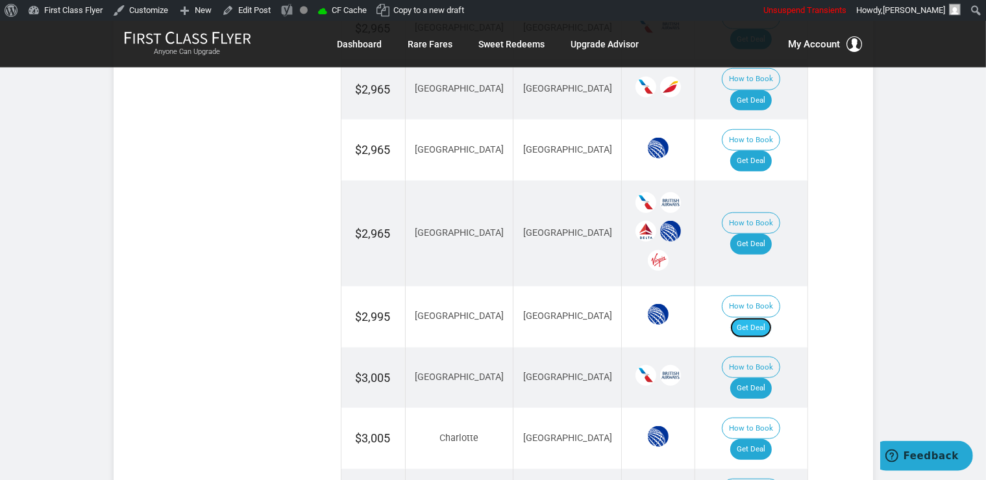
drag, startPoint x: 764, startPoint y: 230, endPoint x: 770, endPoint y: 226, distance: 7.0
click at [764, 318] on link "Get Deal" at bounding box center [752, 328] width 42 height 21
click at [762, 378] on link "Get Deal" at bounding box center [752, 388] width 42 height 21
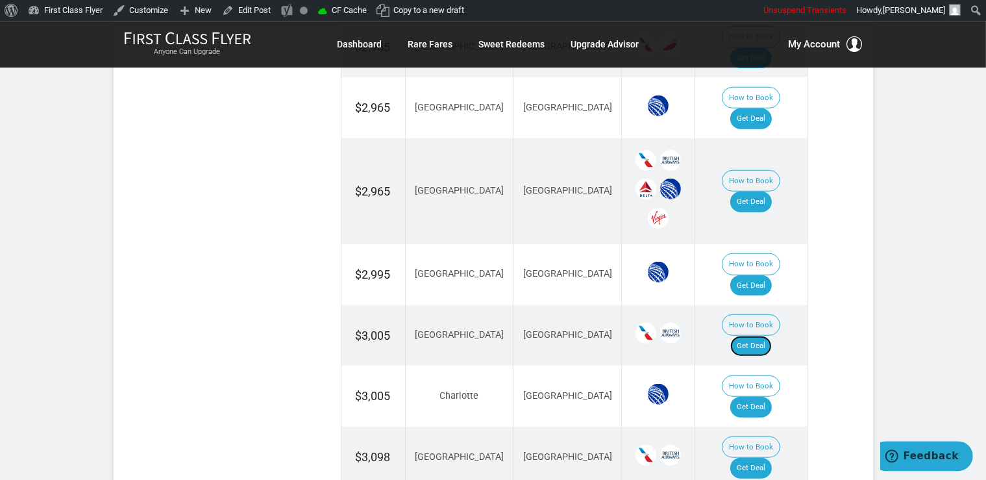
scroll to position [1221, 0]
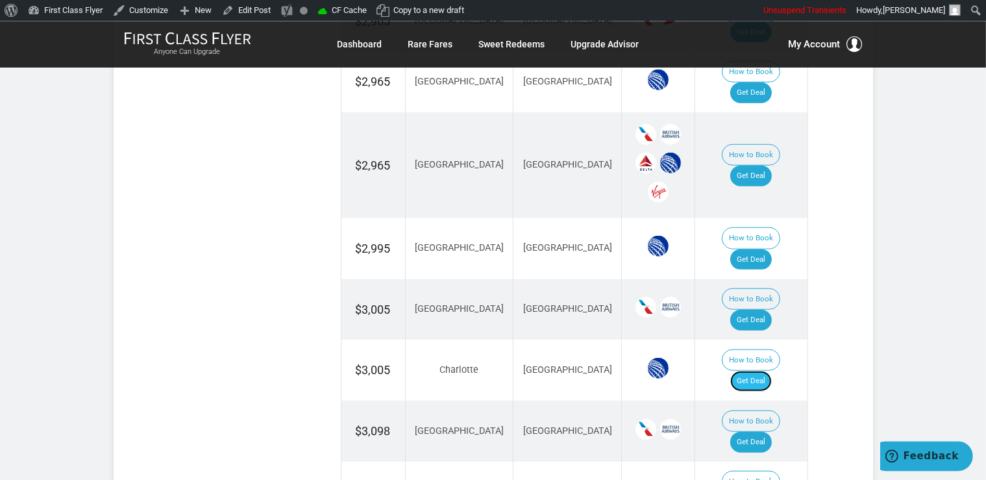
click at [764, 370] on link "Get Deal" at bounding box center [752, 380] width 42 height 21
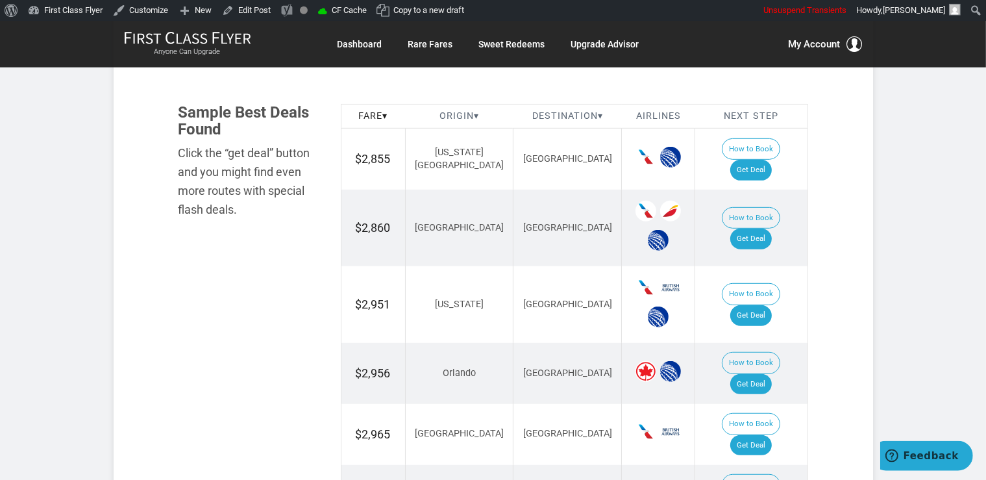
scroll to position [617, 0]
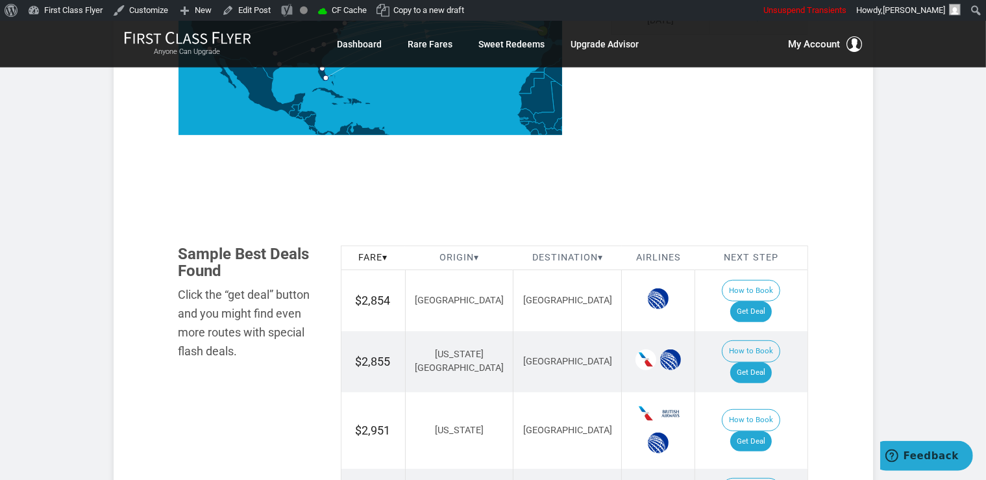
scroll to position [617, 0]
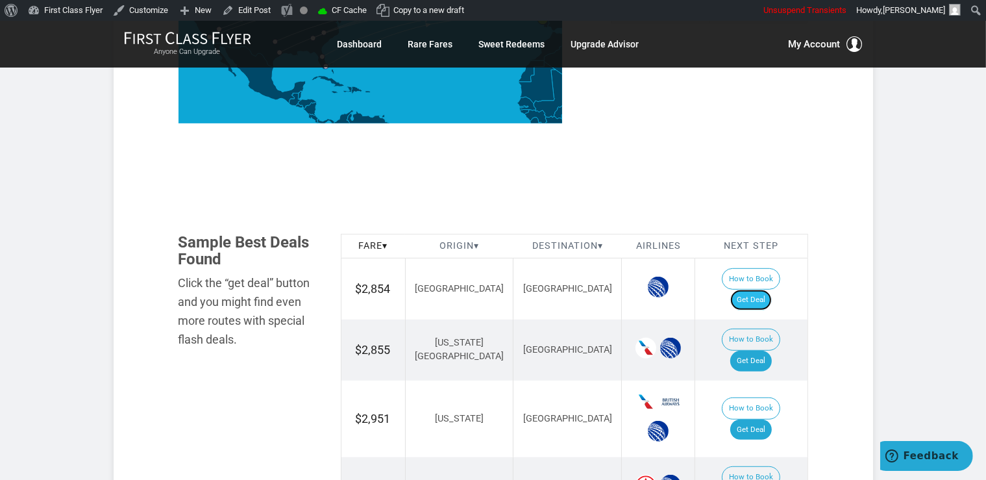
click at [761, 290] on link "Get Deal" at bounding box center [752, 300] width 42 height 21
click at [768, 290] on link "Get Deal" at bounding box center [752, 300] width 42 height 21
click at [772, 351] on link "Get Deal" at bounding box center [752, 361] width 42 height 21
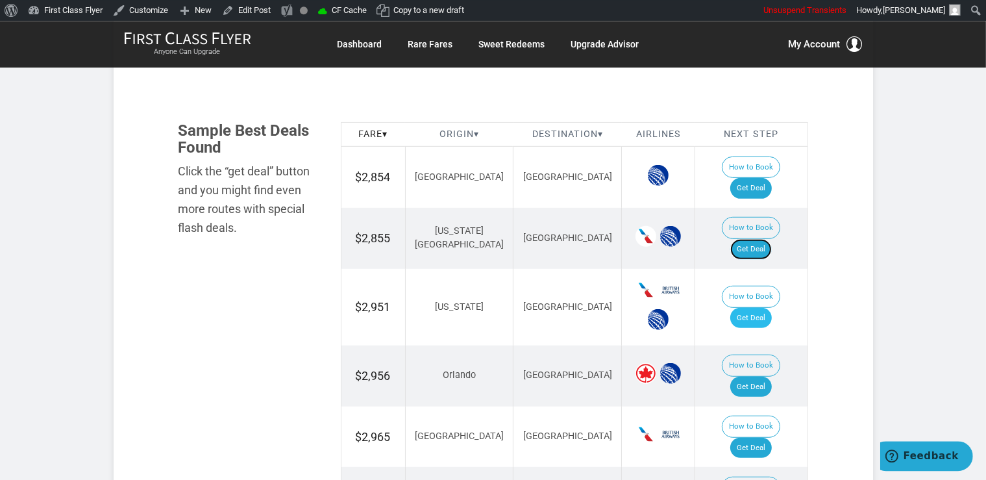
scroll to position [754, 0]
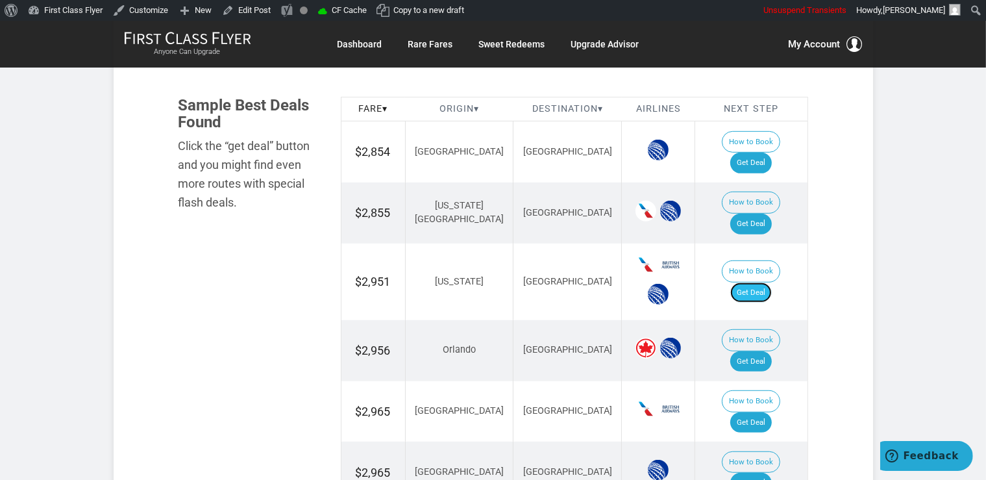
click at [751, 282] on link "Get Deal" at bounding box center [752, 292] width 42 height 21
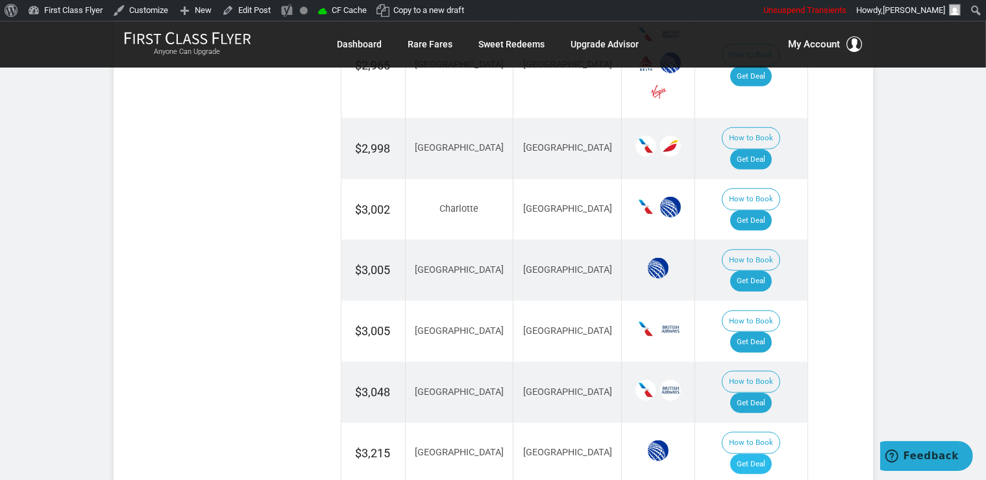
scroll to position [1234, 0]
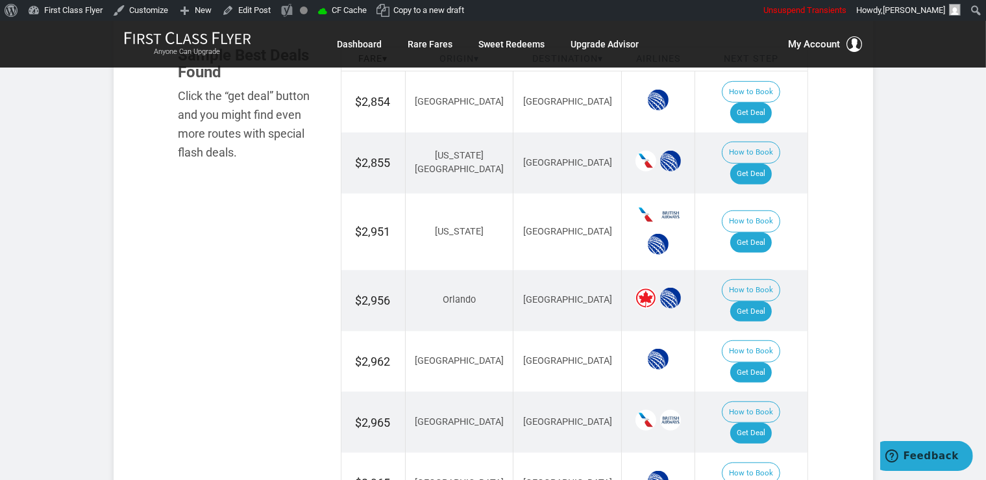
scroll to position [823, 0]
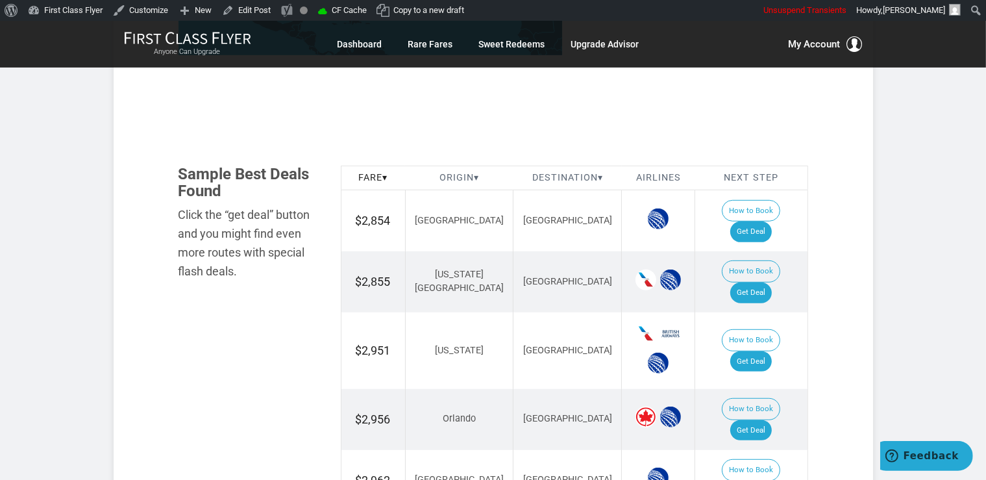
scroll to position [686, 0]
click at [768, 221] on link "Get Deal" at bounding box center [752, 231] width 42 height 21
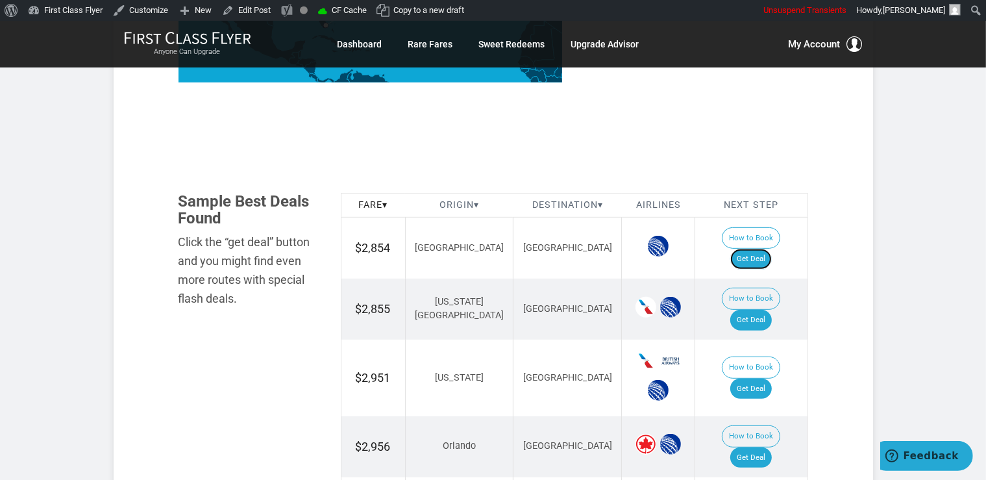
scroll to position [680, 0]
